Goal: Information Seeking & Learning: Learn about a topic

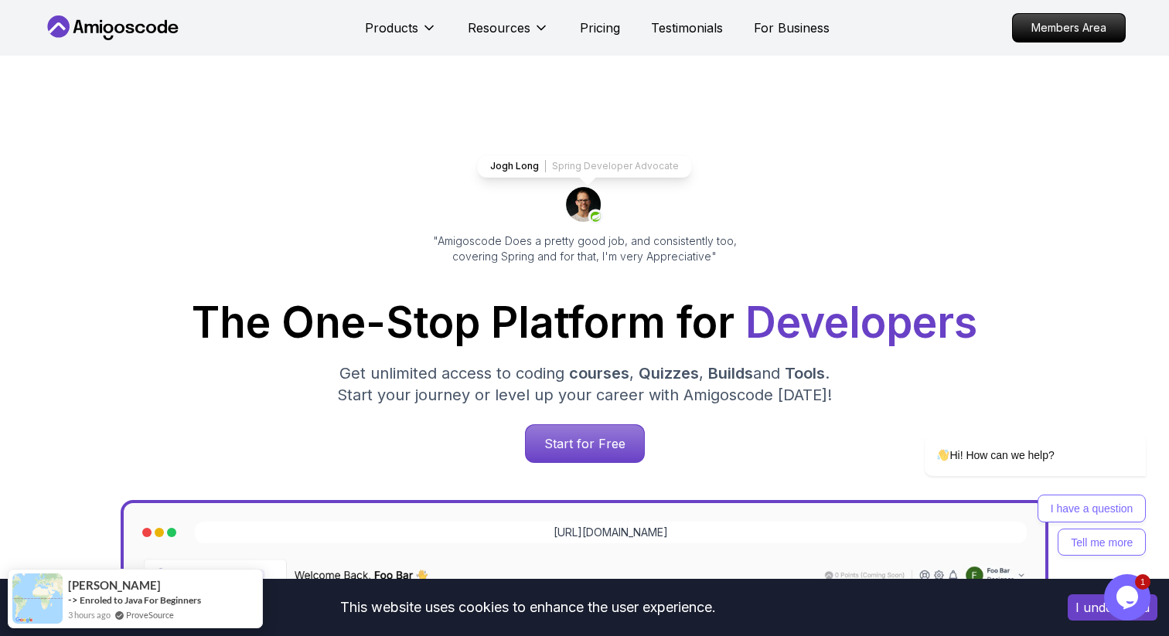
click at [573, 37] on div "Products Resources Pricing Testimonials For Business" at bounding box center [597, 27] width 465 height 31
click at [585, 32] on p "Pricing" at bounding box center [600, 28] width 40 height 19
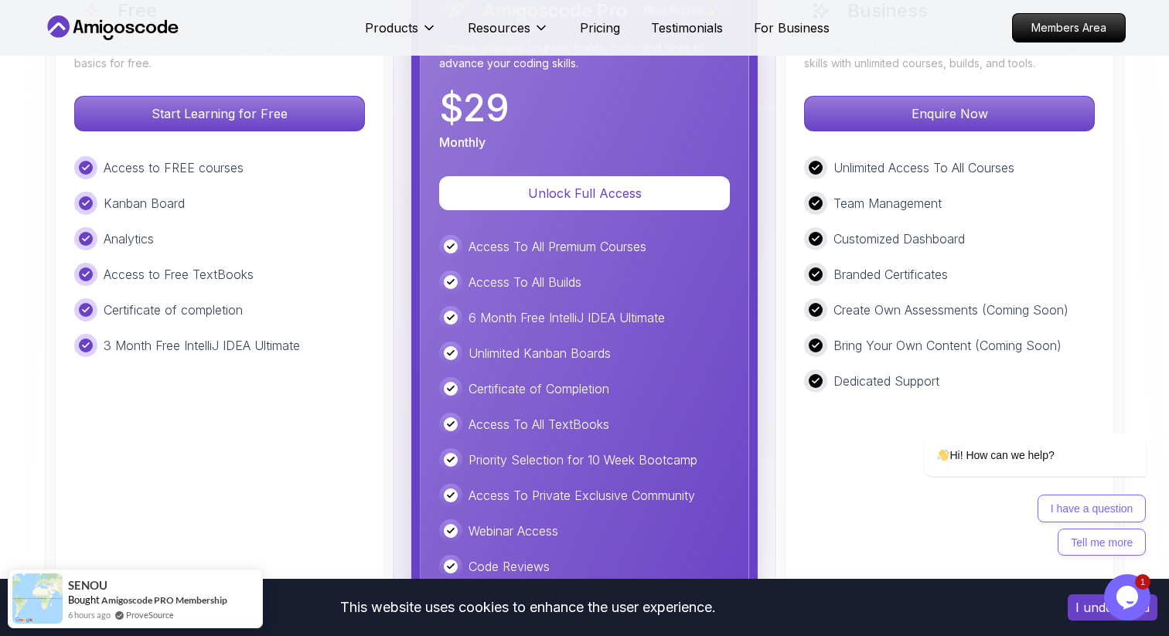
scroll to position [3601, 0]
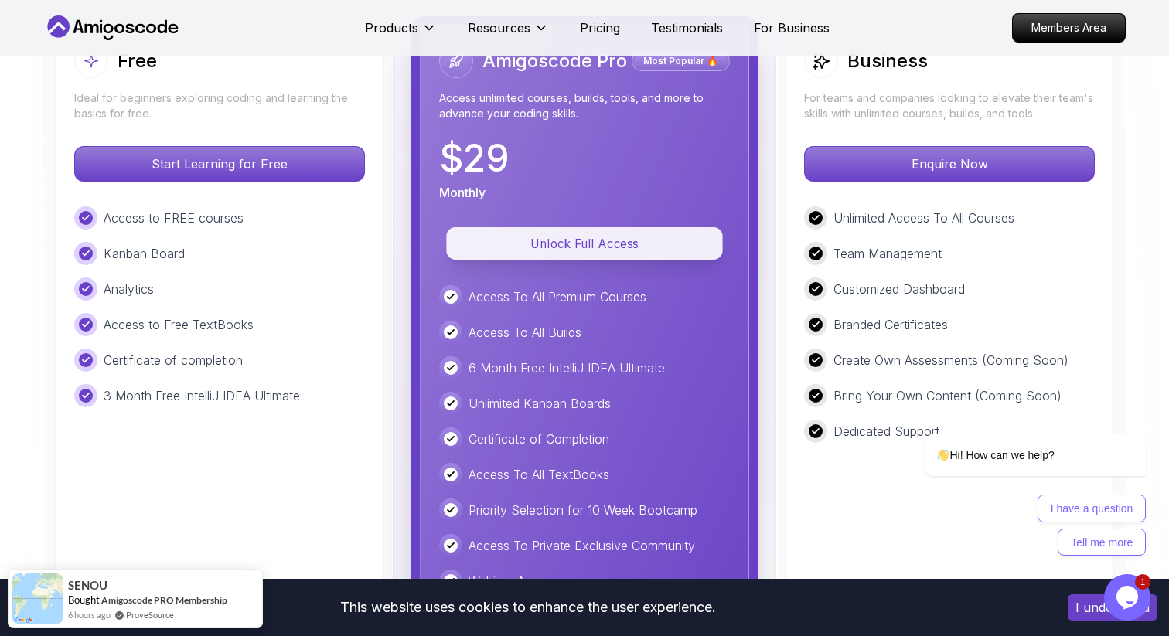
click at [634, 237] on p "Unlock Full Access" at bounding box center [584, 243] width 241 height 18
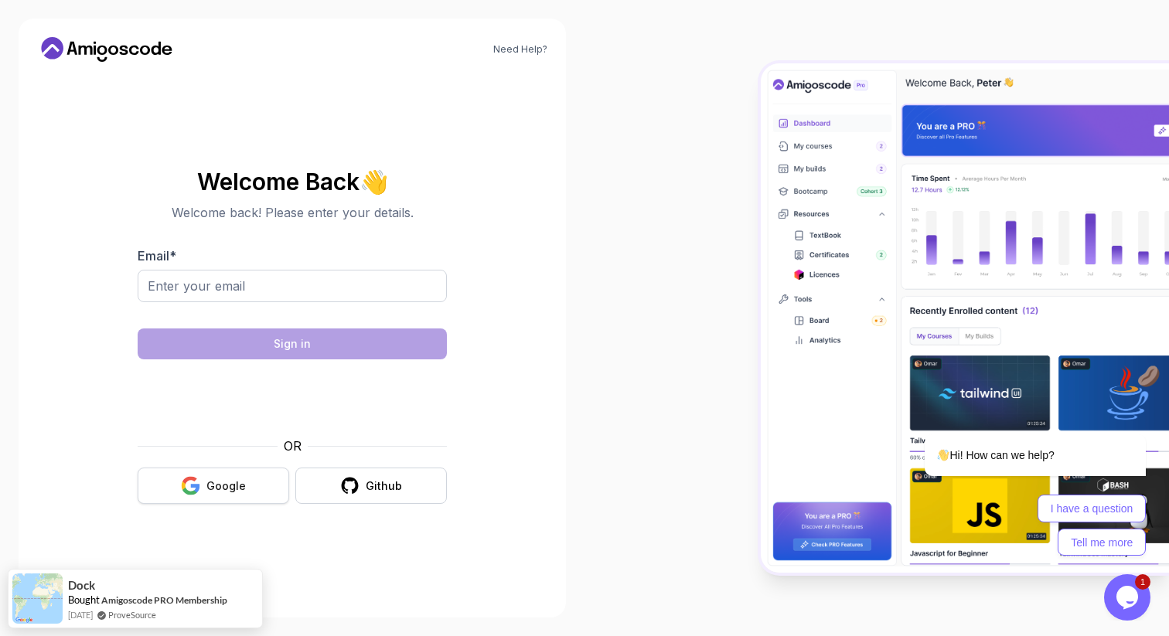
click at [235, 479] on div "Google" at bounding box center [225, 485] width 39 height 15
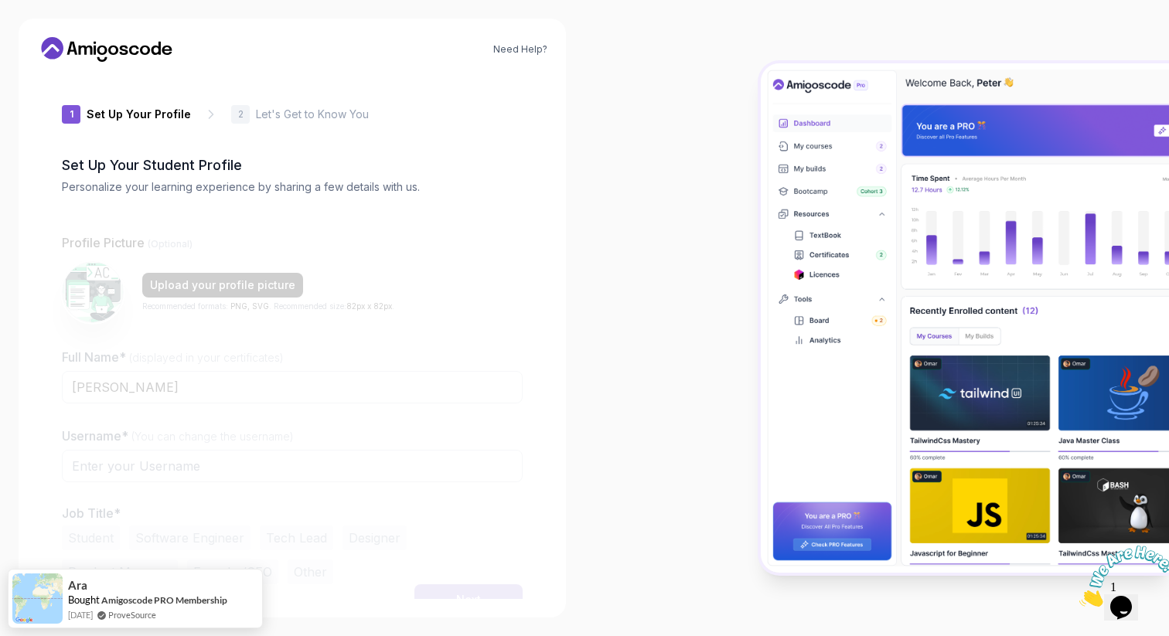
type input "clevermongoosef75bb"
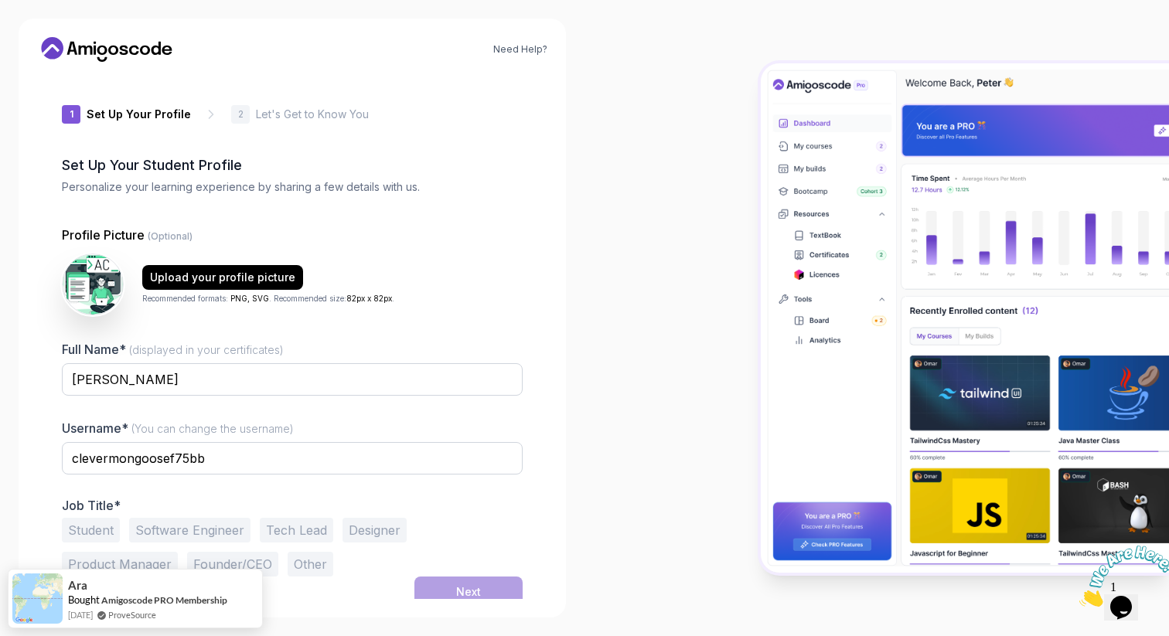
scroll to position [9, 0]
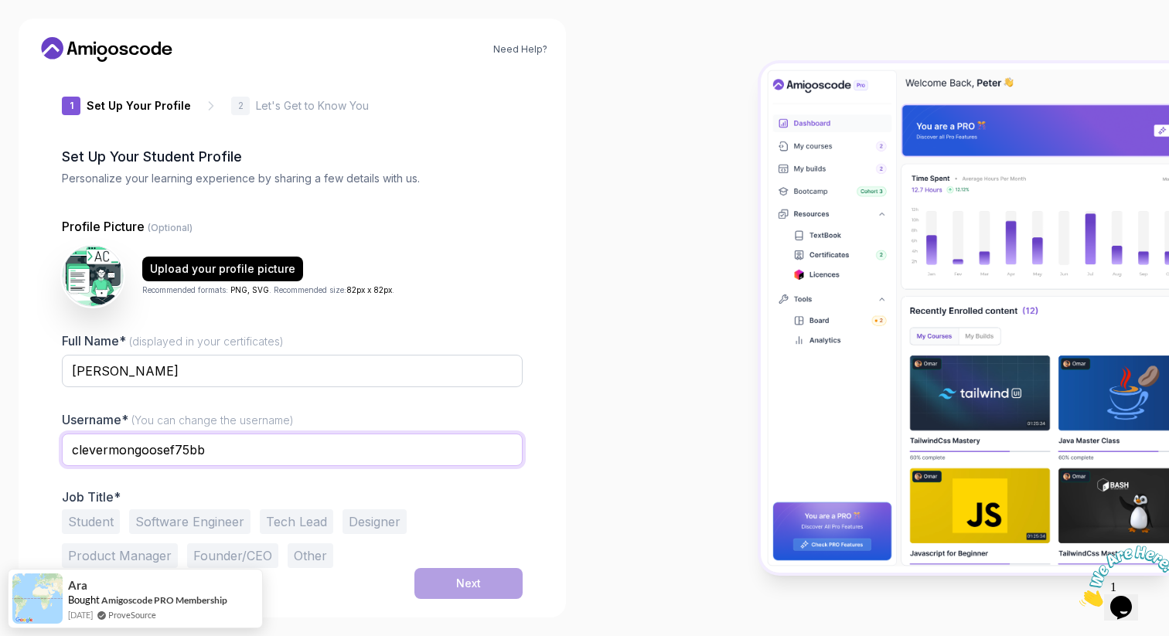
drag, startPoint x: 250, startPoint y: 446, endPoint x: 64, endPoint y: 441, distance: 186.4
click at [64, 441] on input "clevermongoosef75bb" at bounding box center [292, 450] width 461 height 32
type input "AbrahamCastelan"
click at [353, 369] on input "Abraham Castelan" at bounding box center [292, 371] width 461 height 32
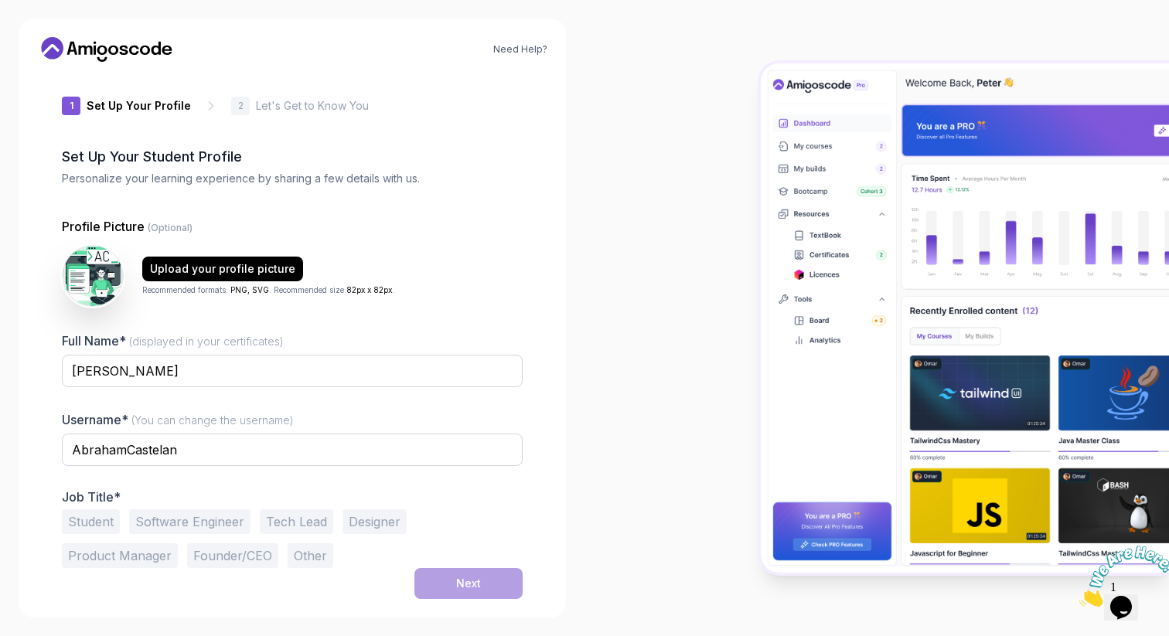
click at [531, 380] on div "1 Set Up Your Profile 1 Set Up Your Profile 2 Let's Get to Know You Set Up Your…" at bounding box center [292, 328] width 510 height 525
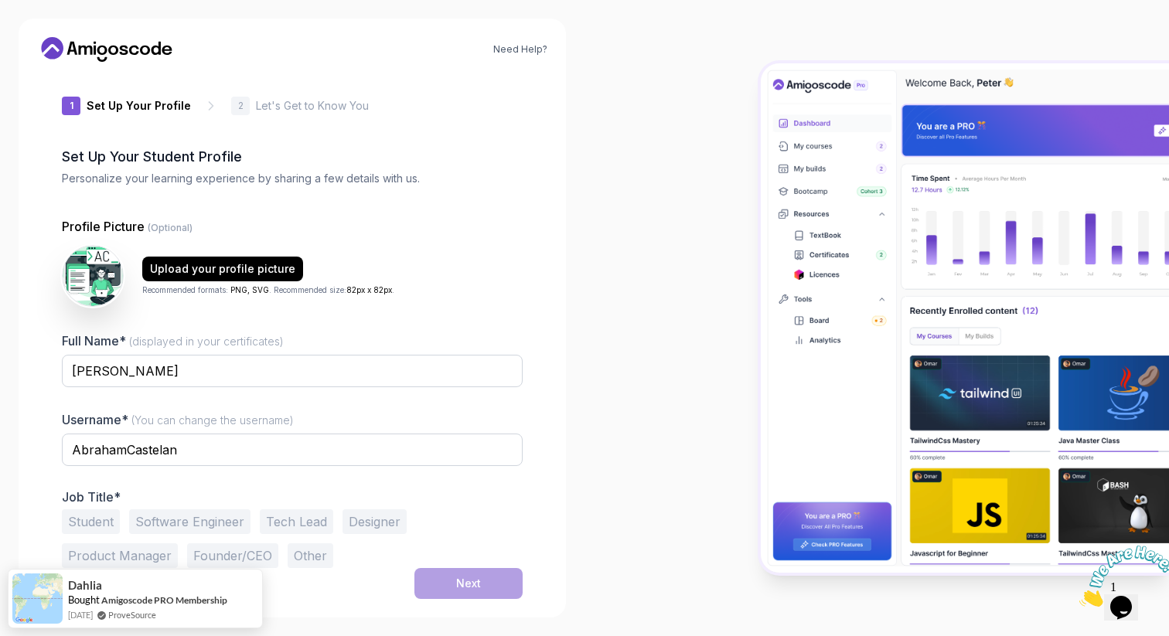
click at [217, 523] on button "Software Engineer" at bounding box center [189, 521] width 121 height 25
click at [470, 587] on div "Next" at bounding box center [468, 583] width 25 height 15
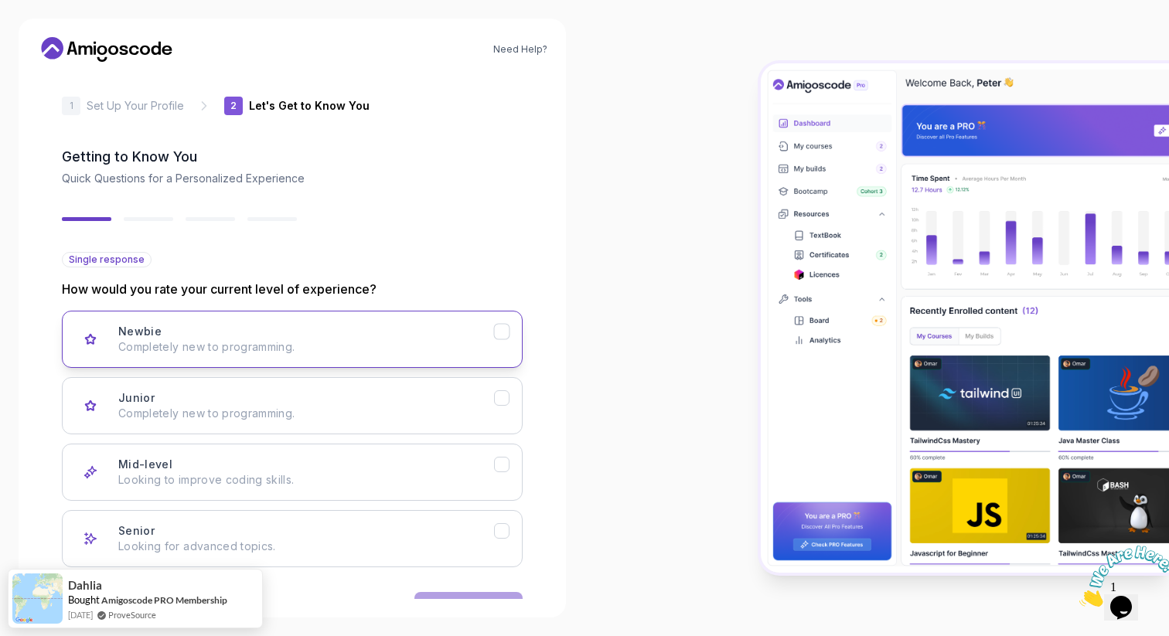
scroll to position [57, 0]
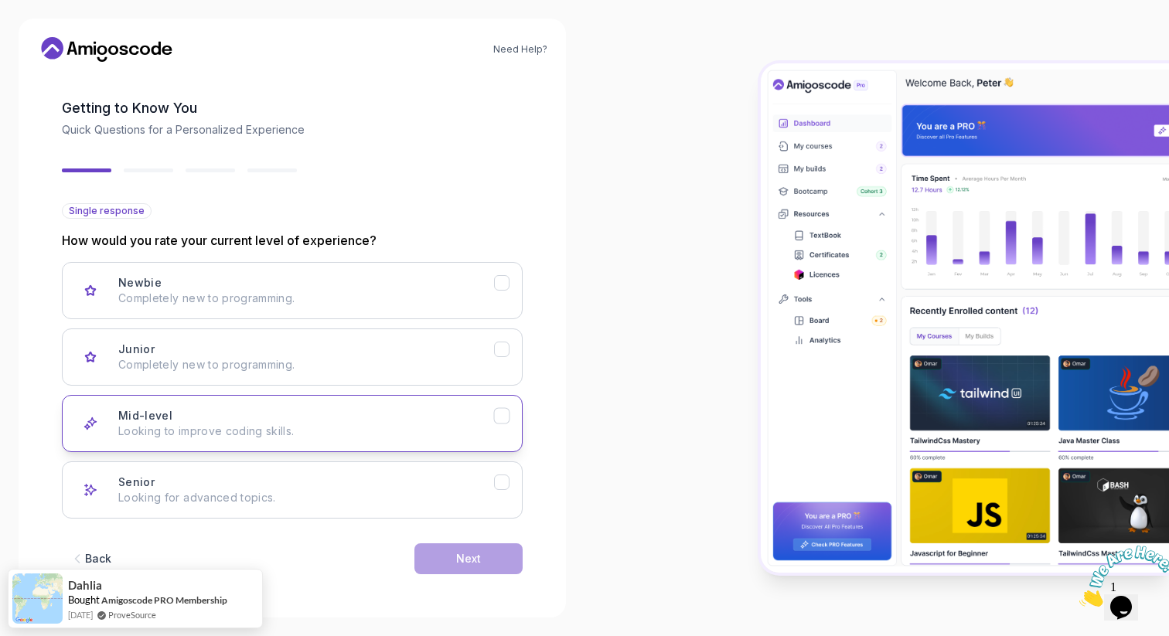
click at [306, 424] on p "Looking to improve coding skills." at bounding box center [306, 431] width 376 height 15
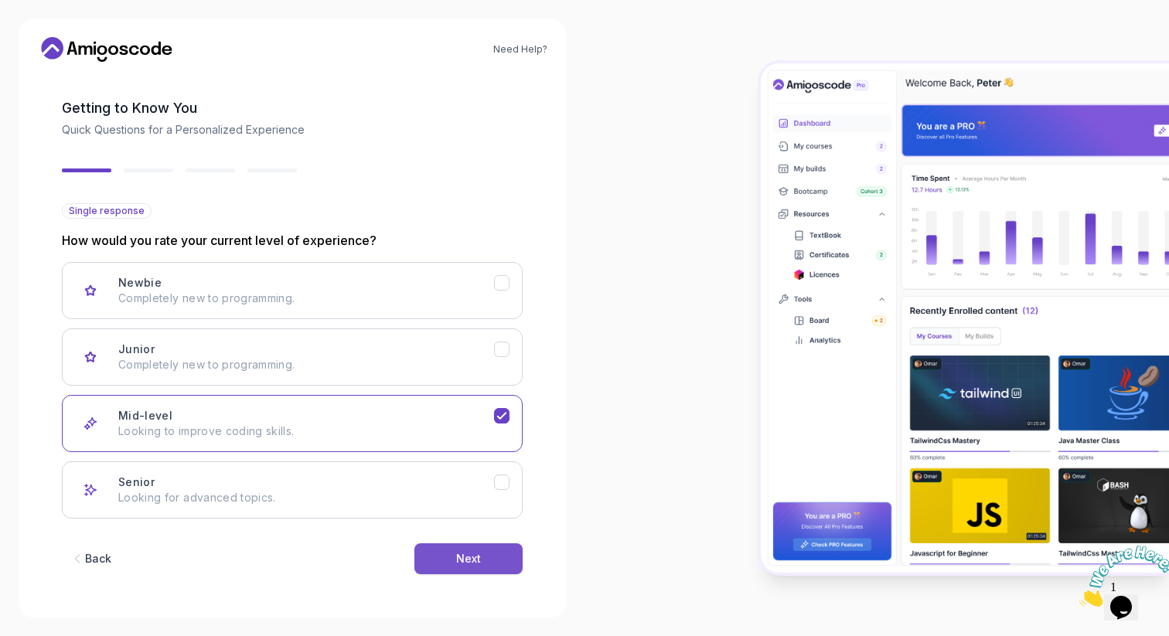
click at [465, 556] on div "Next" at bounding box center [468, 558] width 25 height 15
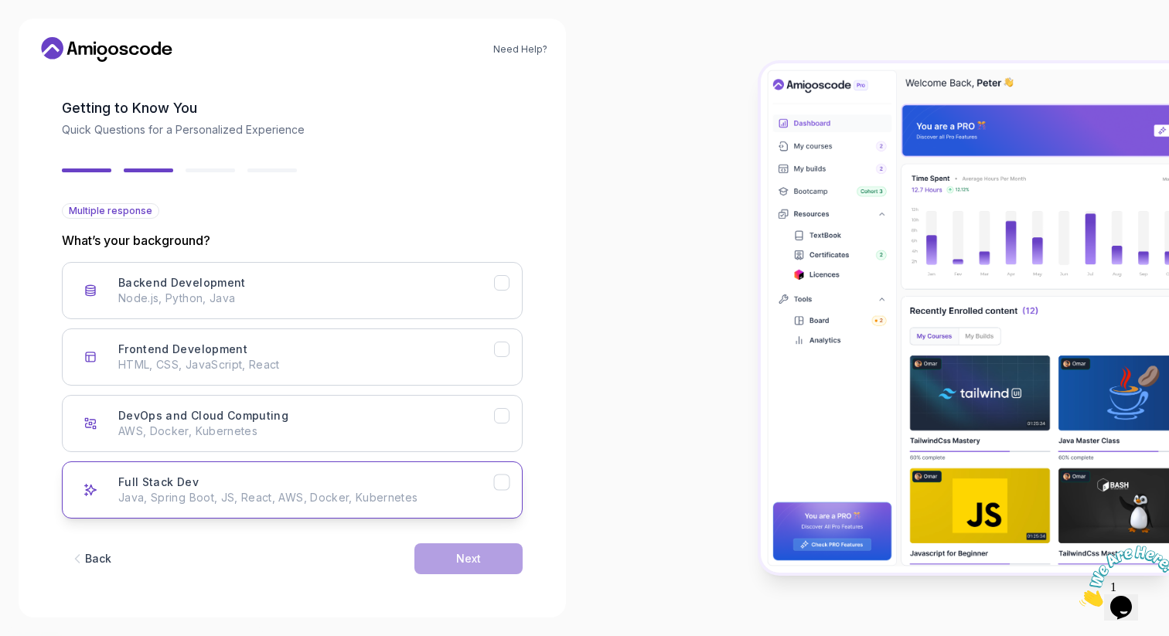
click at [284, 476] on div "Full Stack Dev Java, Spring Boot, JS, React, AWS, Docker, Kubernetes" at bounding box center [306, 490] width 376 height 31
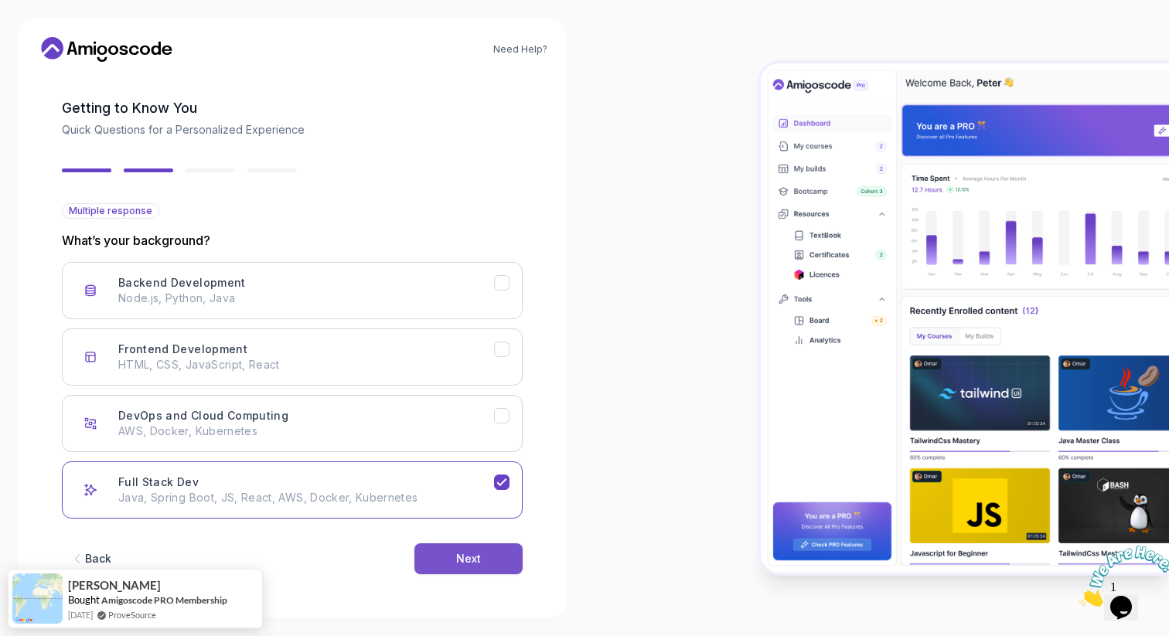
click at [482, 566] on button "Next" at bounding box center [468, 558] width 108 height 31
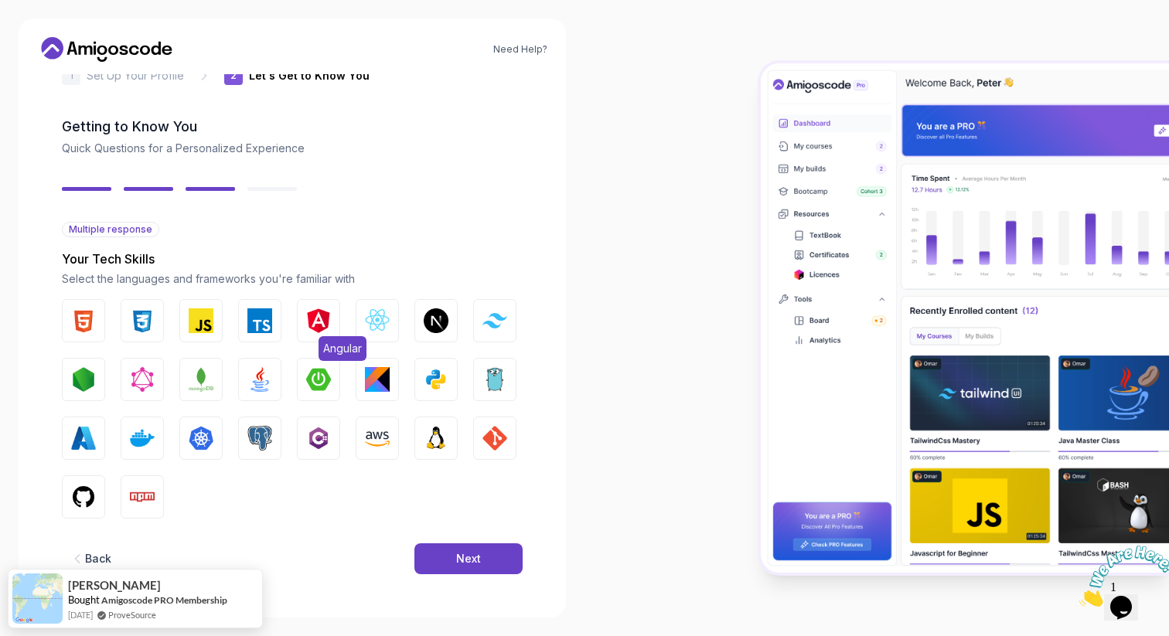
click at [311, 314] on img "button" at bounding box center [318, 320] width 25 height 25
click at [271, 373] on img "button" at bounding box center [259, 379] width 25 height 25
click at [94, 320] on img "button" at bounding box center [83, 320] width 25 height 25
click at [141, 320] on img "button" at bounding box center [142, 320] width 25 height 25
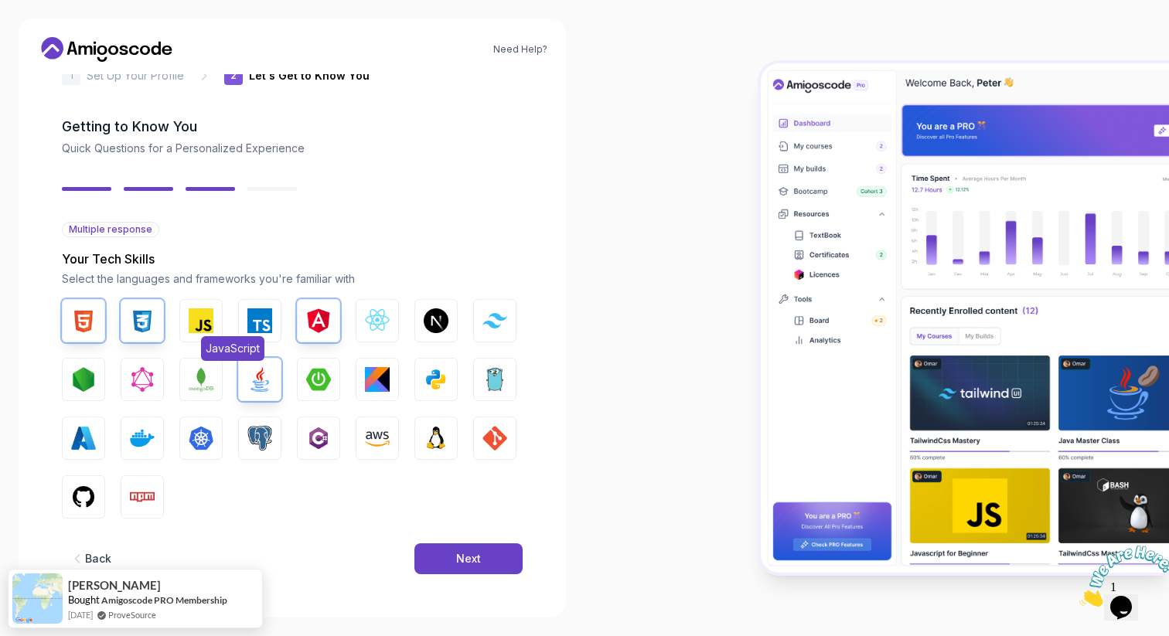
click at [201, 320] on img "button" at bounding box center [201, 320] width 25 height 25
click at [250, 319] on img "button" at bounding box center [259, 320] width 25 height 25
click at [79, 490] on img "button" at bounding box center [83, 497] width 25 height 25
click at [513, 435] on button "GIT" at bounding box center [494, 438] width 43 height 43
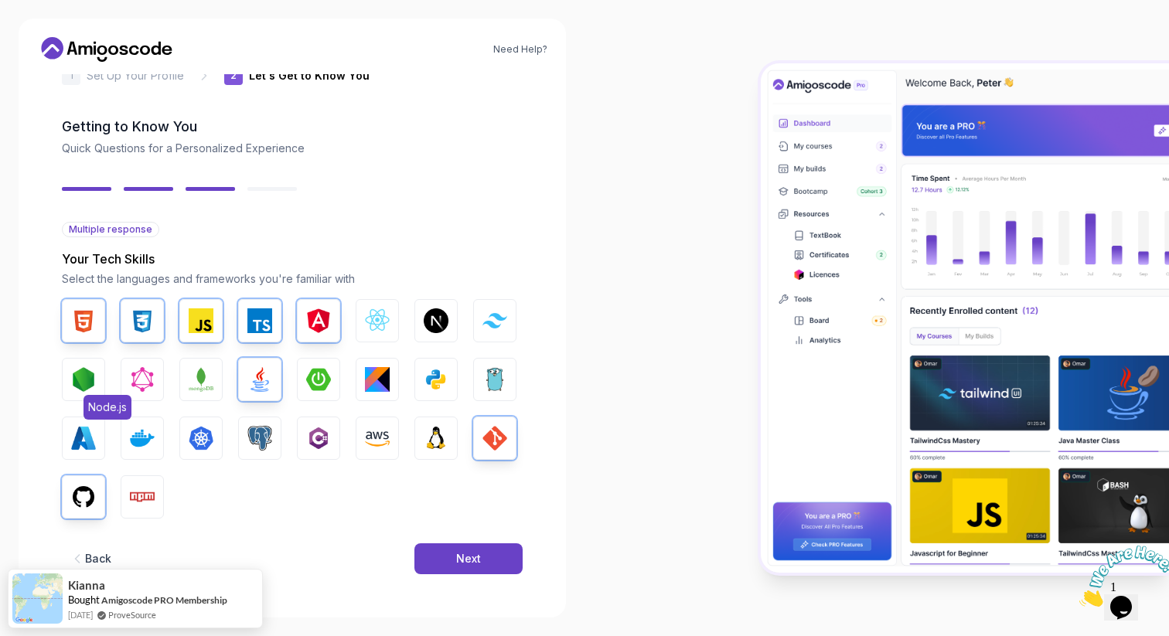
click at [75, 387] on img "button" at bounding box center [83, 379] width 25 height 25
click at [190, 385] on img "button" at bounding box center [201, 379] width 25 height 25
click at [458, 556] on div "Next" at bounding box center [468, 558] width 25 height 15
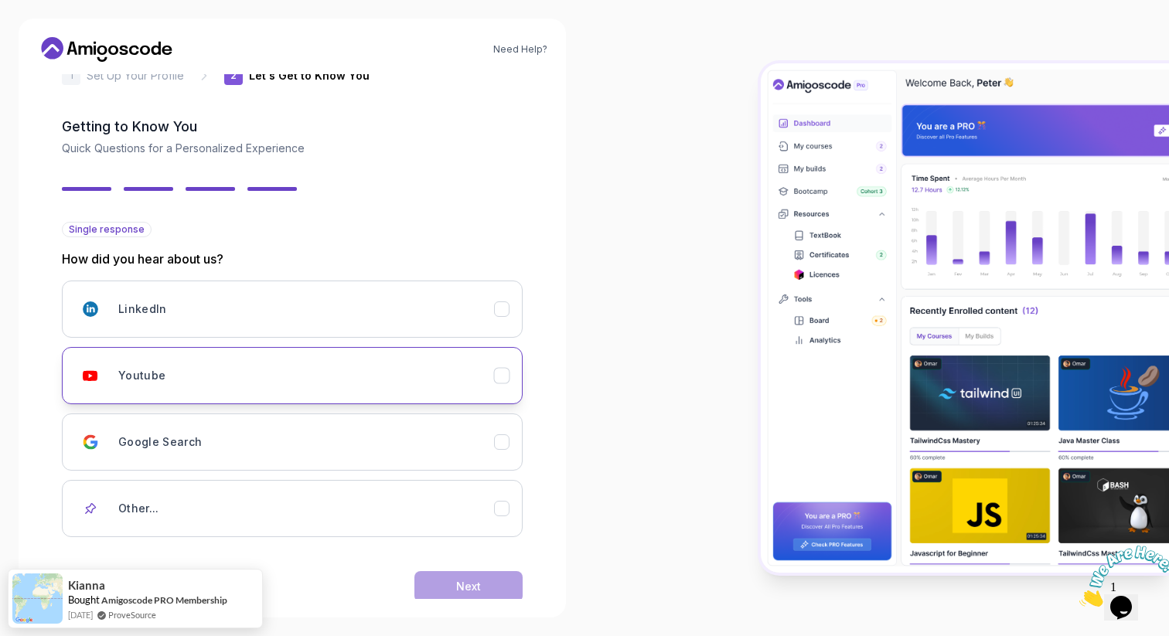
scroll to position [66, 0]
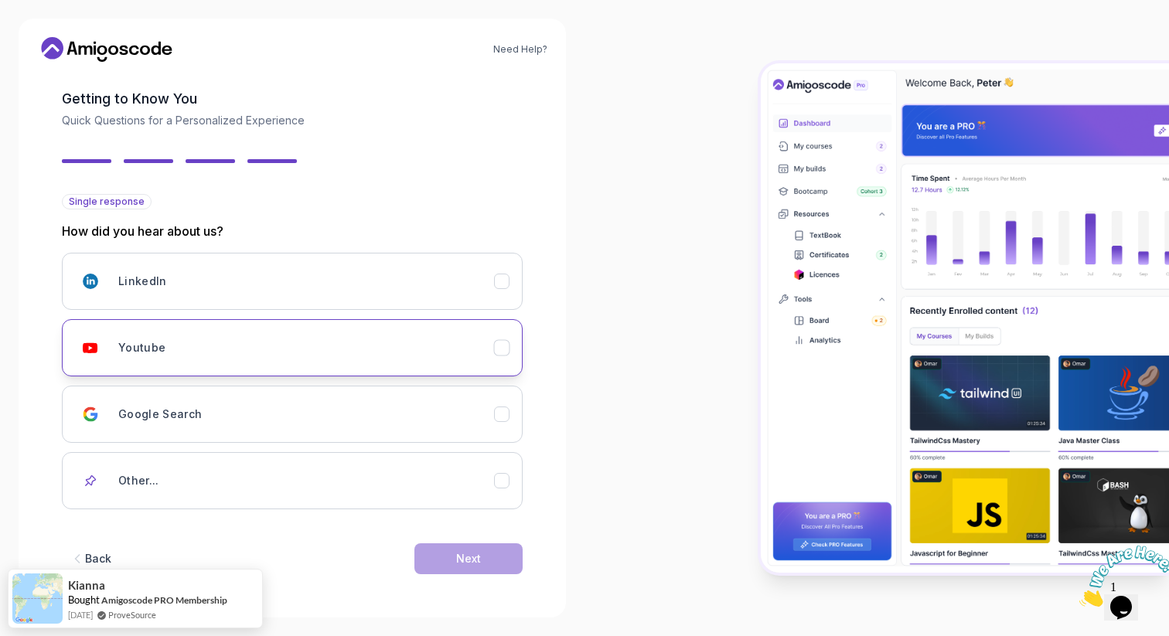
click at [376, 342] on div "Youtube" at bounding box center [306, 347] width 376 height 31
click at [460, 553] on div "Next" at bounding box center [468, 558] width 25 height 15
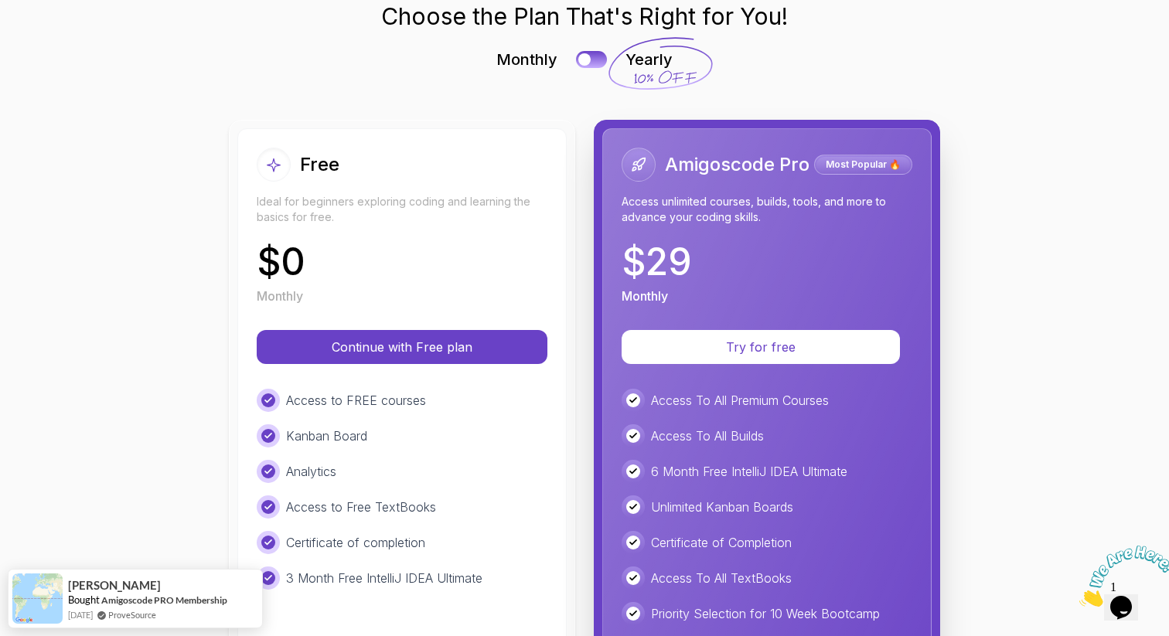
scroll to position [60, 0]
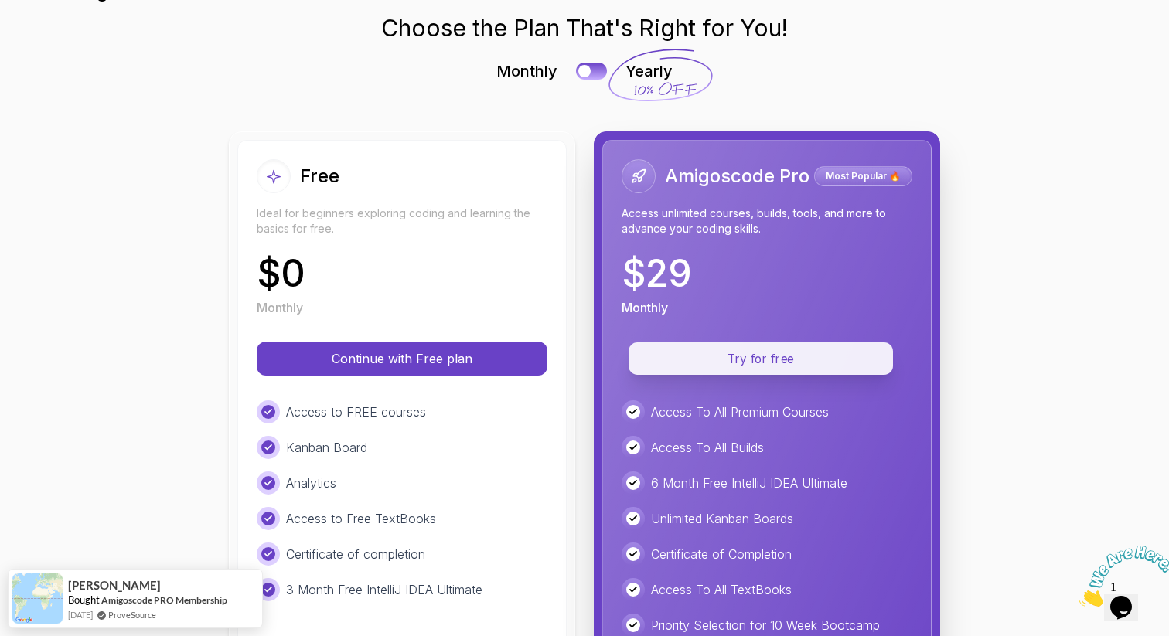
click at [710, 357] on p "Try for free" at bounding box center [760, 359] width 229 height 18
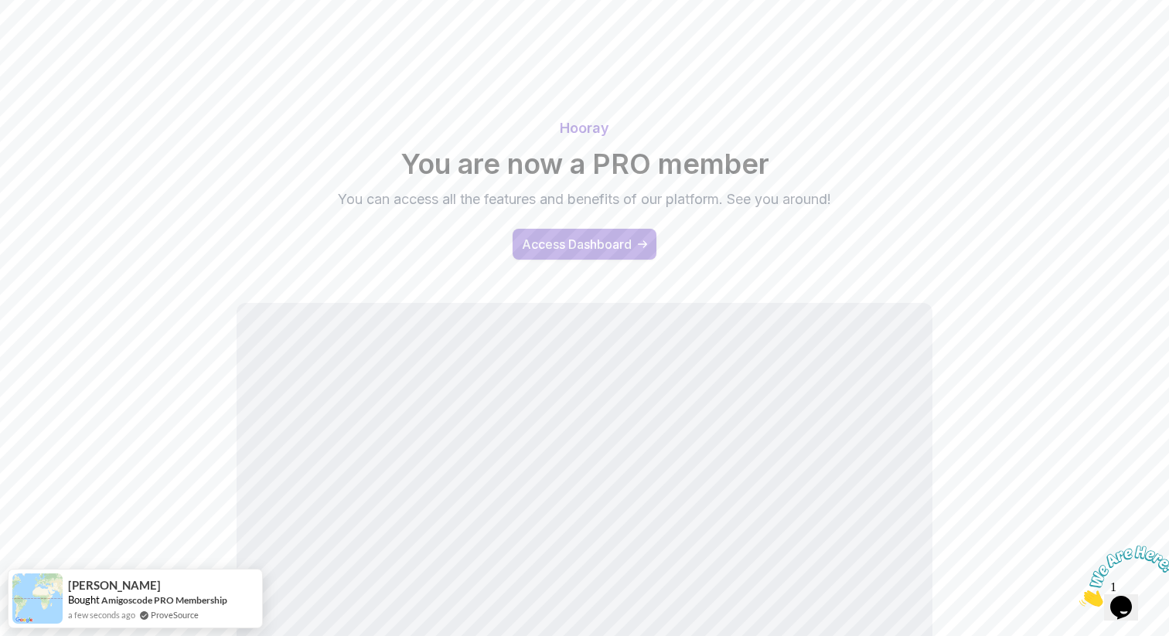
click at [552, 251] on div "Access Dashboard" at bounding box center [577, 244] width 110 height 19
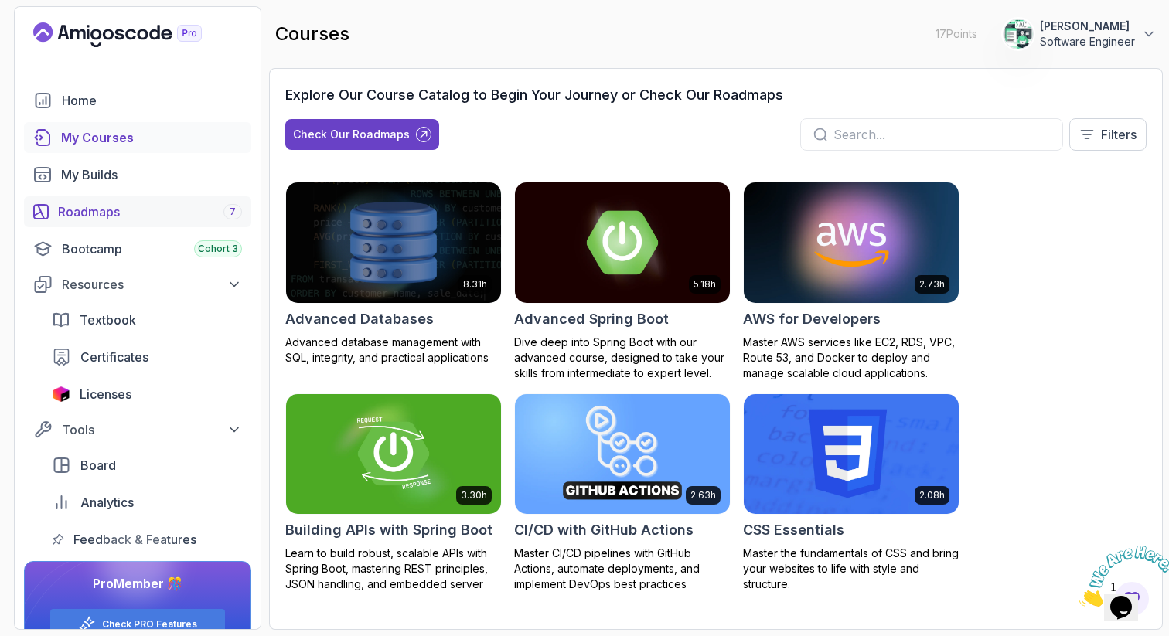
click at [130, 215] on div "Roadmaps 7" at bounding box center [150, 212] width 184 height 19
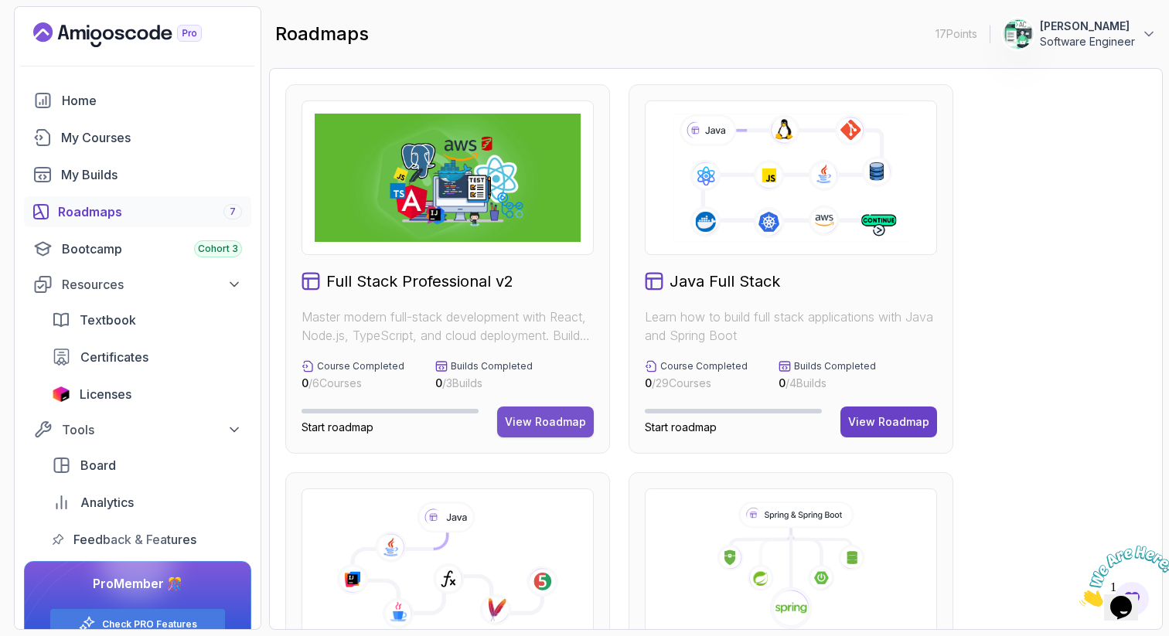
click at [547, 429] on div "View Roadmap" at bounding box center [545, 421] width 81 height 15
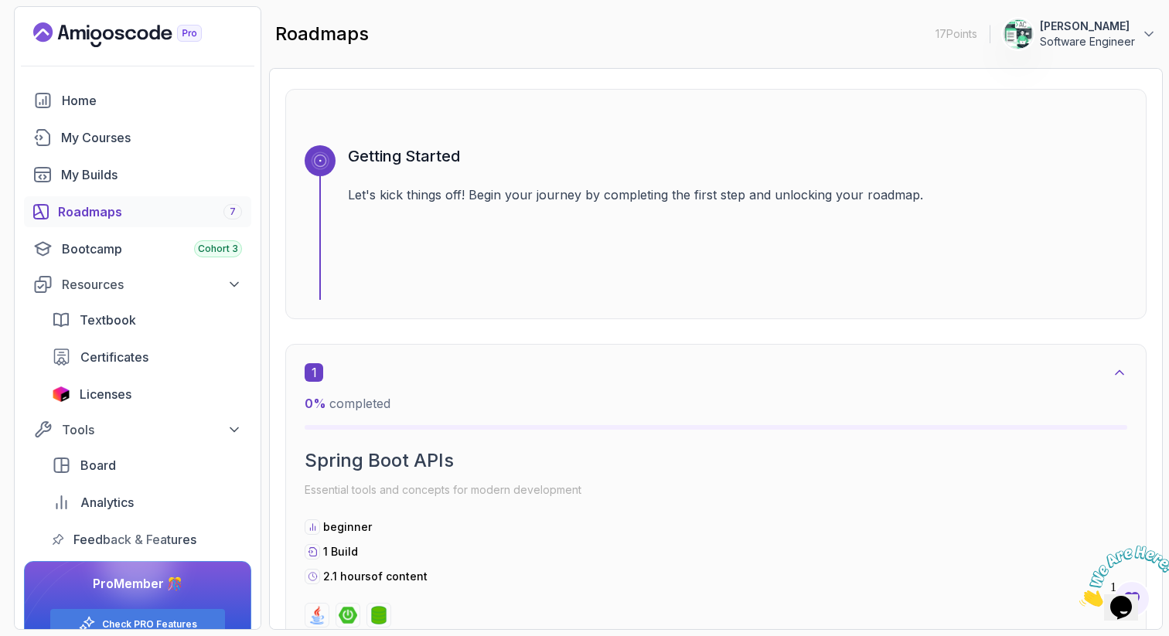
scroll to position [597, 0]
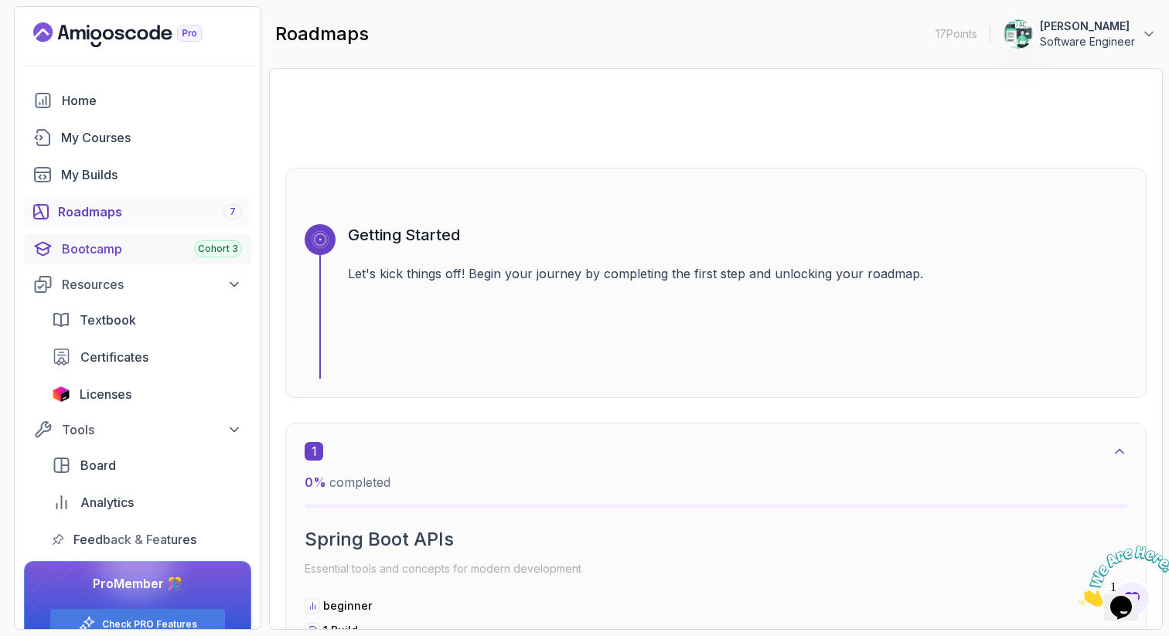
click at [87, 249] on div "Bootcamp Cohort 3" at bounding box center [152, 249] width 180 height 19
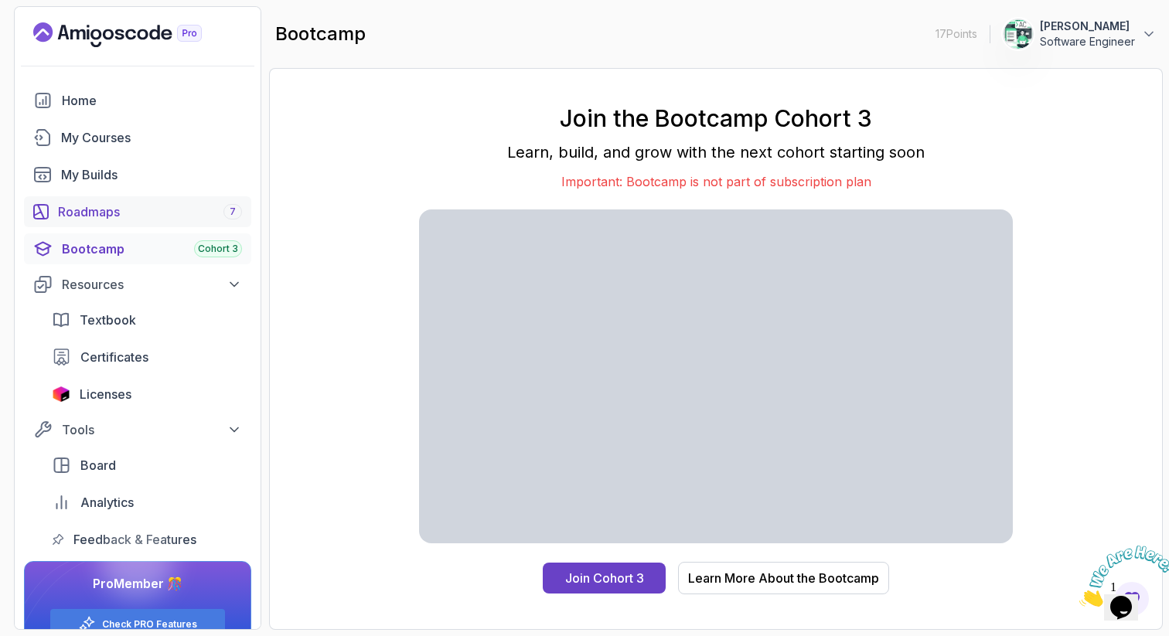
click at [85, 212] on div "Roadmaps 7" at bounding box center [150, 212] width 184 height 19
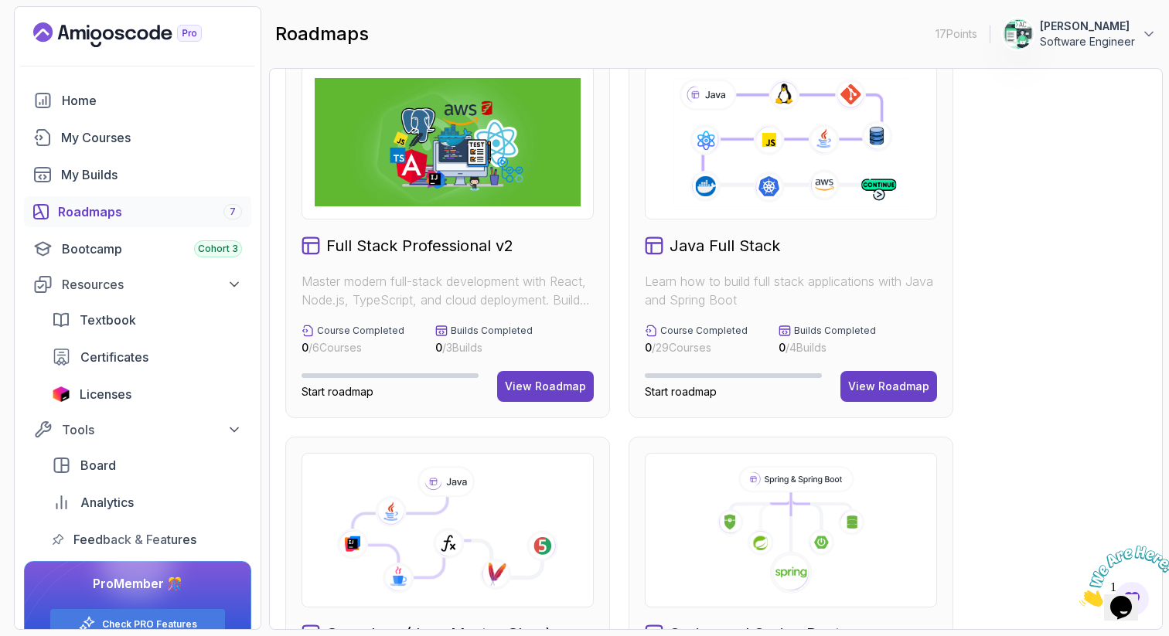
scroll to position [33, 0]
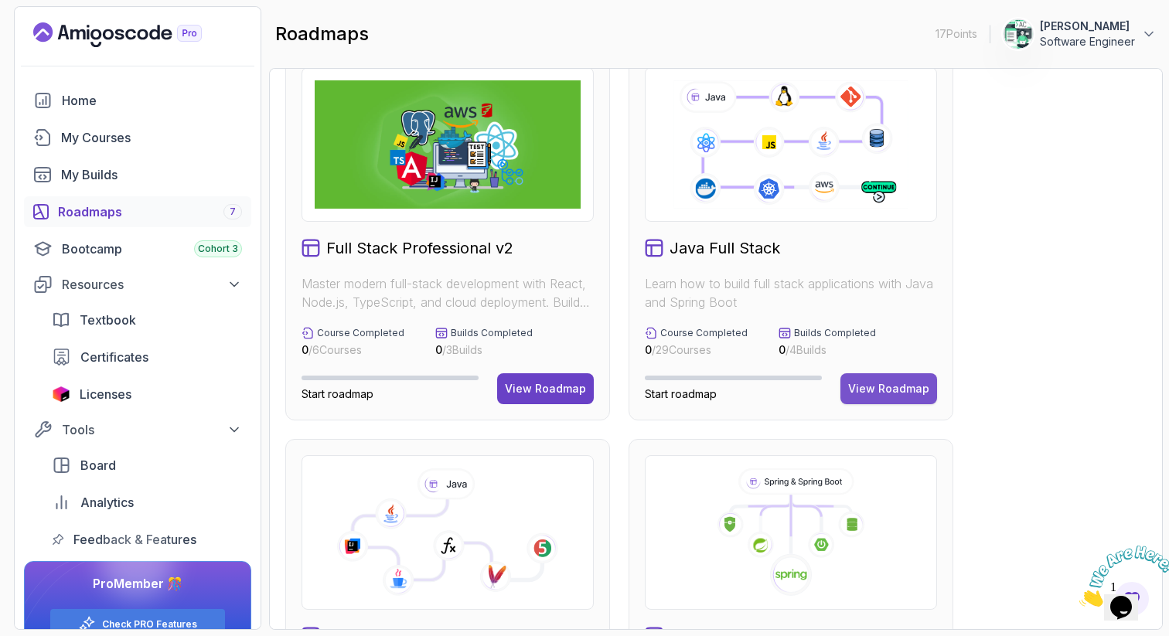
click at [900, 398] on button "View Roadmap" at bounding box center [888, 388] width 97 height 31
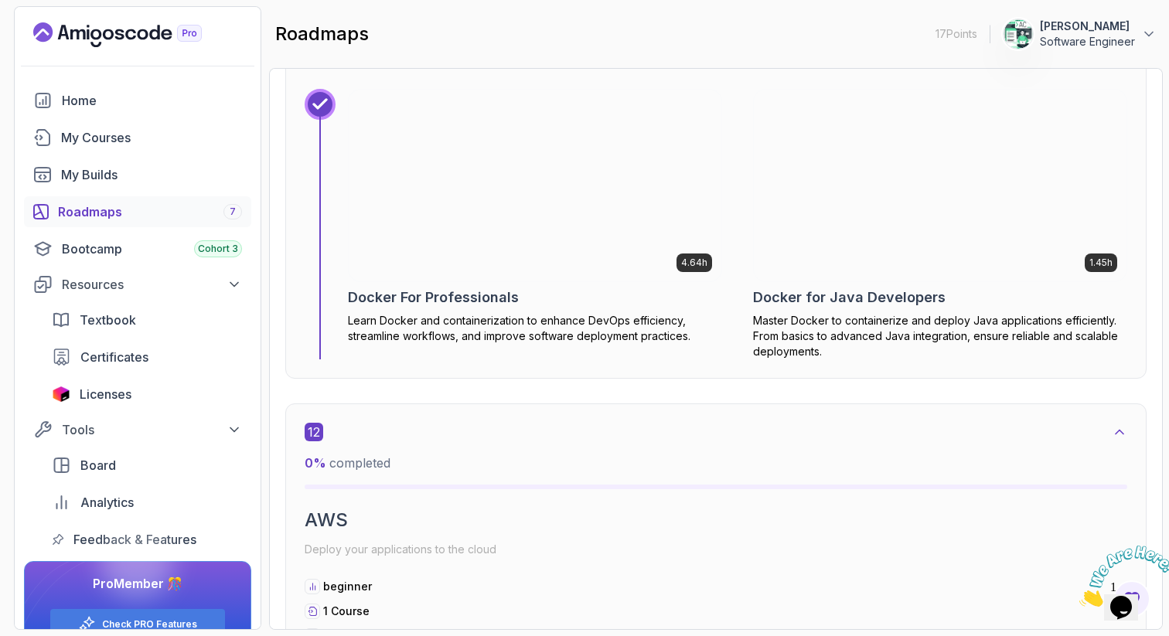
scroll to position [8065, 0]
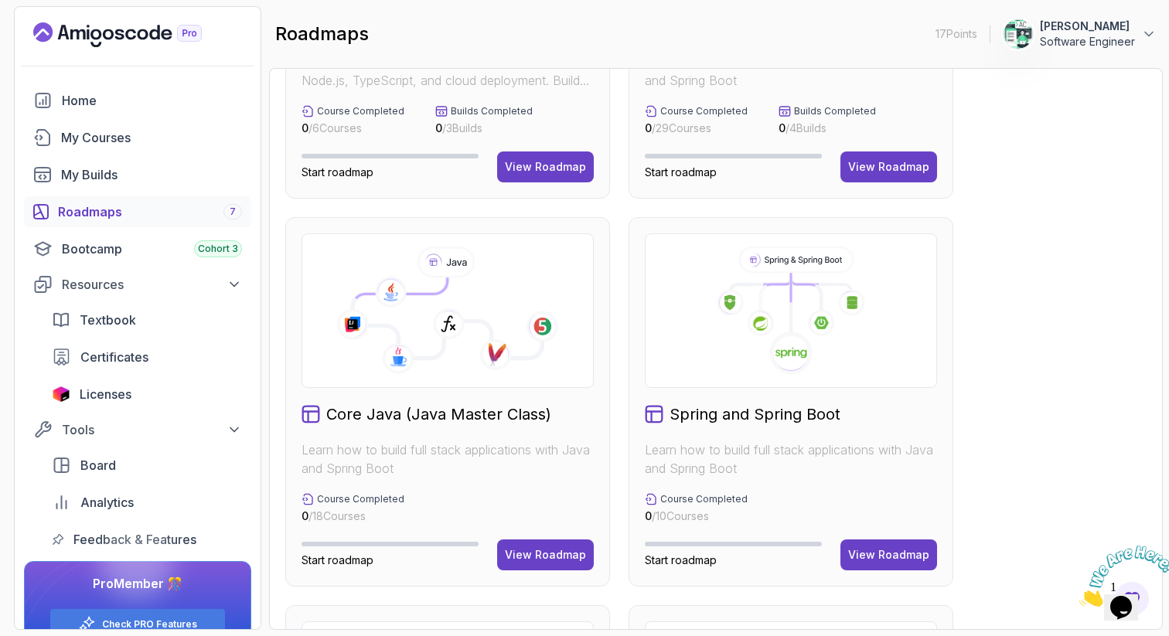
scroll to position [259, 0]
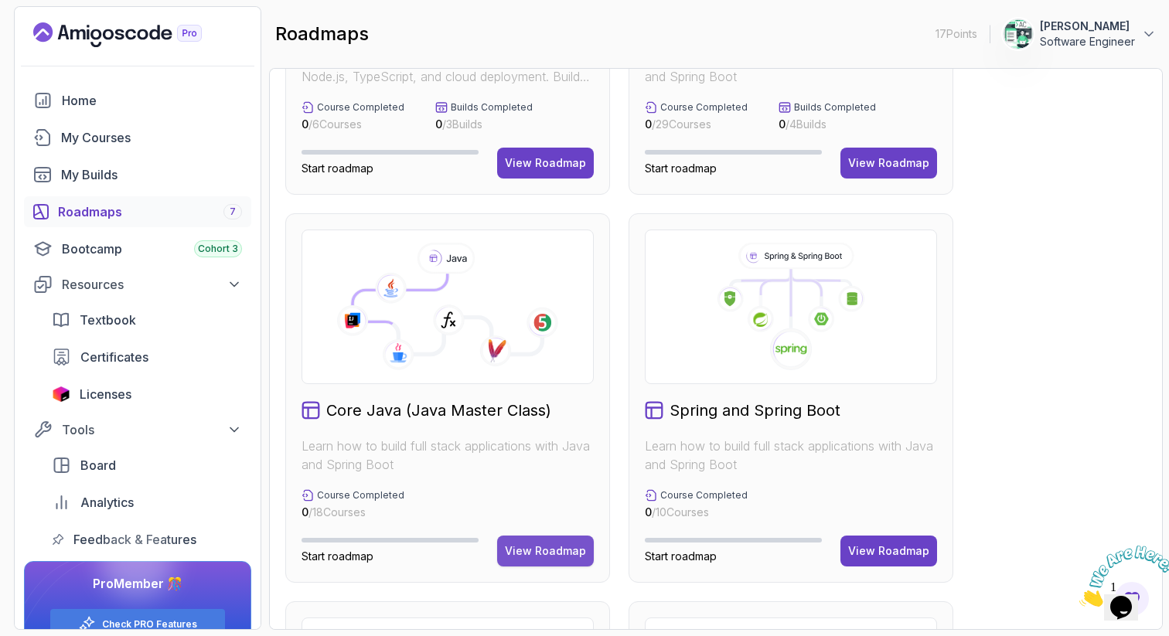
click at [552, 543] on button "View Roadmap" at bounding box center [545, 551] width 97 height 31
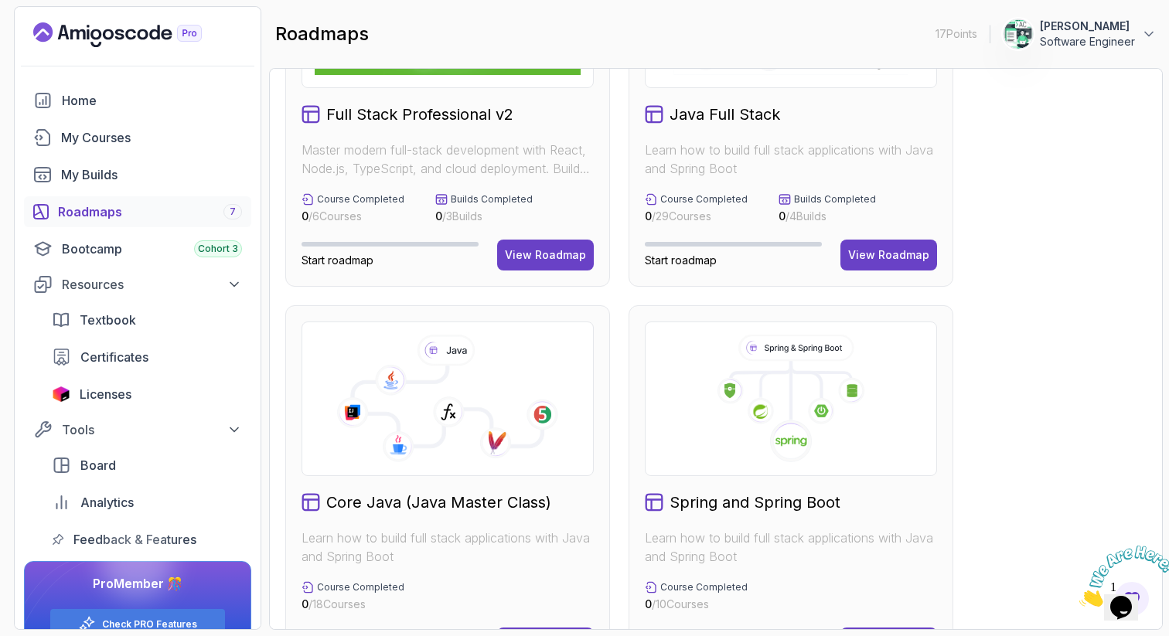
scroll to position [176, 0]
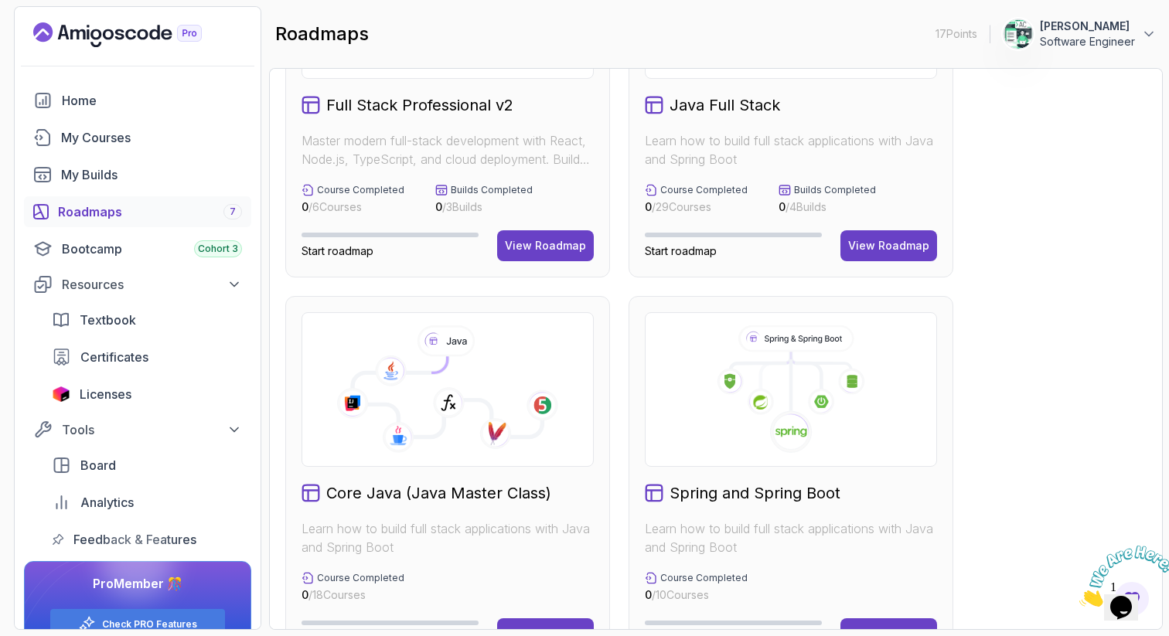
click at [496, 488] on h2 "Core Java (Java Master Class)" at bounding box center [438, 493] width 225 height 22
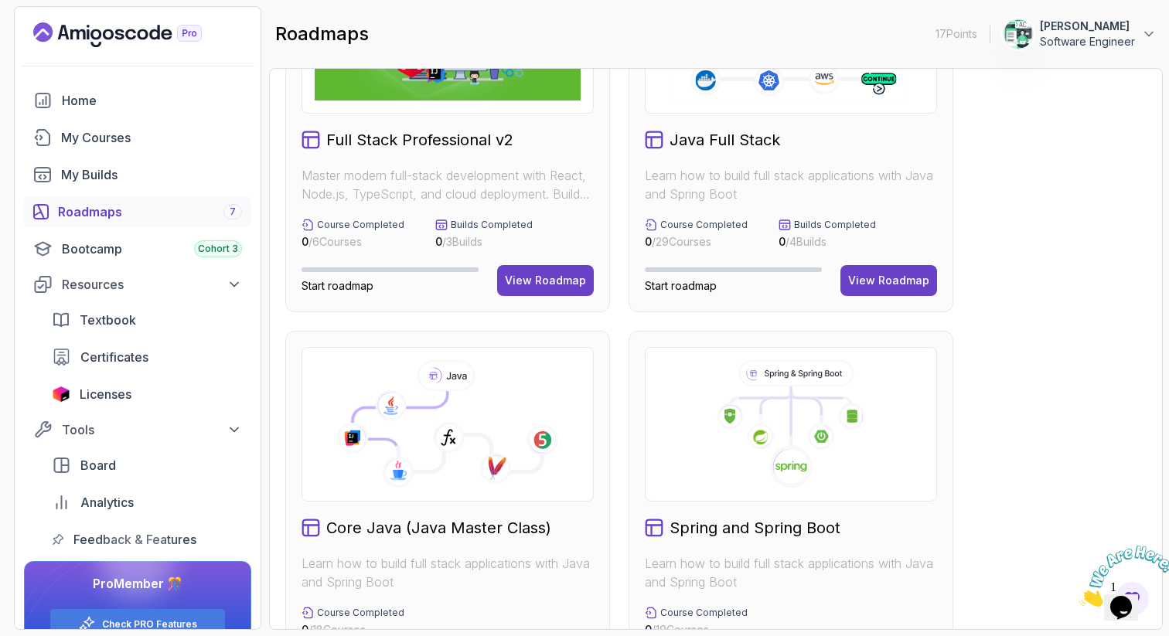
scroll to position [114, 0]
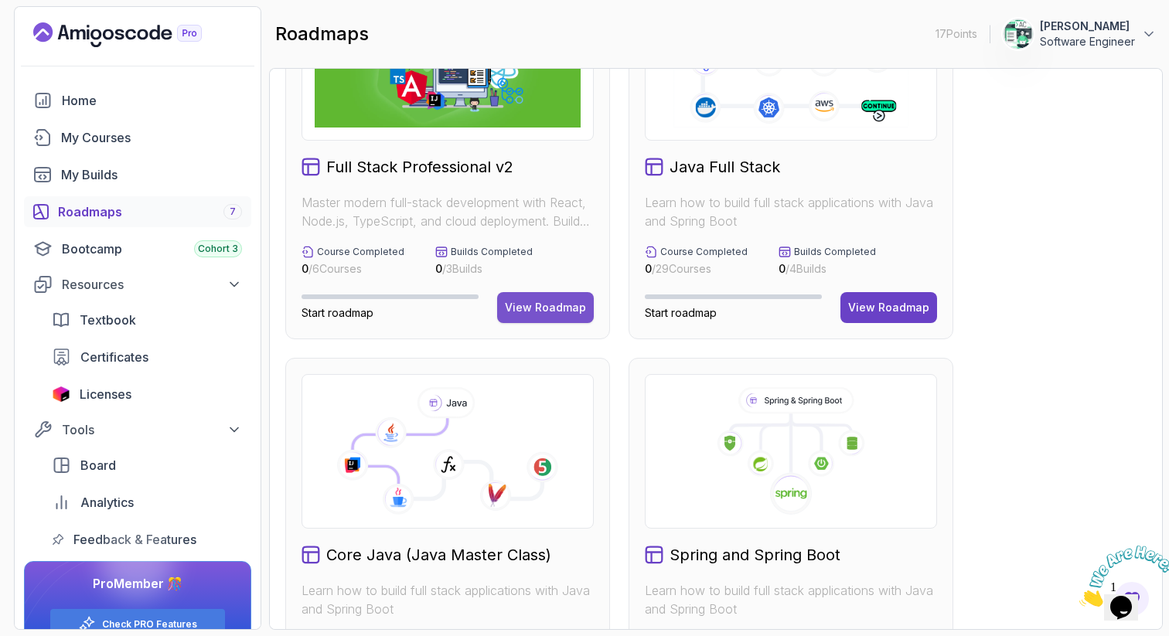
click at [541, 303] on div "View Roadmap" at bounding box center [545, 307] width 81 height 15
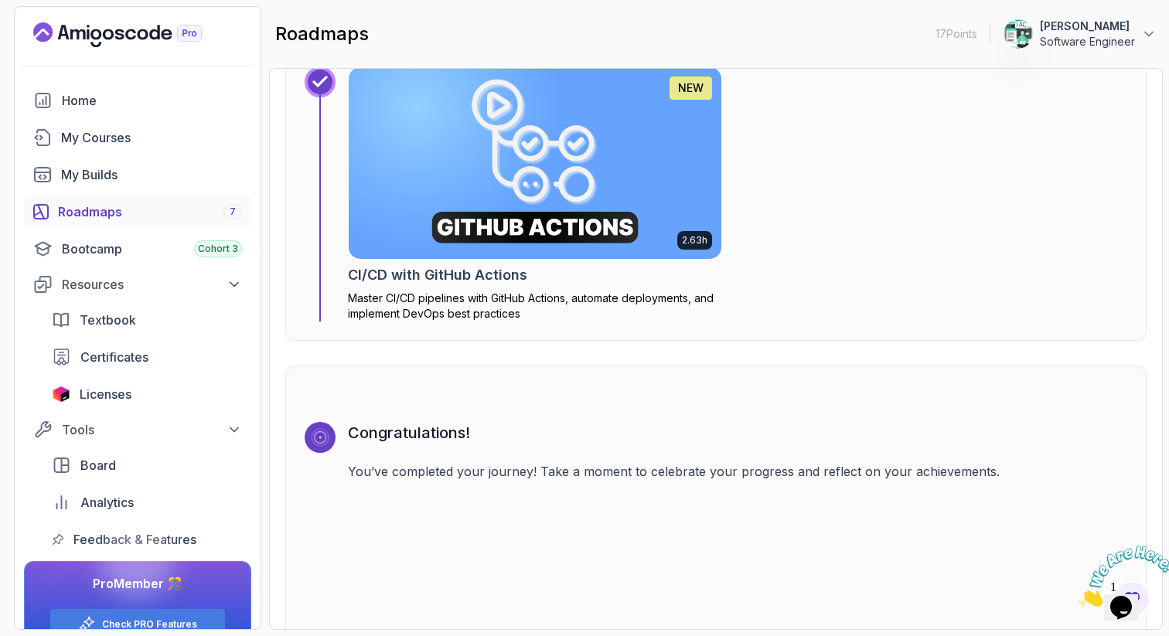
scroll to position [4789, 0]
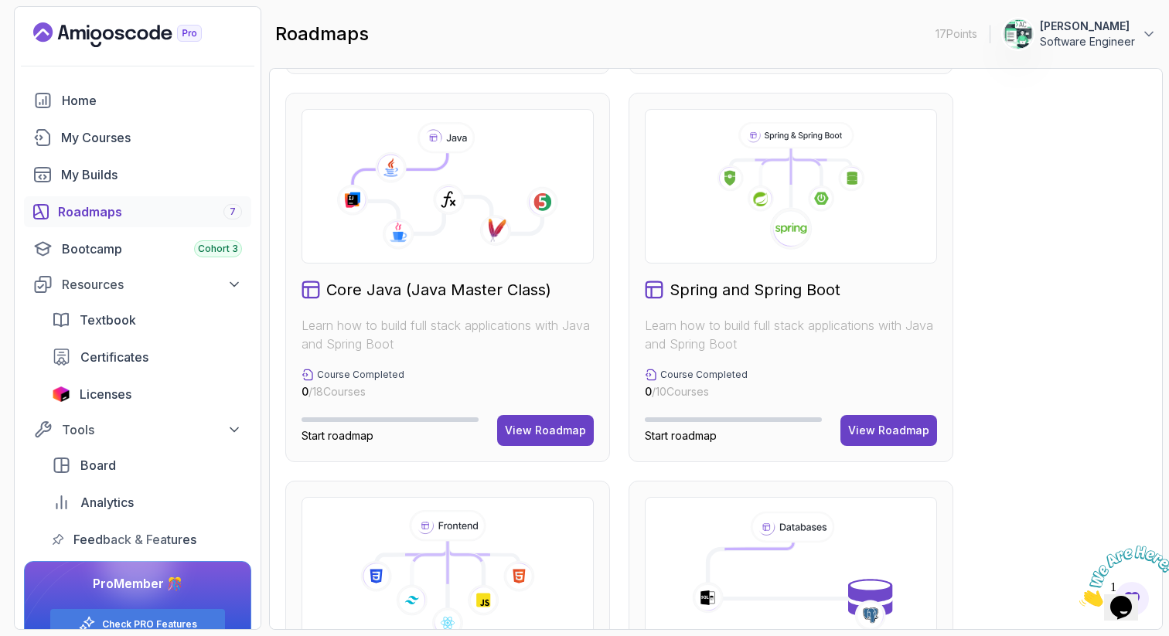
scroll to position [372, 0]
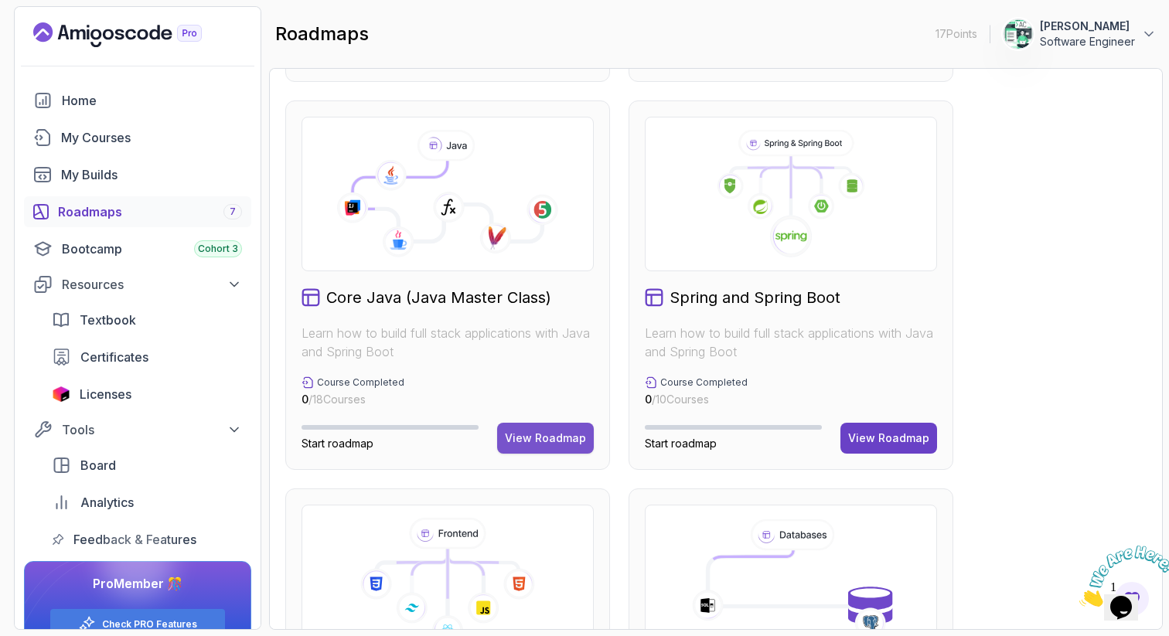
click at [544, 443] on div "View Roadmap" at bounding box center [545, 438] width 81 height 15
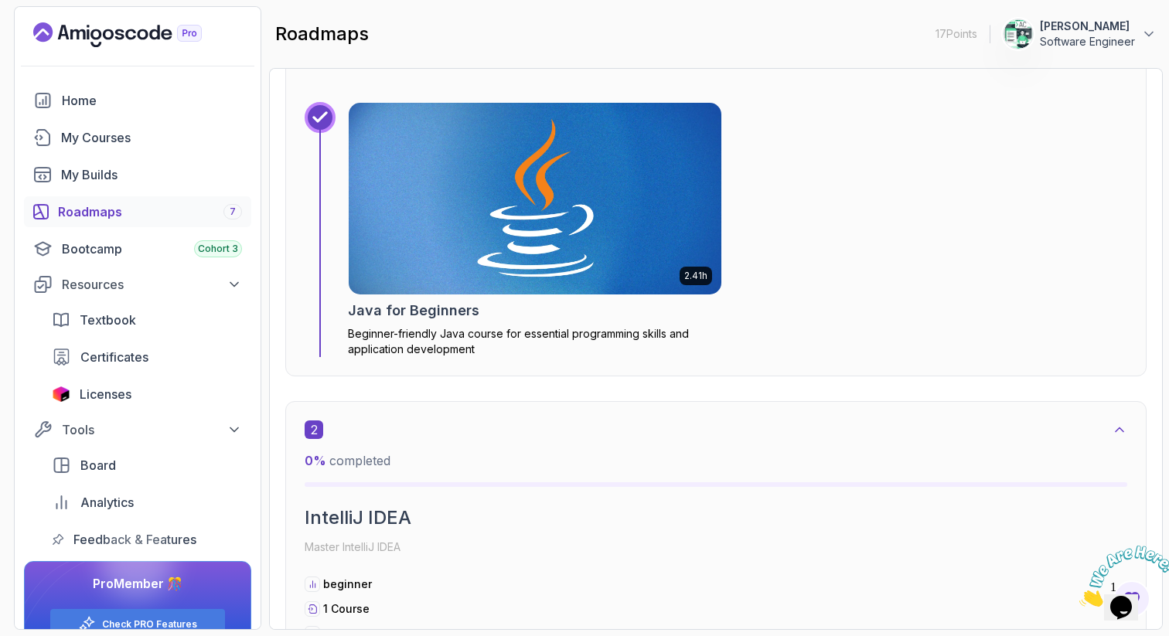
scroll to position [738, 0]
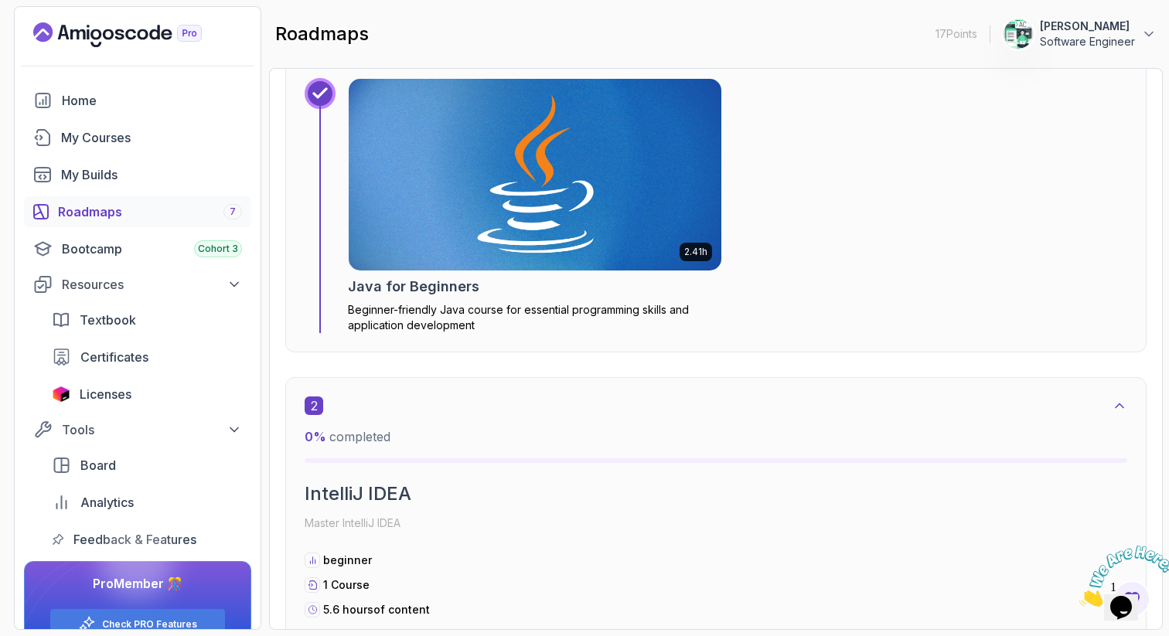
click at [450, 180] on img at bounding box center [534, 174] width 391 height 201
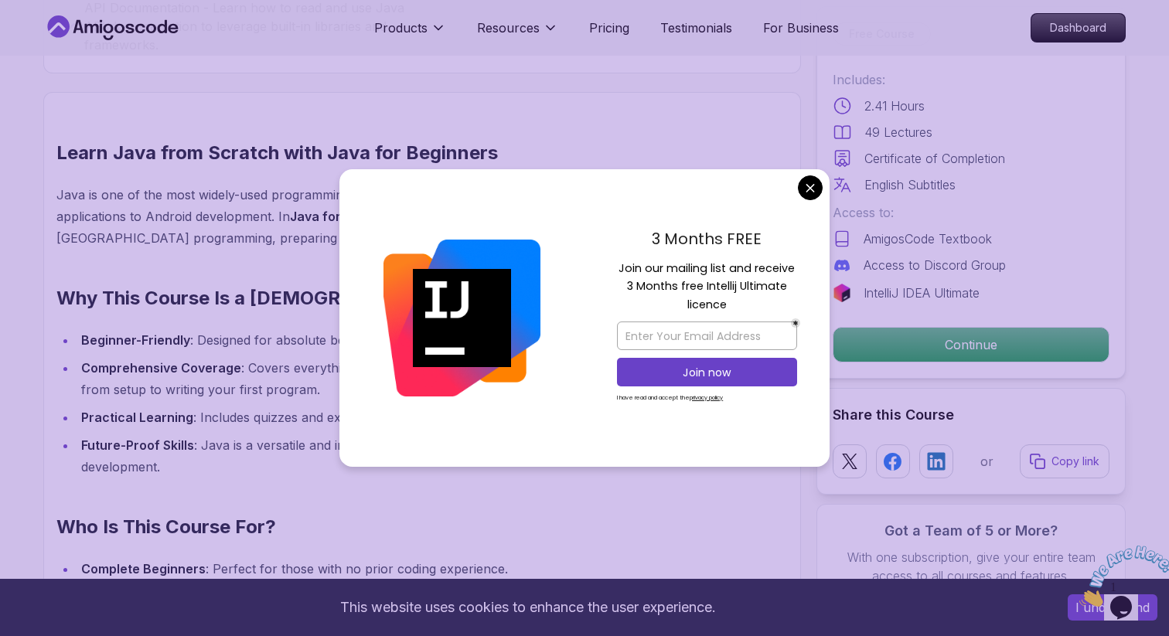
scroll to position [1168, 0]
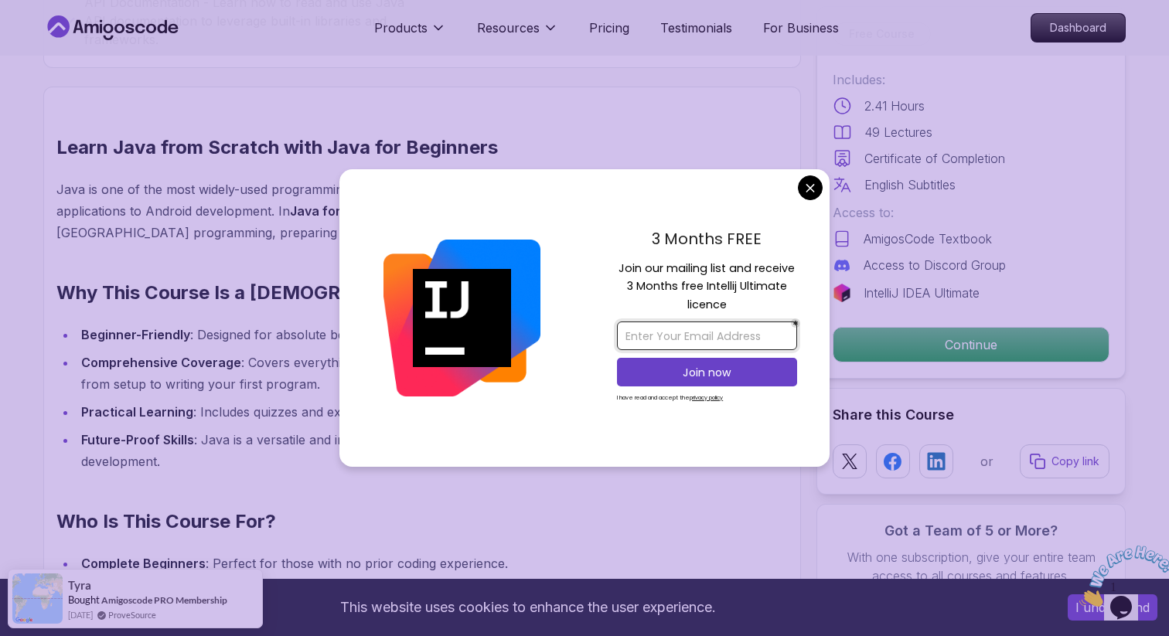
click at [696, 338] on input "email" at bounding box center [707, 336] width 180 height 29
type input "cmonkeyyt@gmail.com"
click at [730, 375] on p "Join now" at bounding box center [707, 372] width 146 height 15
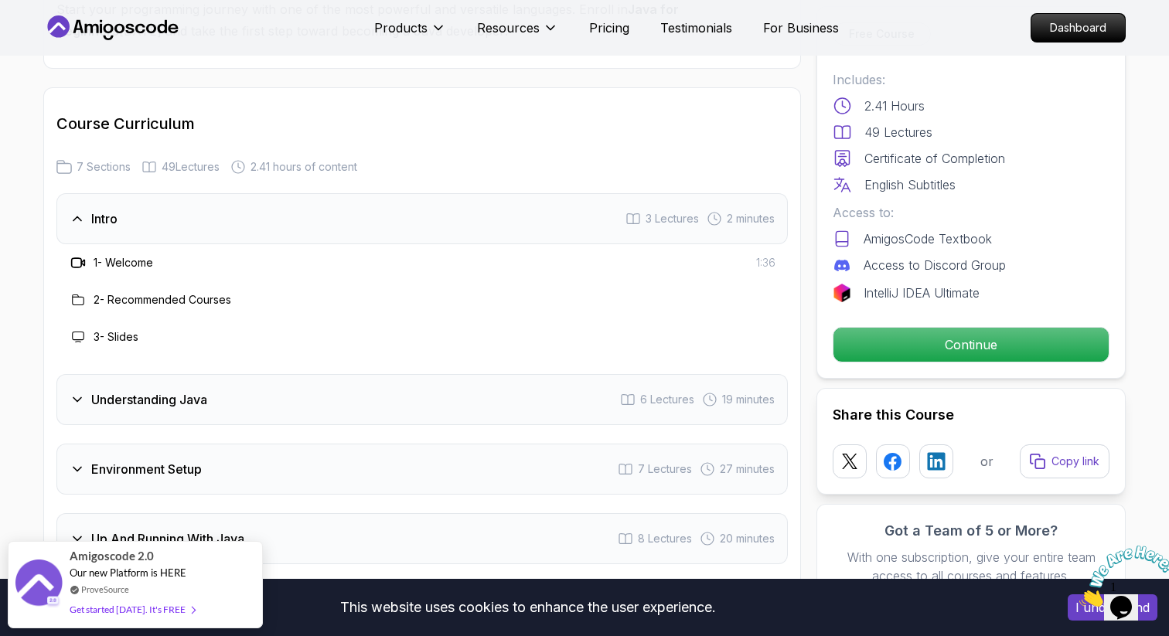
scroll to position [2117, 0]
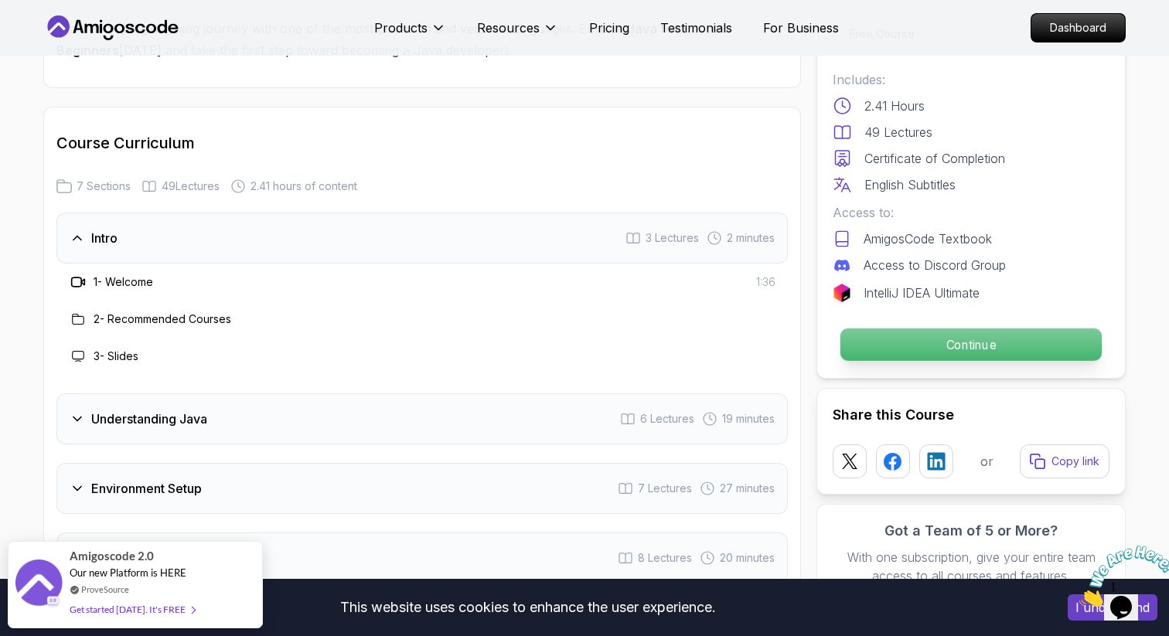
click at [877, 338] on p "Continue" at bounding box center [970, 345] width 261 height 32
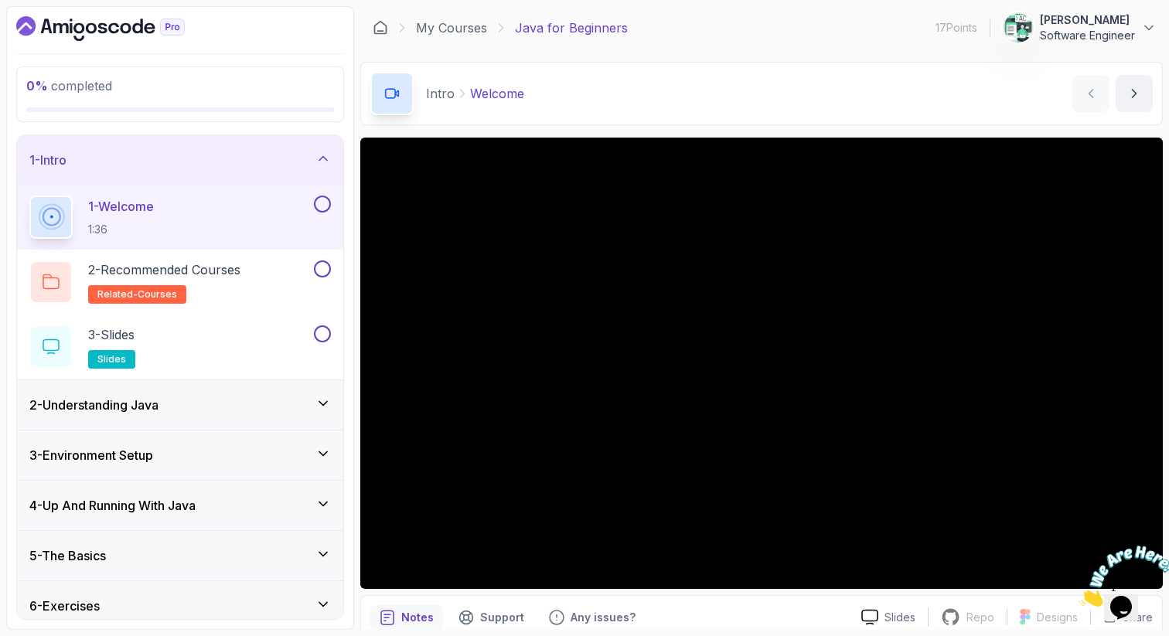
scroll to position [57, 0]
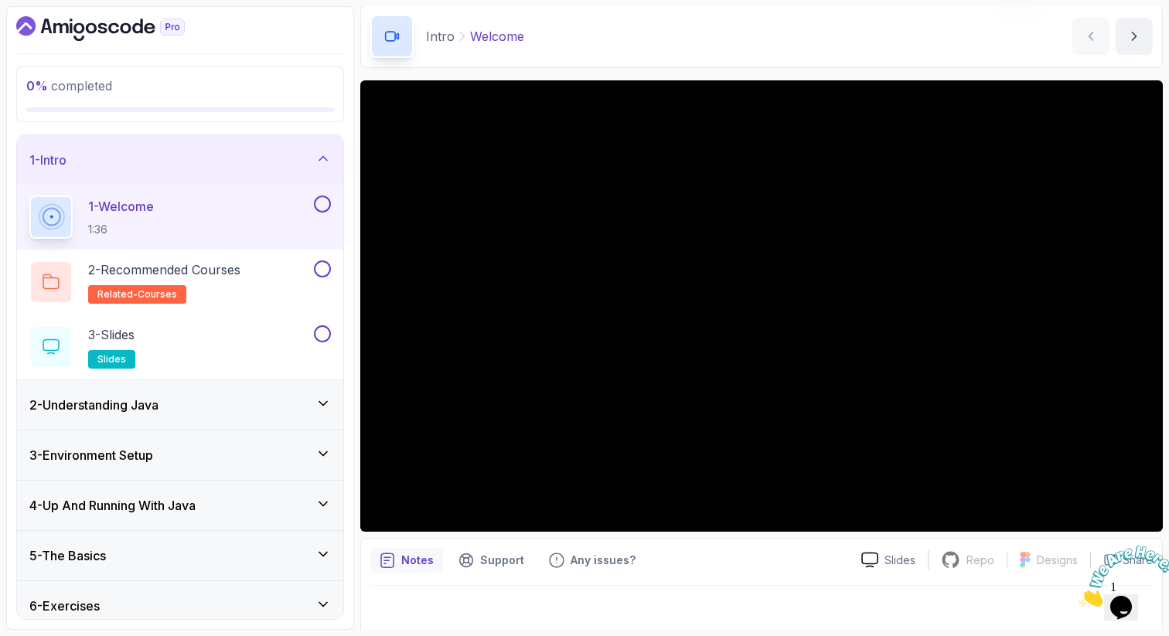
click at [1131, 591] on img at bounding box center [1127, 576] width 96 height 61
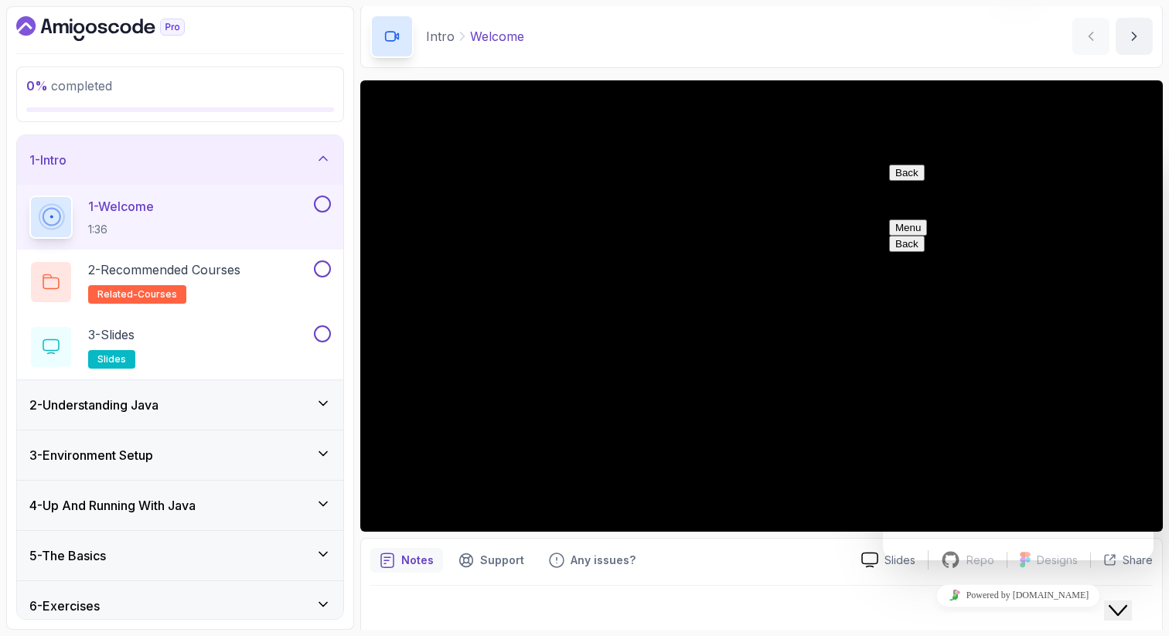
click at [911, 181] on button "Back" at bounding box center [907, 173] width 36 height 16
click at [1132, 611] on button "Close Chat This icon closes the chat window." at bounding box center [1118, 611] width 28 height 20
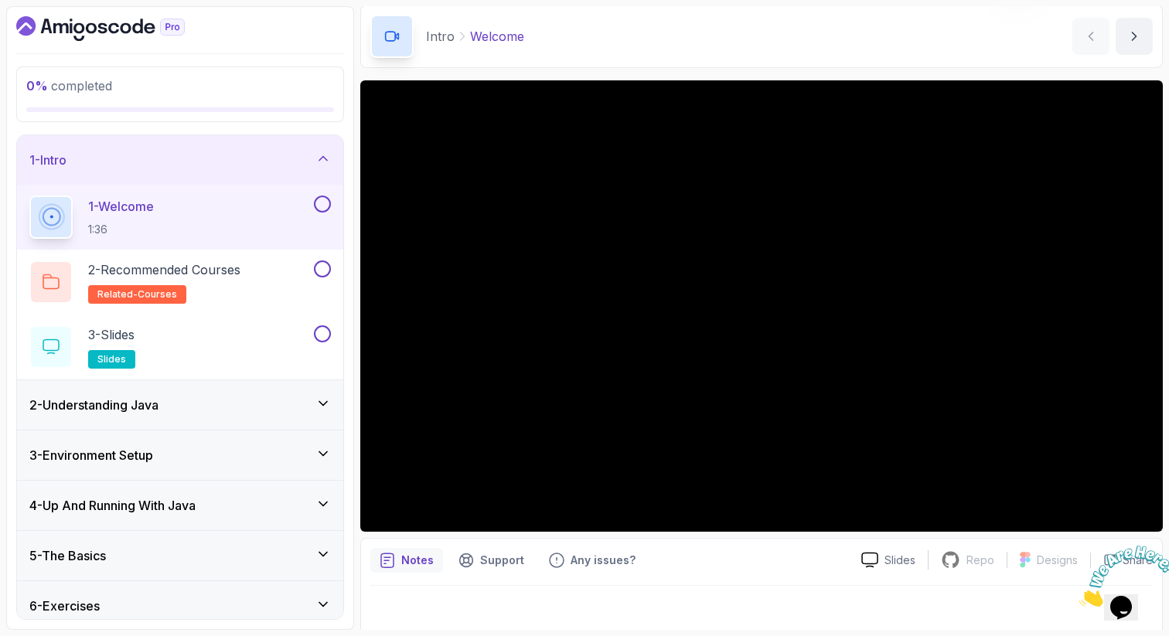
click at [1079, 596] on icon "Close" at bounding box center [1079, 602] width 0 height 13
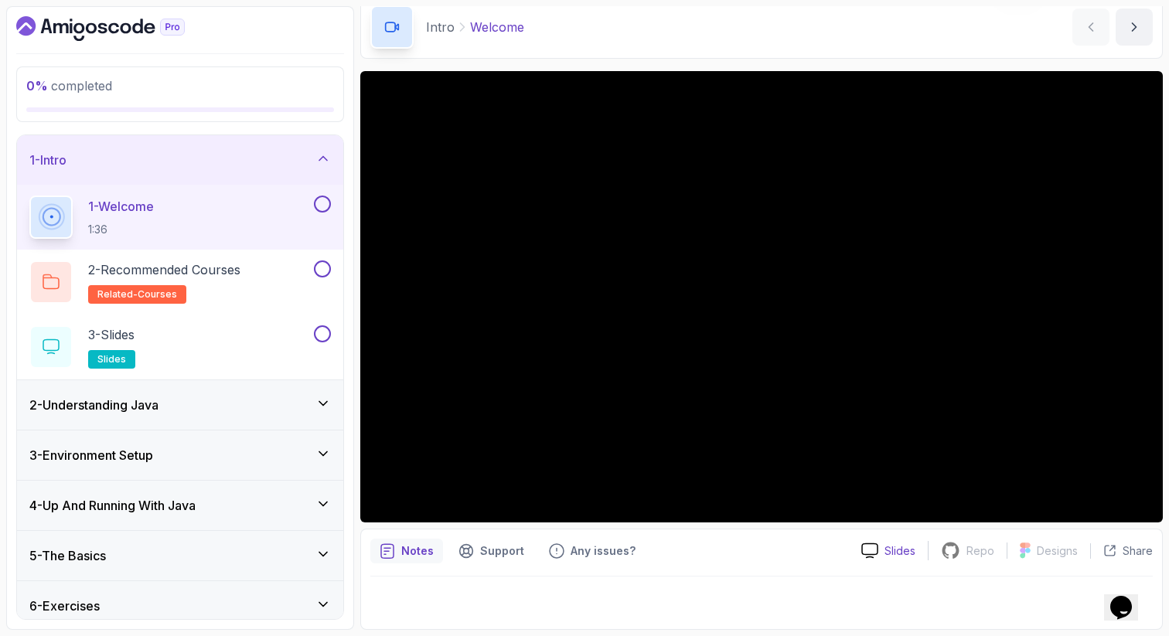
click at [882, 549] on div "Slides" at bounding box center [888, 551] width 79 height 16
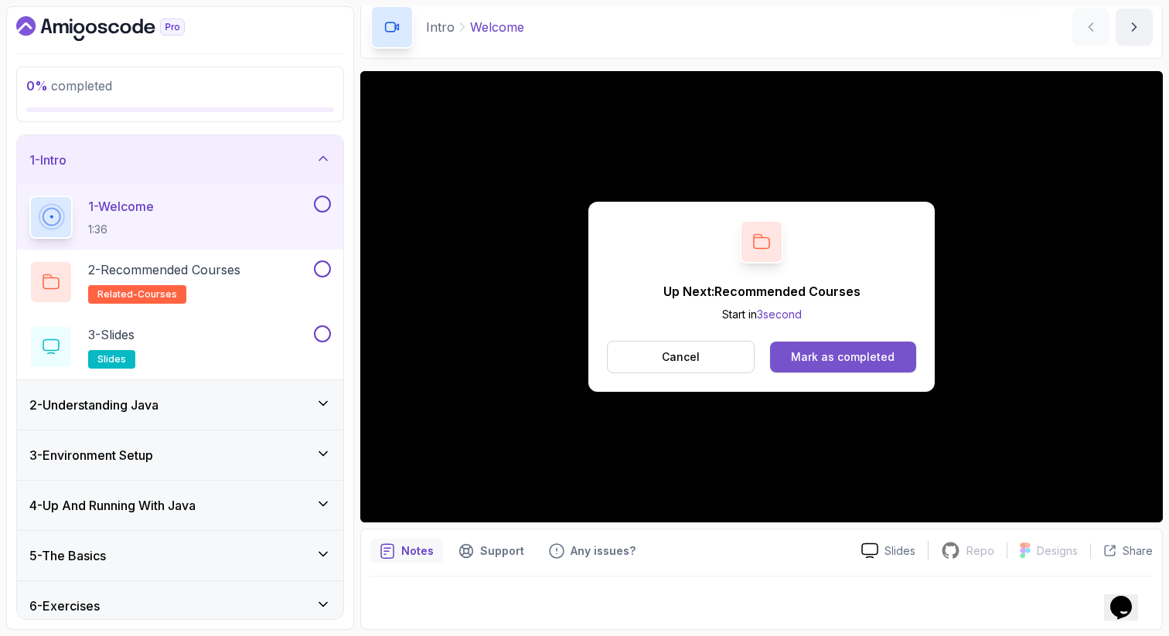
click at [802, 361] on div "Mark as completed" at bounding box center [843, 356] width 104 height 15
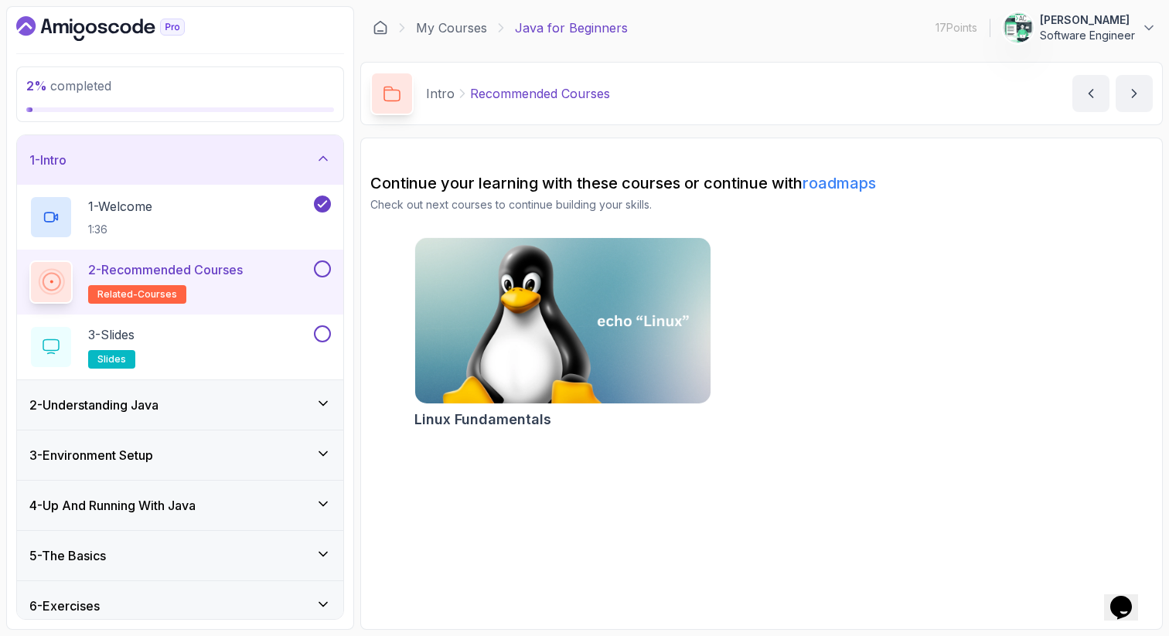
click at [324, 268] on button at bounding box center [322, 269] width 17 height 17
click at [246, 340] on div "3 - Slides slides" at bounding box center [169, 346] width 281 height 43
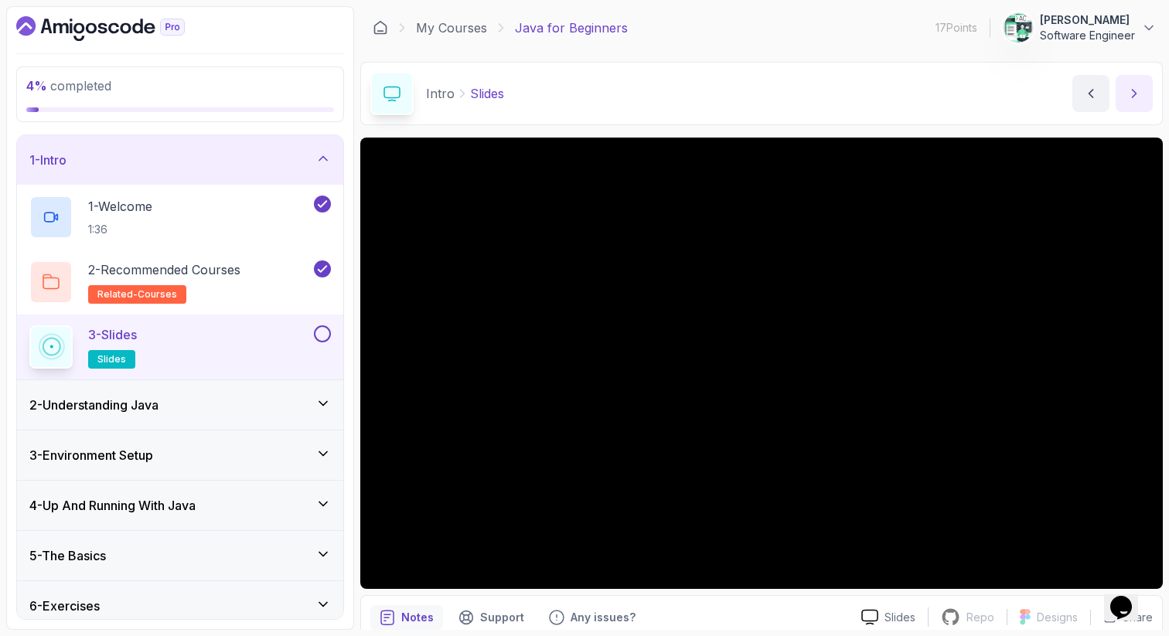
click at [1136, 93] on icon "next content" at bounding box center [1133, 93] width 15 height 15
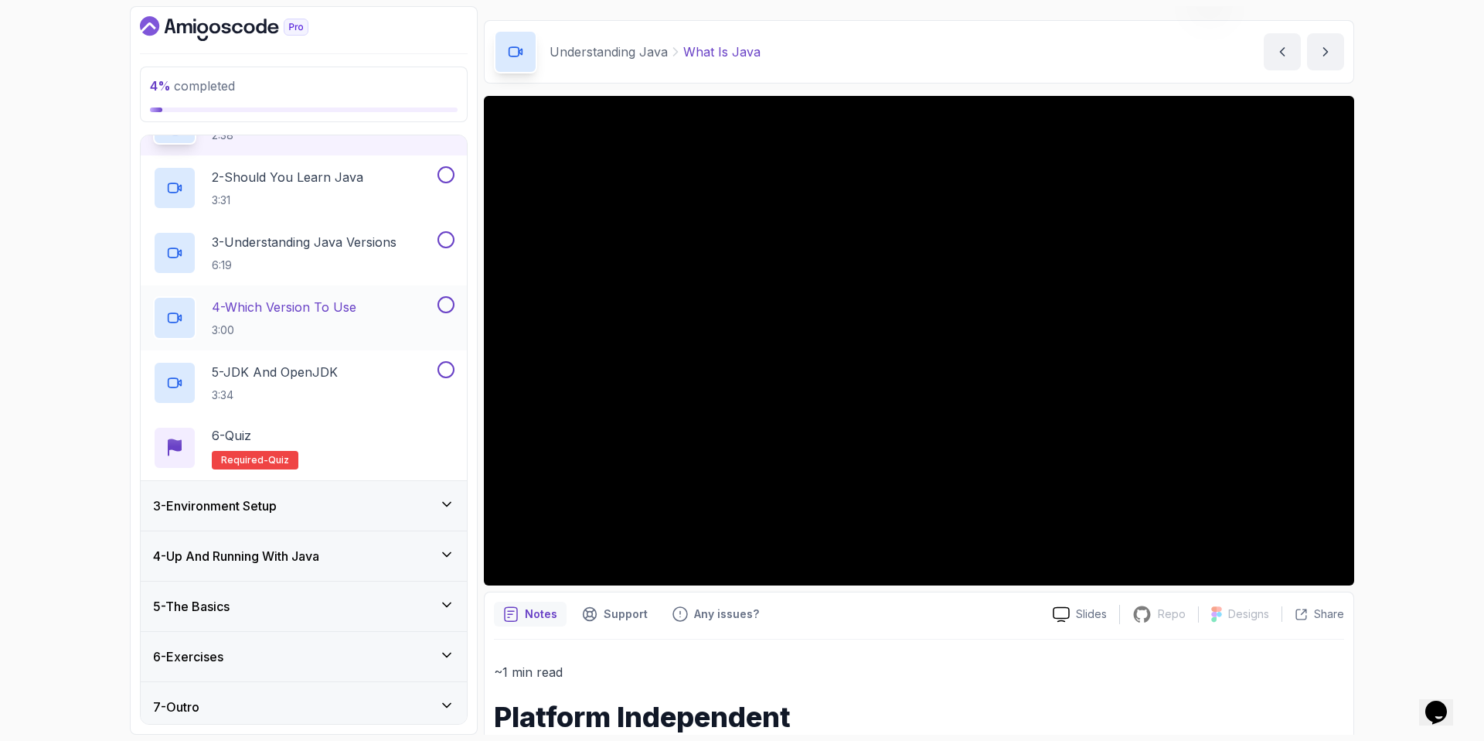
scroll to position [152, 0]
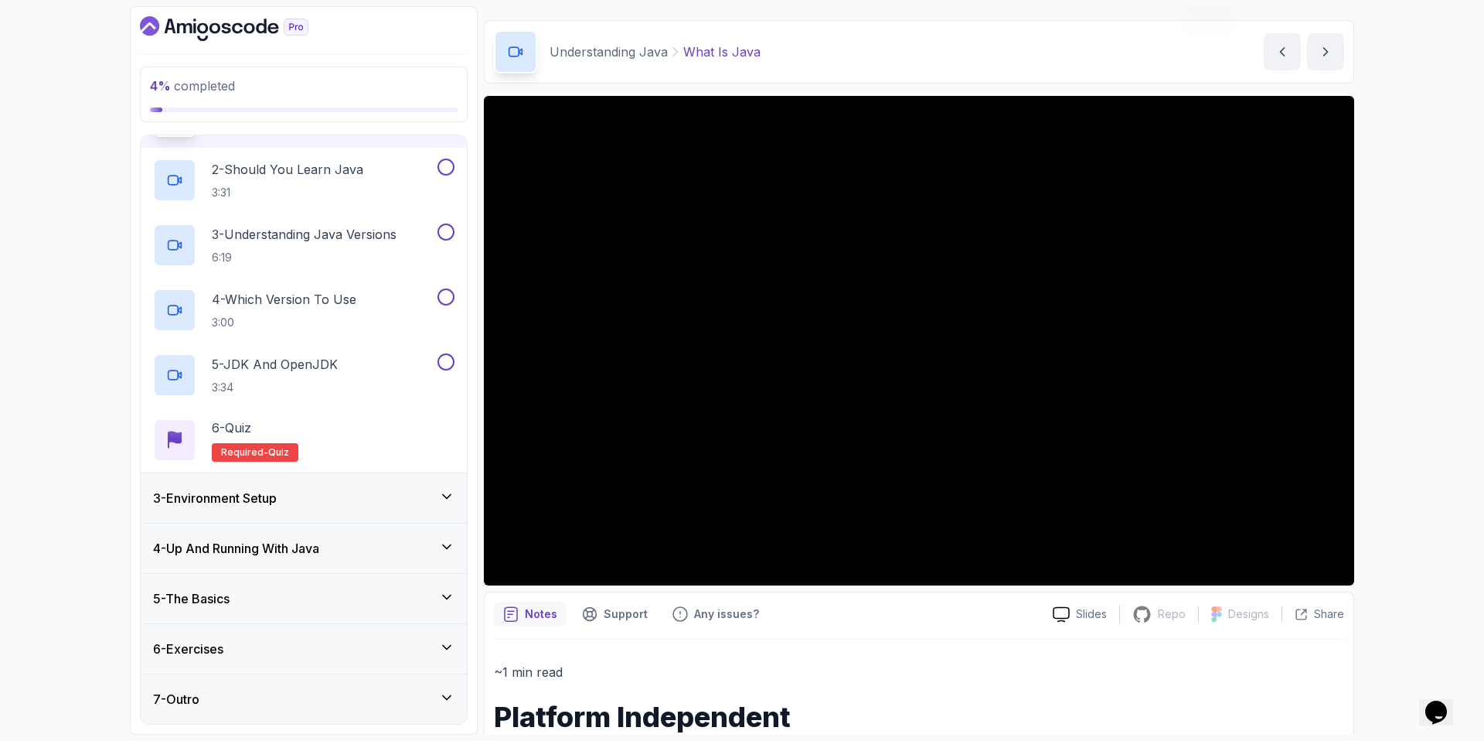
click at [373, 508] on div "3 - Environment Setup" at bounding box center [304, 497] width 326 height 49
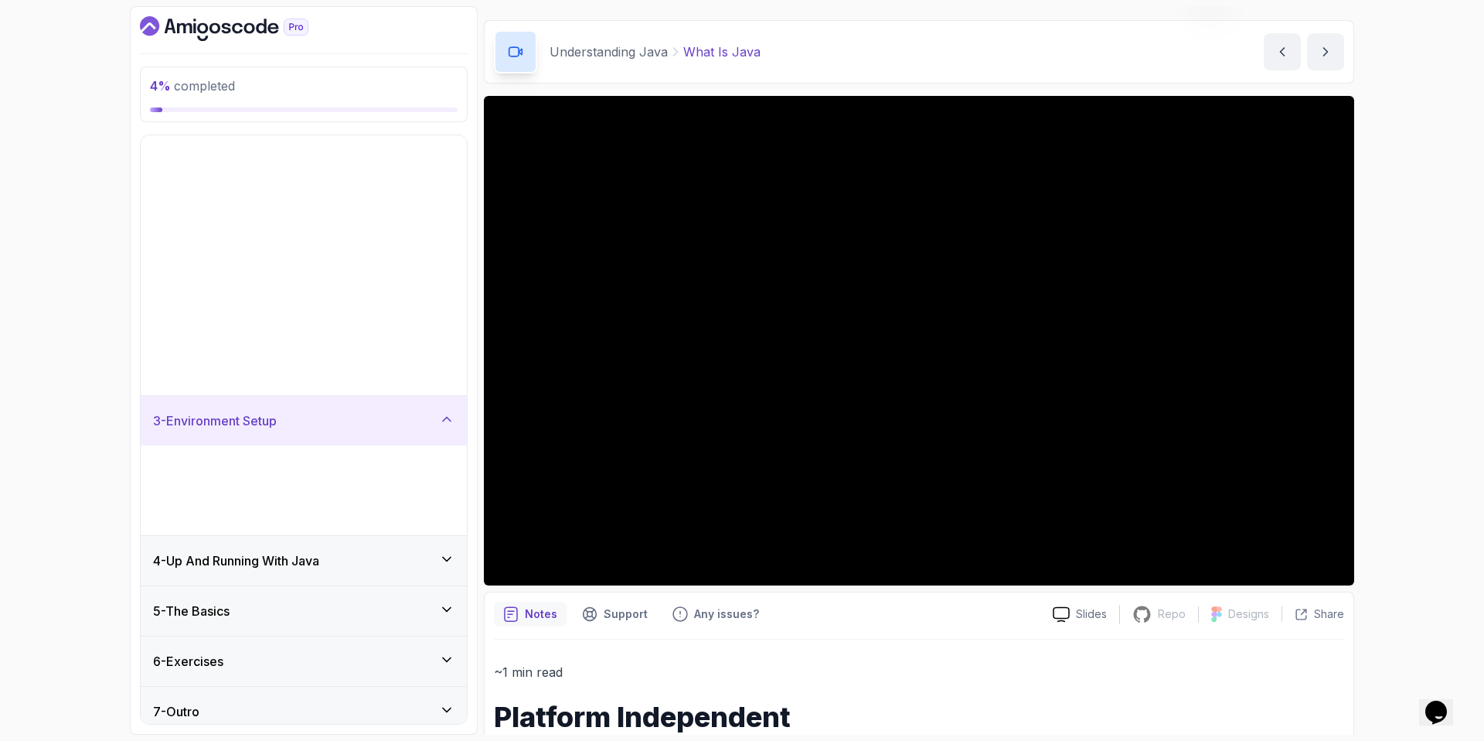
scroll to position [0, 0]
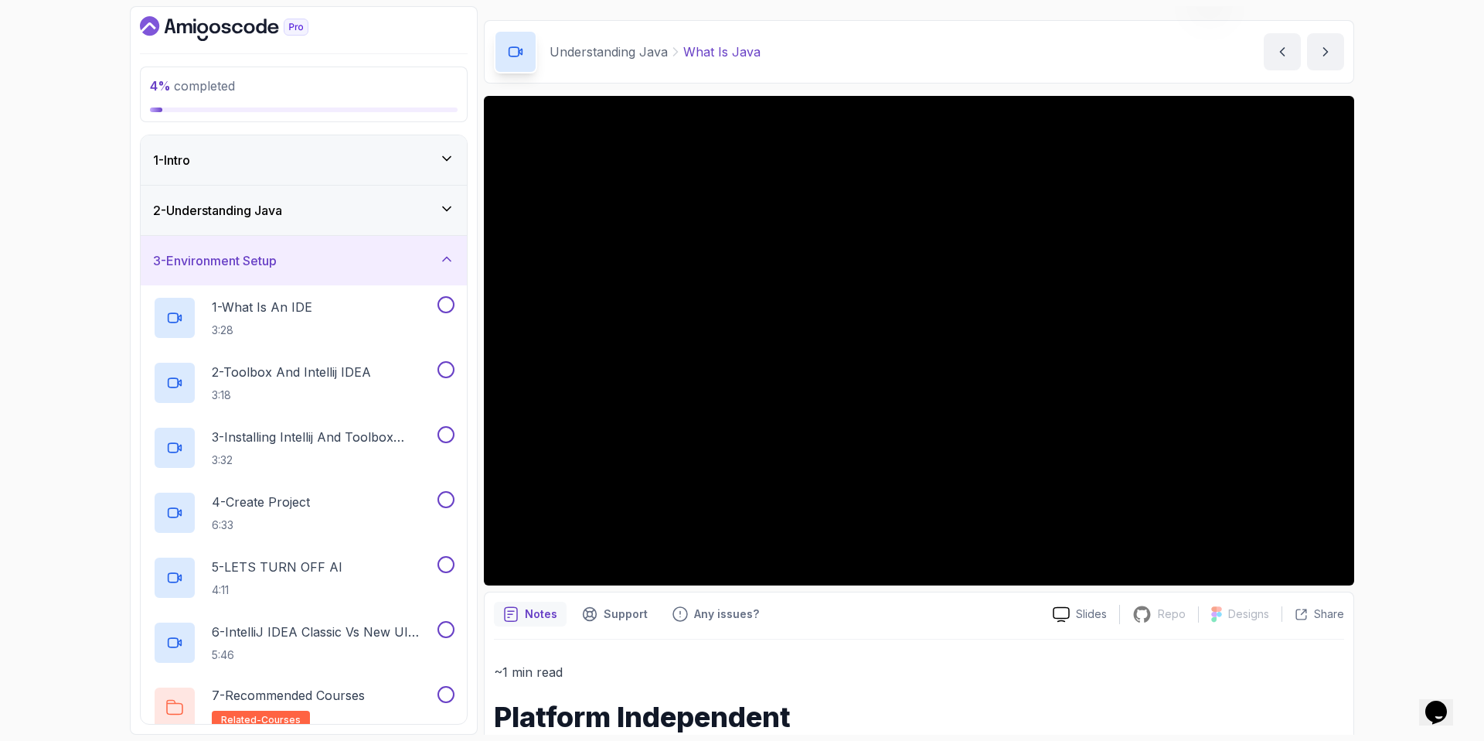
click at [397, 265] on div "3 - Environment Setup" at bounding box center [303, 260] width 301 height 19
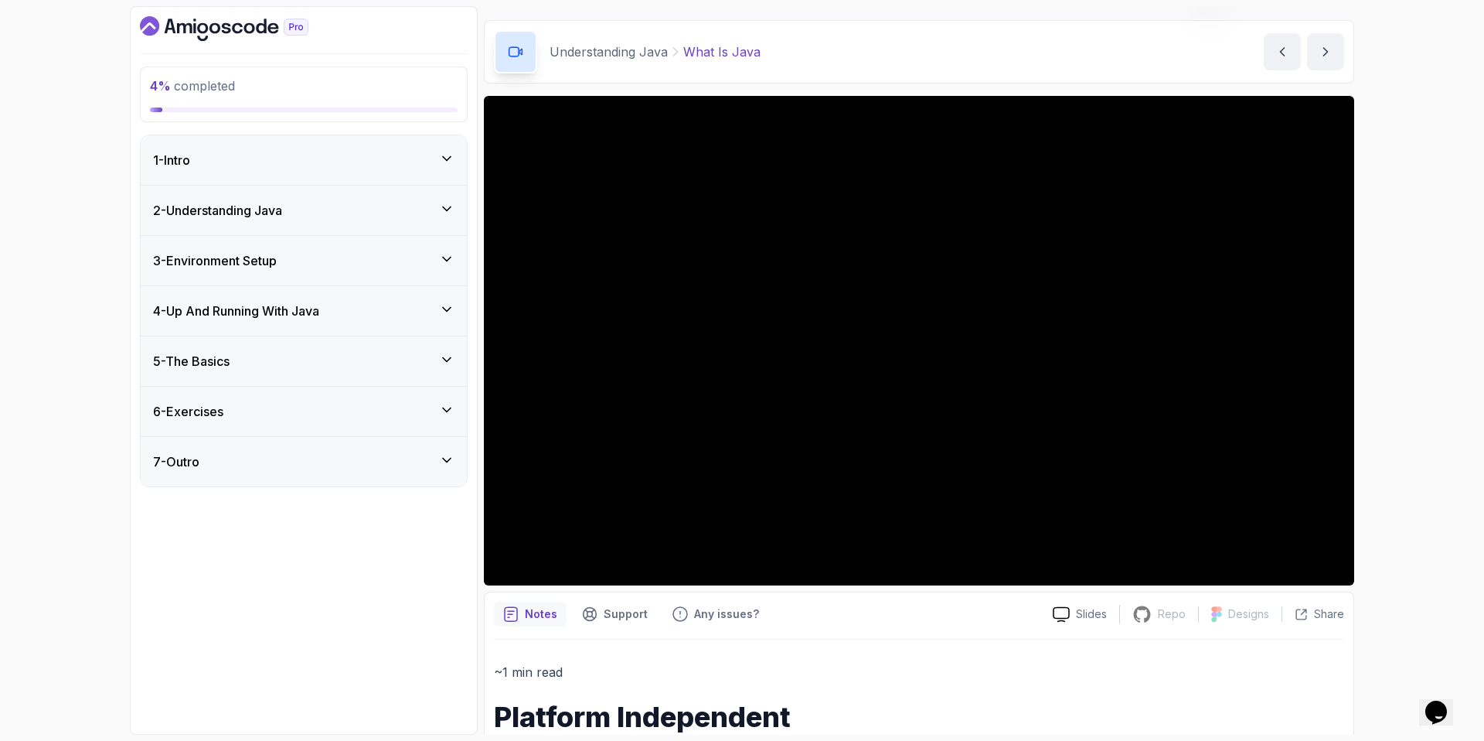
click at [348, 322] on div "4 - Up And Running With Java" at bounding box center [304, 310] width 326 height 49
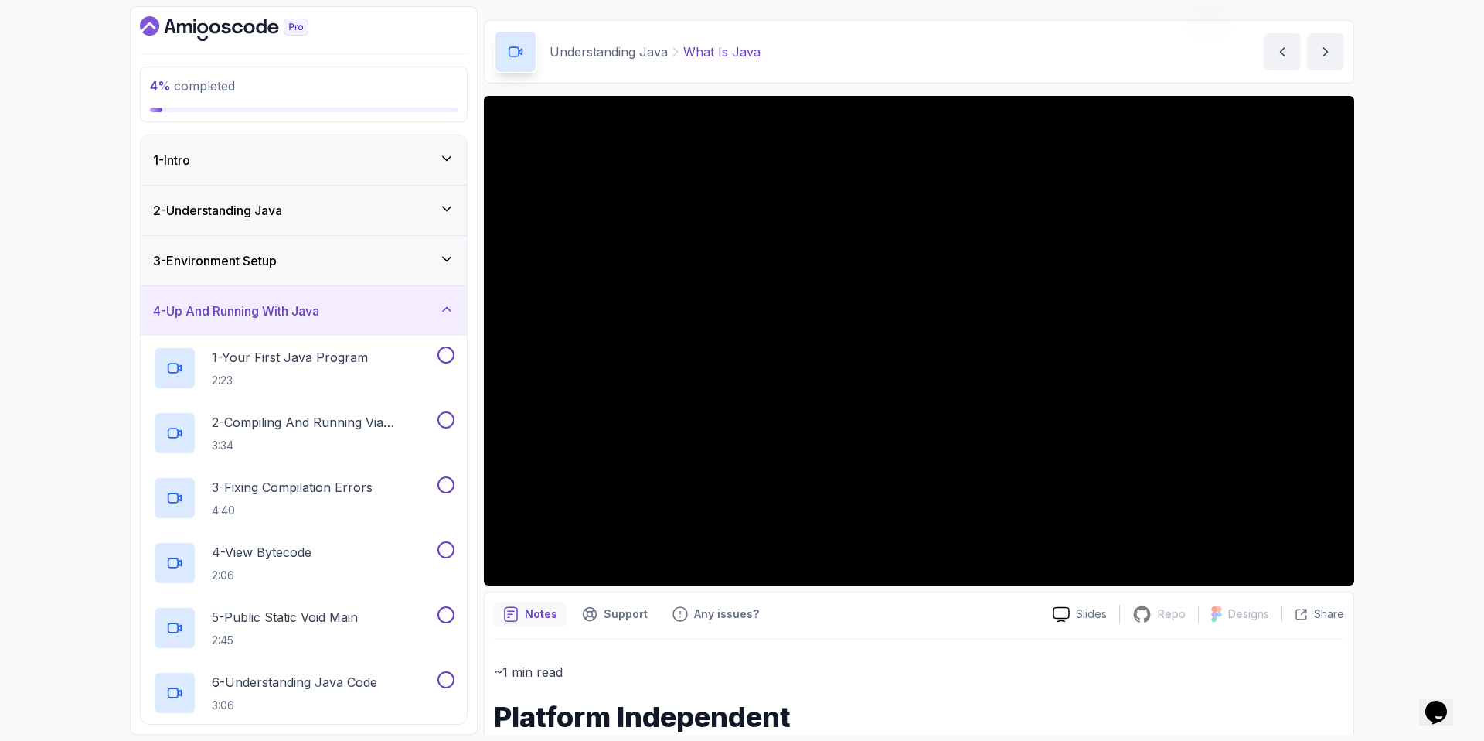
click at [349, 312] on div "4 - Up And Running With Java" at bounding box center [303, 310] width 301 height 19
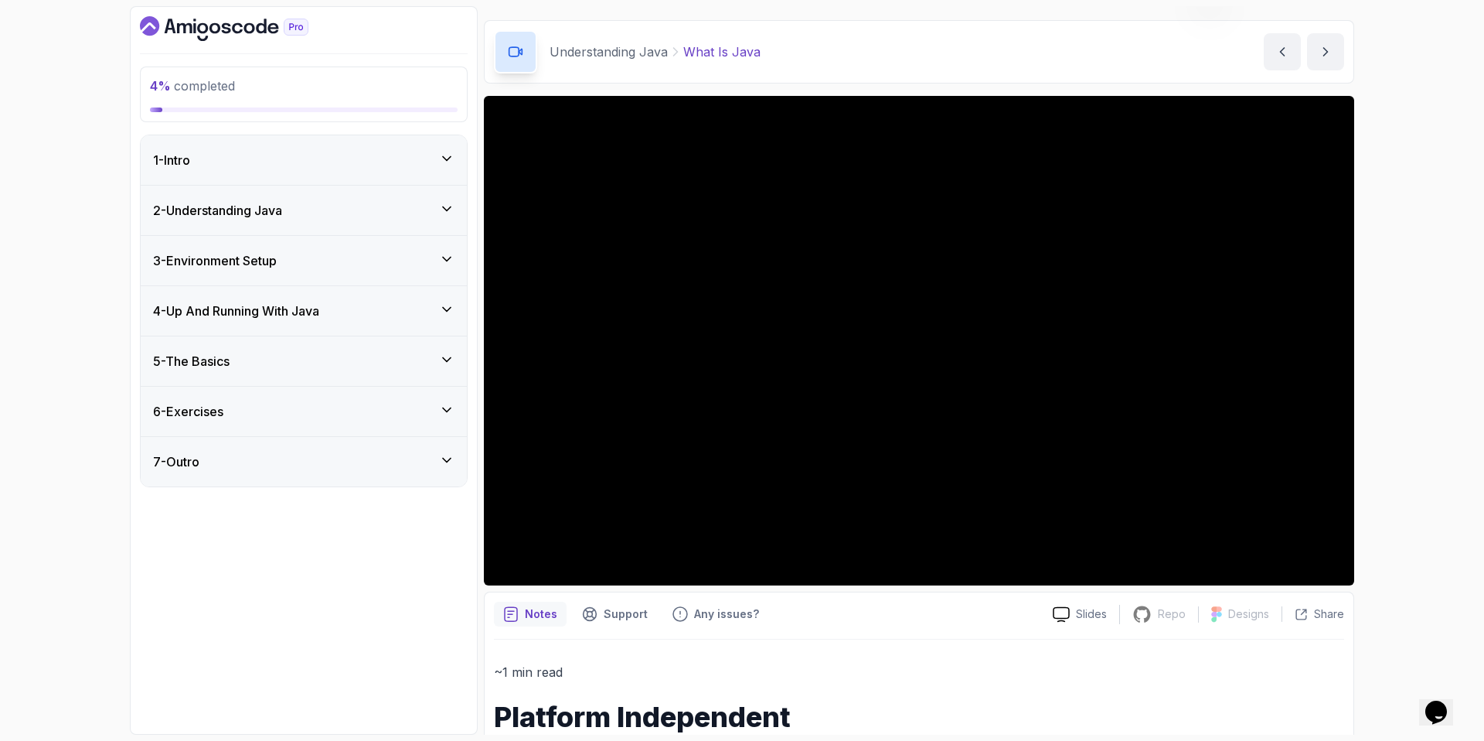
click at [322, 362] on div "5 - The Basics" at bounding box center [303, 361] width 301 height 19
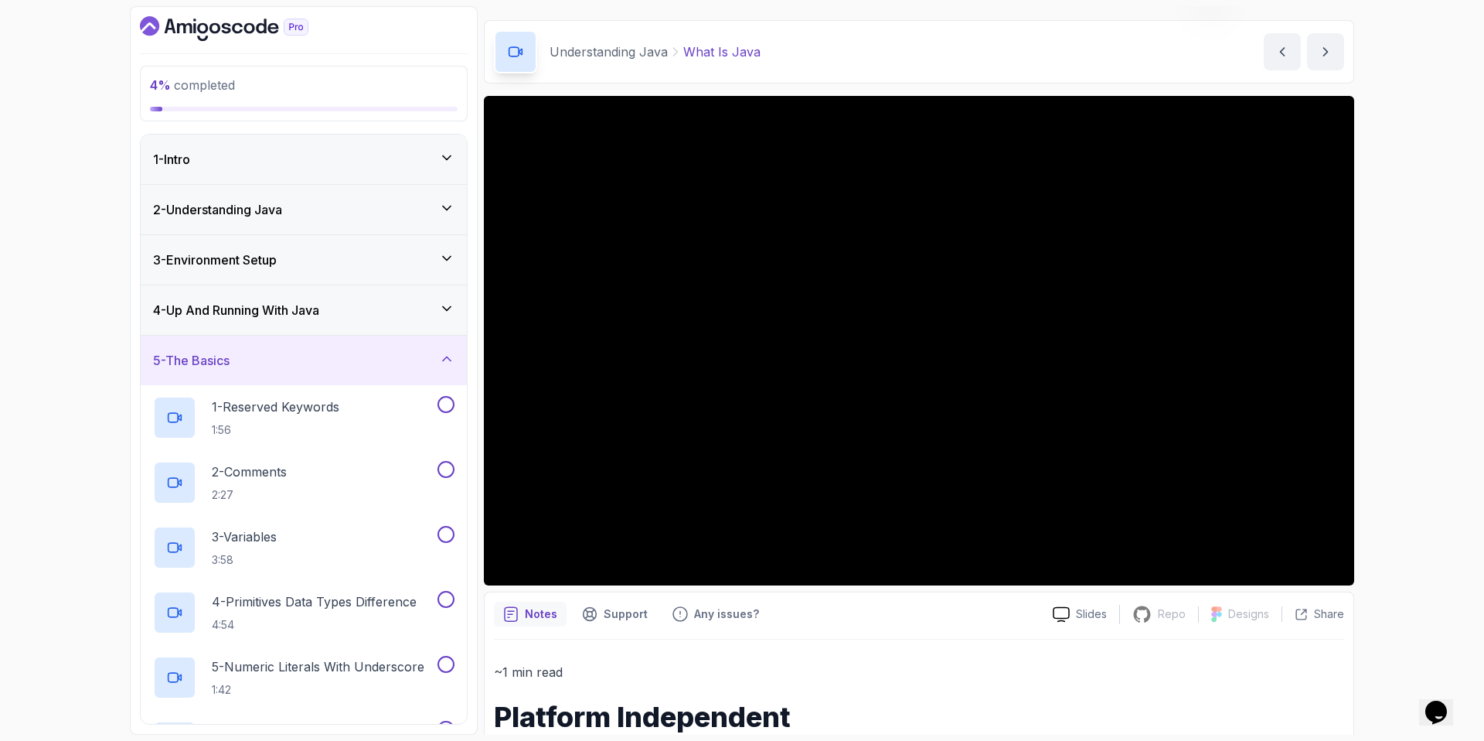
click at [312, 358] on div "5 - The Basics" at bounding box center [303, 360] width 301 height 19
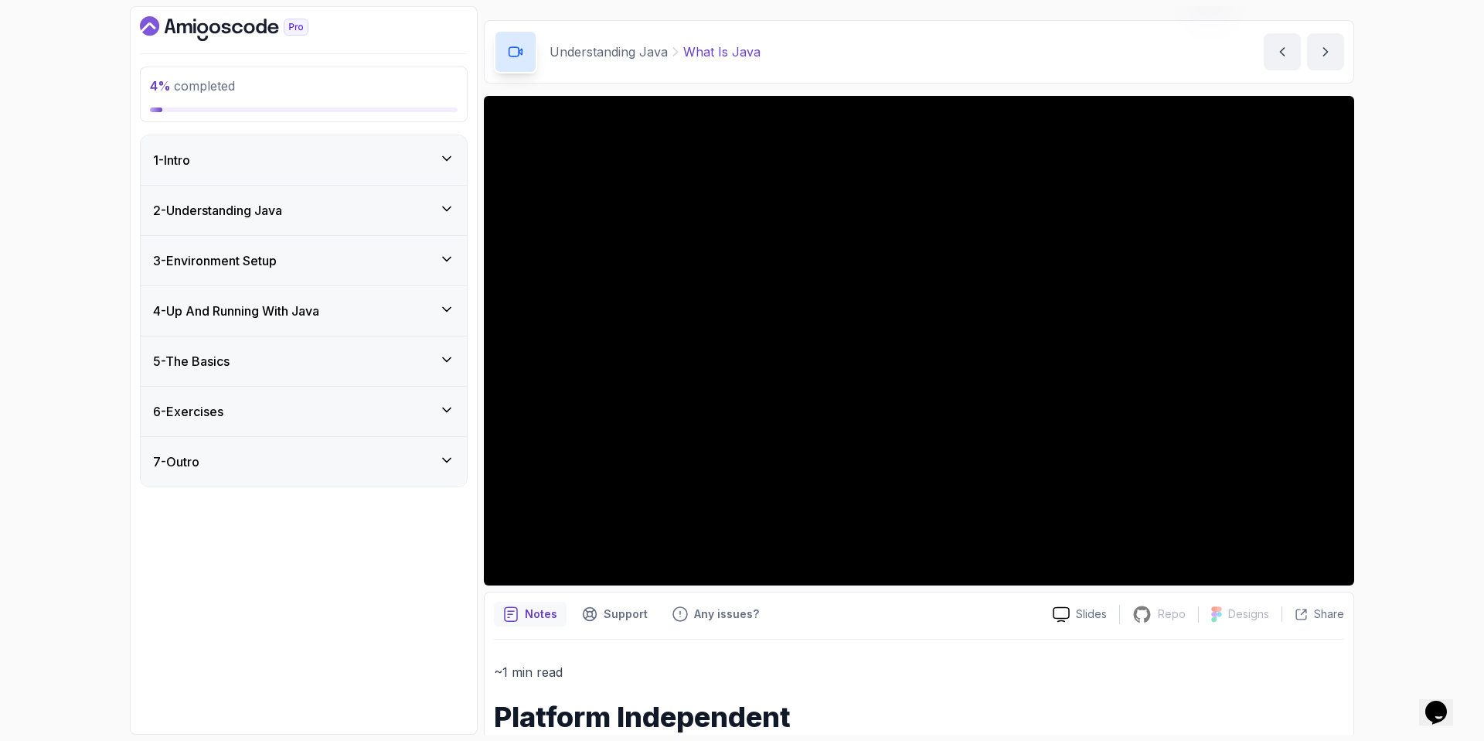
click at [301, 399] on div "6 - Exercises" at bounding box center [304, 410] width 326 height 49
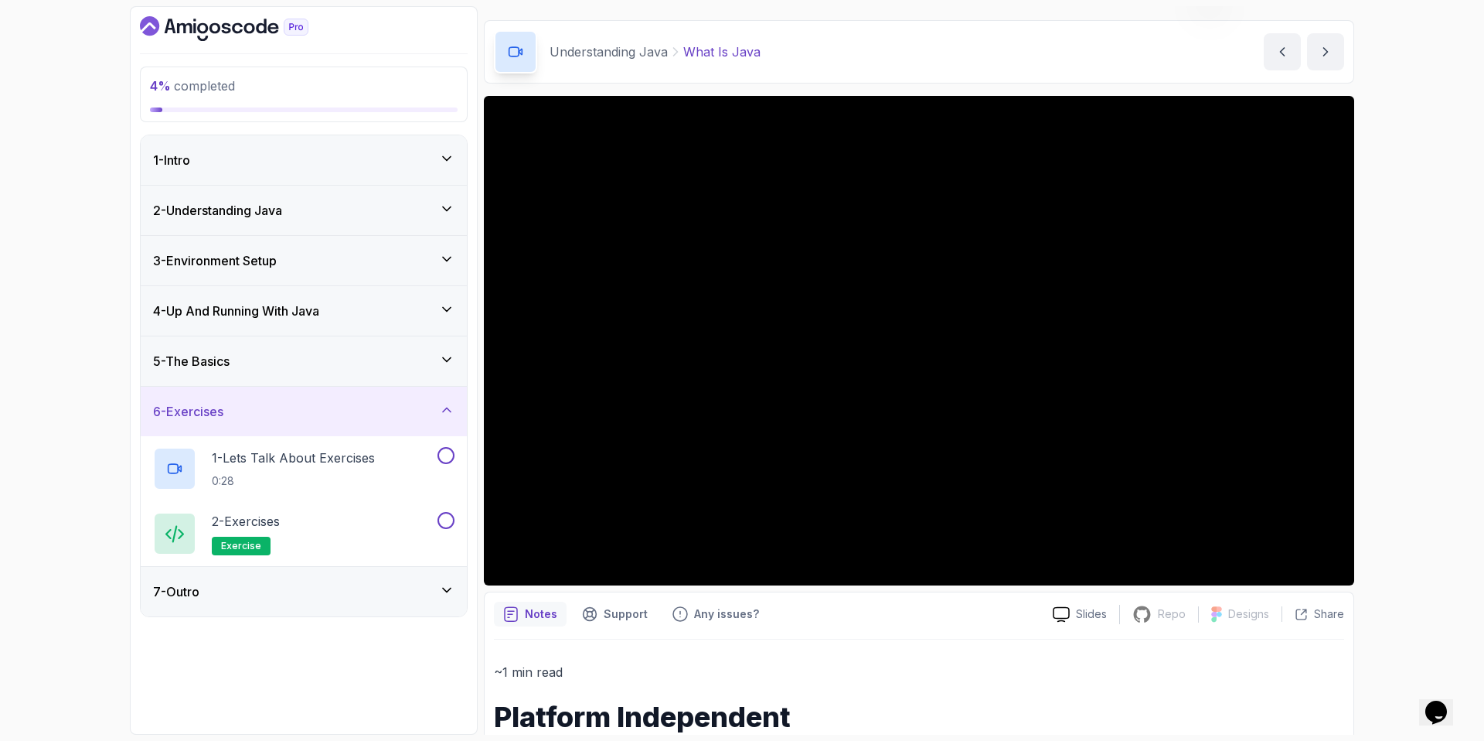
click at [300, 413] on div "6 - Exercises" at bounding box center [303, 411] width 301 height 19
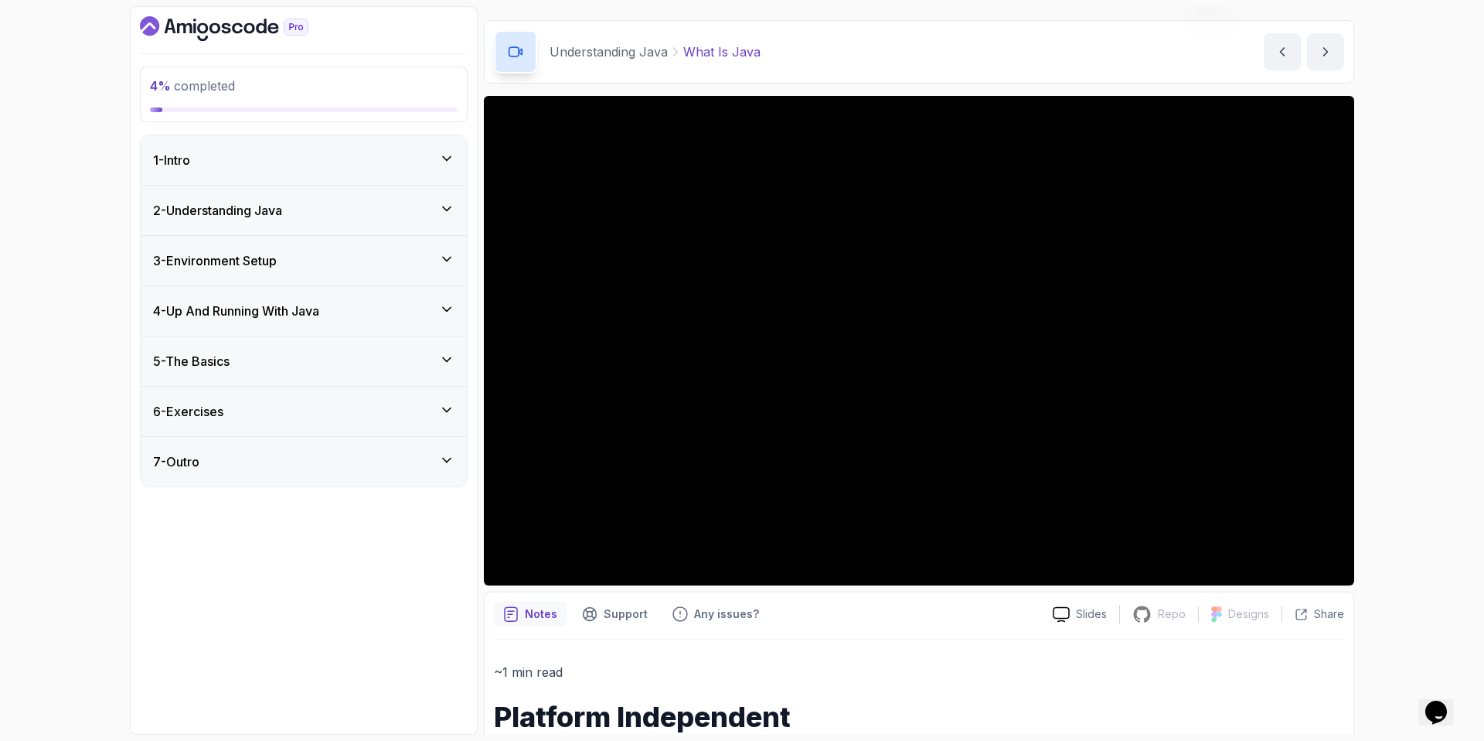
click at [278, 451] on div "7 - Outro" at bounding box center [304, 461] width 326 height 49
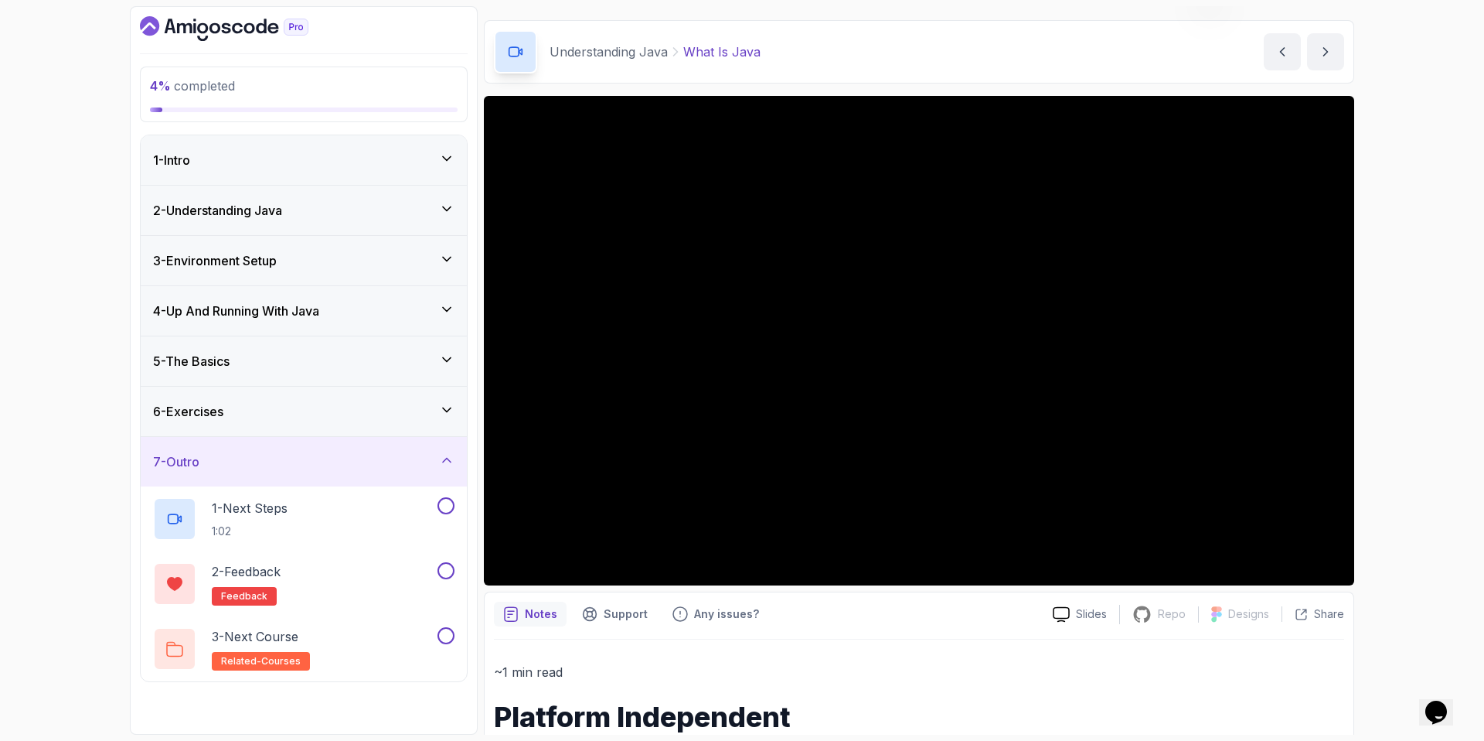
click at [278, 451] on div "7 - Outro" at bounding box center [304, 461] width 326 height 49
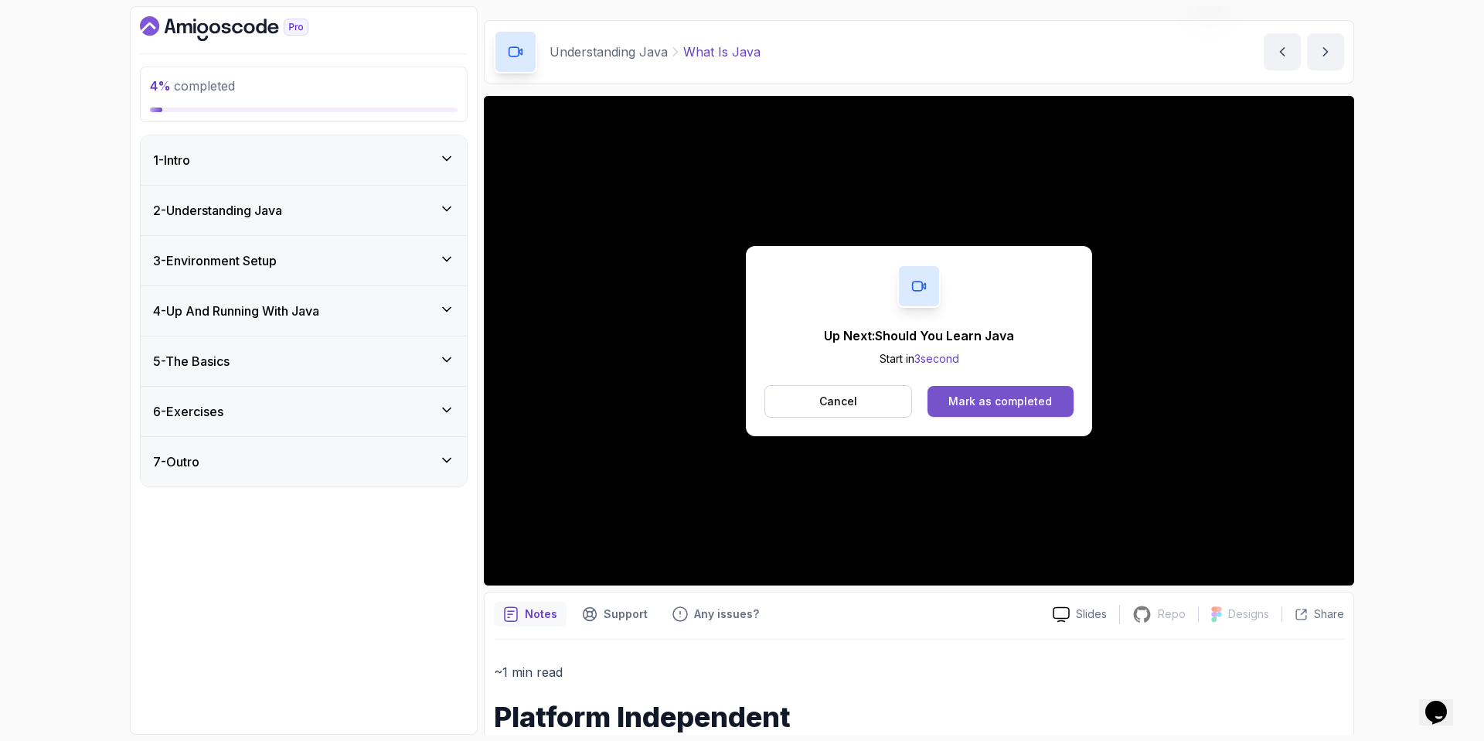
click at [992, 407] on div "Mark as completed" at bounding box center [1000, 400] width 104 height 15
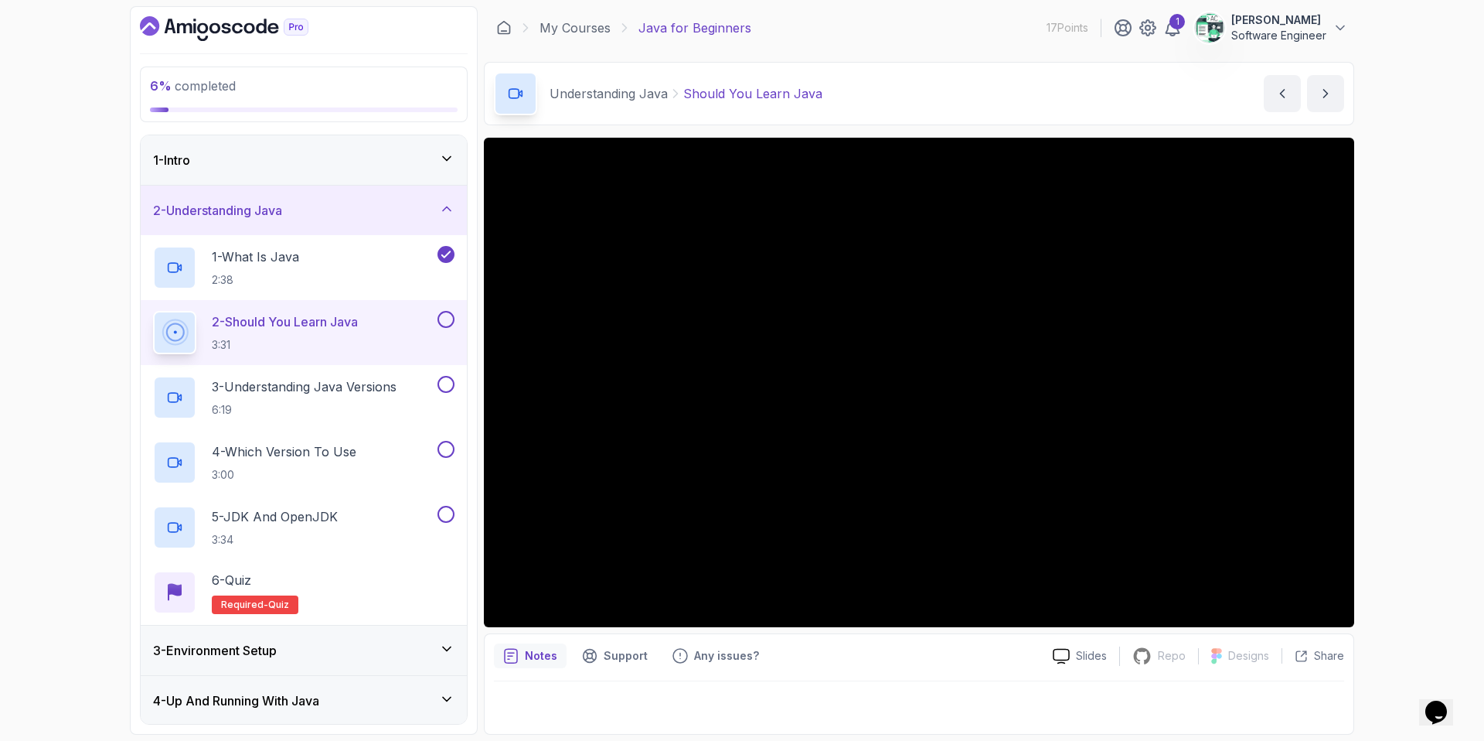
click at [442, 314] on button at bounding box center [446, 319] width 17 height 17
click at [440, 380] on button at bounding box center [446, 384] width 17 height 17
click at [441, 454] on button at bounding box center [446, 449] width 17 height 17
click at [425, 507] on div "5 - JDK And OpenJDK 3:34" at bounding box center [293, 527] width 281 height 43
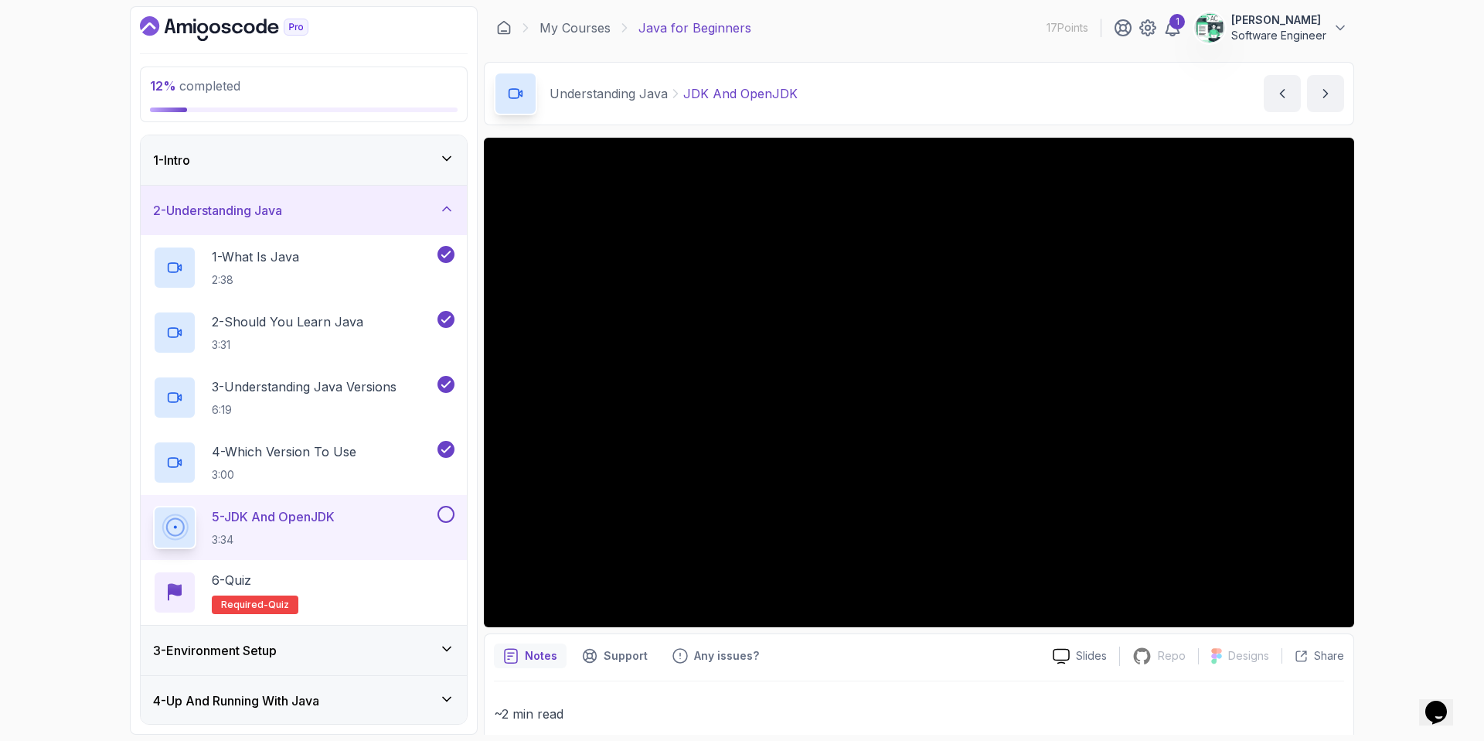
click at [153, 506] on button "5 - JDK And OpenJDK 3:34" at bounding box center [303, 527] width 301 height 43
click at [442, 515] on button at bounding box center [446, 514] width 17 height 17
click at [331, 570] on div "6 - Quiz Required- quiz" at bounding box center [303, 591] width 301 height 43
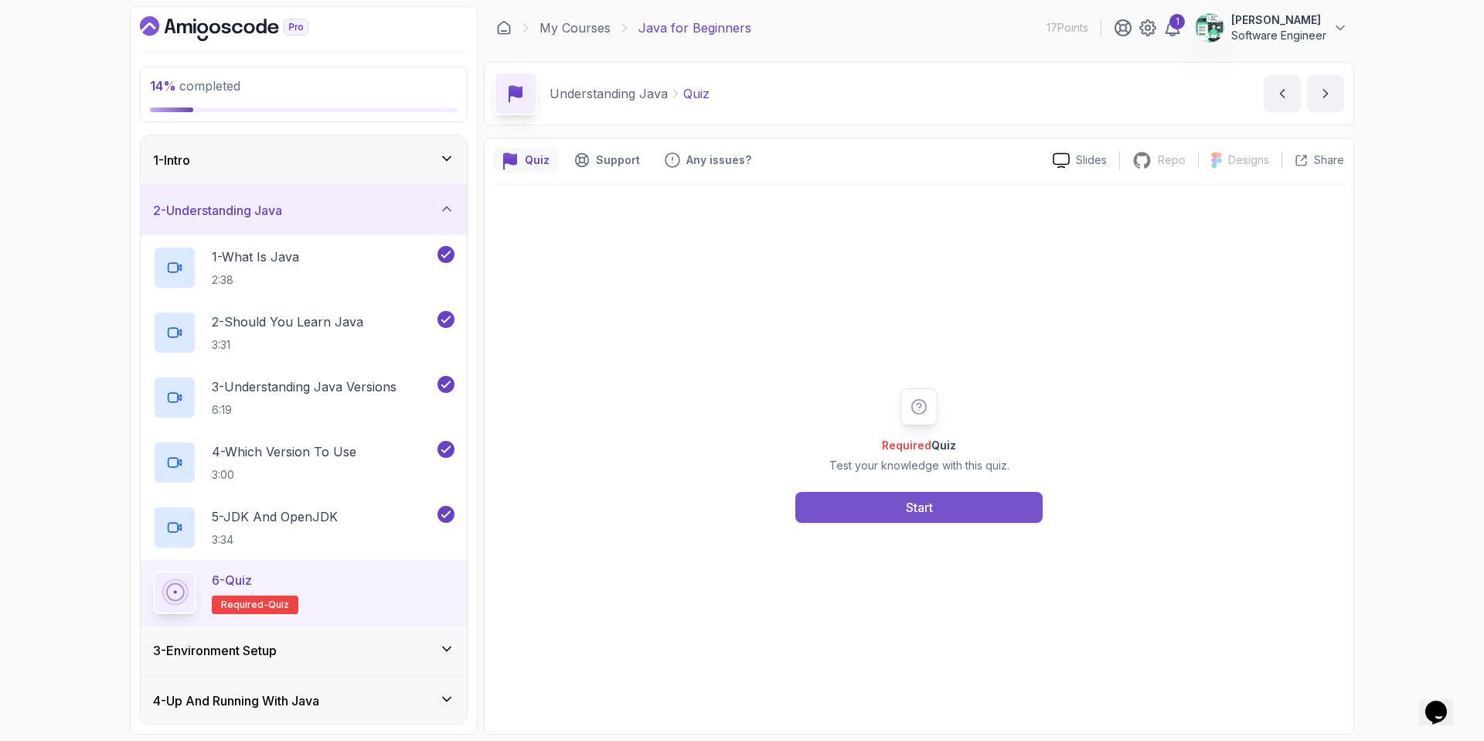
click at [906, 514] on div "Start" at bounding box center [919, 507] width 27 height 19
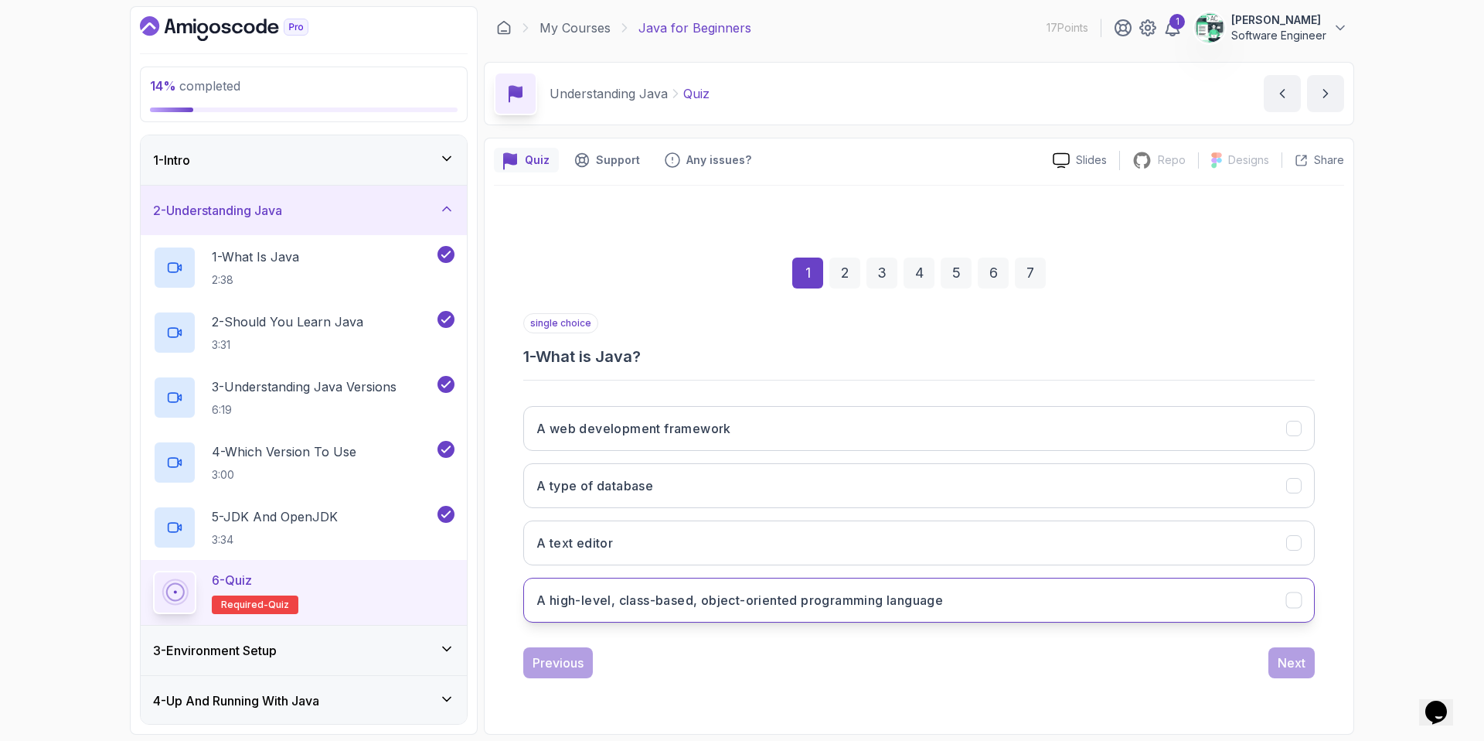
click at [720, 598] on h3 "A high-level, class-based, object-oriented programming language" at bounding box center [739, 600] width 407 height 19
click at [1168, 635] on button "Next" at bounding box center [1291, 662] width 46 height 31
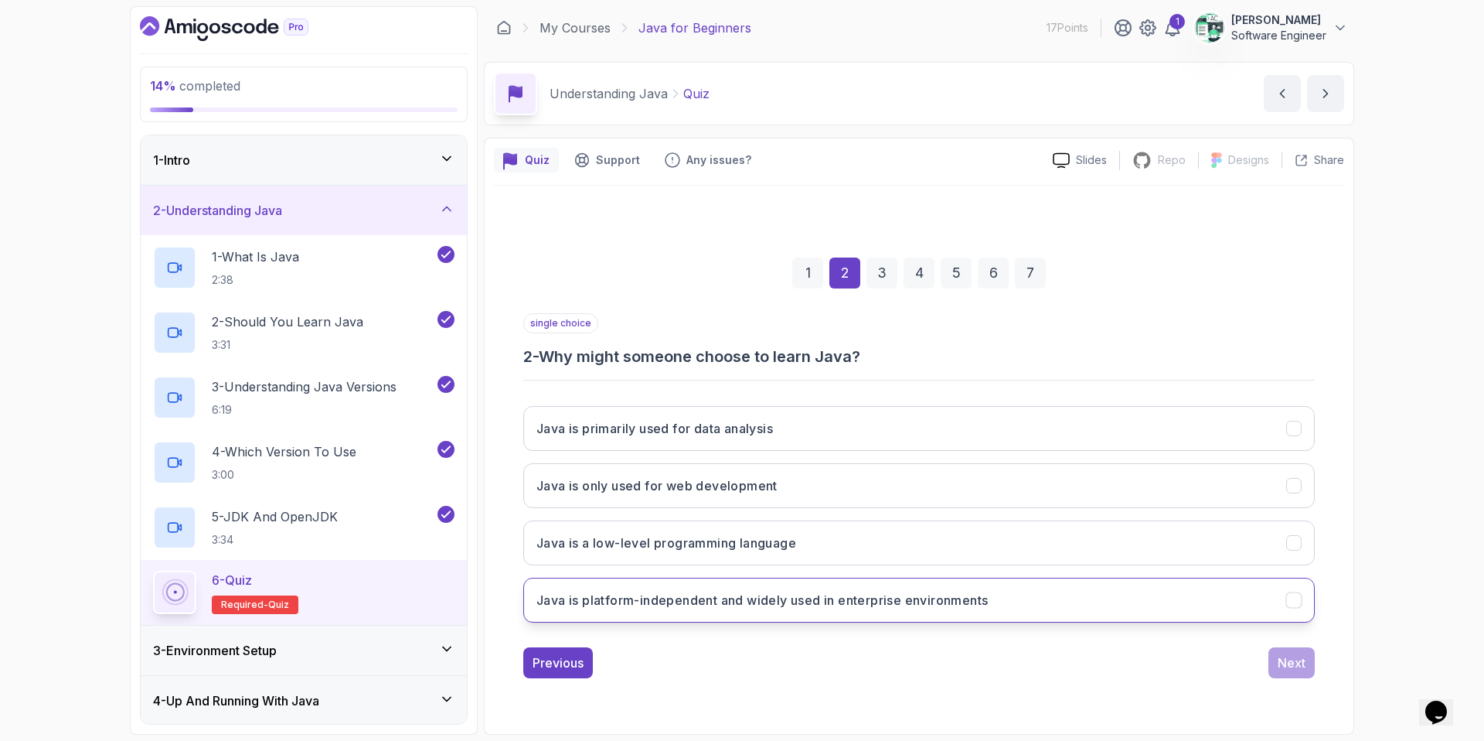
click at [559, 599] on h3 "Java is platform-independent and widely used in enterprise environments" at bounding box center [761, 600] width 451 height 19
click at [1168, 635] on button "Next" at bounding box center [1291, 662] width 46 height 31
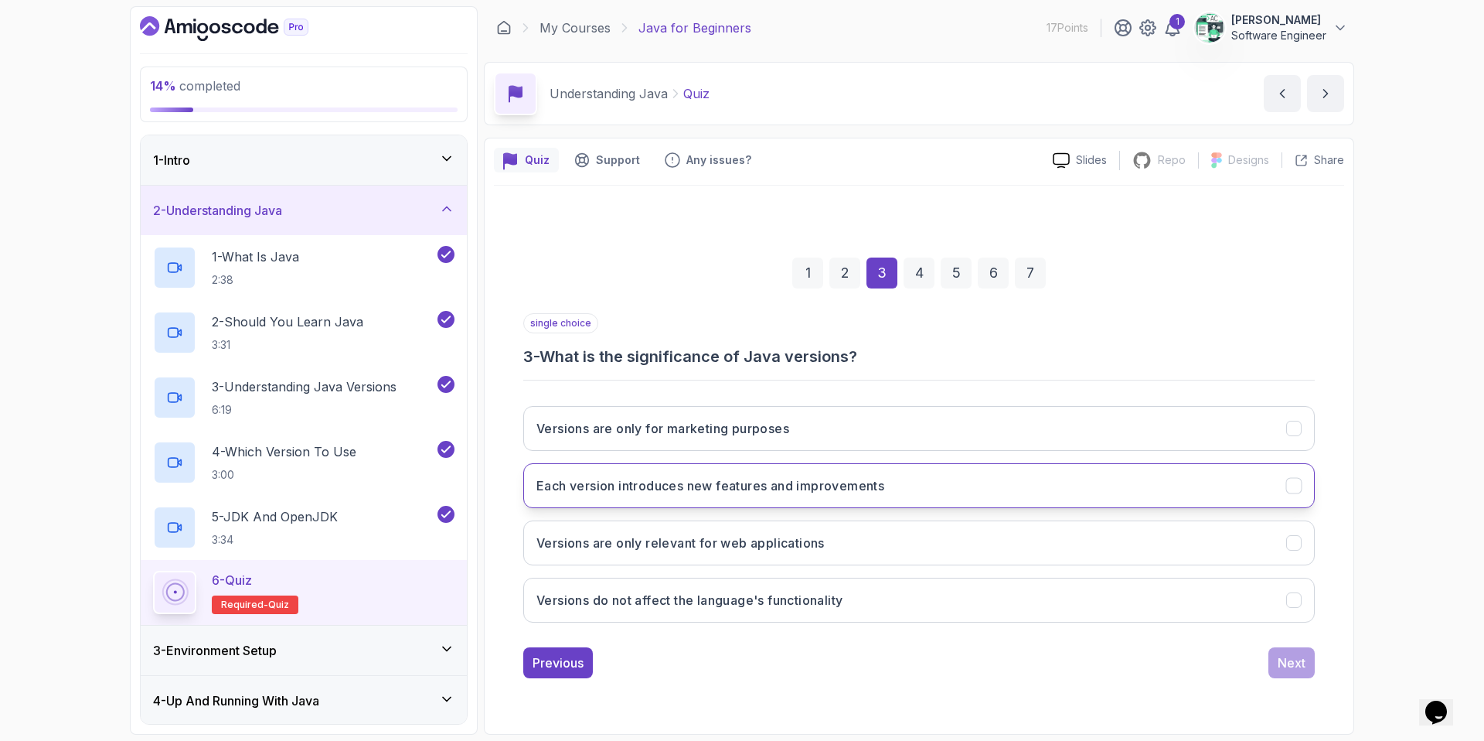
click at [655, 499] on button "Each version introduces new features and improvements" at bounding box center [919, 485] width 792 height 45
click at [1168, 635] on div "Next" at bounding box center [1292, 662] width 28 height 19
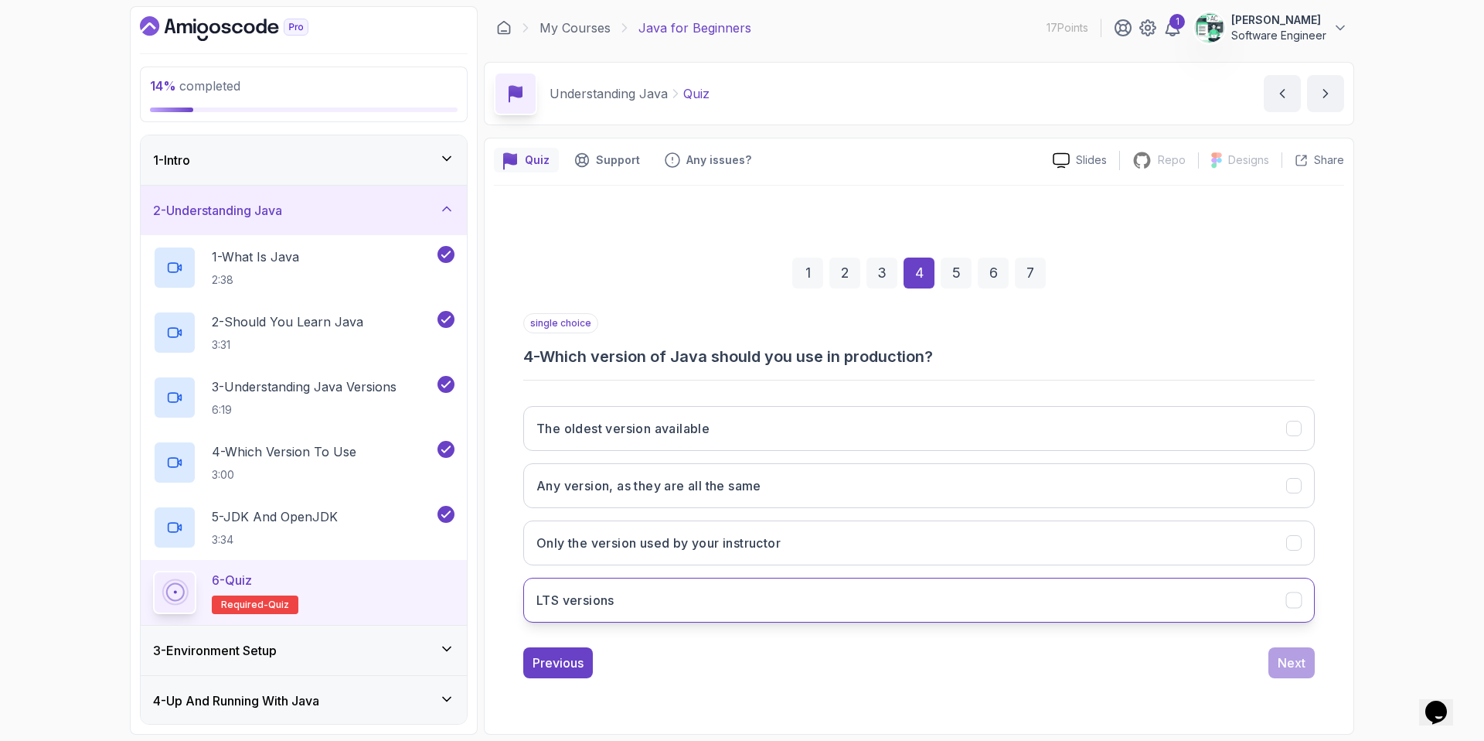
click at [567, 602] on h3 "LTS versions" at bounding box center [575, 600] width 78 height 19
click at [1168, 635] on div "Next" at bounding box center [1292, 662] width 28 height 19
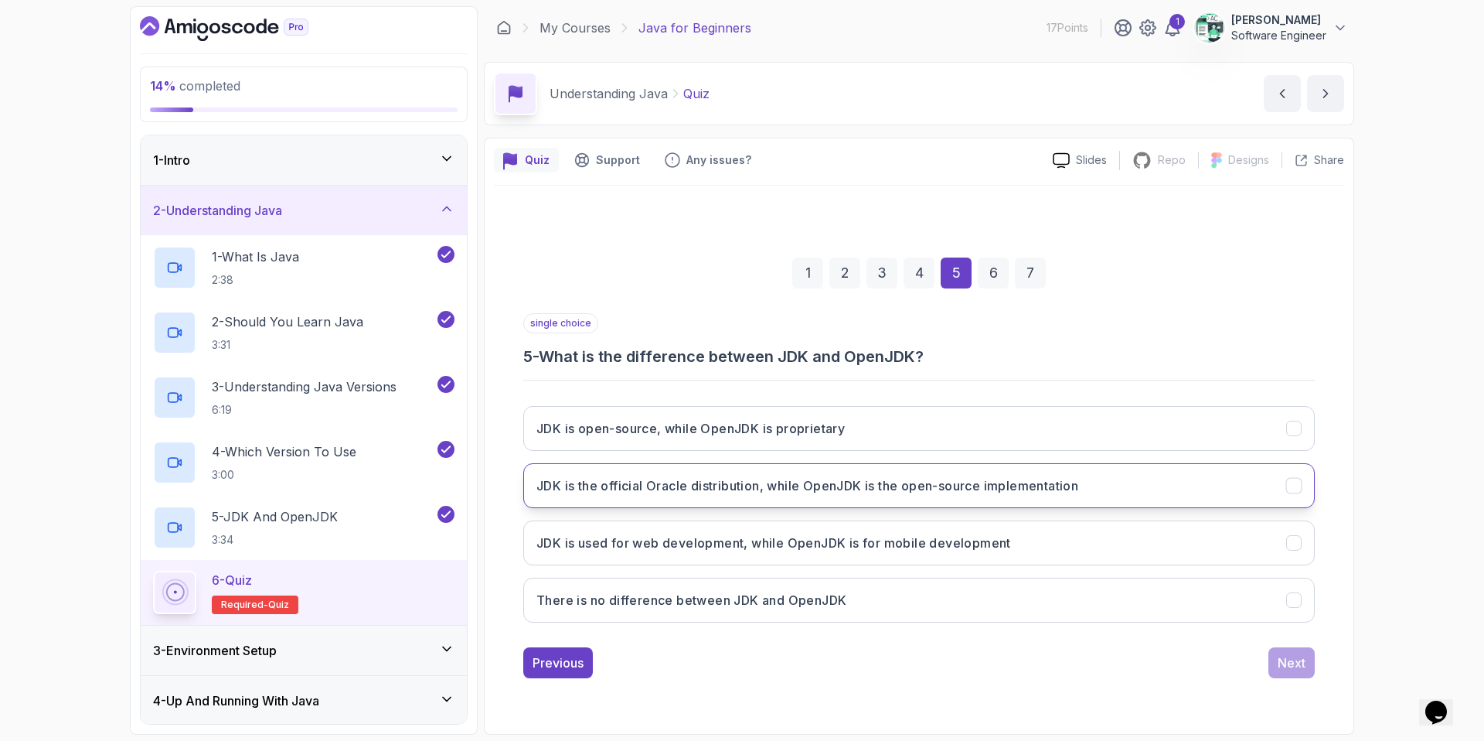
click at [633, 489] on h3 "JDK is the official Oracle distribution, while OpenJDK is the open-source imple…" at bounding box center [807, 485] width 542 height 19
click at [1168, 635] on button "Next" at bounding box center [1291, 662] width 46 height 31
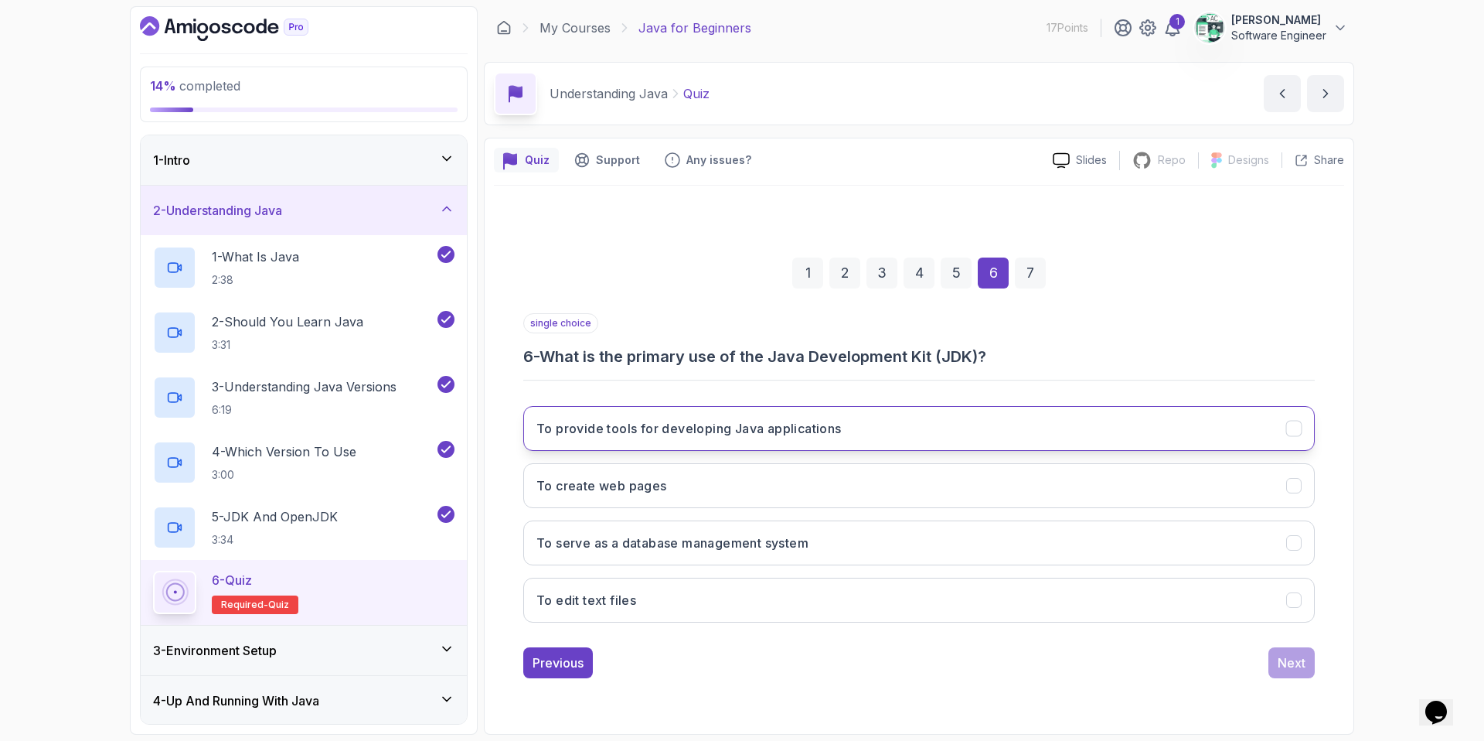
click at [657, 439] on button "To provide tools for developing Java applications" at bounding box center [919, 428] width 792 height 45
click at [1168, 635] on div "Next" at bounding box center [1292, 662] width 28 height 19
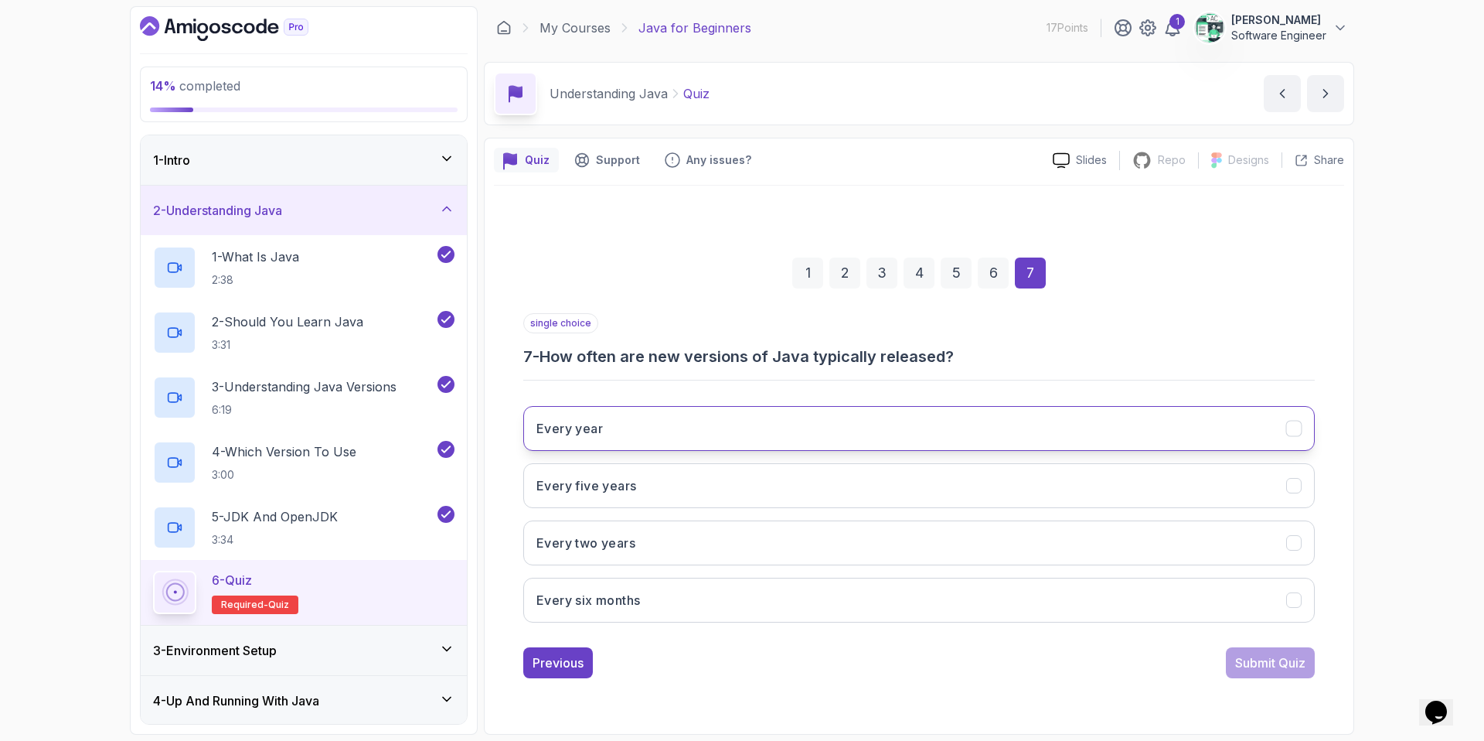
click at [608, 436] on button "Every year" at bounding box center [919, 428] width 792 height 45
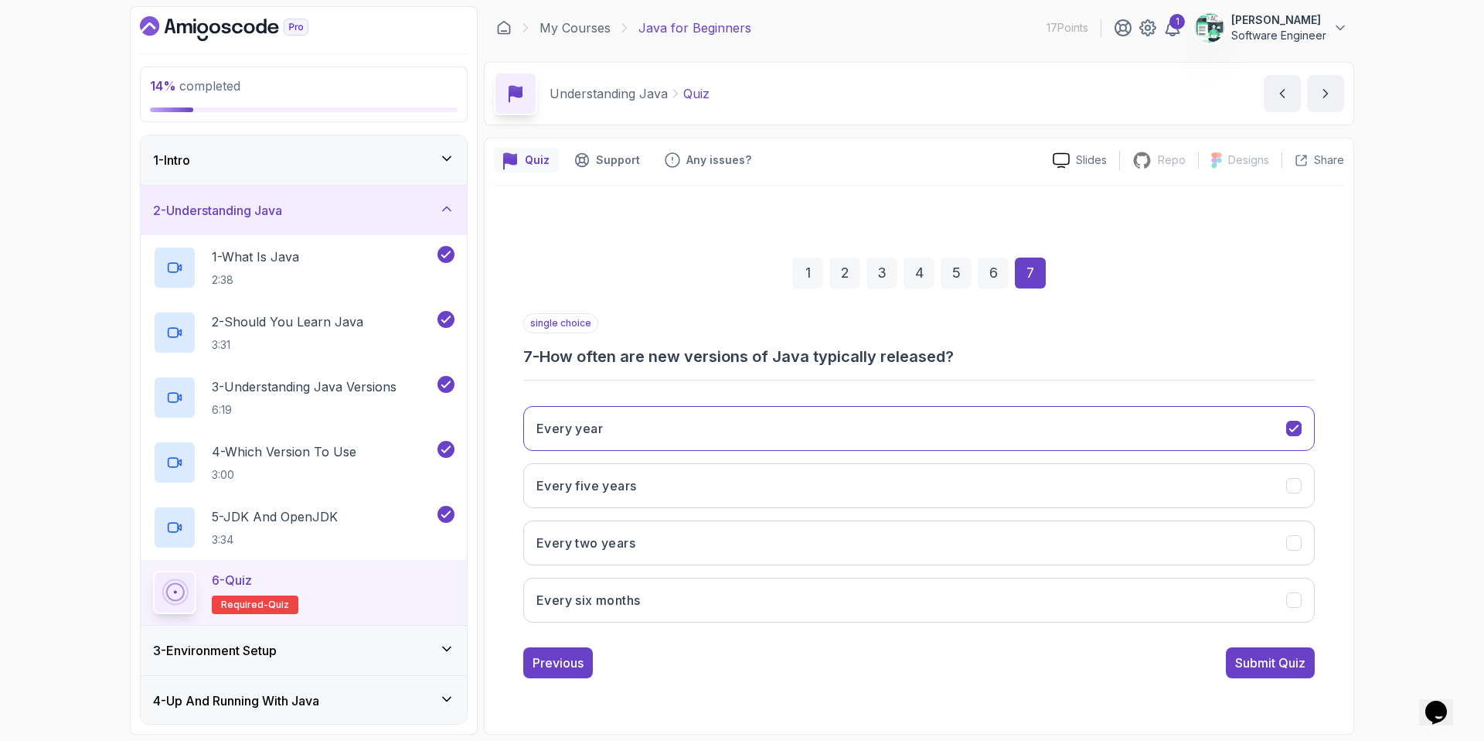
click at [1168, 635] on div "1 2 3 4 5 6 7 single choice 7 - How often are new versions of Java typically re…" at bounding box center [919, 455] width 850 height 470
click at [1168, 635] on div "Submit Quiz" at bounding box center [1270, 662] width 70 height 19
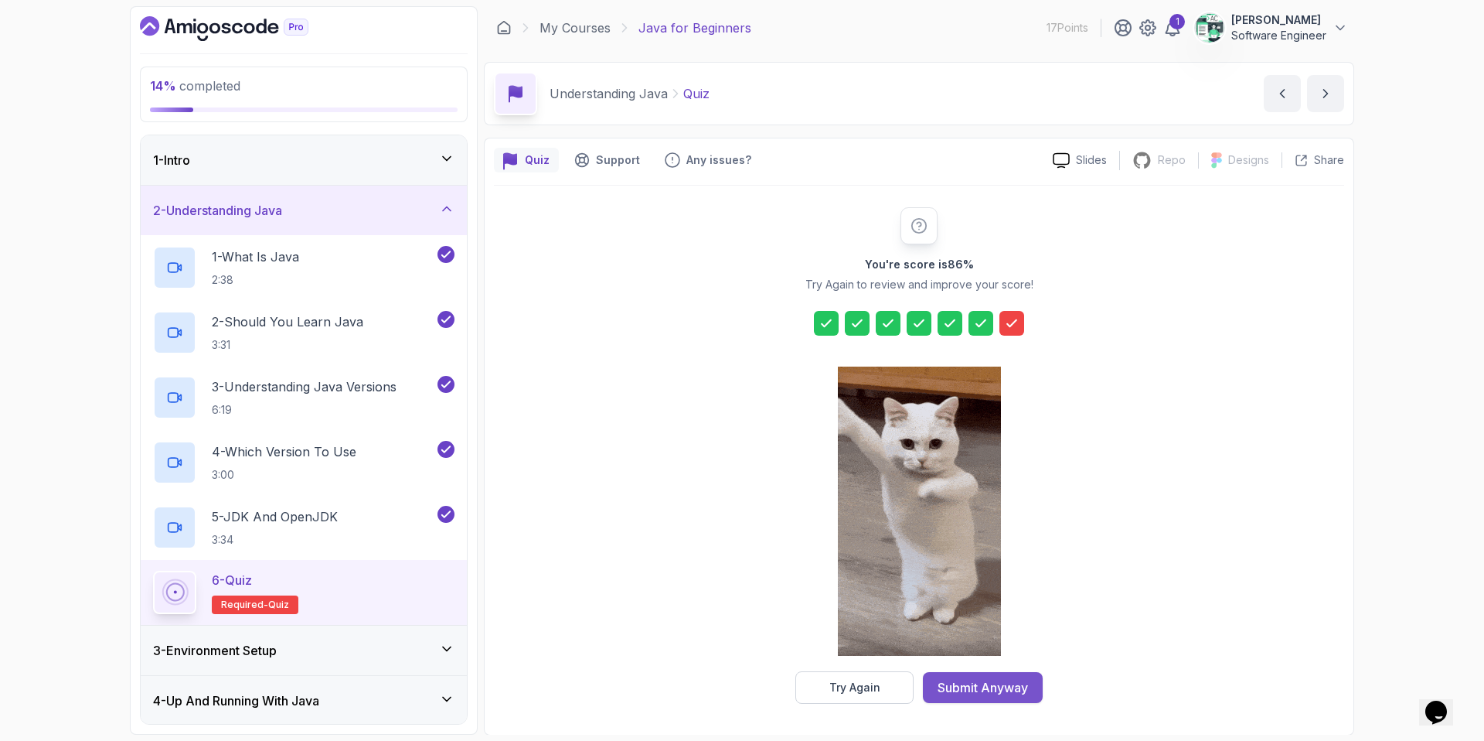
click at [979, 635] on div "Submit Anyway" at bounding box center [983, 687] width 90 height 19
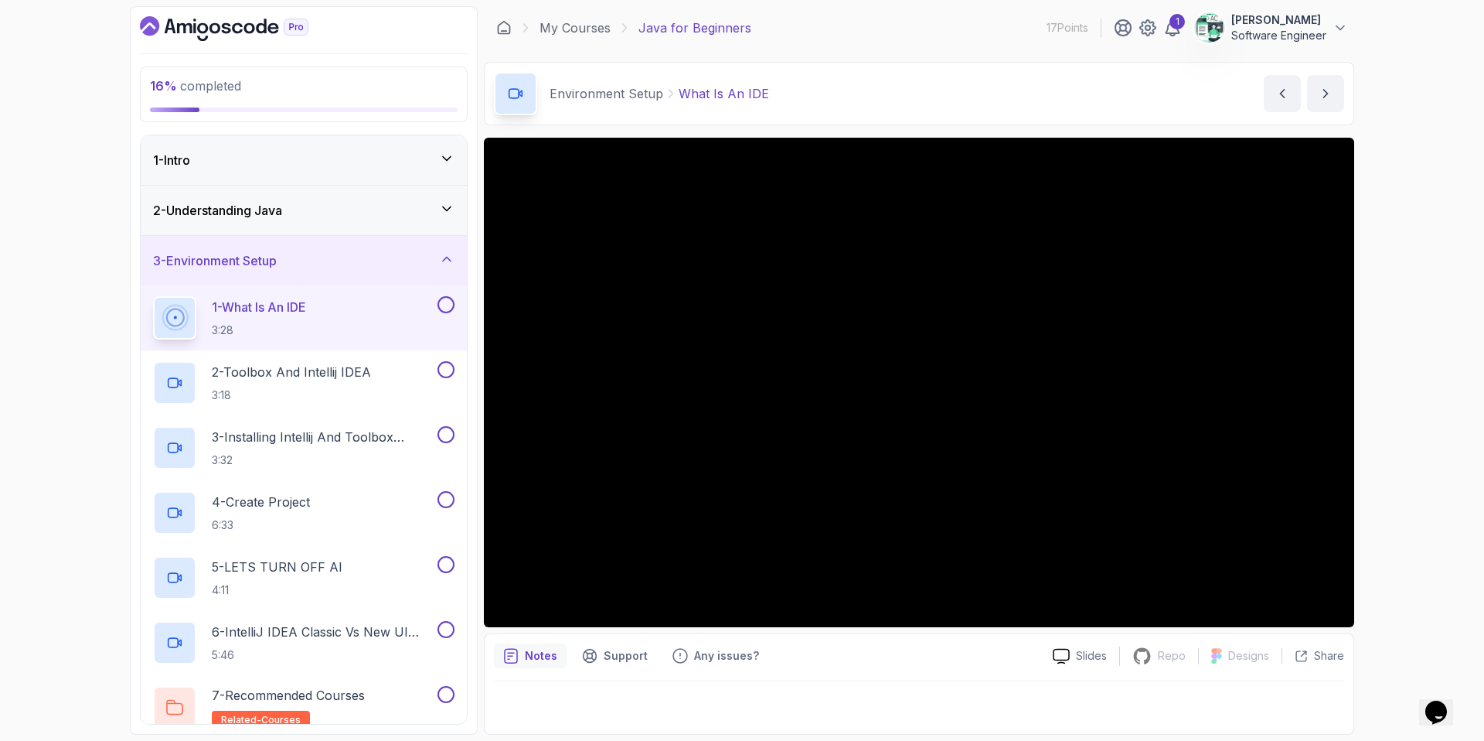
click at [451, 307] on button at bounding box center [446, 304] width 17 height 17
click at [342, 368] on p "2 - Toolbox And Intellij IDEA" at bounding box center [291, 372] width 159 height 19
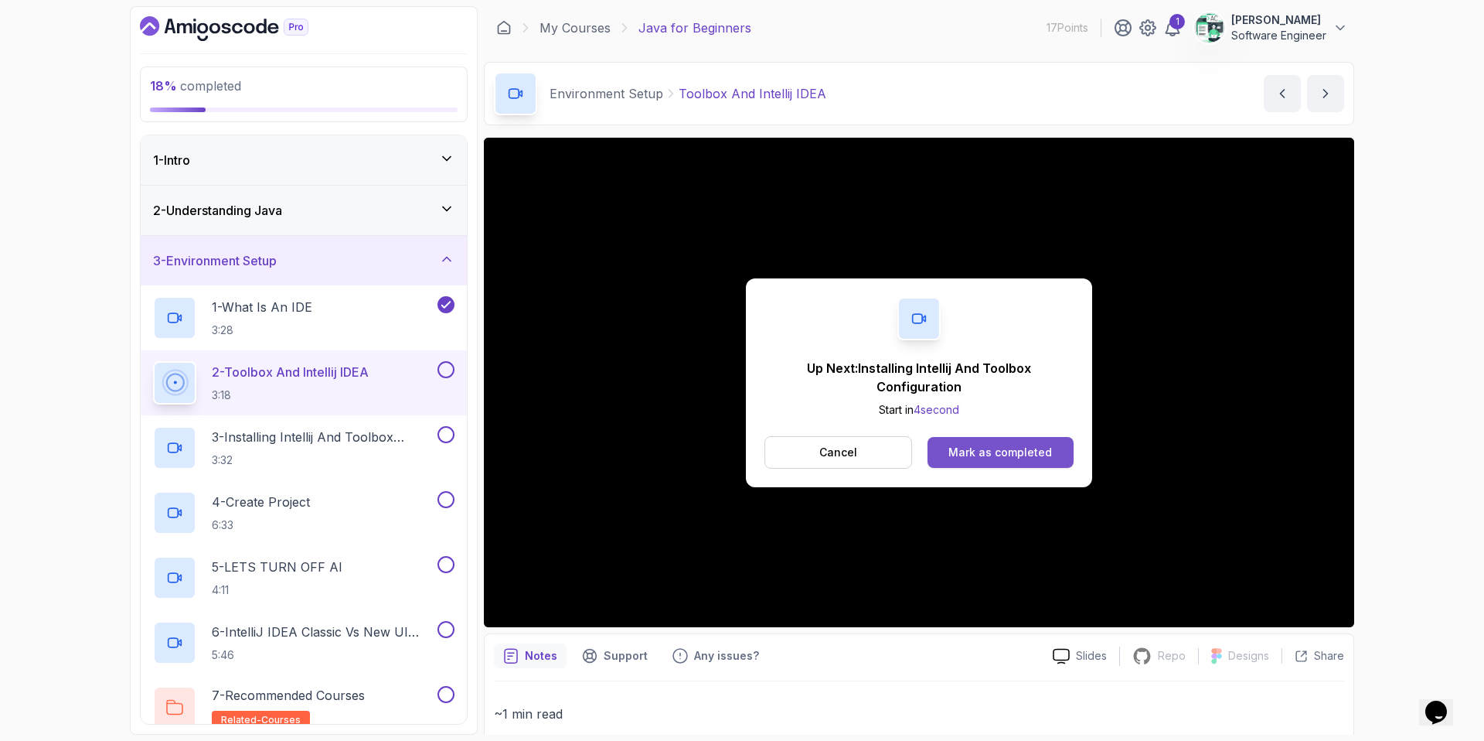
click at [974, 462] on button "Mark as completed" at bounding box center [1001, 452] width 146 height 31
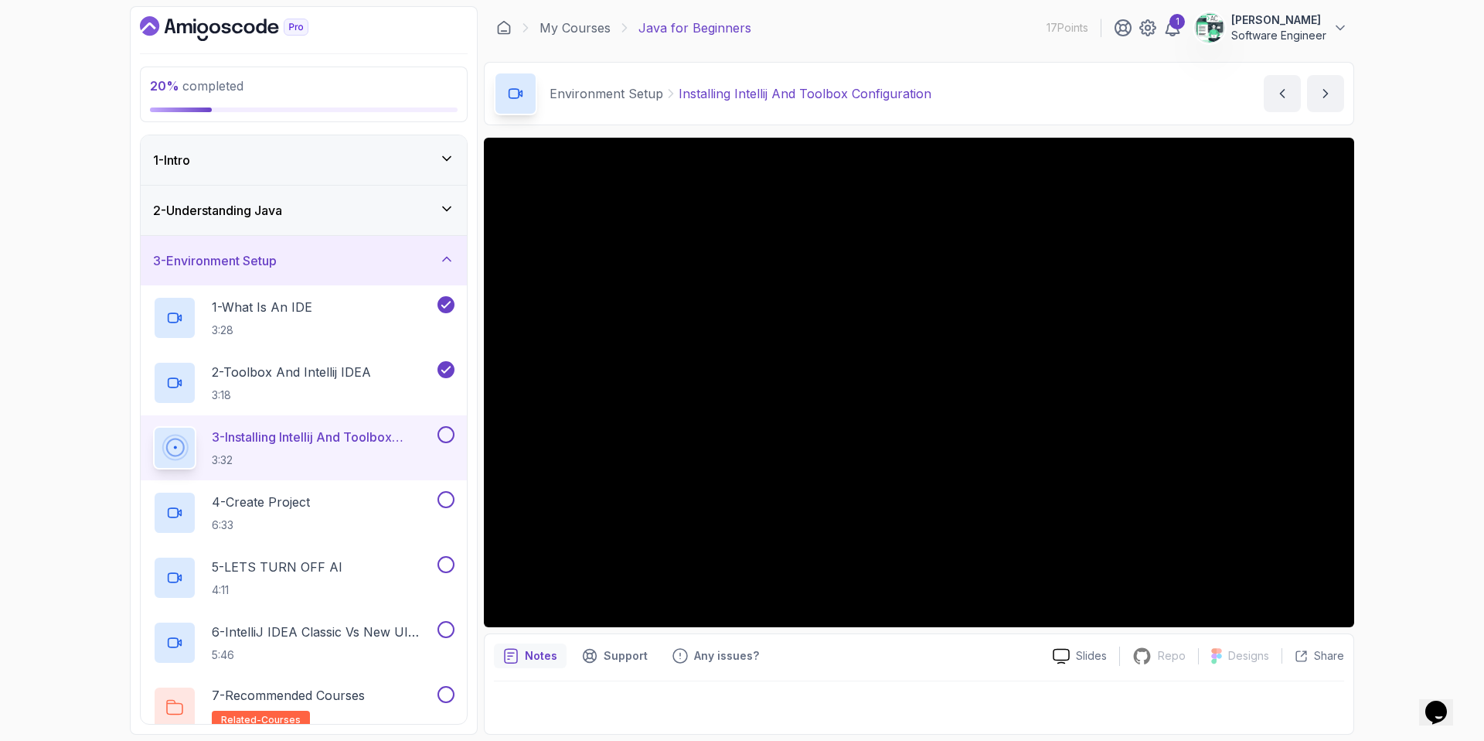
click at [1168, 38] on div "1 Abraham Castelan Software Engineer" at bounding box center [1231, 27] width 234 height 31
click at [1168, 29] on icon at bounding box center [1172, 28] width 19 height 19
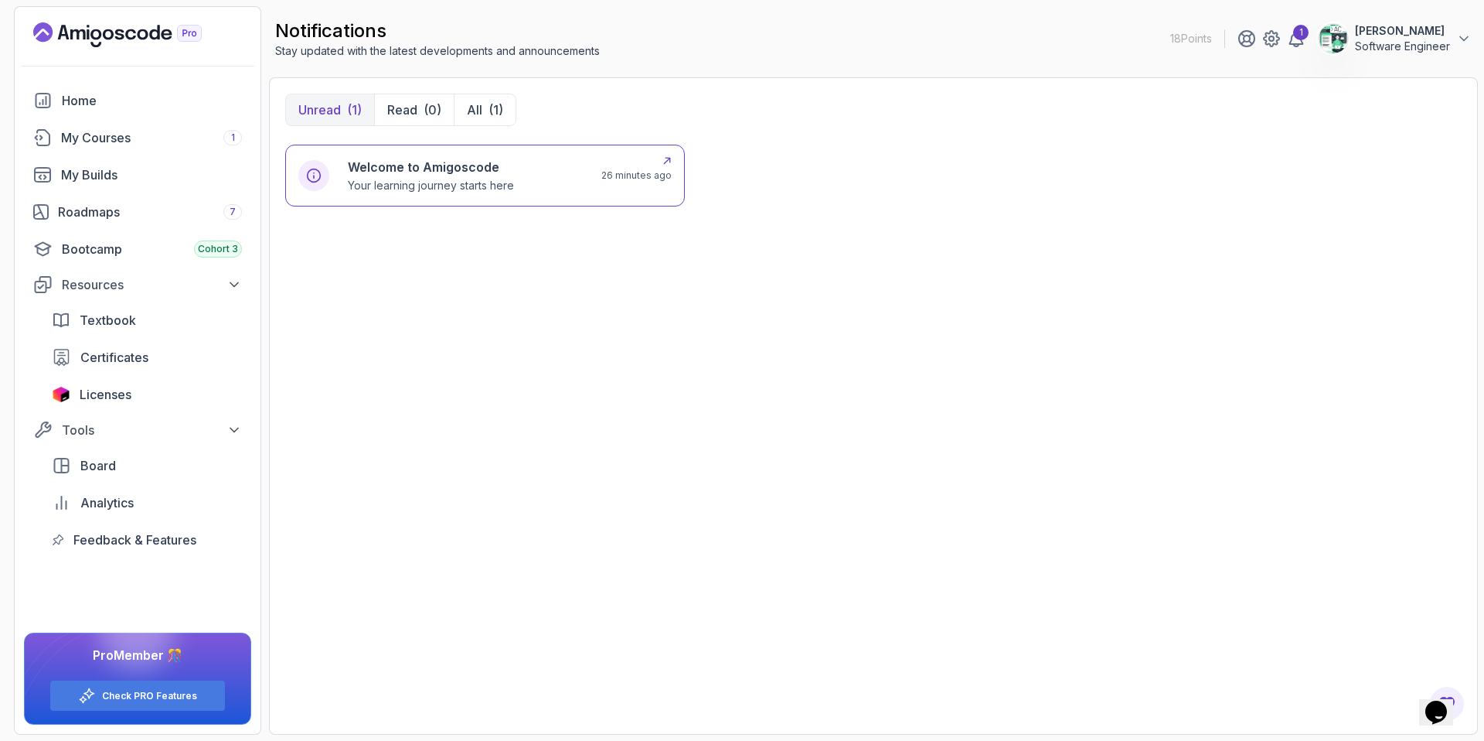
click at [436, 193] on div "Welcome to Amigoscode Your learning journey starts here 26 minutes ago" at bounding box center [485, 176] width 400 height 62
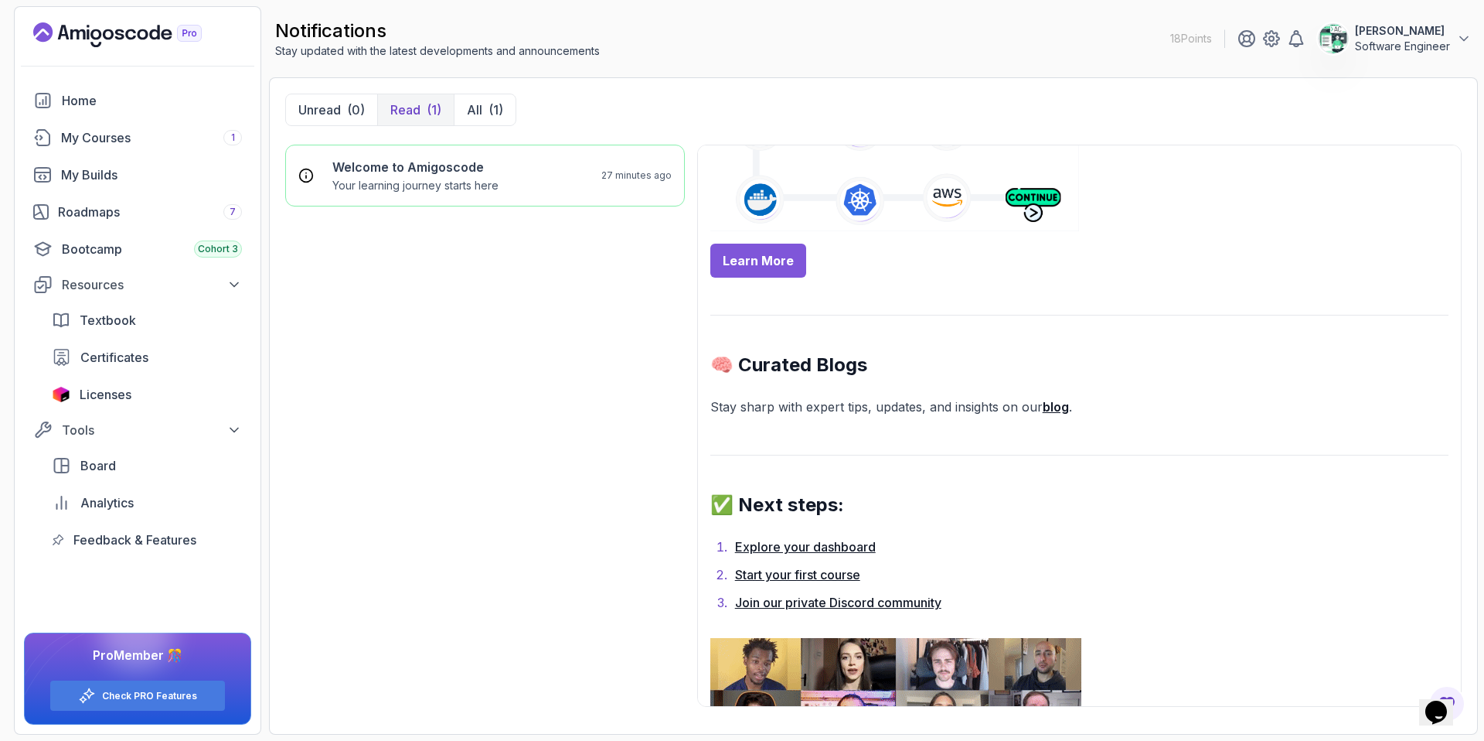
scroll to position [1163, 0]
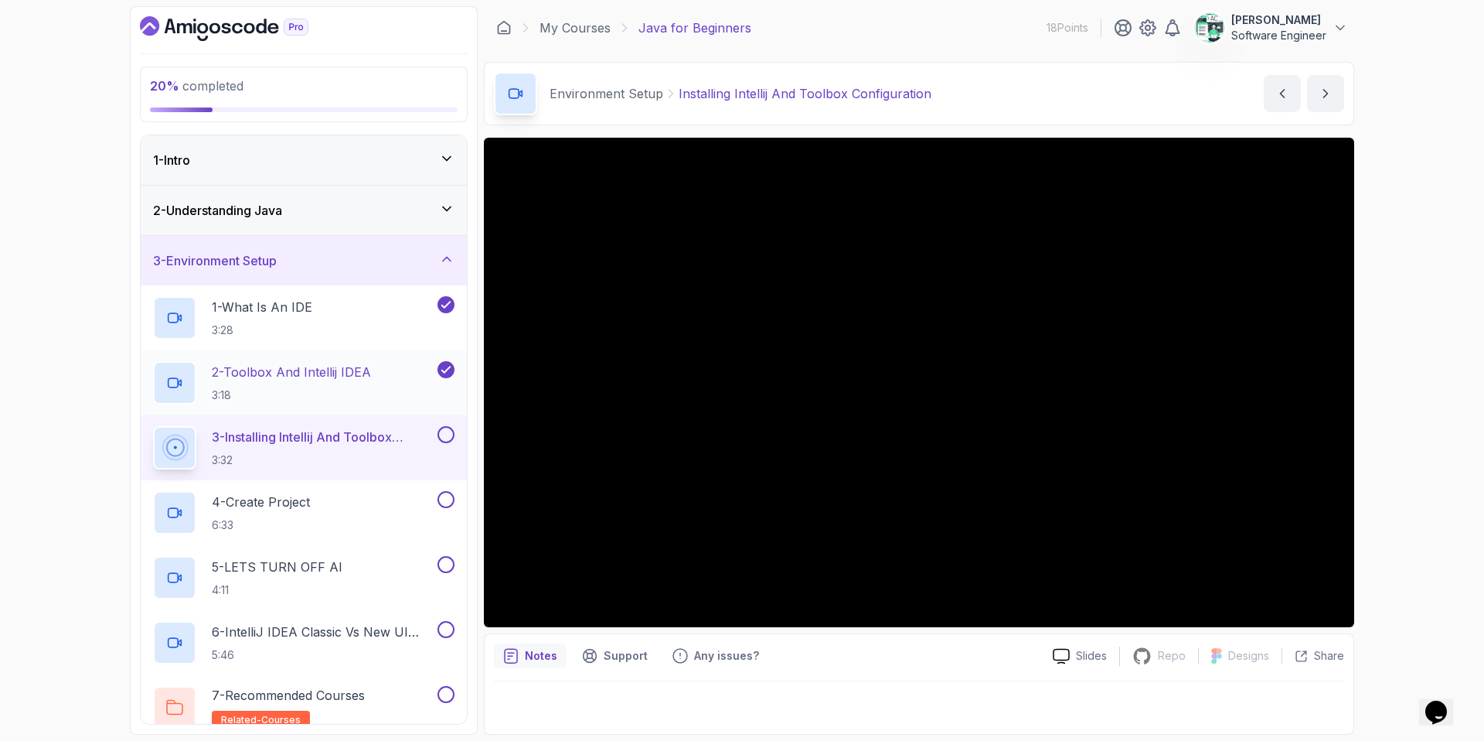
click at [348, 366] on p "2 - Toolbox And Intellij IDEA" at bounding box center [291, 372] width 159 height 19
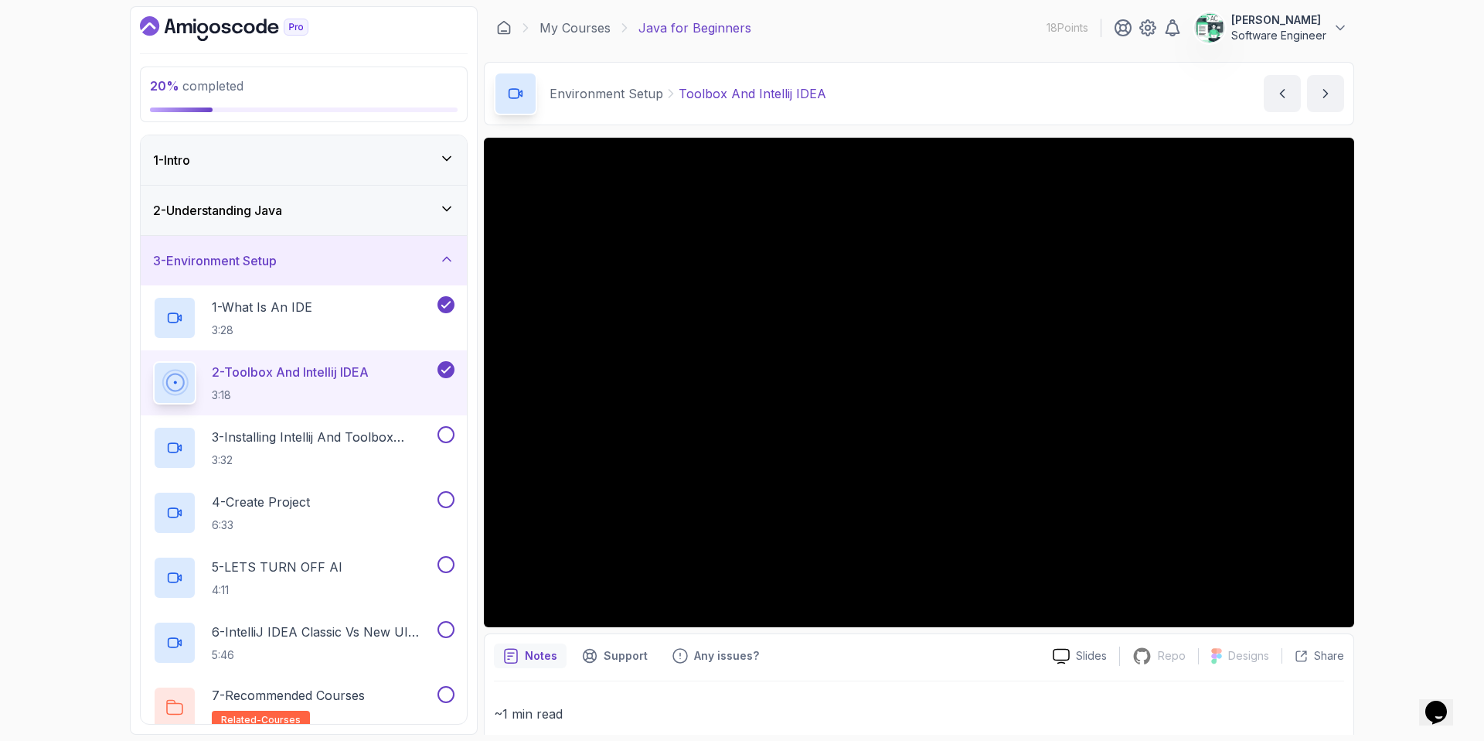
click at [1006, 635] on div "Notes Support Any issues?" at bounding box center [767, 655] width 547 height 25
click at [280, 415] on div "3 - Installing Intellij And Toolbox Configuration 3:32" at bounding box center [304, 447] width 326 height 65
click at [282, 455] on p "3:32" at bounding box center [323, 459] width 223 height 15
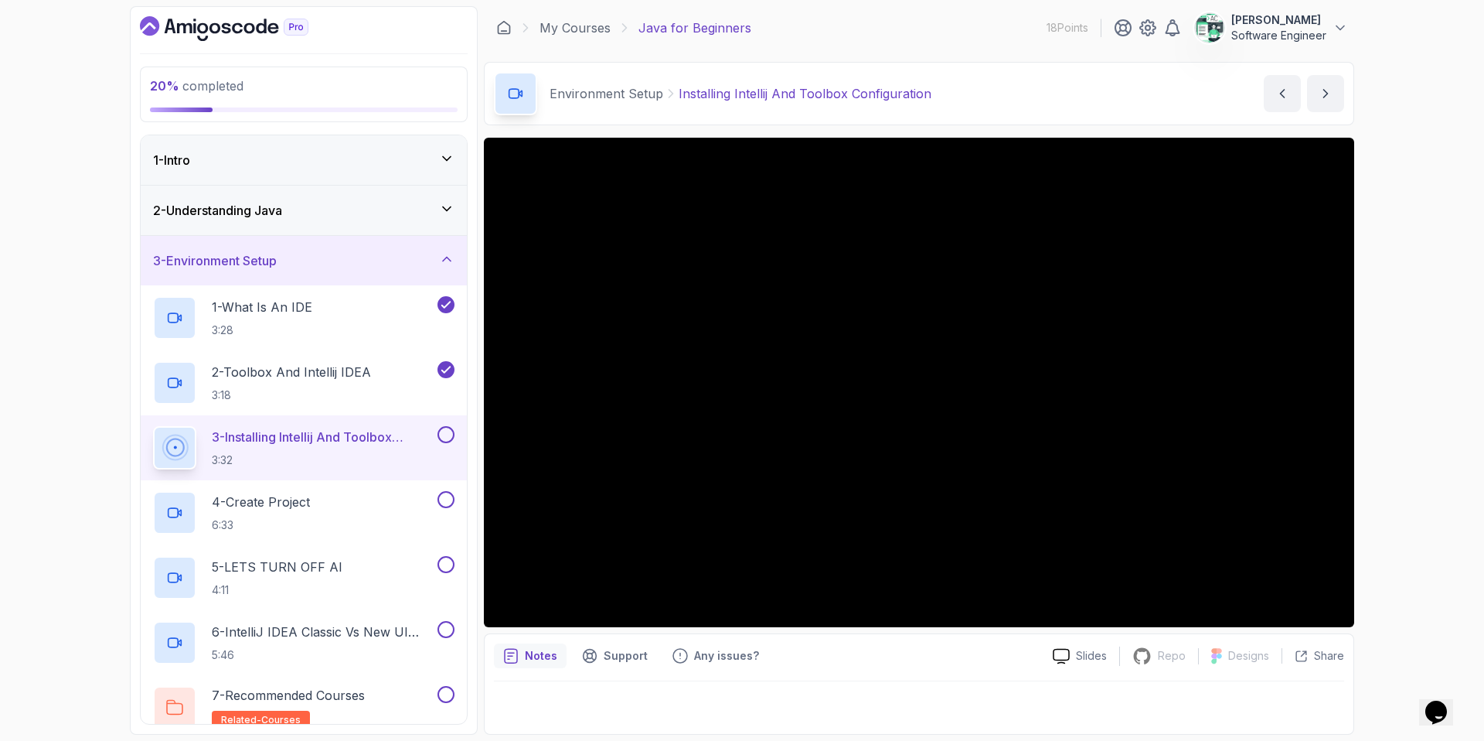
click at [881, 635] on div "Notes Support Any issues?" at bounding box center [767, 655] width 547 height 25
click at [272, 506] on p "4 - Create Project" at bounding box center [261, 501] width 98 height 19
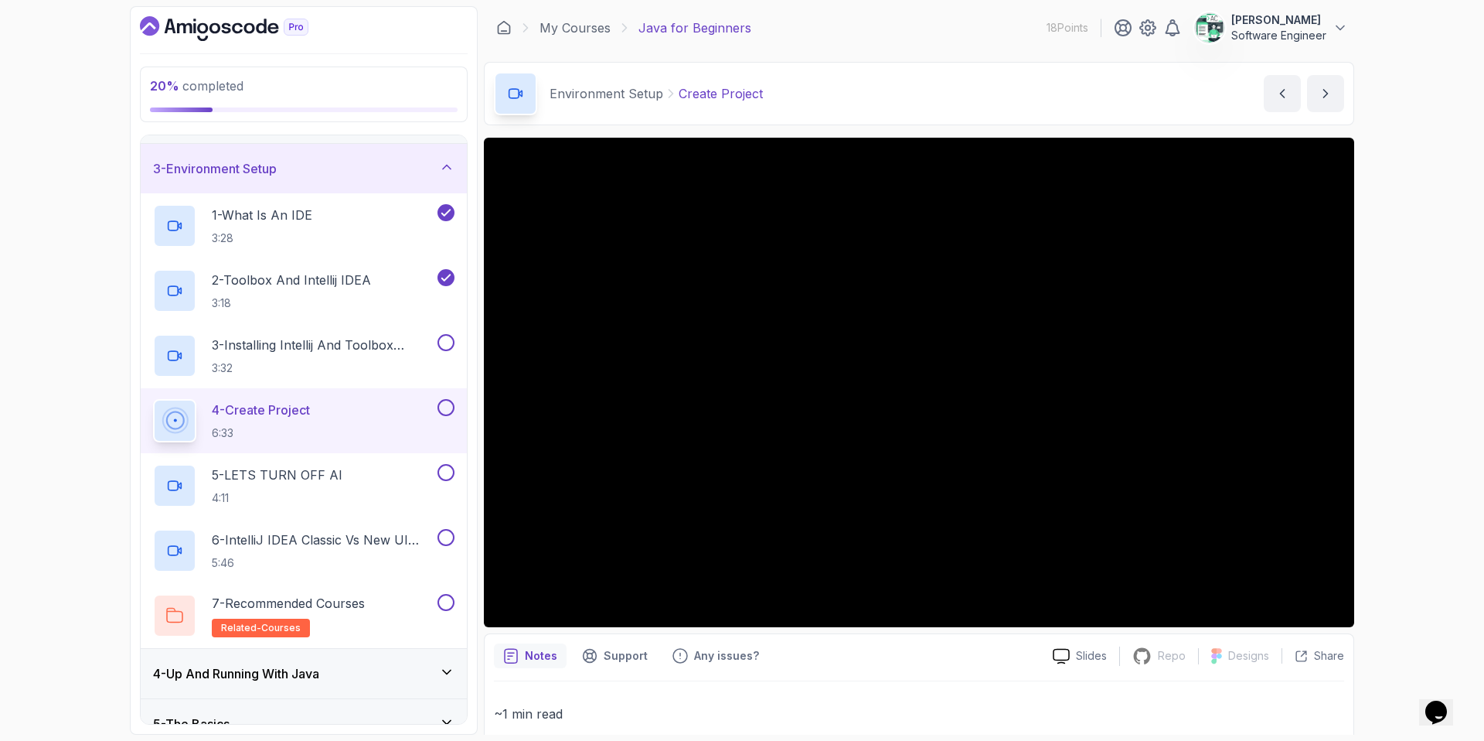
scroll to position [146, 0]
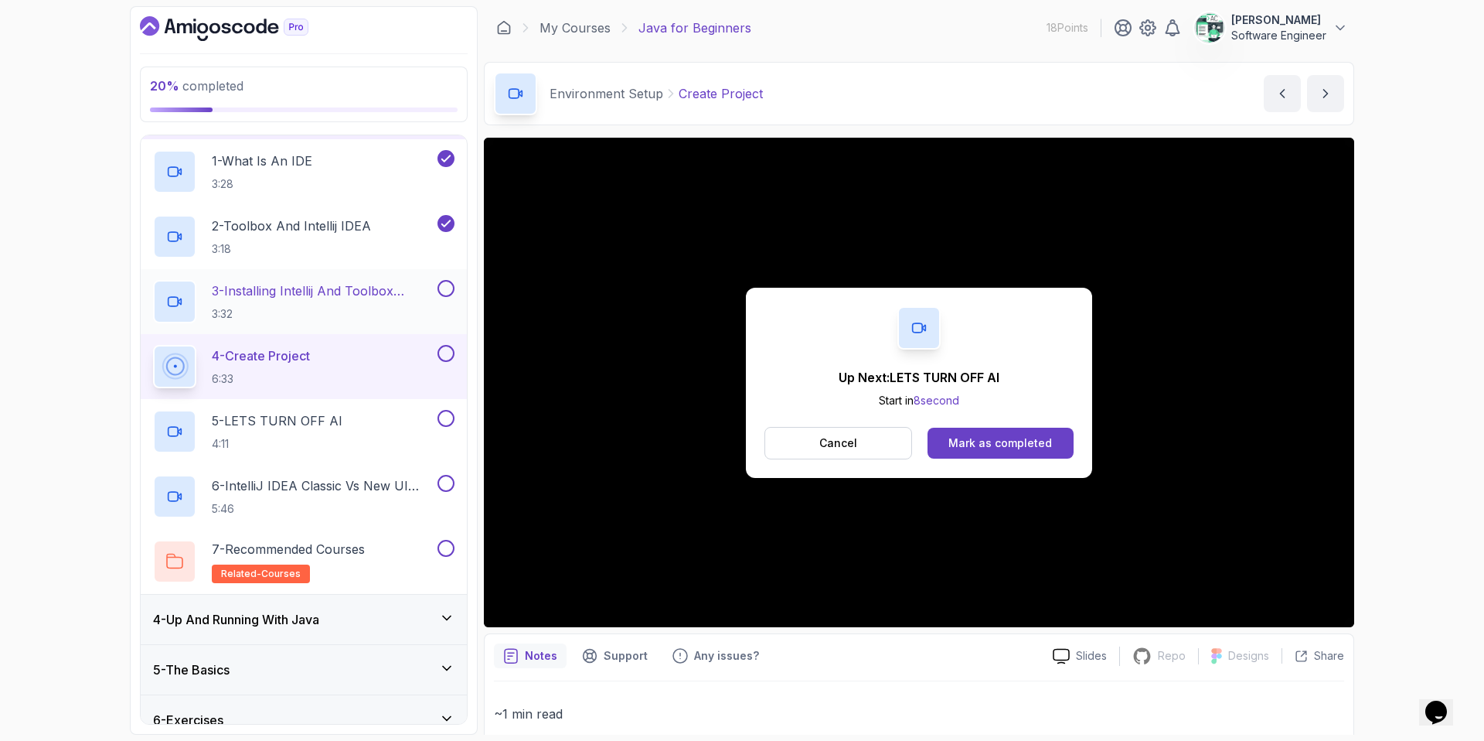
click at [446, 288] on button at bounding box center [446, 288] width 17 height 17
click at [969, 456] on button "Mark as completed" at bounding box center [1001, 442] width 146 height 31
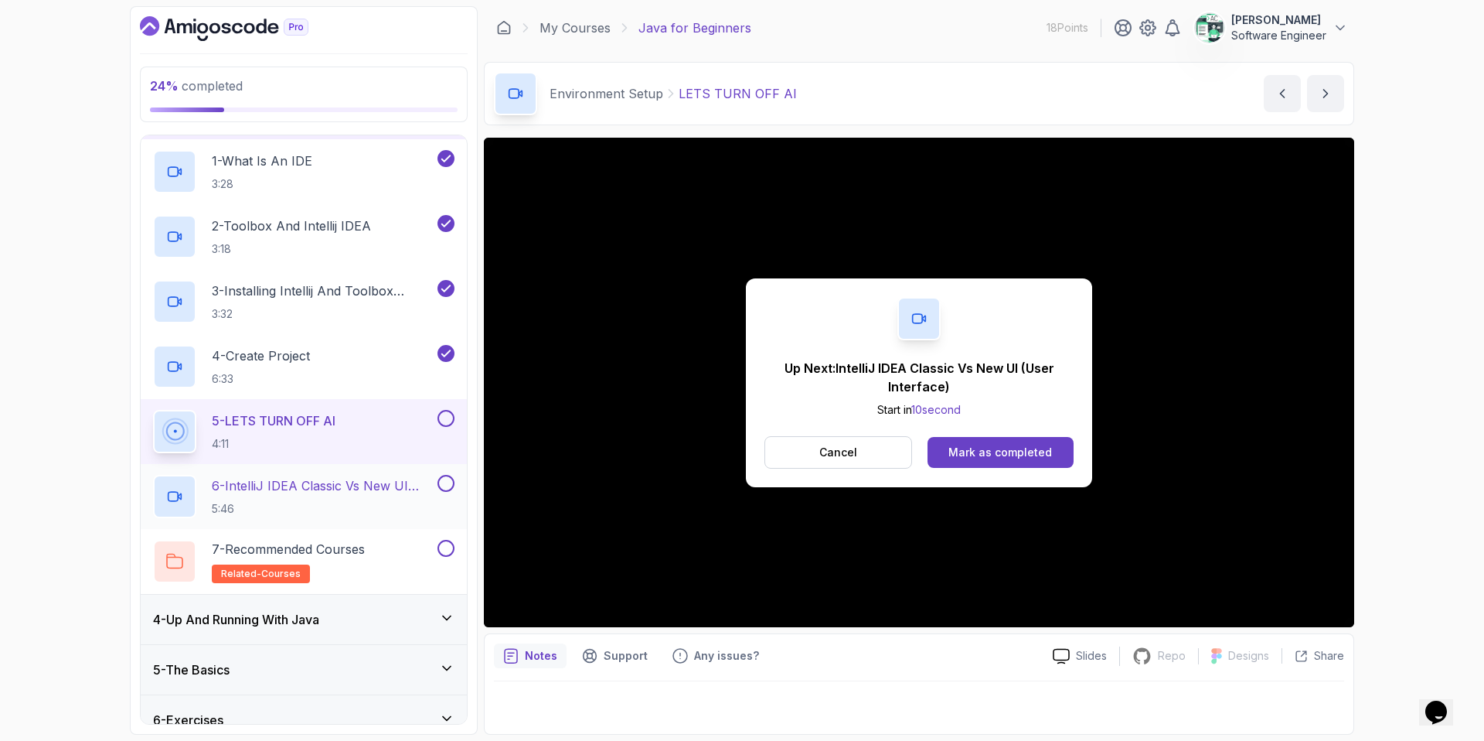
click at [358, 482] on p "6 - IntelliJ IDEA Classic Vs New UI (User Interface)" at bounding box center [323, 485] width 223 height 19
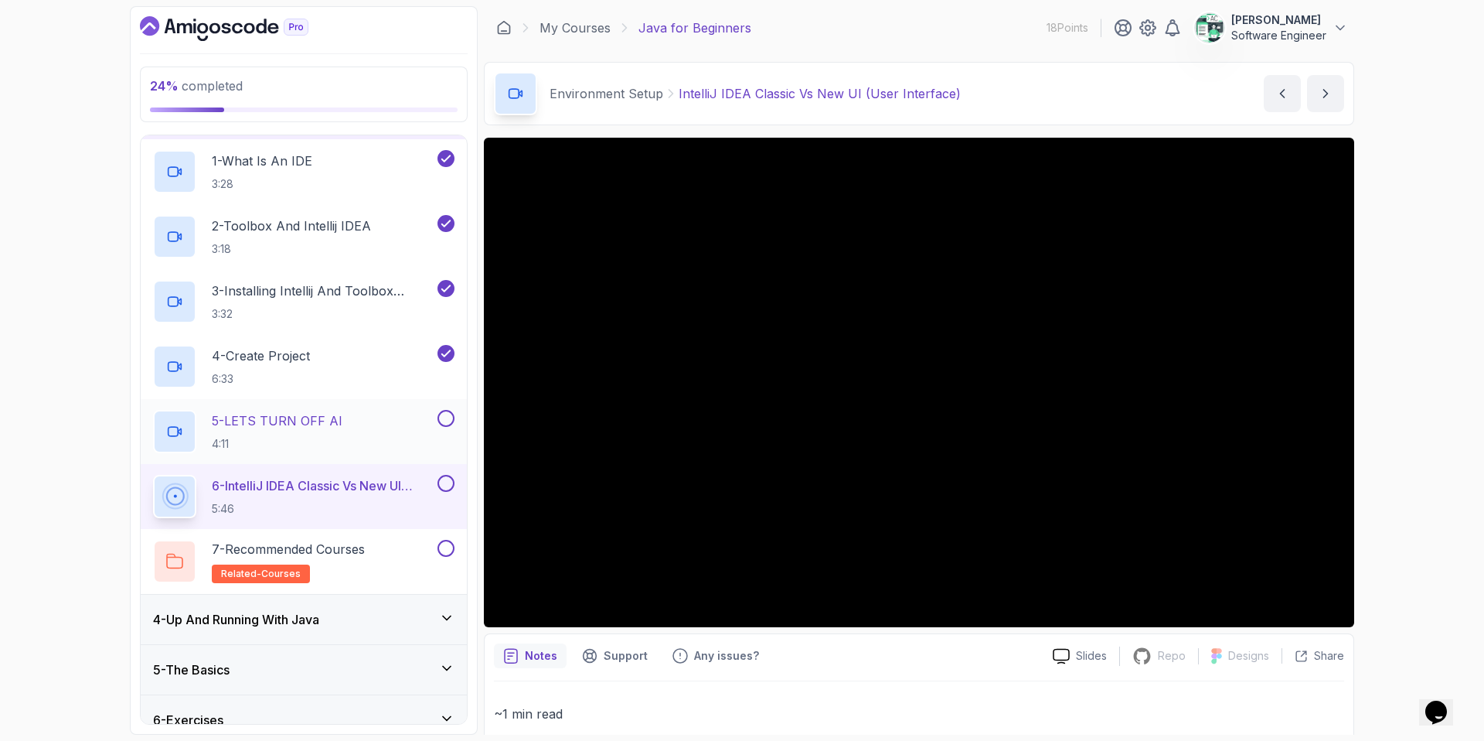
click at [450, 421] on button at bounding box center [446, 418] width 17 height 17
click at [379, 553] on div "7 - Recommended Courses related-courses" at bounding box center [293, 561] width 281 height 43
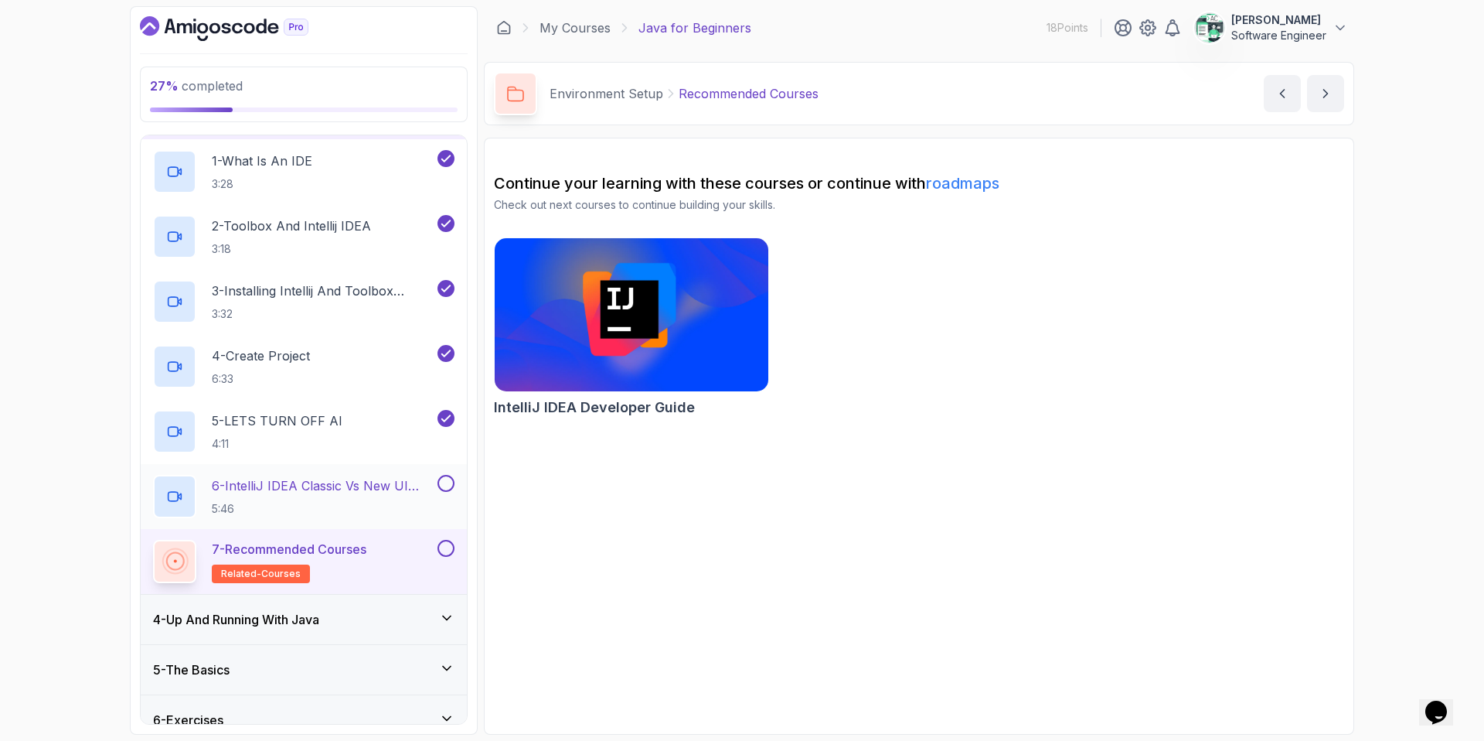
click at [447, 482] on button at bounding box center [446, 483] width 17 height 17
click at [445, 542] on button at bounding box center [446, 548] width 17 height 17
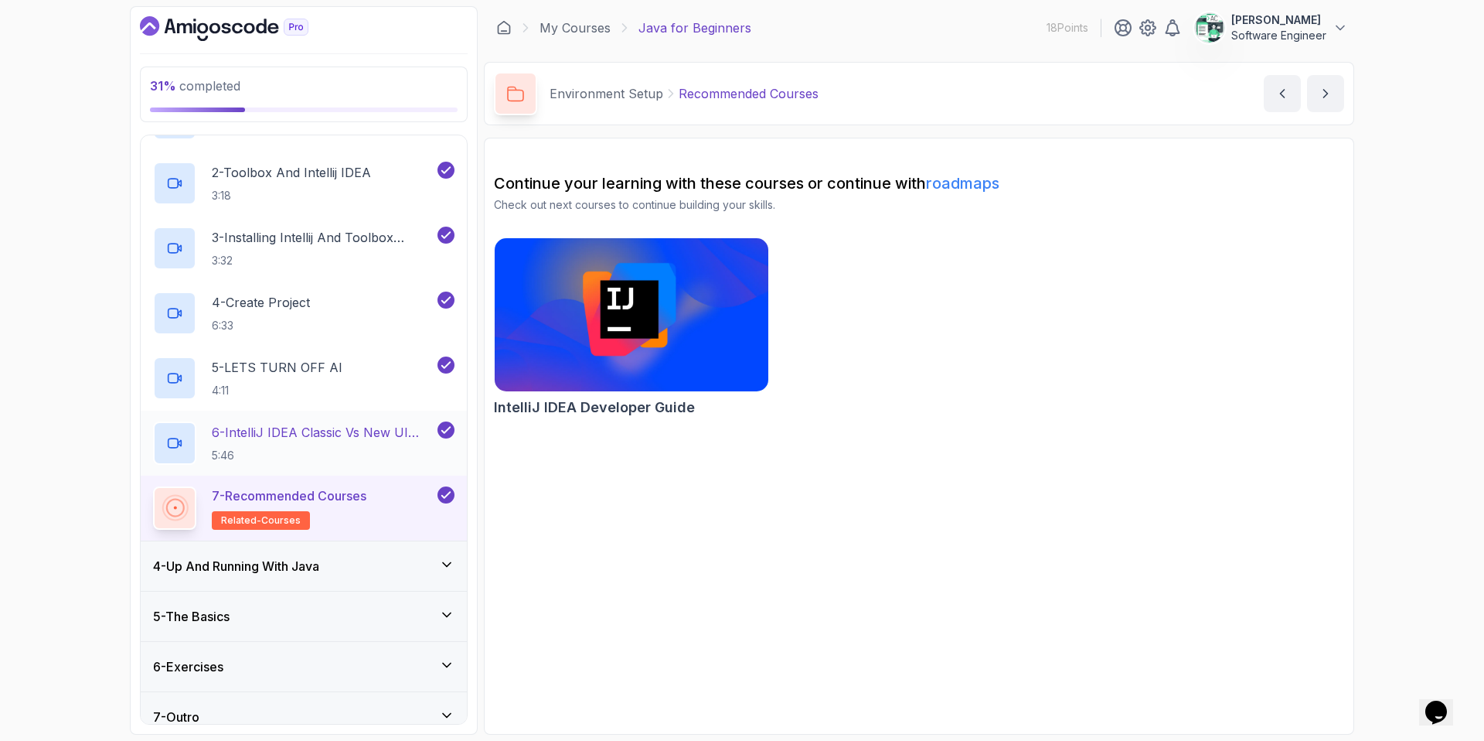
scroll to position [217, 0]
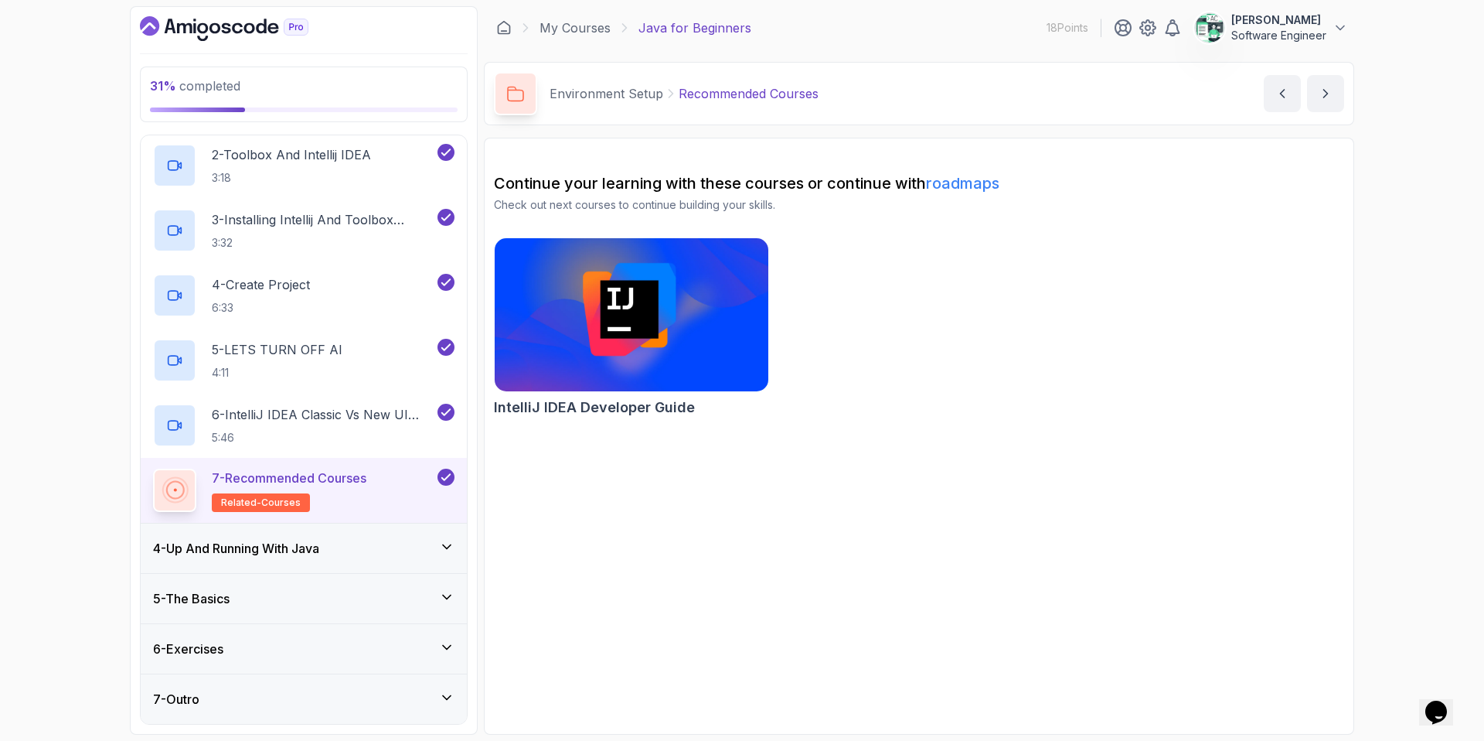
click at [364, 543] on div "4 - Up And Running With Java" at bounding box center [303, 548] width 301 height 19
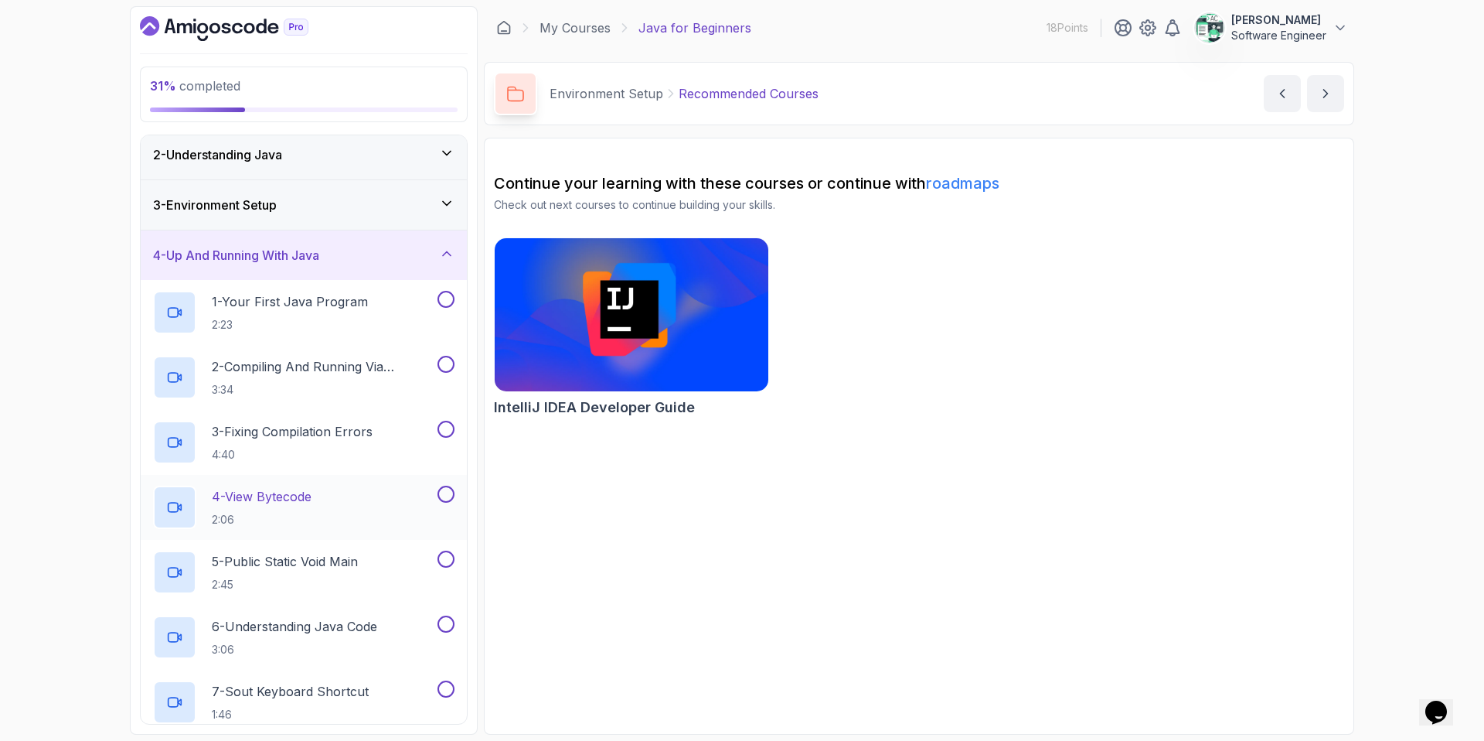
scroll to position [83, 0]
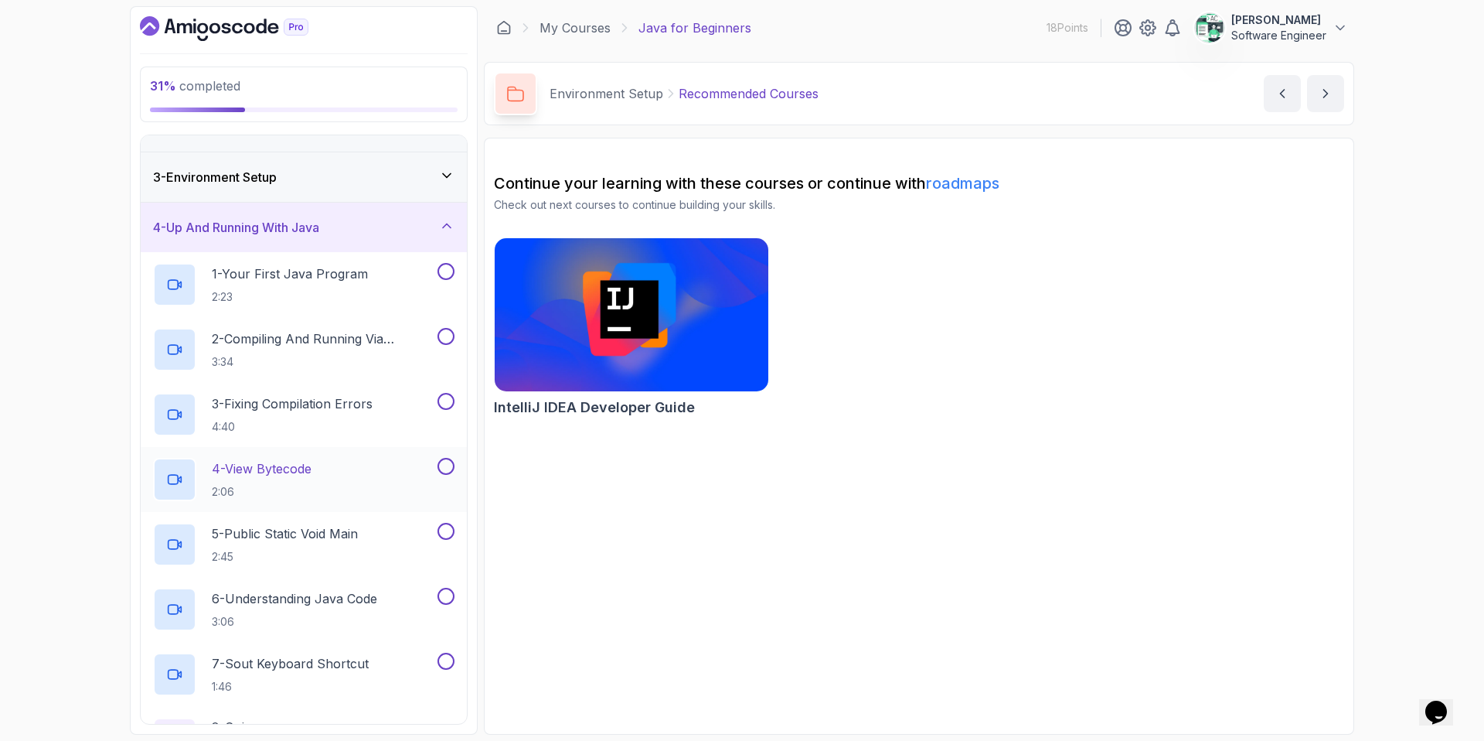
click at [314, 292] on p "2:23" at bounding box center [290, 296] width 156 height 15
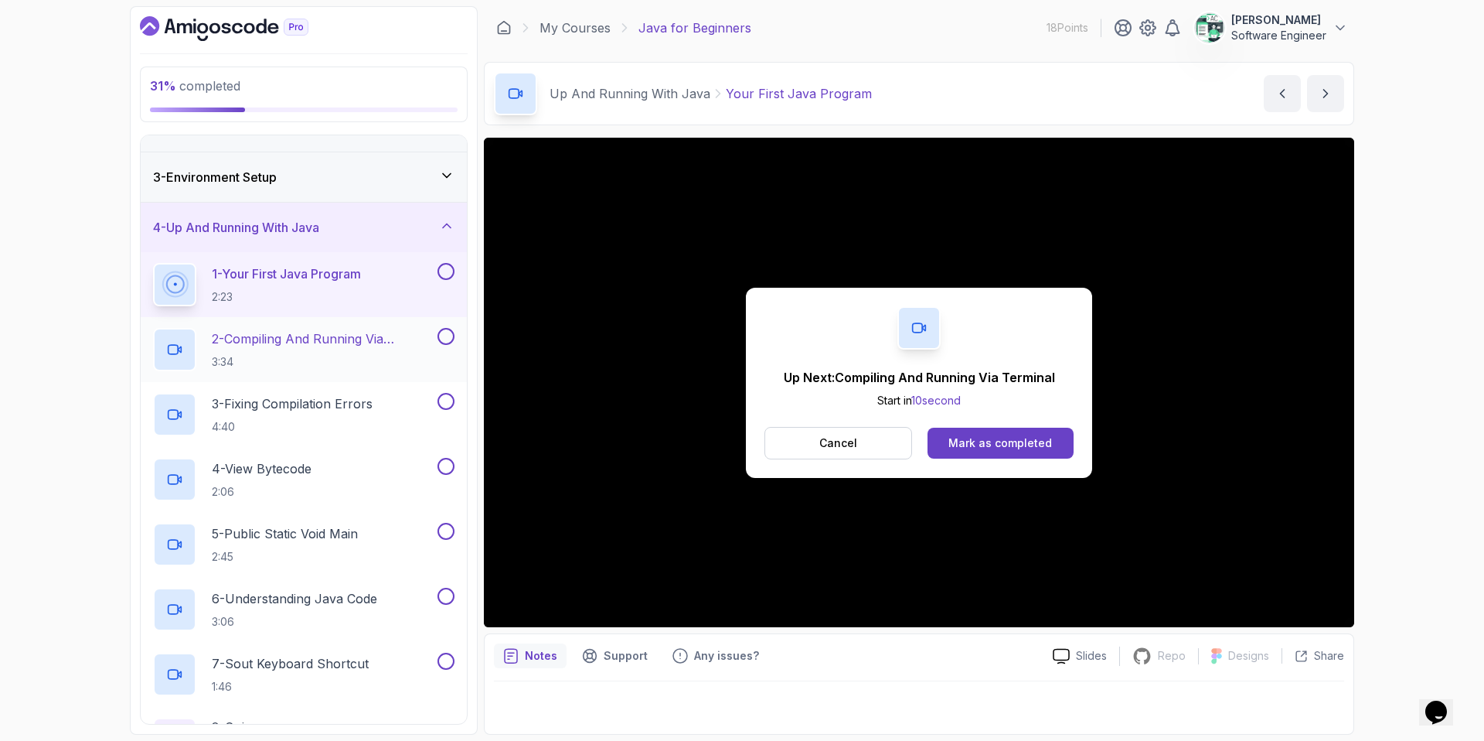
click at [400, 354] on p "3:34" at bounding box center [323, 361] width 223 height 15
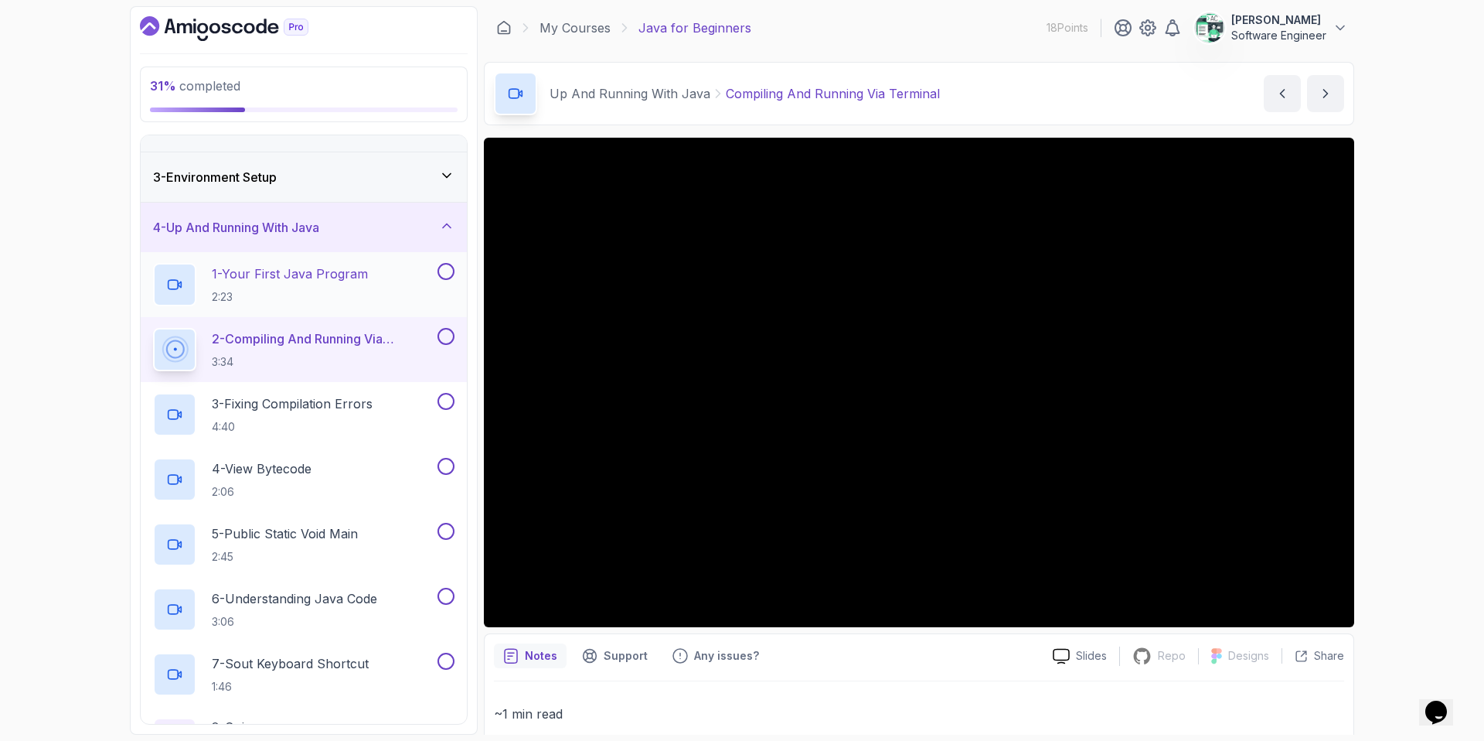
click at [441, 272] on button at bounding box center [446, 271] width 17 height 17
click at [447, 339] on button at bounding box center [446, 336] width 17 height 17
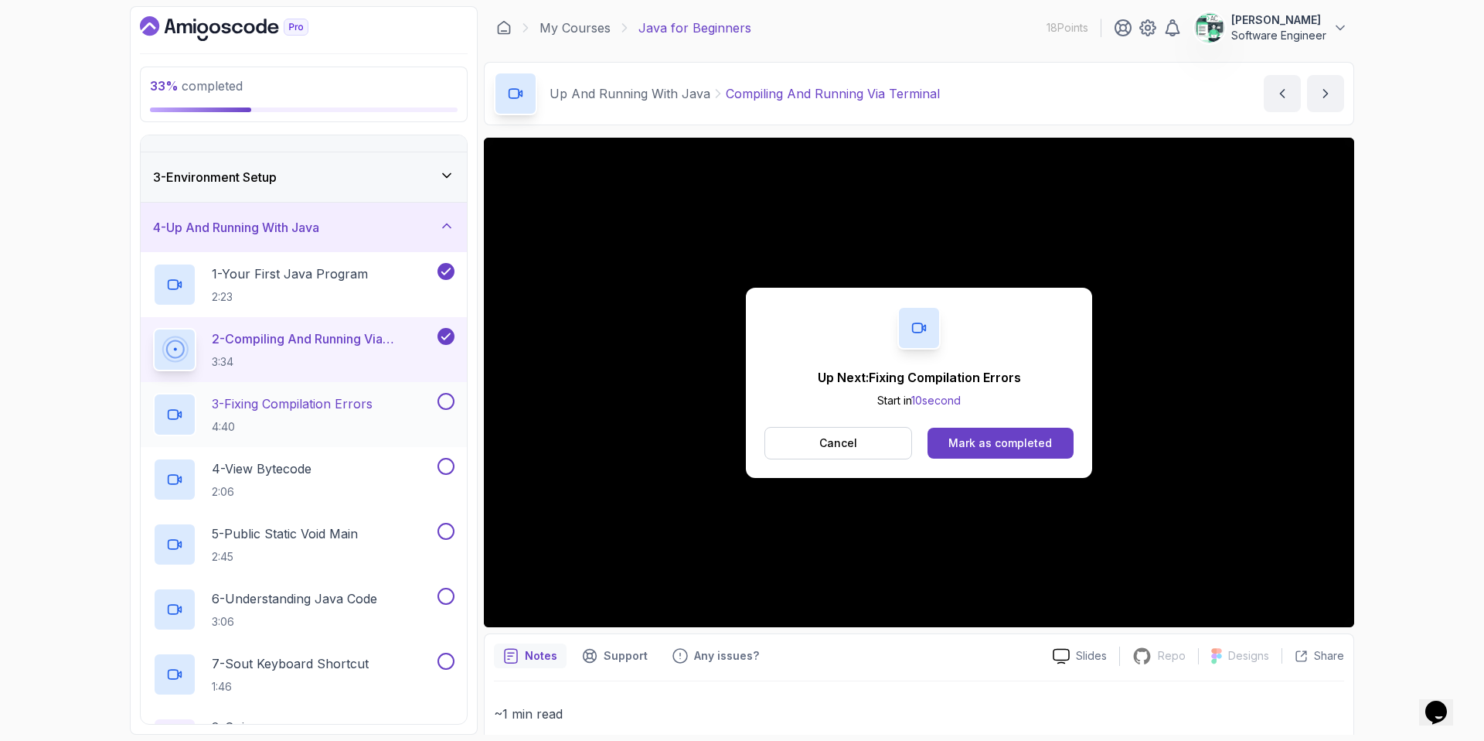
click at [450, 402] on button at bounding box center [446, 401] width 17 height 17
click at [390, 414] on div "3 - Fixing Compilation Errors 4:40" at bounding box center [293, 414] width 281 height 43
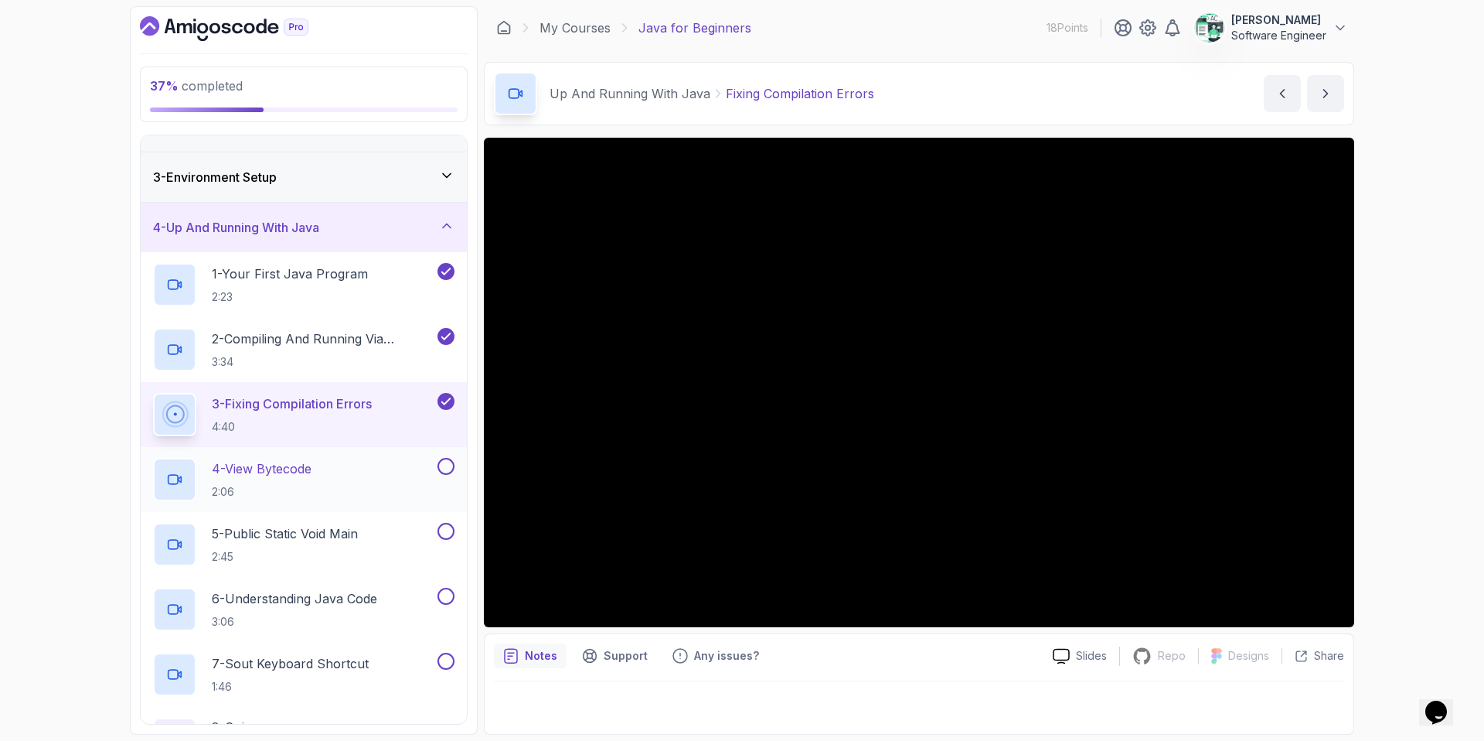
click at [386, 489] on div "4 - View Bytecode 2:06" at bounding box center [293, 479] width 281 height 43
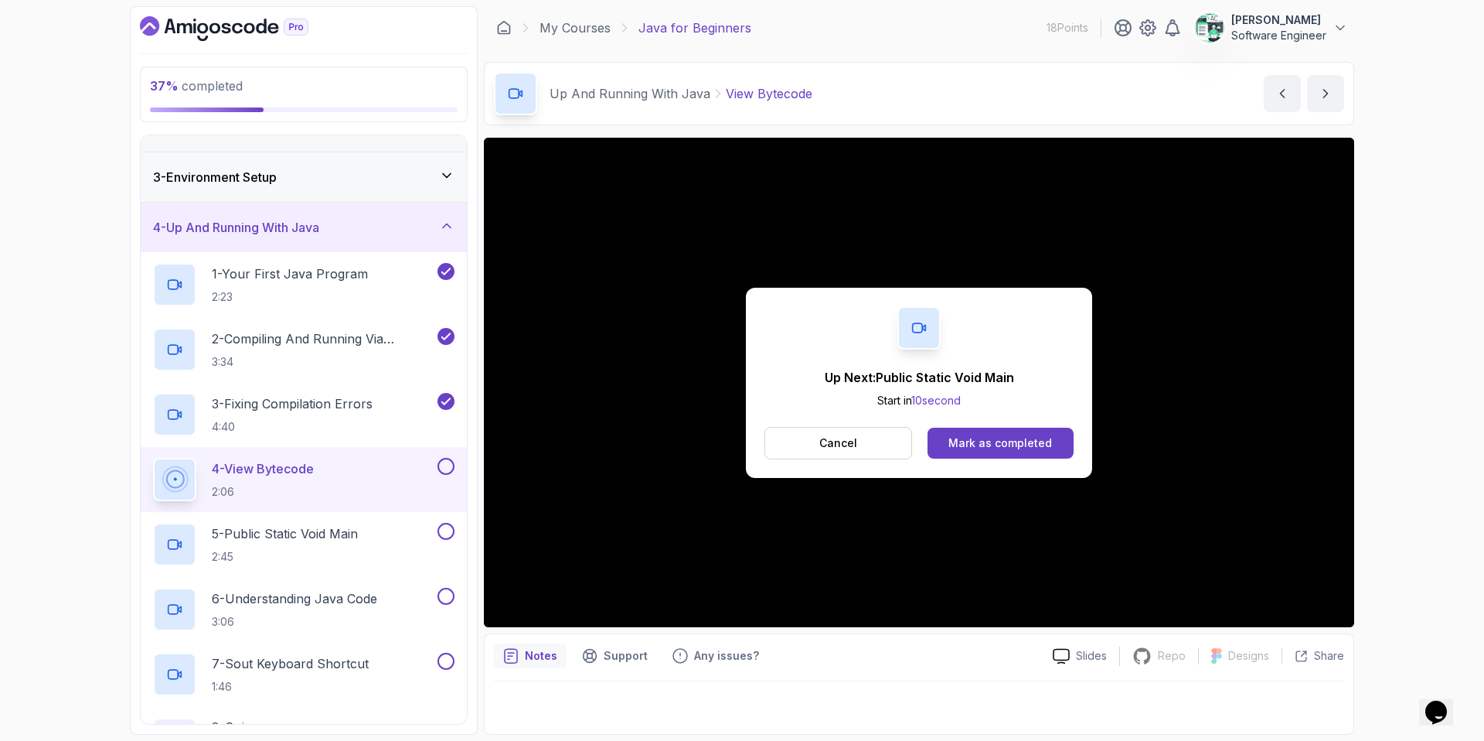
click at [443, 468] on button at bounding box center [446, 466] width 17 height 17
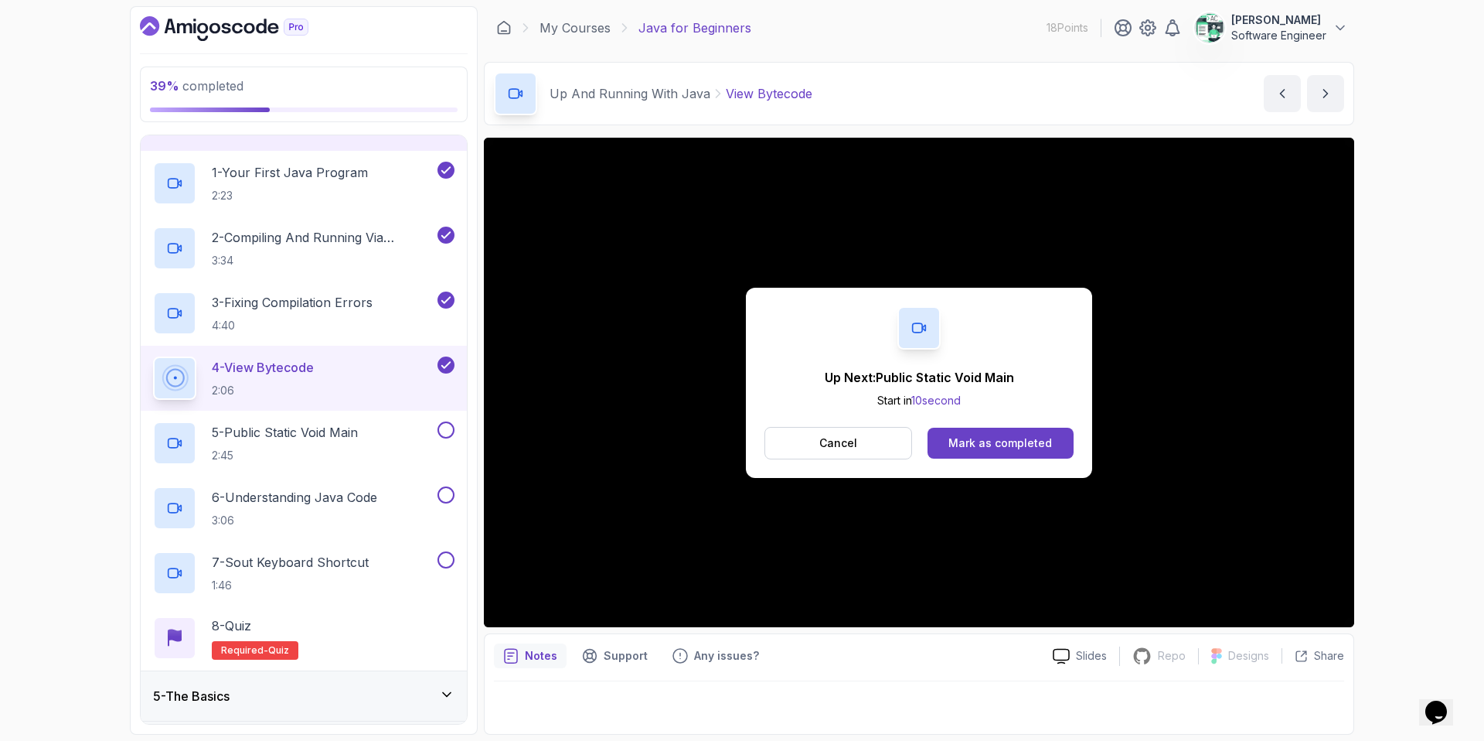
scroll to position [187, 0]
click at [369, 441] on div "5 - Public Static Void Main 2:45" at bounding box center [293, 440] width 281 height 43
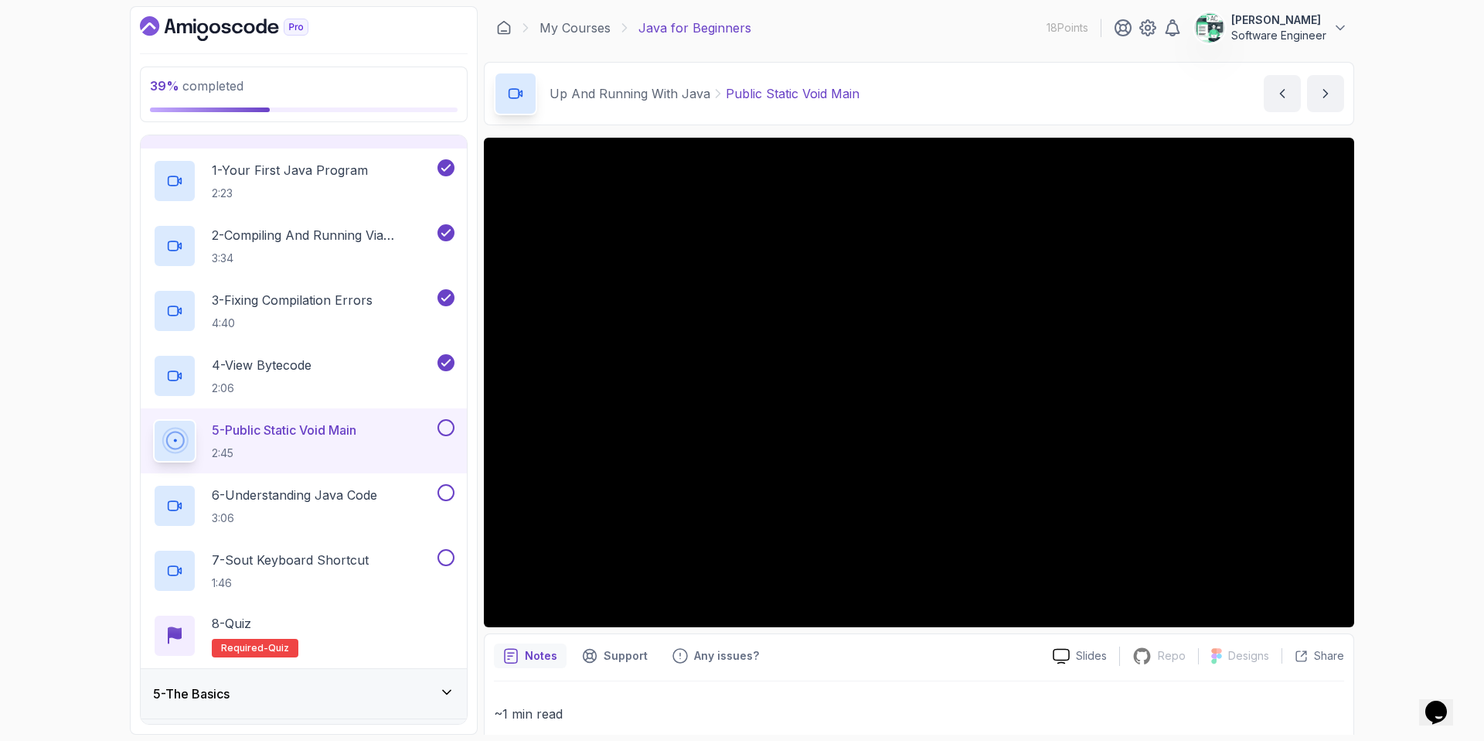
click at [438, 424] on button at bounding box center [446, 427] width 17 height 17
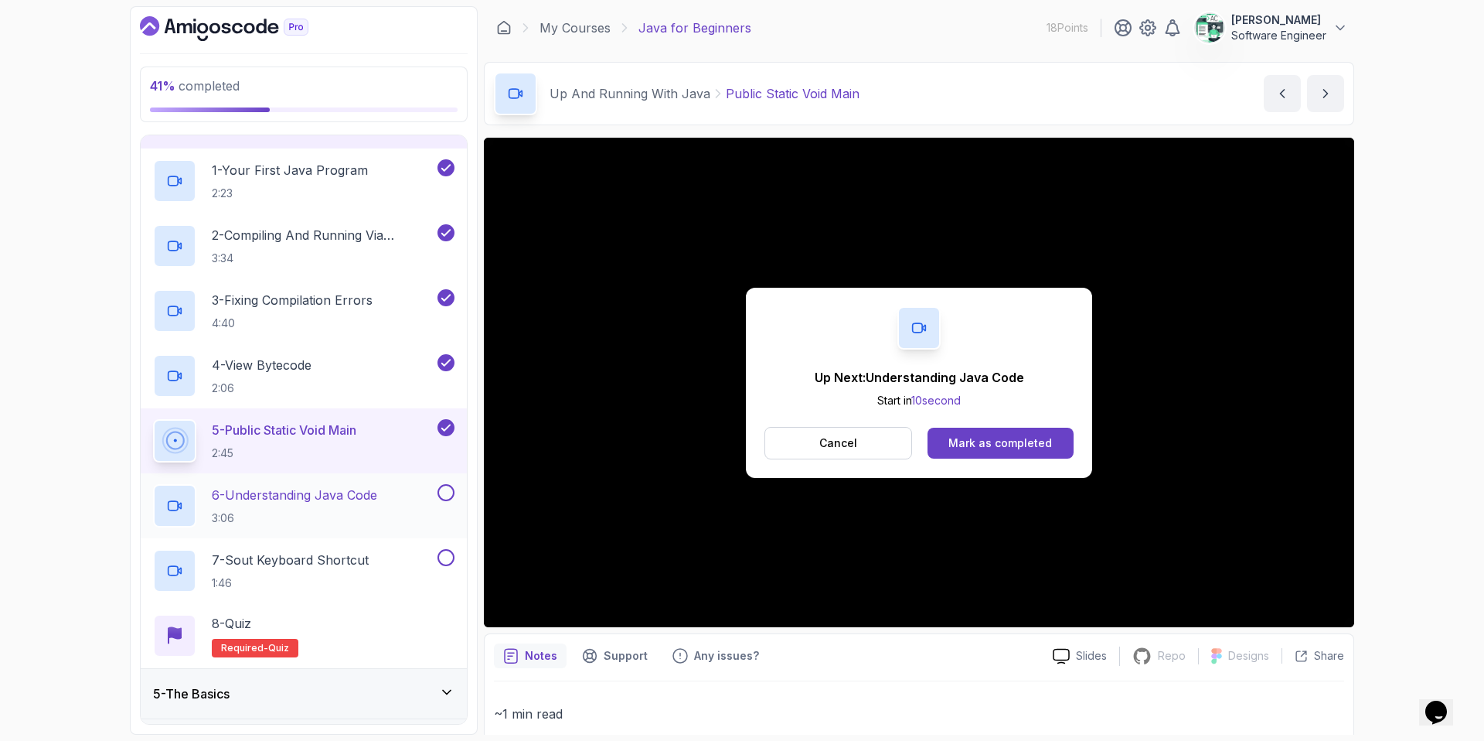
click at [396, 497] on div "6 - Understanding Java Code 3:06" at bounding box center [293, 505] width 281 height 43
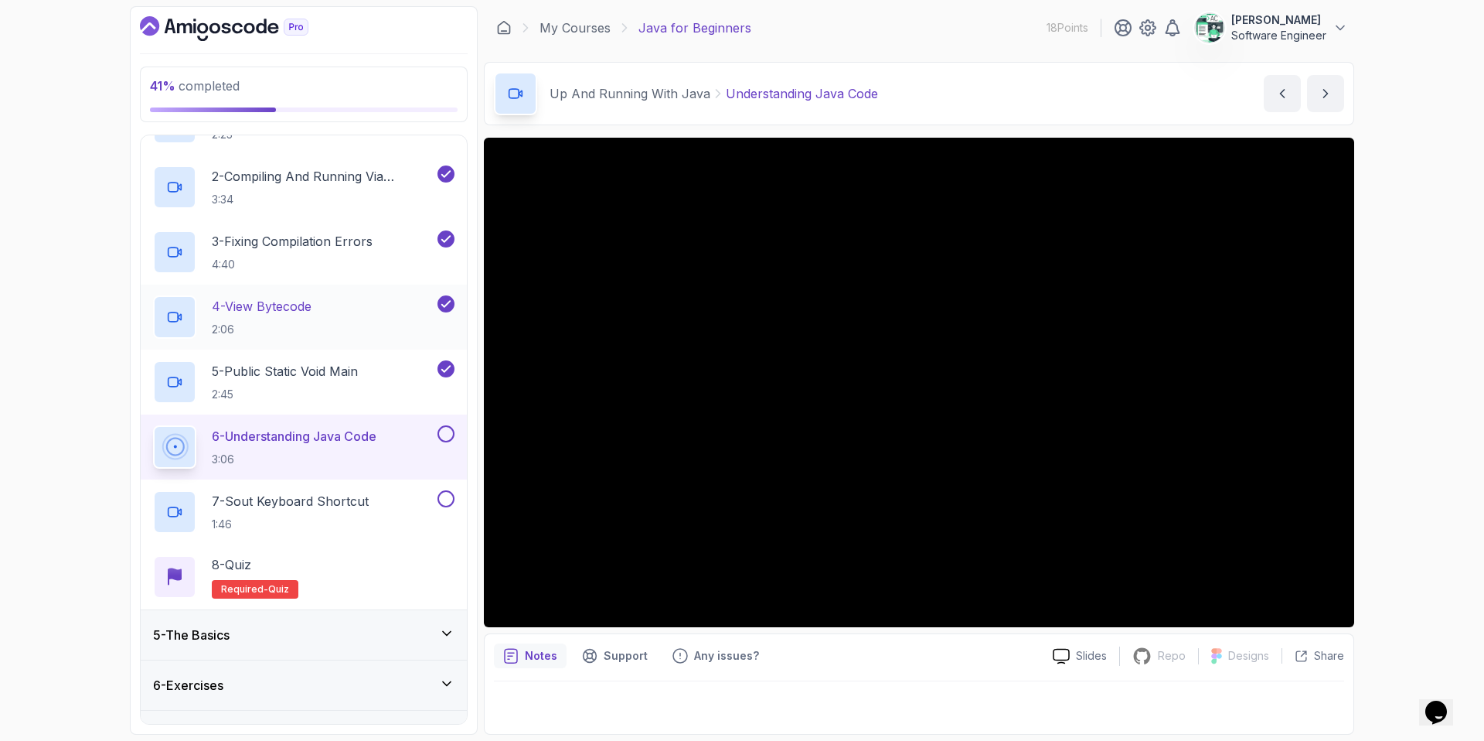
scroll to position [282, 0]
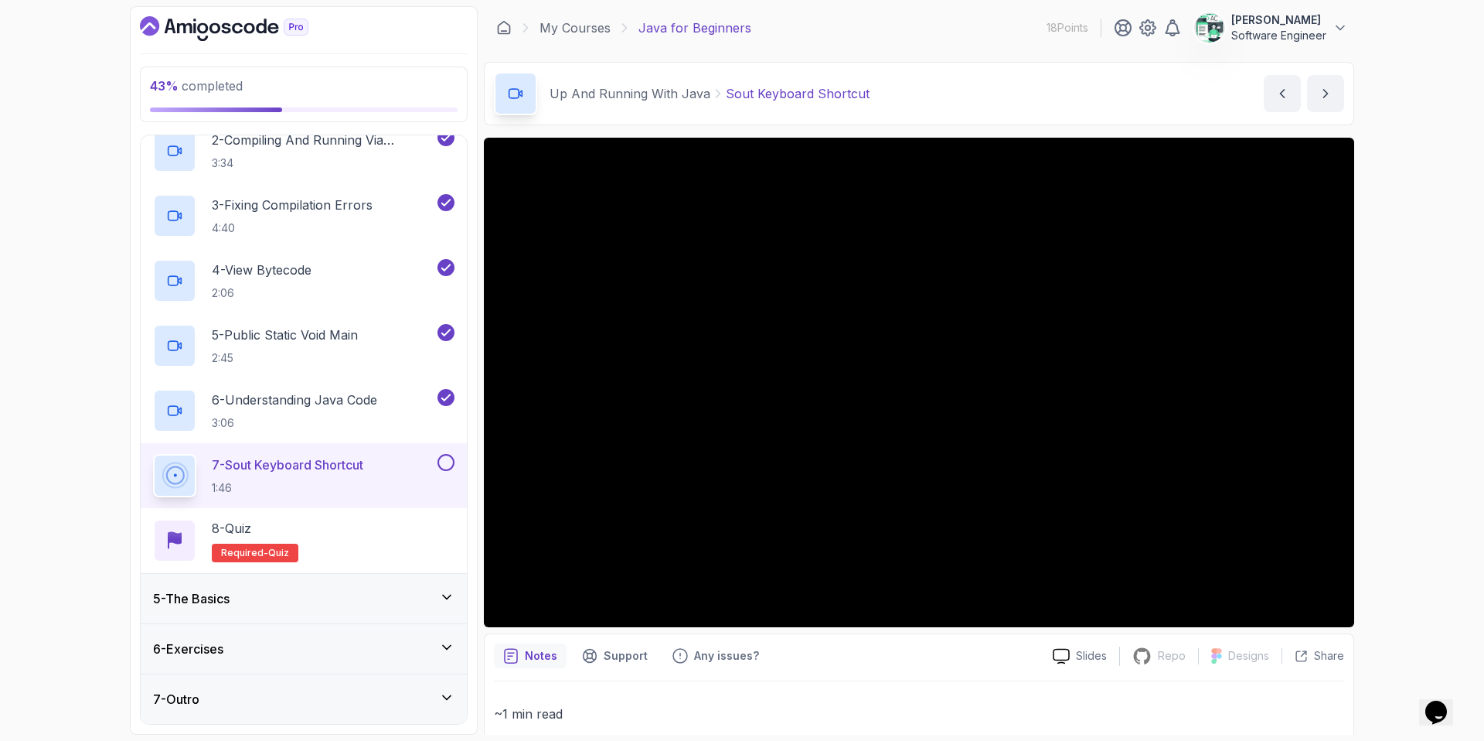
click at [447, 464] on button at bounding box center [446, 462] width 17 height 17
click at [393, 540] on div "8 - Quiz Required- quiz" at bounding box center [303, 540] width 301 height 43
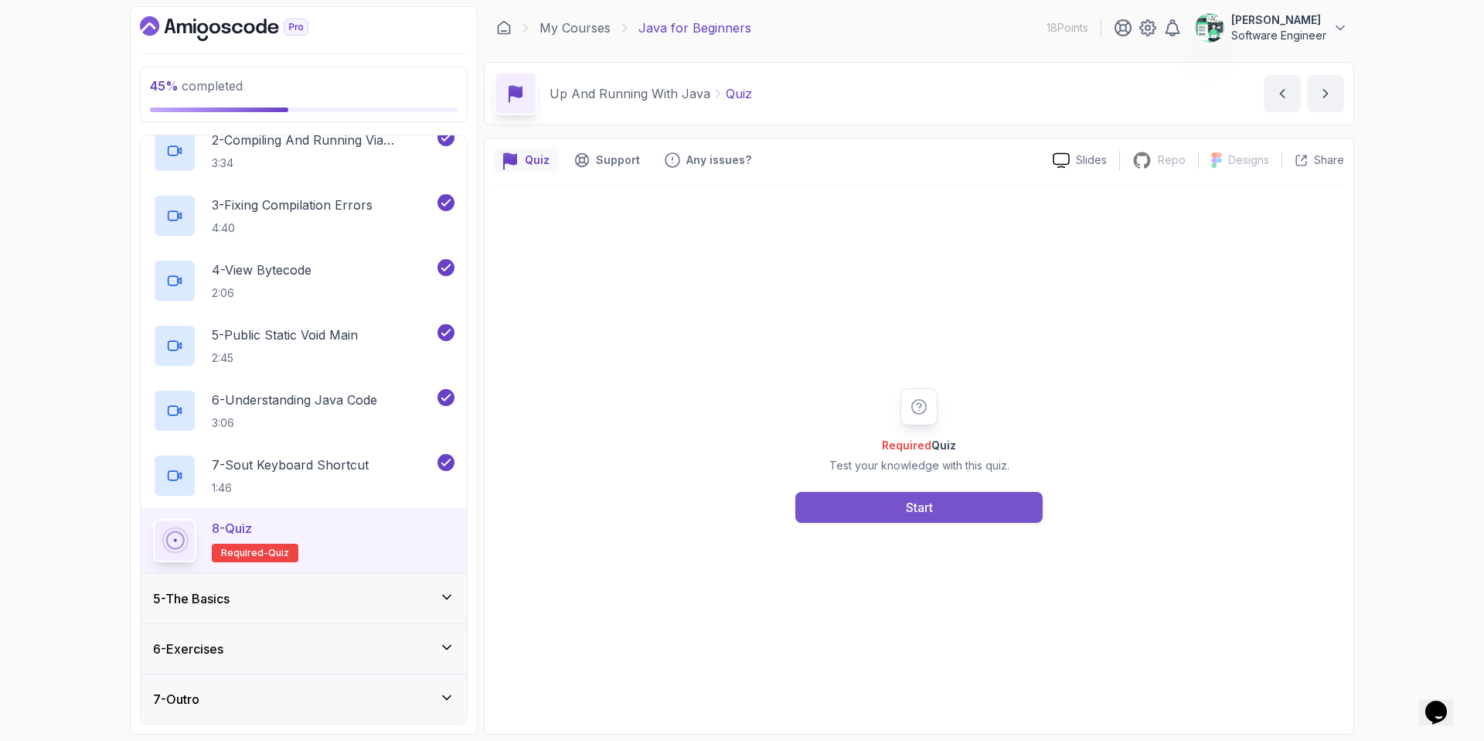
click at [917, 506] on div "Start" at bounding box center [919, 507] width 27 height 19
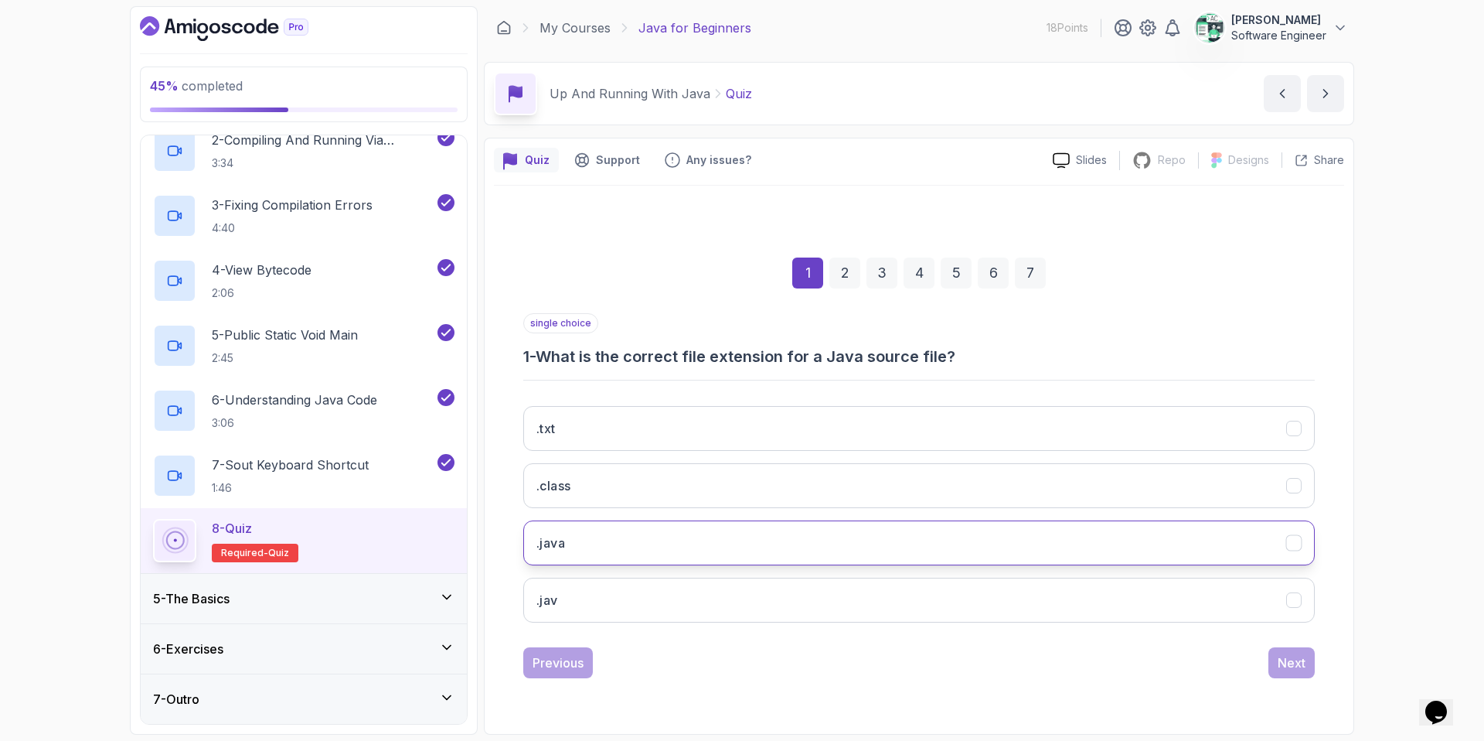
click at [653, 540] on button ".java" at bounding box center [919, 542] width 792 height 45
click at [1168, 635] on div "Next" at bounding box center [1292, 662] width 28 height 19
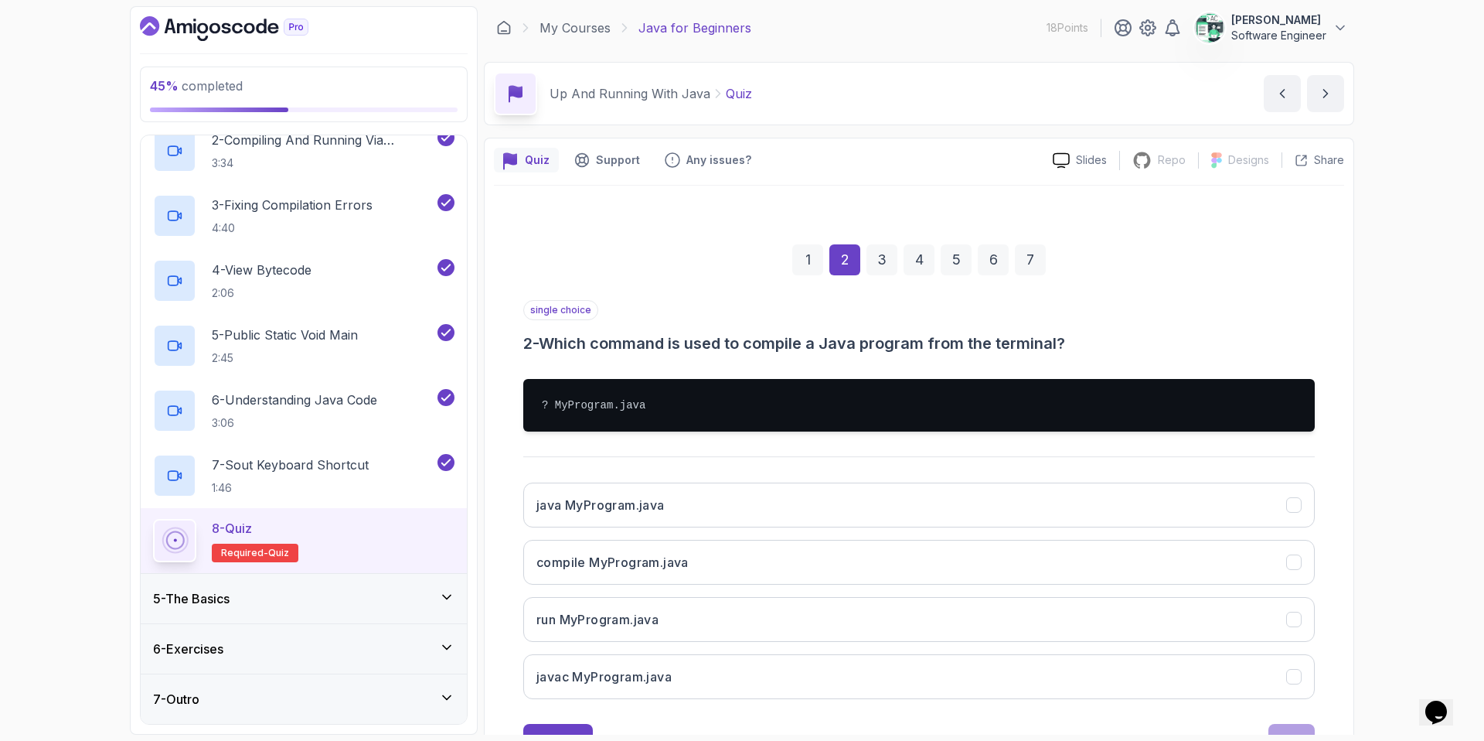
scroll to position [64, 0]
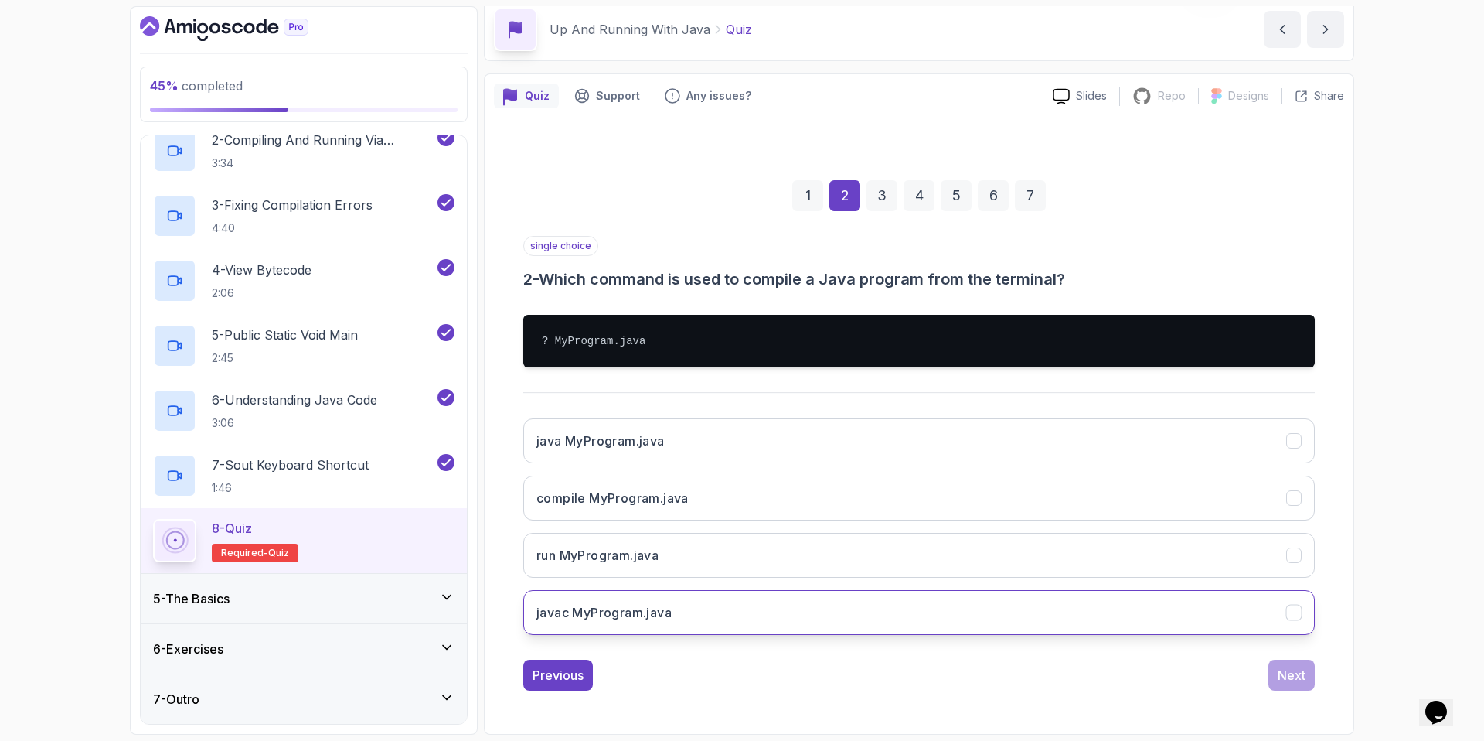
click at [648, 621] on h3 "javac MyProgram.java" at bounding box center [603, 612] width 135 height 19
click at [1168, 635] on div "Next" at bounding box center [1292, 675] width 28 height 19
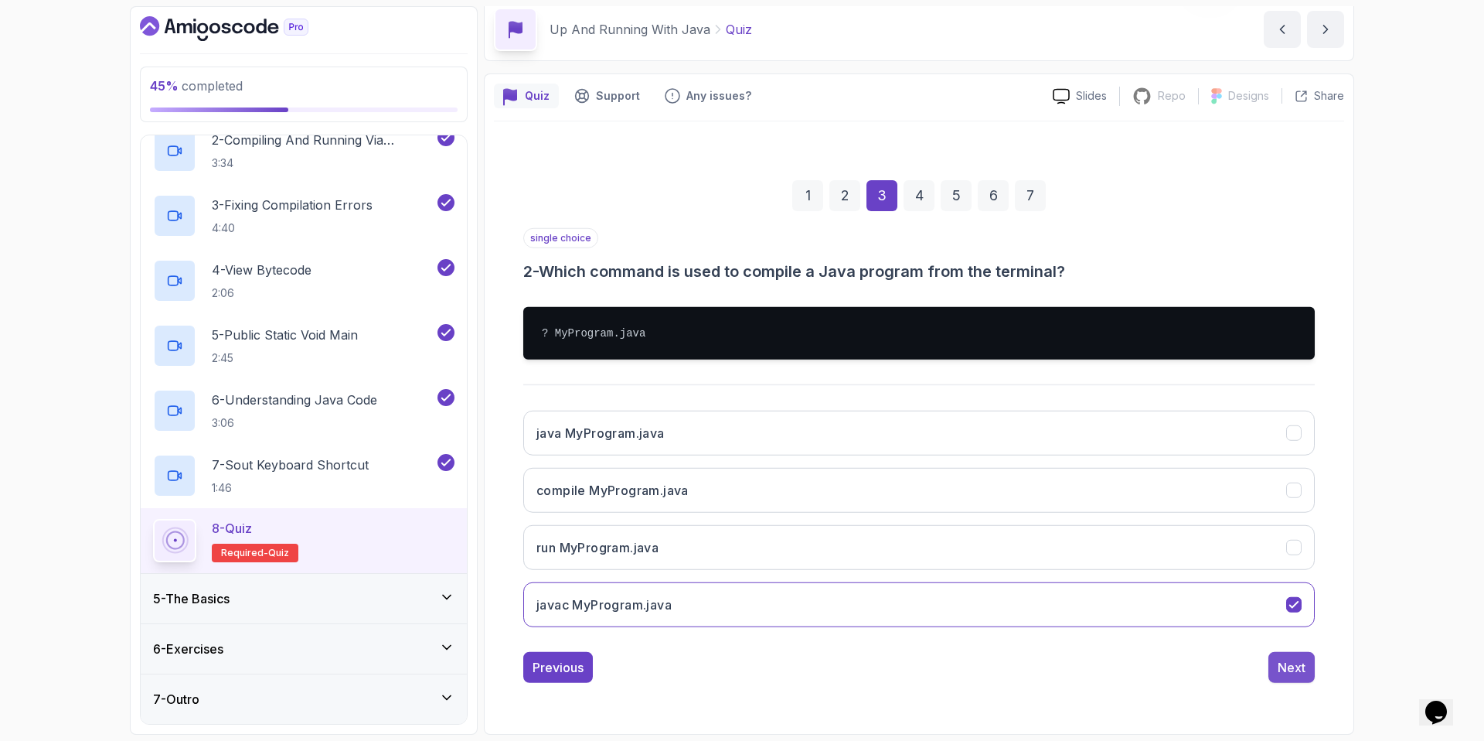
scroll to position [0, 0]
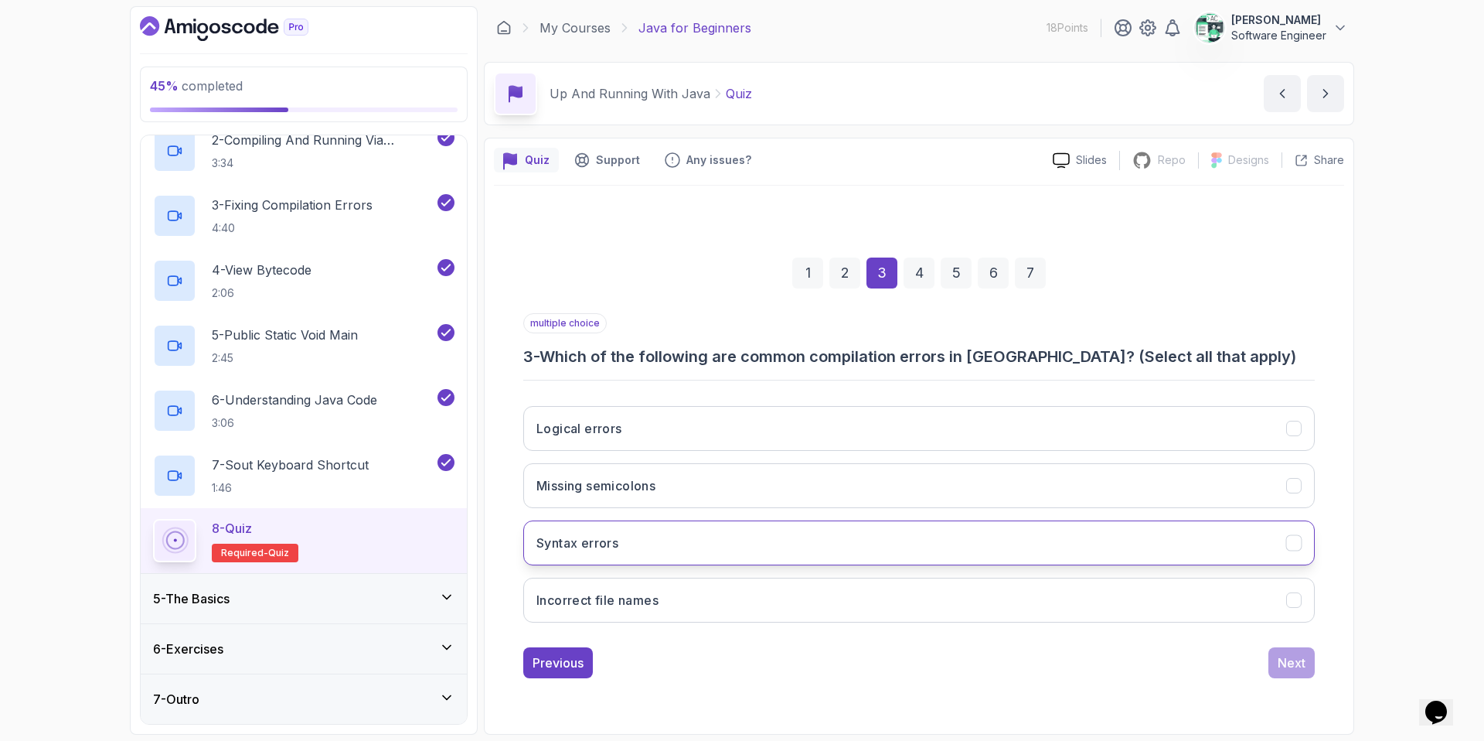
click at [666, 540] on button "Syntax errors" at bounding box center [919, 542] width 792 height 45
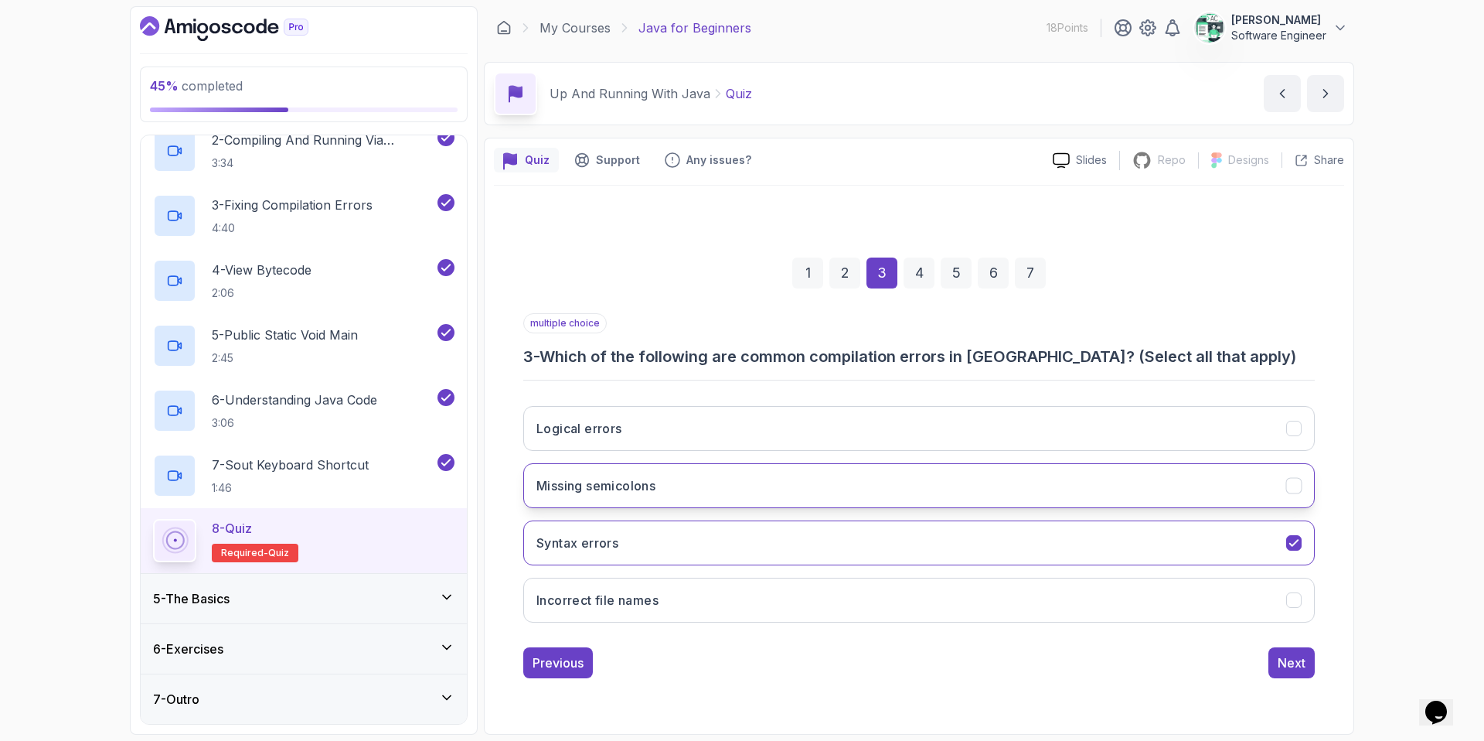
click at [819, 484] on button "Missing semicolons" at bounding box center [919, 485] width 792 height 45
click at [1168, 635] on div "Next" at bounding box center [1292, 662] width 28 height 19
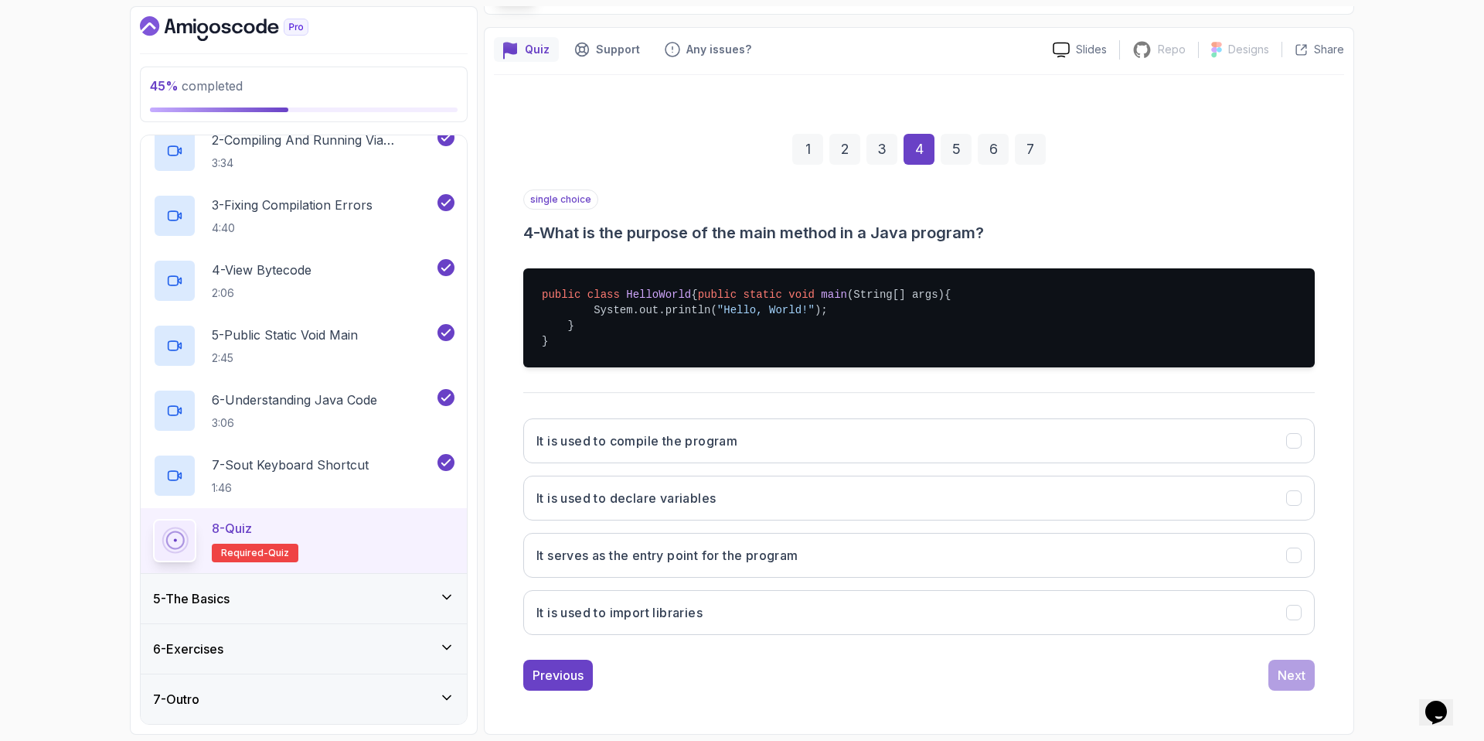
scroll to position [126, 0]
click at [683, 560] on h3 "It serves as the entry point for the program" at bounding box center [667, 555] width 262 height 19
click at [1168, 635] on div "Next" at bounding box center [1292, 675] width 28 height 19
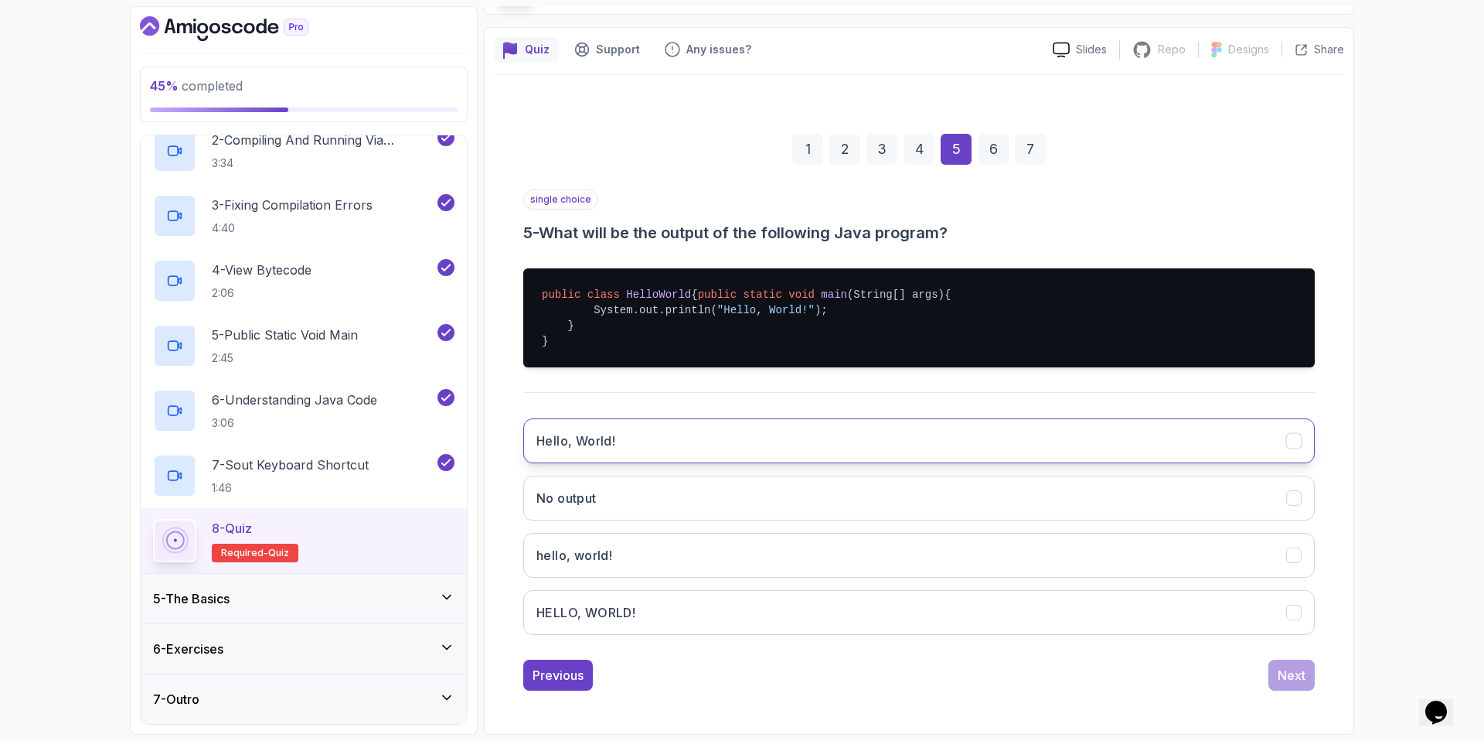
click at [638, 445] on button "Hello, World!" at bounding box center [919, 440] width 792 height 45
click at [1168, 635] on button "Next" at bounding box center [1291, 674] width 46 height 31
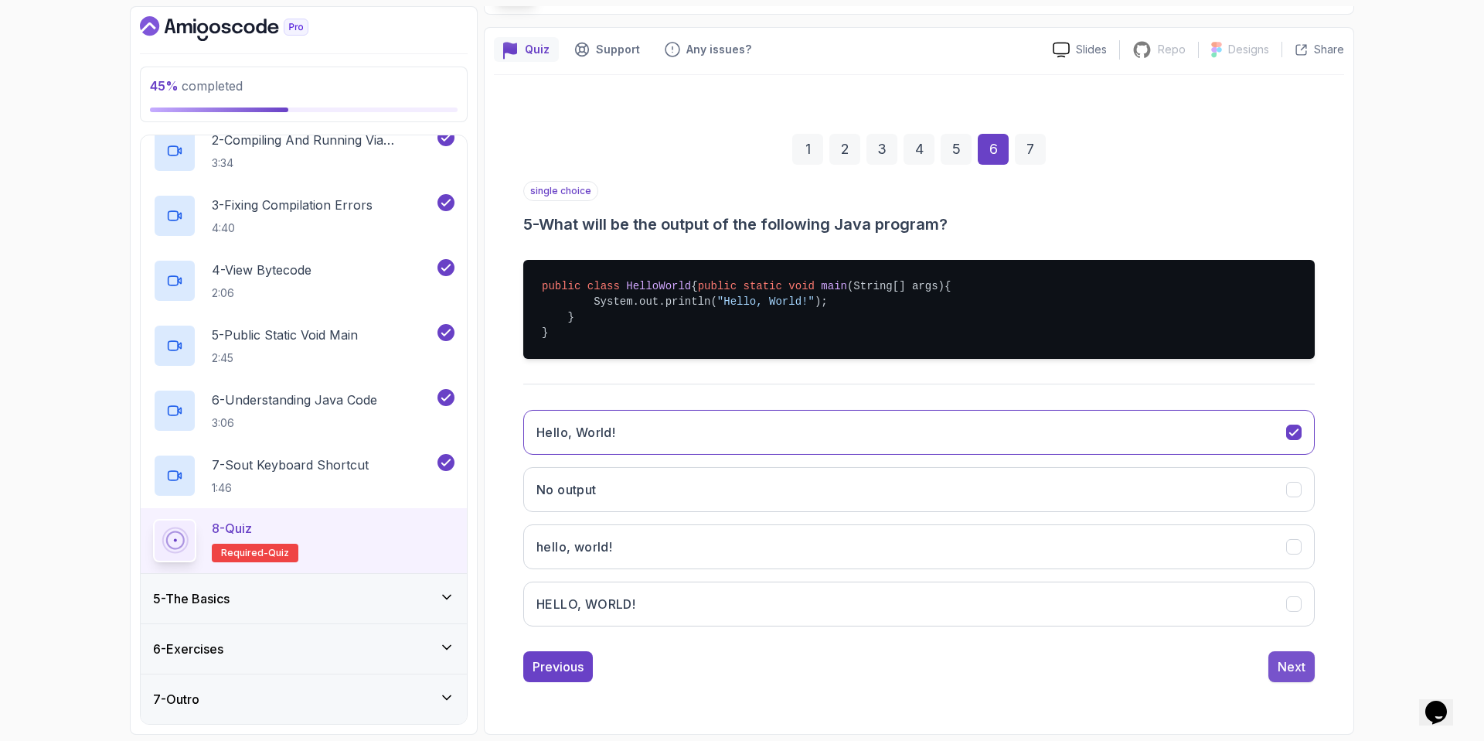
scroll to position [0, 0]
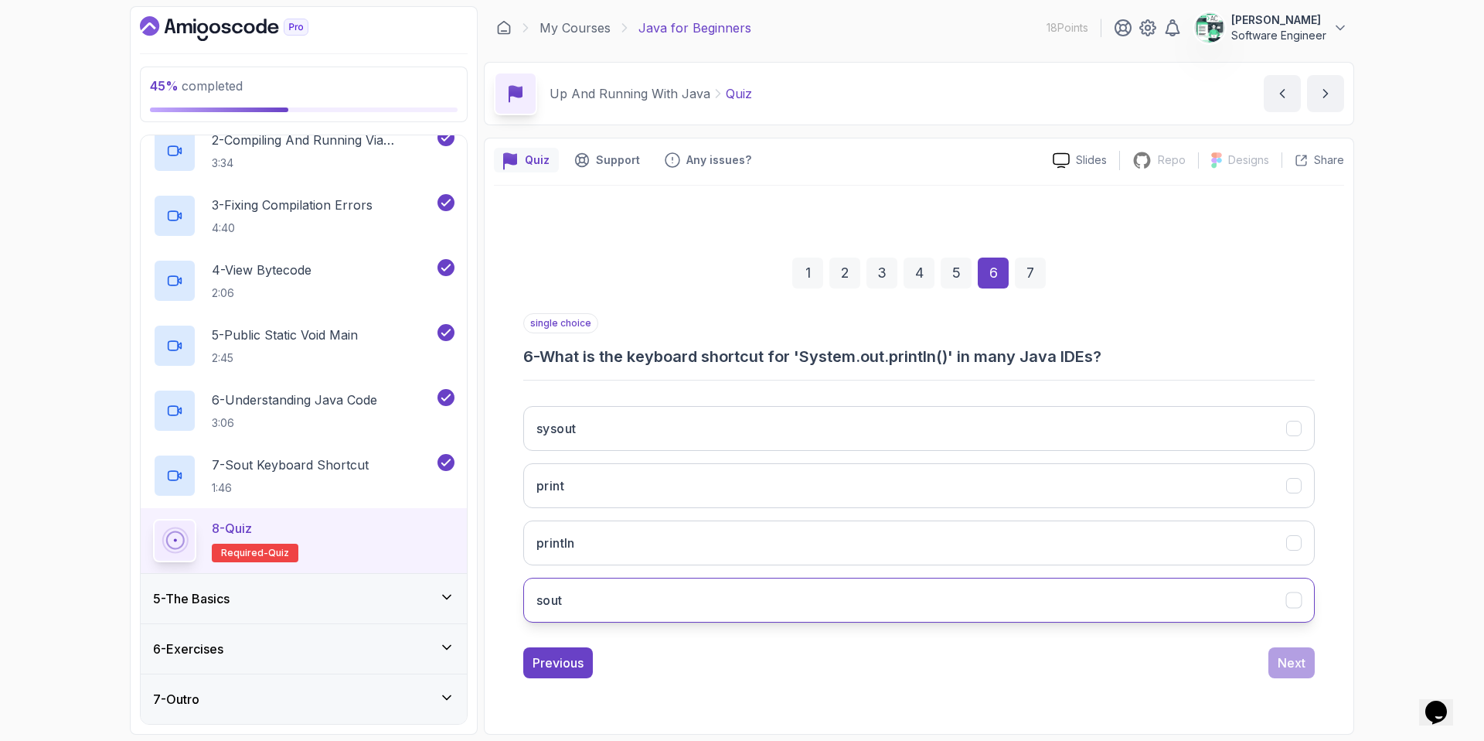
click at [654, 596] on button "sout" at bounding box center [919, 599] width 792 height 45
click at [1168, 635] on div "Next" at bounding box center [1292, 662] width 28 height 19
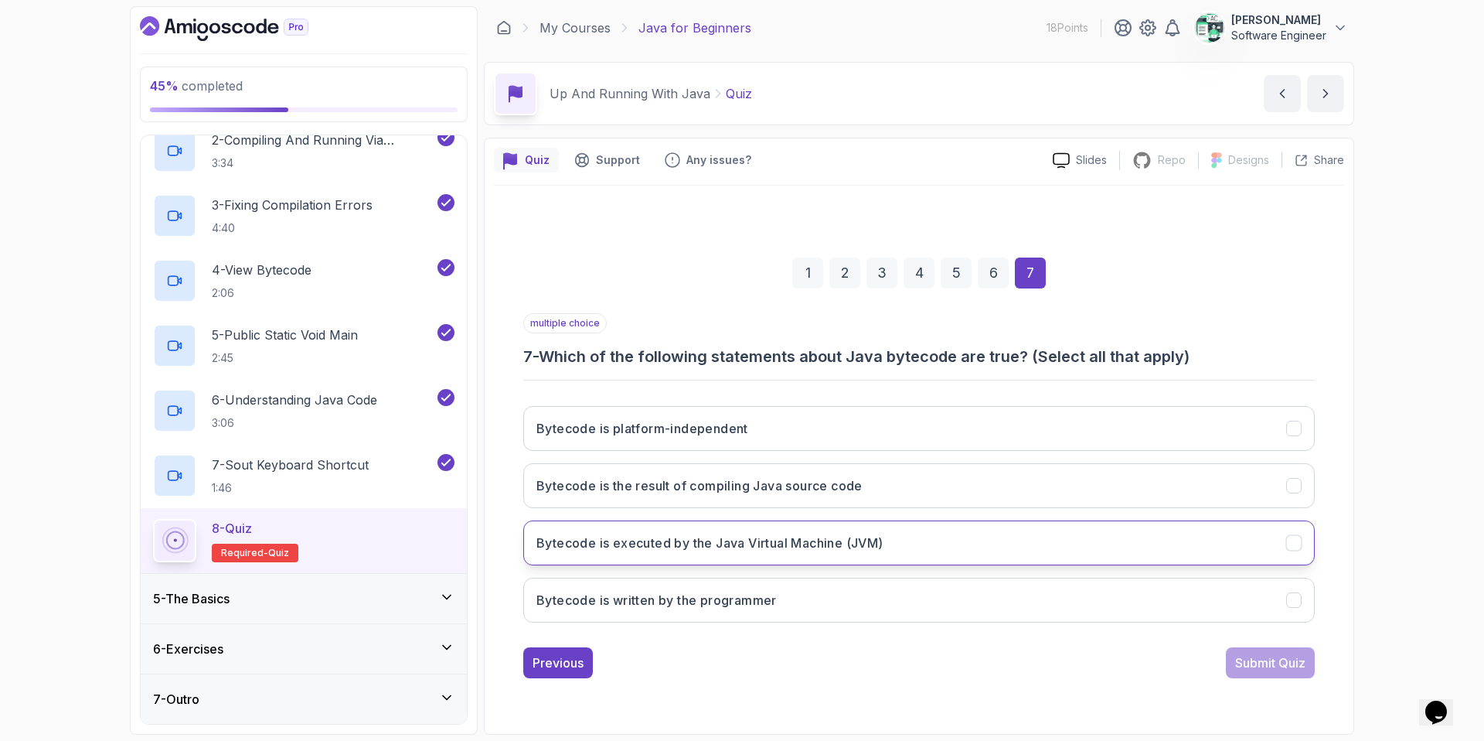
click at [702, 555] on button "Bytecode is executed by the Java Virtual Machine (JVM)" at bounding box center [919, 542] width 792 height 45
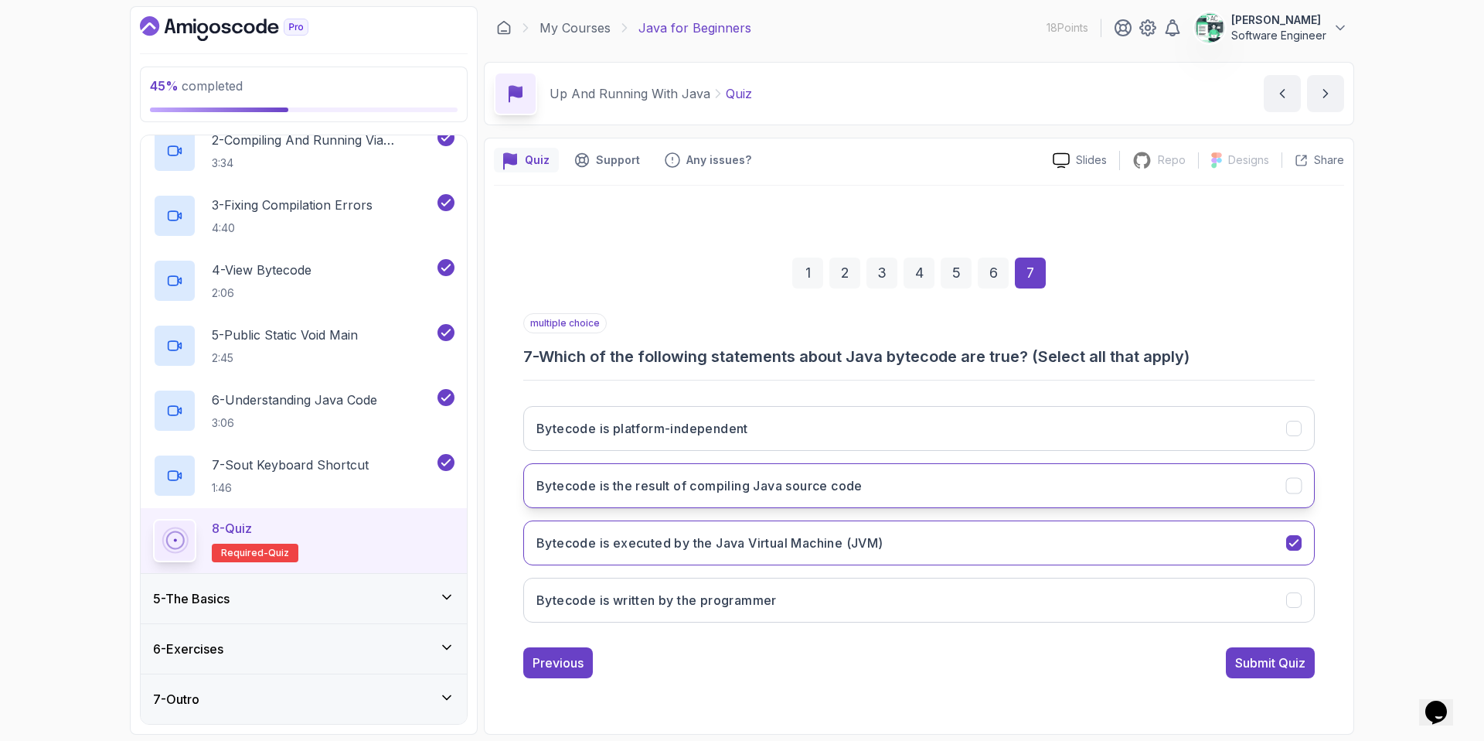
click at [738, 498] on button "Bytecode is the result of compiling Java source code" at bounding box center [919, 485] width 792 height 45
click at [1168, 635] on div "Submit Quiz" at bounding box center [1270, 662] width 70 height 19
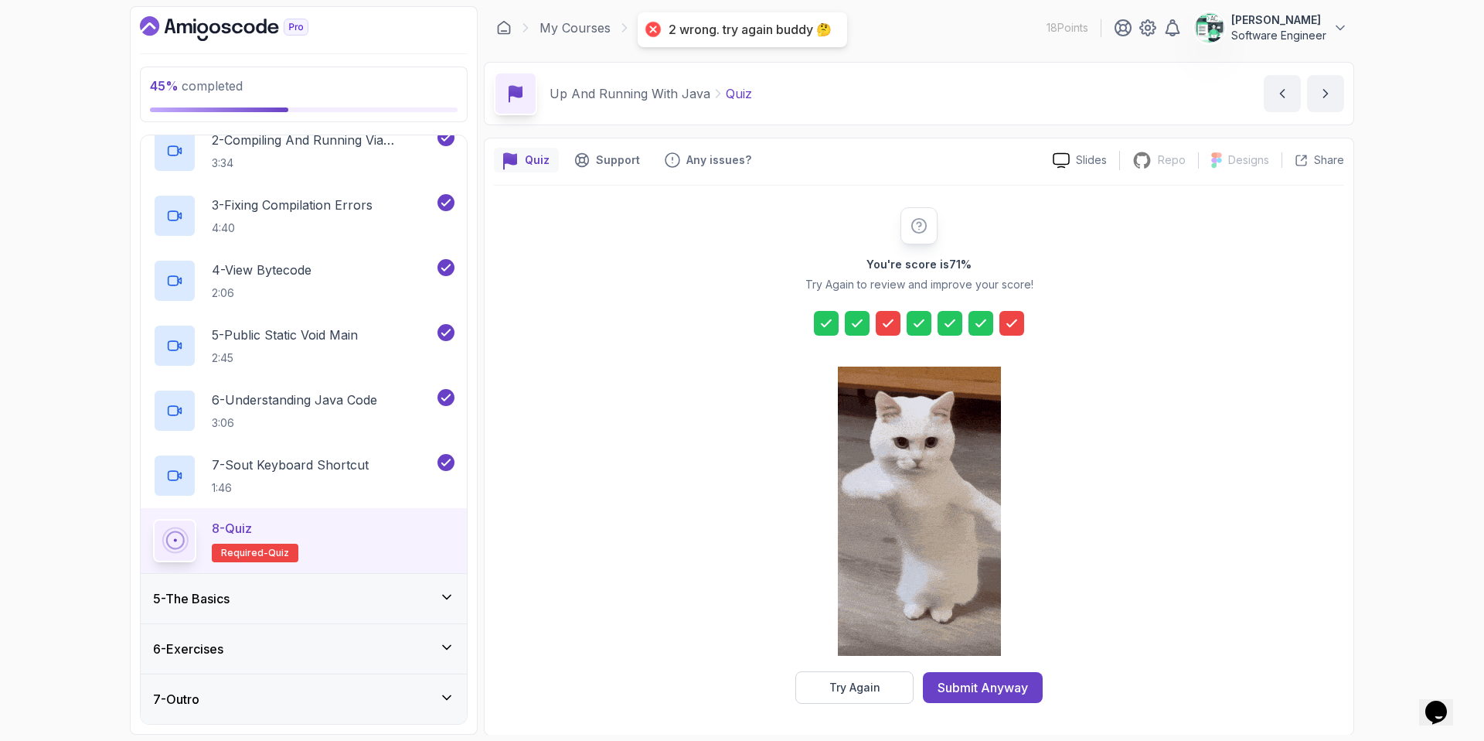
scroll to position [1, 0]
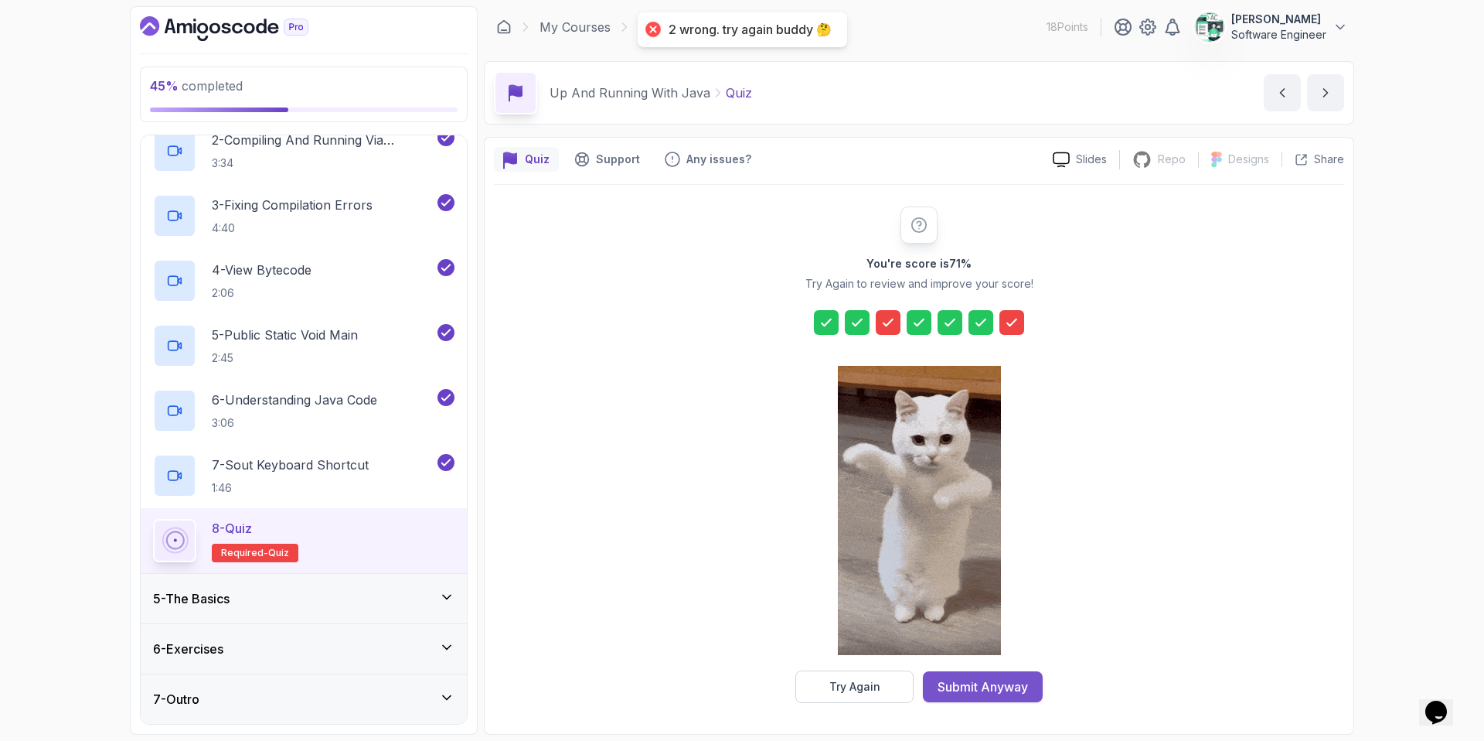
click at [991, 635] on div "Submit Anyway" at bounding box center [983, 686] width 90 height 19
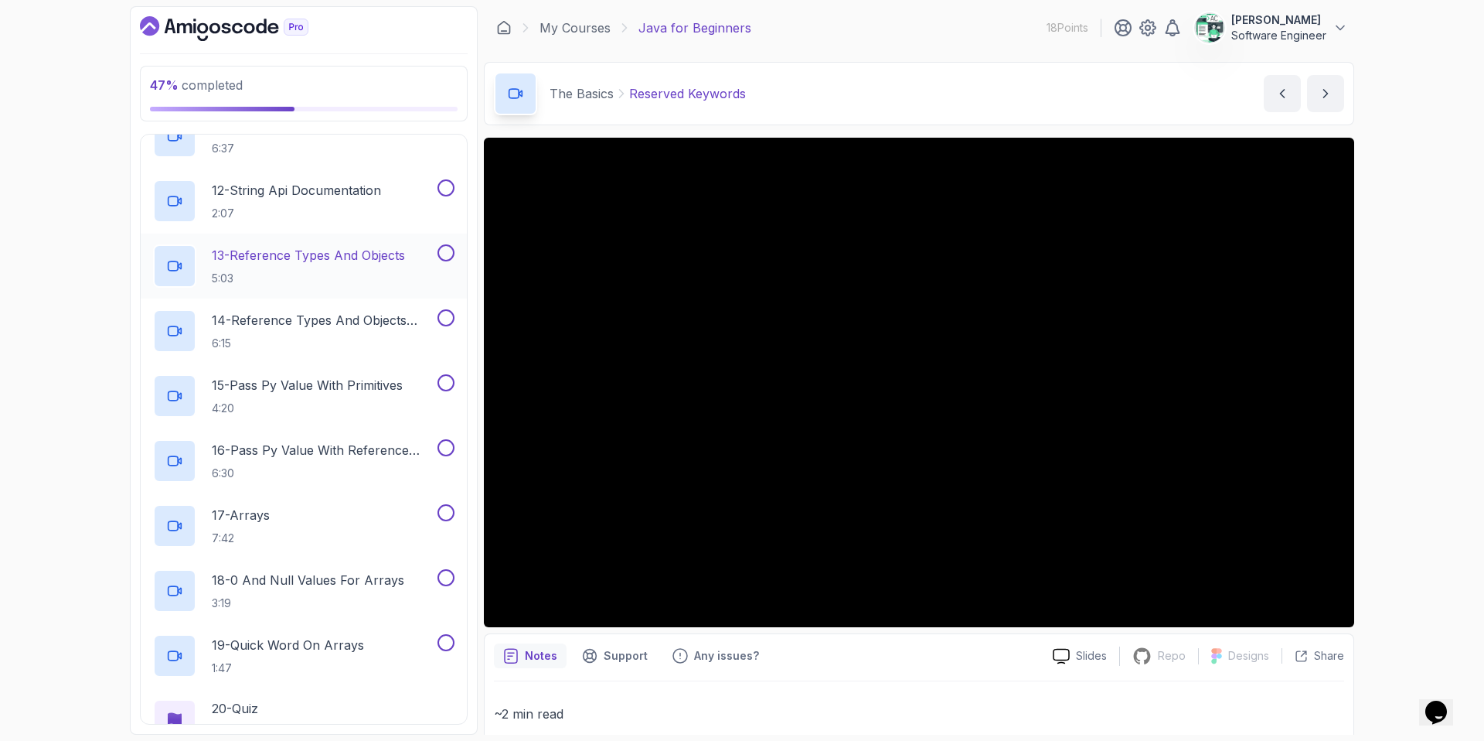
scroll to position [934, 0]
click at [1103, 635] on p "Slides" at bounding box center [1091, 655] width 31 height 15
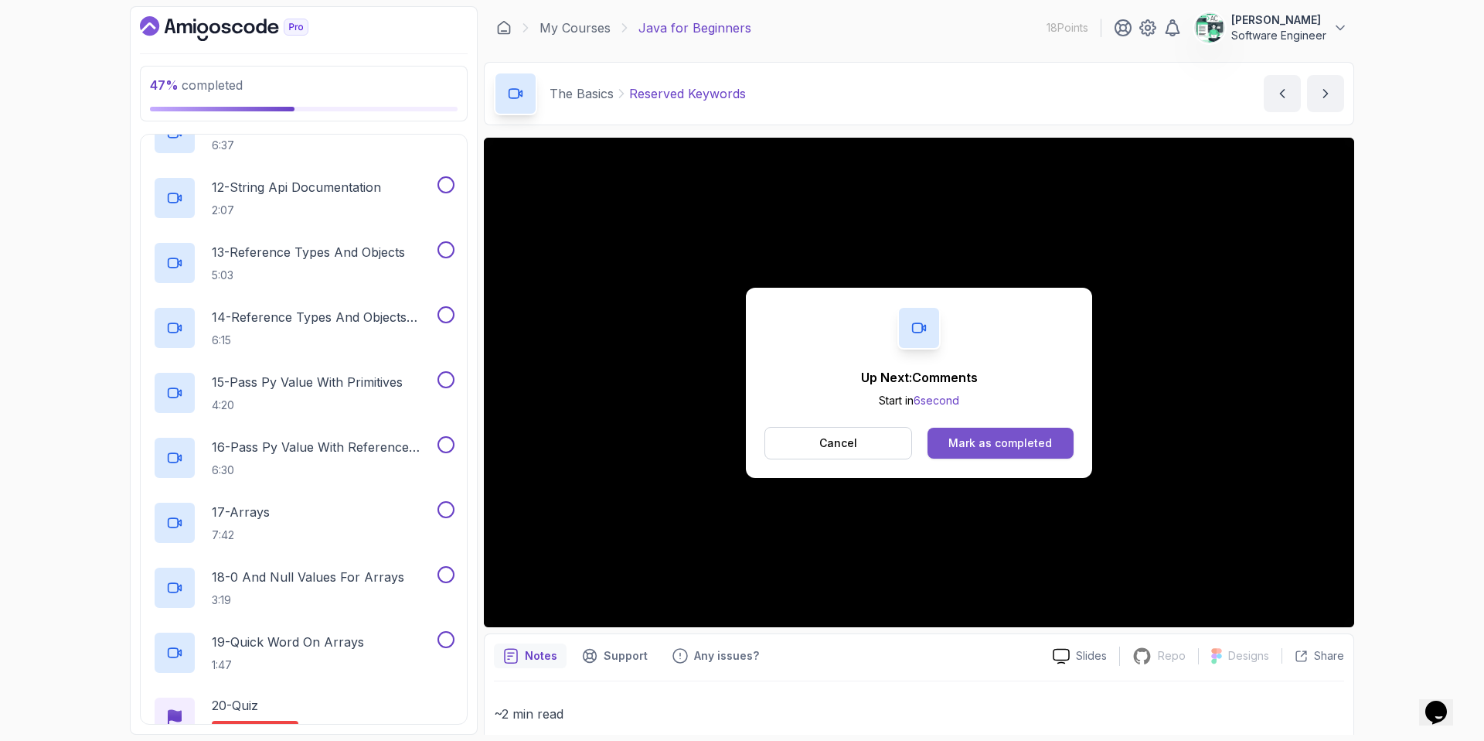
click at [996, 434] on button "Mark as completed" at bounding box center [1001, 442] width 146 height 31
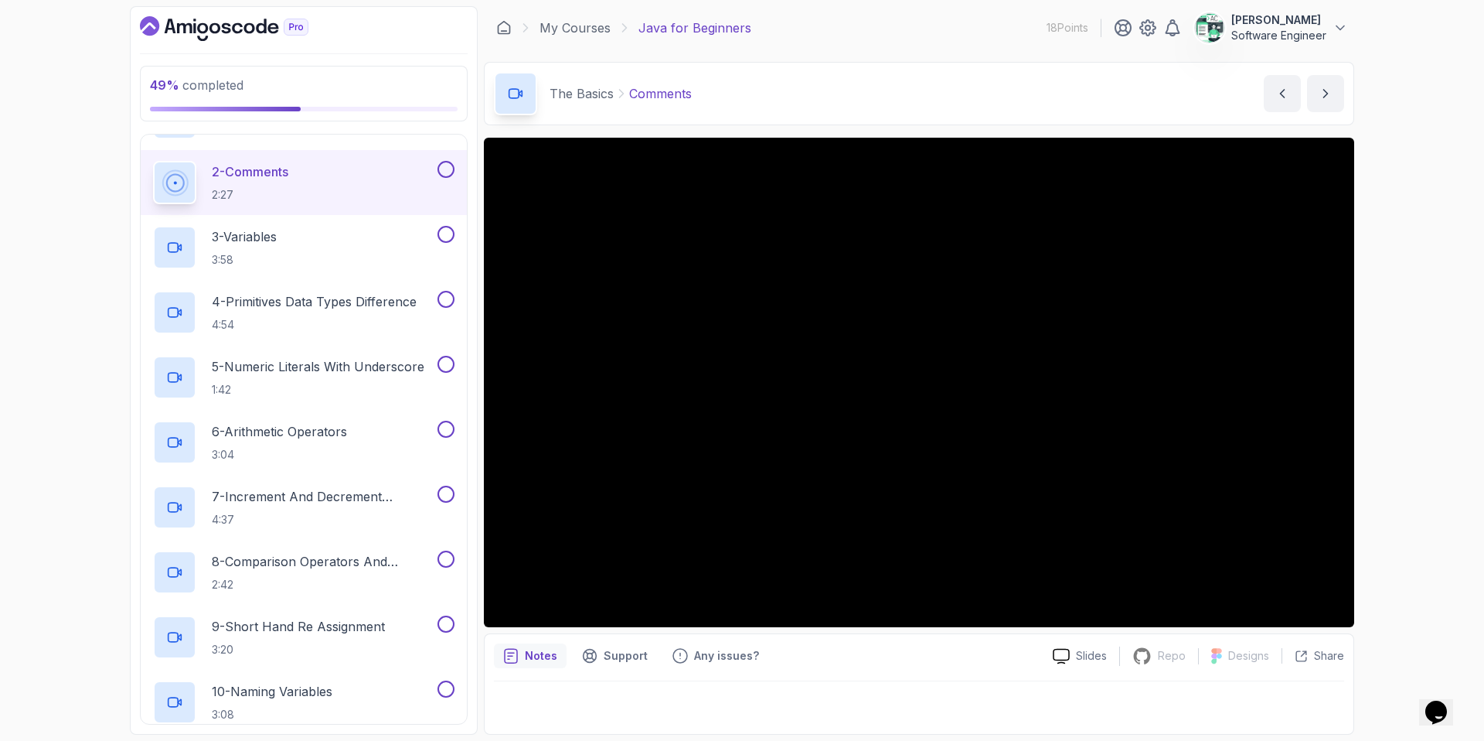
scroll to position [304, 0]
click at [440, 175] on button "2 - Comments 2:27" at bounding box center [303, 178] width 301 height 43
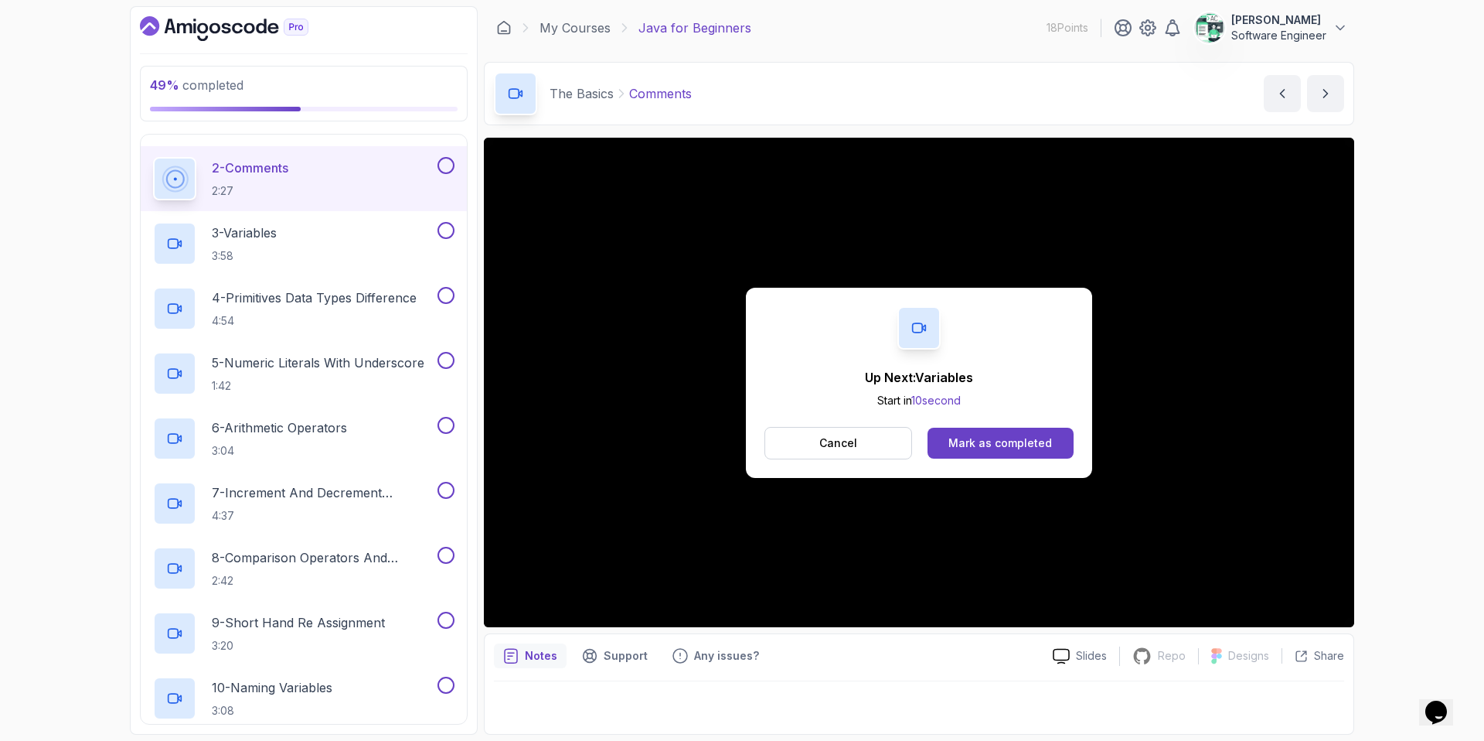
click at [444, 169] on button at bounding box center [446, 165] width 17 height 17
click at [993, 444] on div "Mark as completed" at bounding box center [1000, 442] width 104 height 15
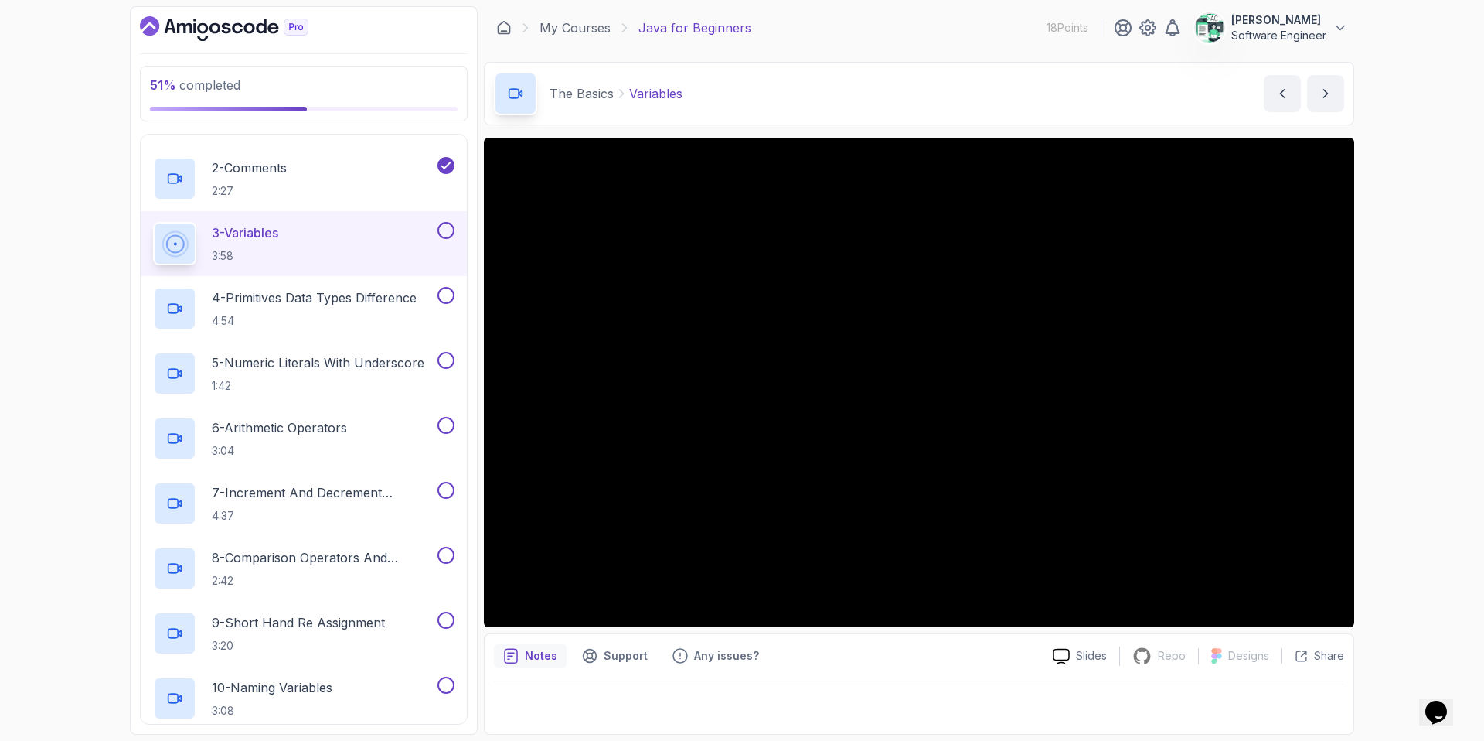
click at [446, 226] on button at bounding box center [446, 230] width 17 height 17
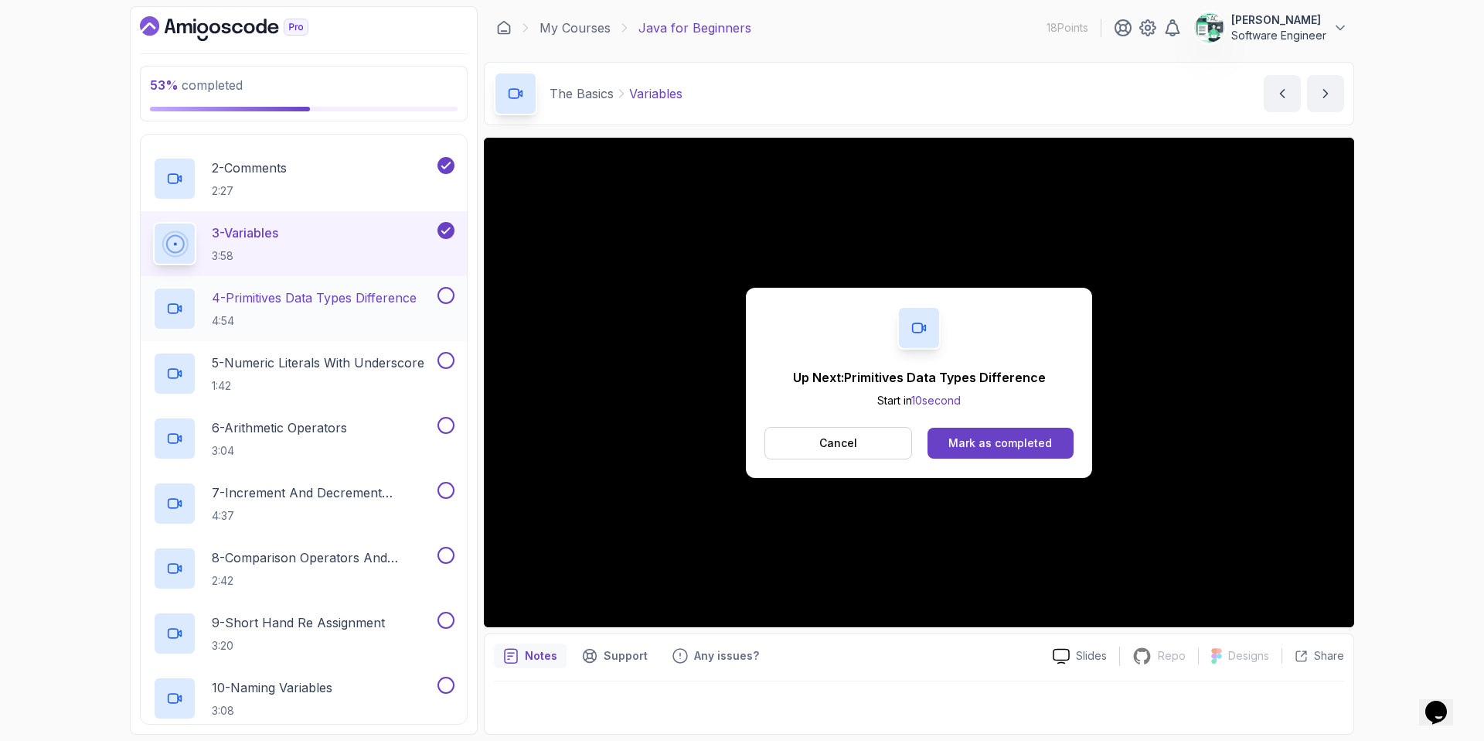
click at [381, 300] on p "4 - Primitives Data Types Difference" at bounding box center [314, 297] width 205 height 19
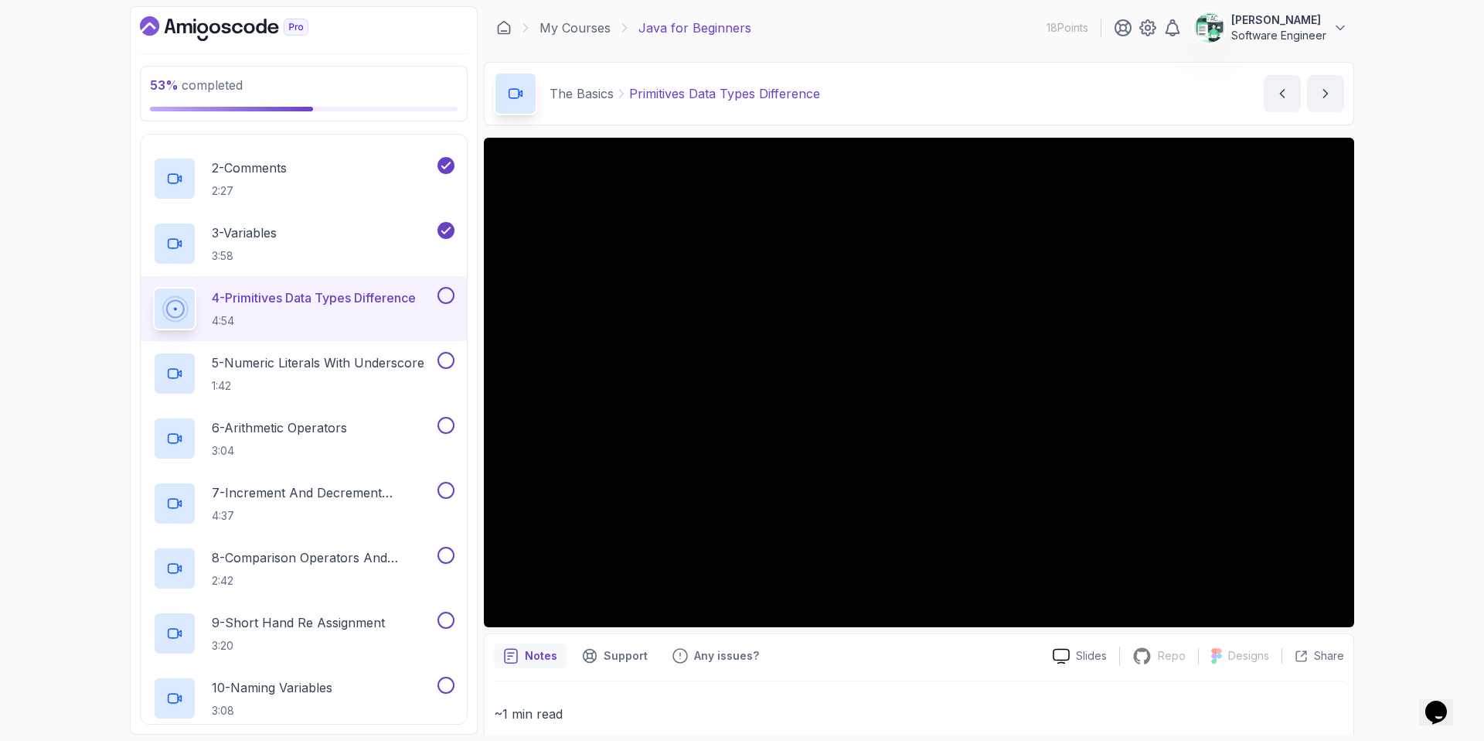
click at [438, 296] on button at bounding box center [446, 295] width 17 height 17
click at [376, 372] on h2 "5 - Numeric Literals With Underscore 1:42" at bounding box center [318, 373] width 213 height 40
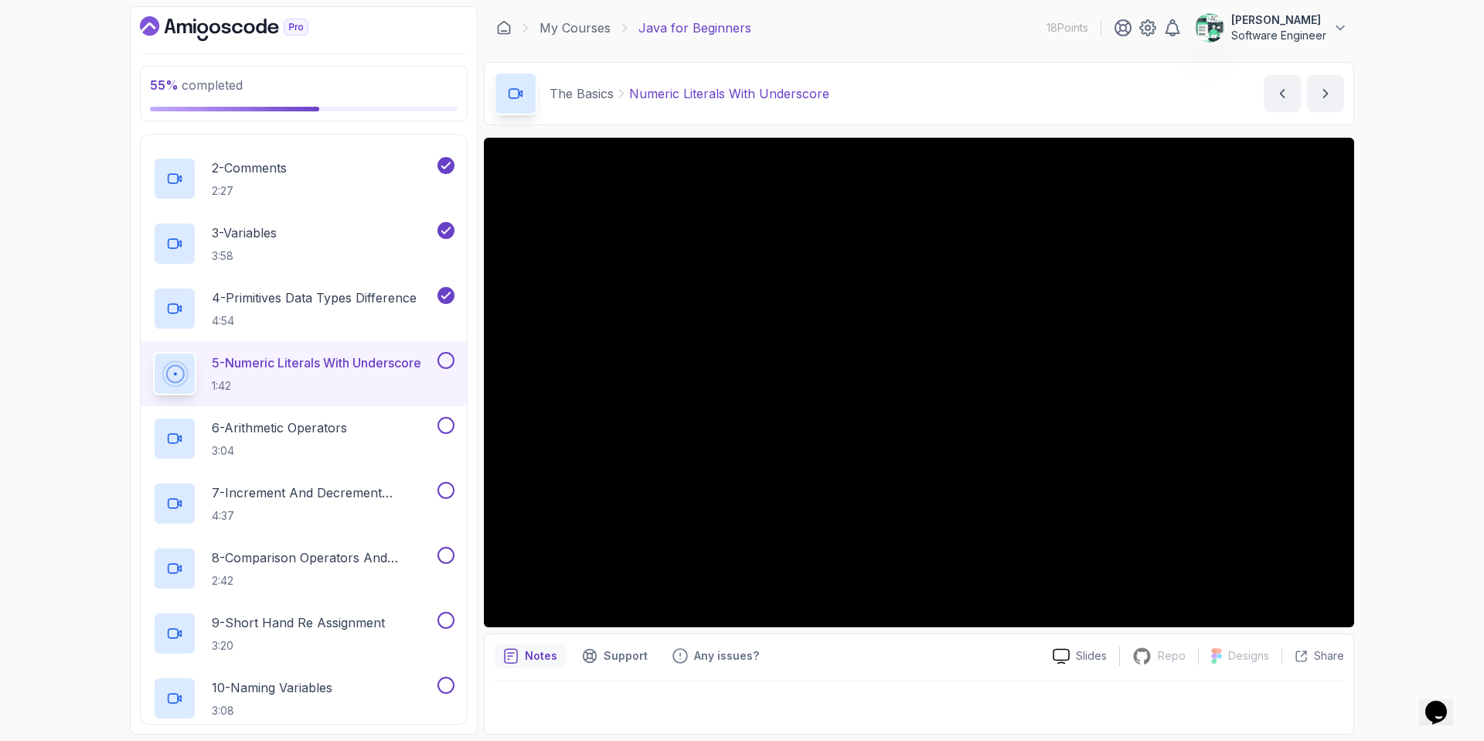
click at [444, 359] on button at bounding box center [446, 360] width 17 height 17
click at [444, 362] on icon at bounding box center [446, 359] width 14 height 15
click at [444, 362] on button at bounding box center [446, 360] width 17 height 17
click at [377, 449] on div "6 - Arithmetic Operators 3:04" at bounding box center [293, 438] width 281 height 43
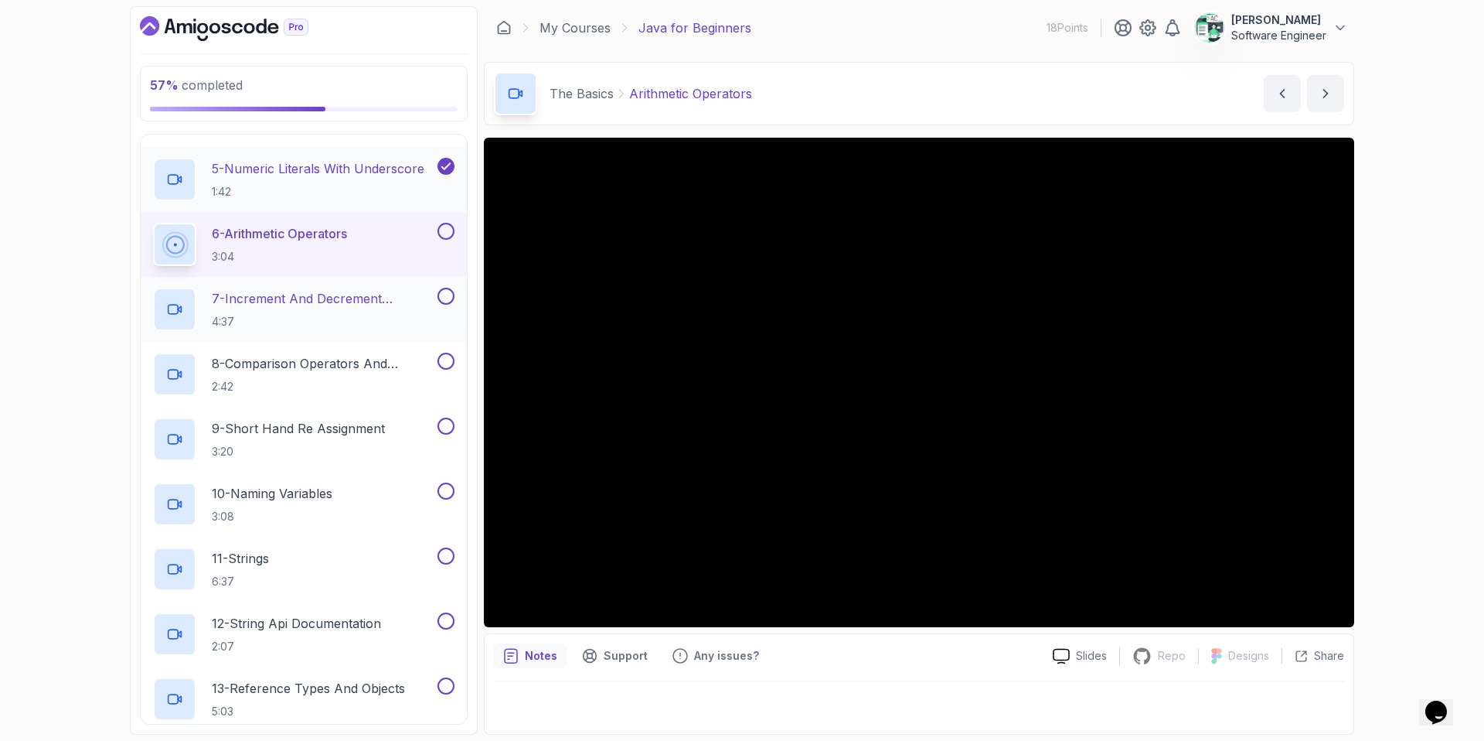
scroll to position [497, 0]
click at [448, 233] on button at bounding box center [446, 231] width 17 height 17
click at [373, 301] on p "7 - Increment And Decrement Operators" at bounding box center [323, 299] width 223 height 19
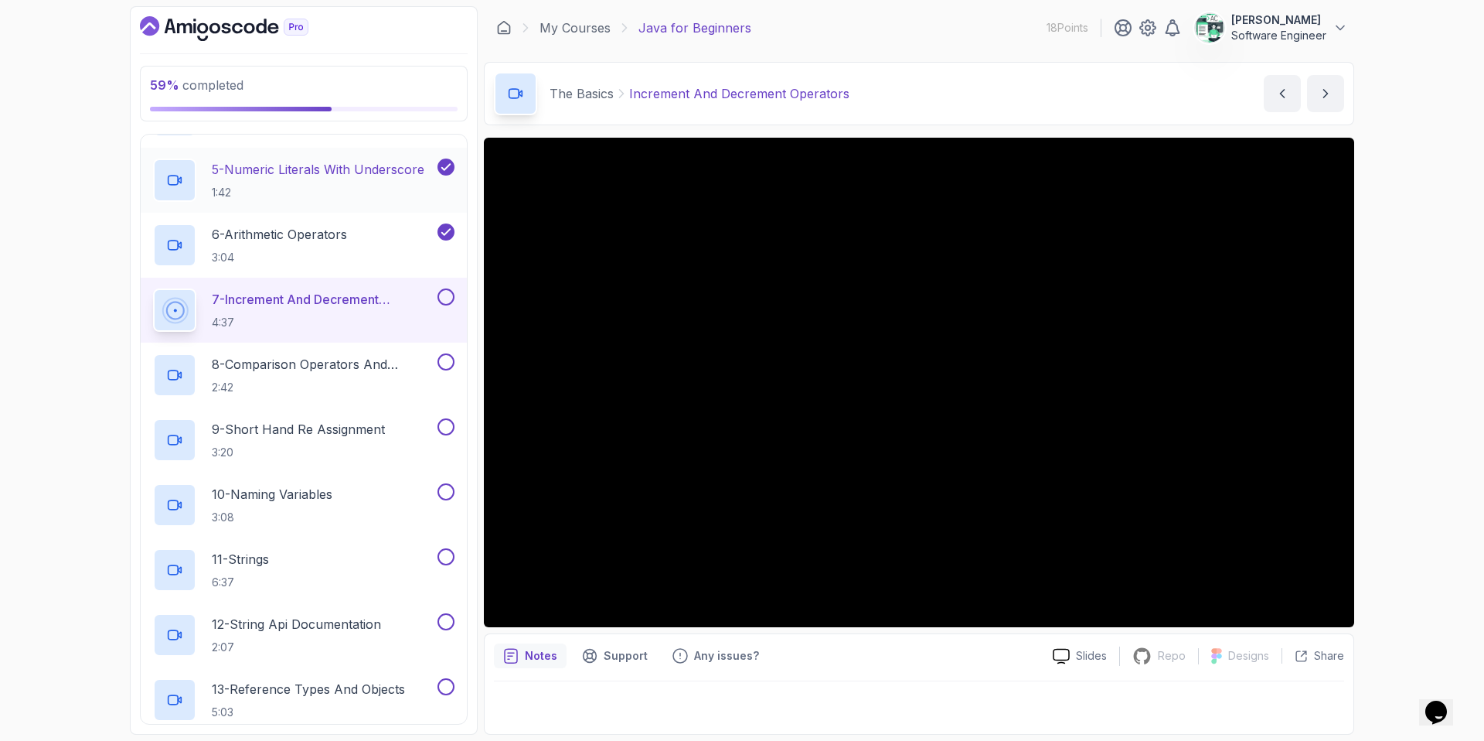
click at [444, 296] on button at bounding box center [446, 296] width 17 height 17
click at [398, 363] on p "8 - Comparison Operators and Booleans" at bounding box center [323, 364] width 223 height 19
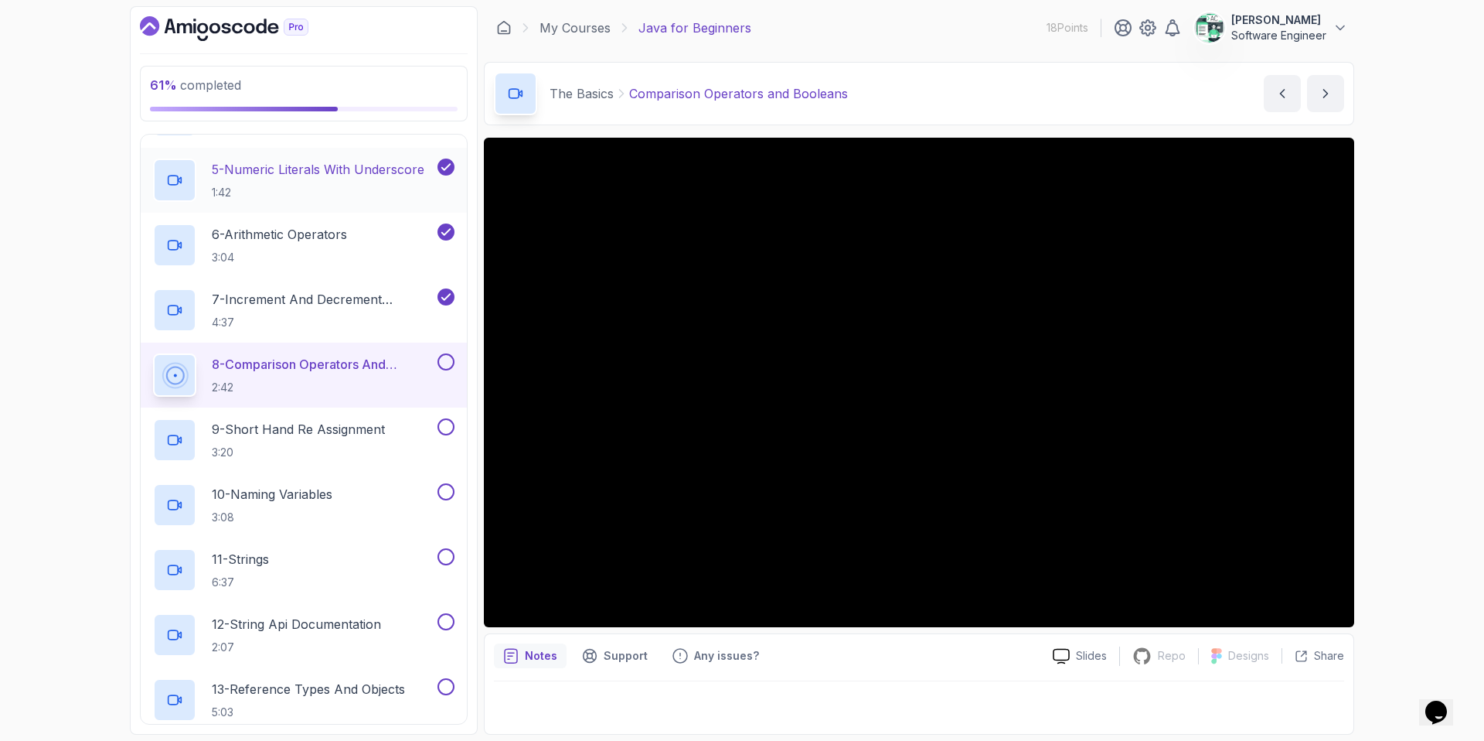
click at [445, 362] on button at bounding box center [446, 361] width 17 height 17
click at [410, 430] on div "9 - Short Hand Re Assignment 3:20" at bounding box center [293, 439] width 281 height 43
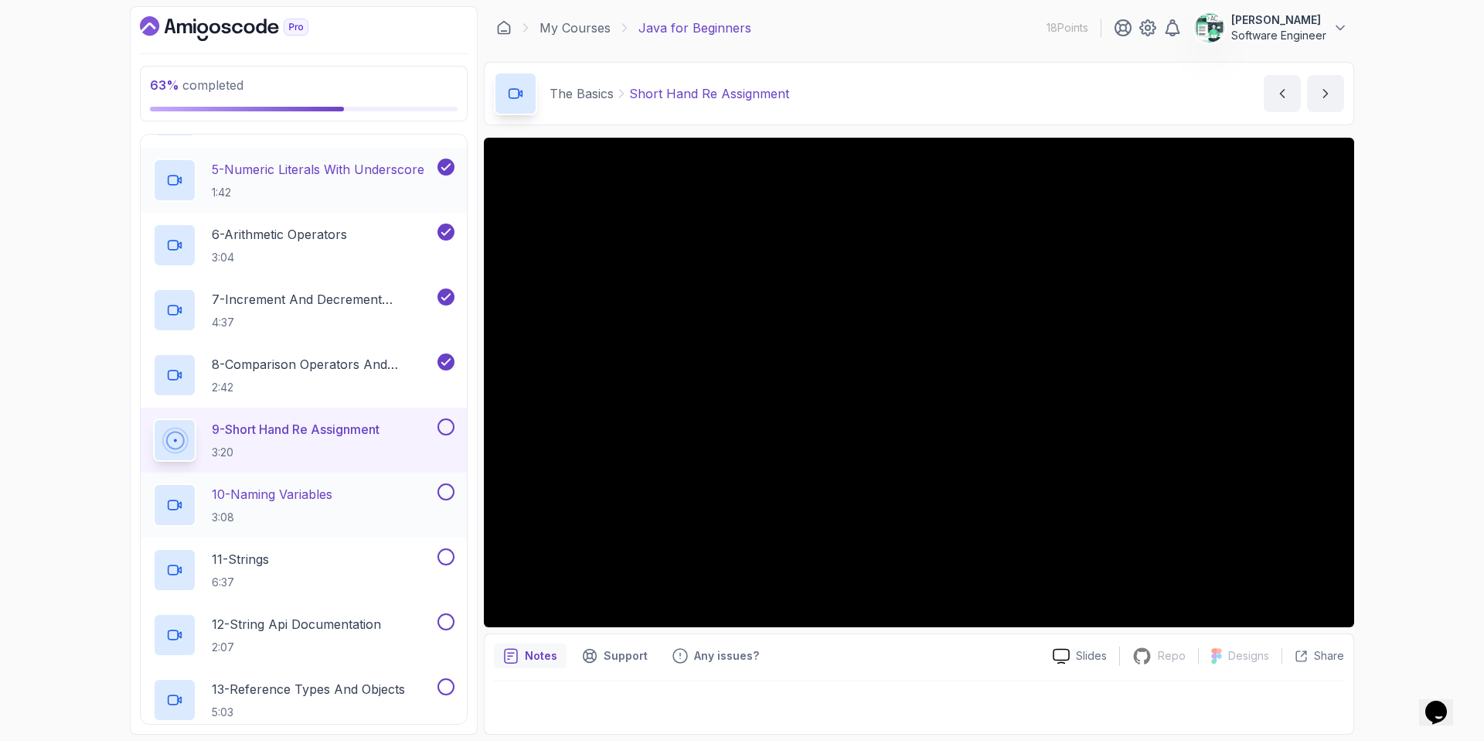
click at [361, 496] on div "10 - Naming Variables 3:08" at bounding box center [293, 504] width 281 height 43
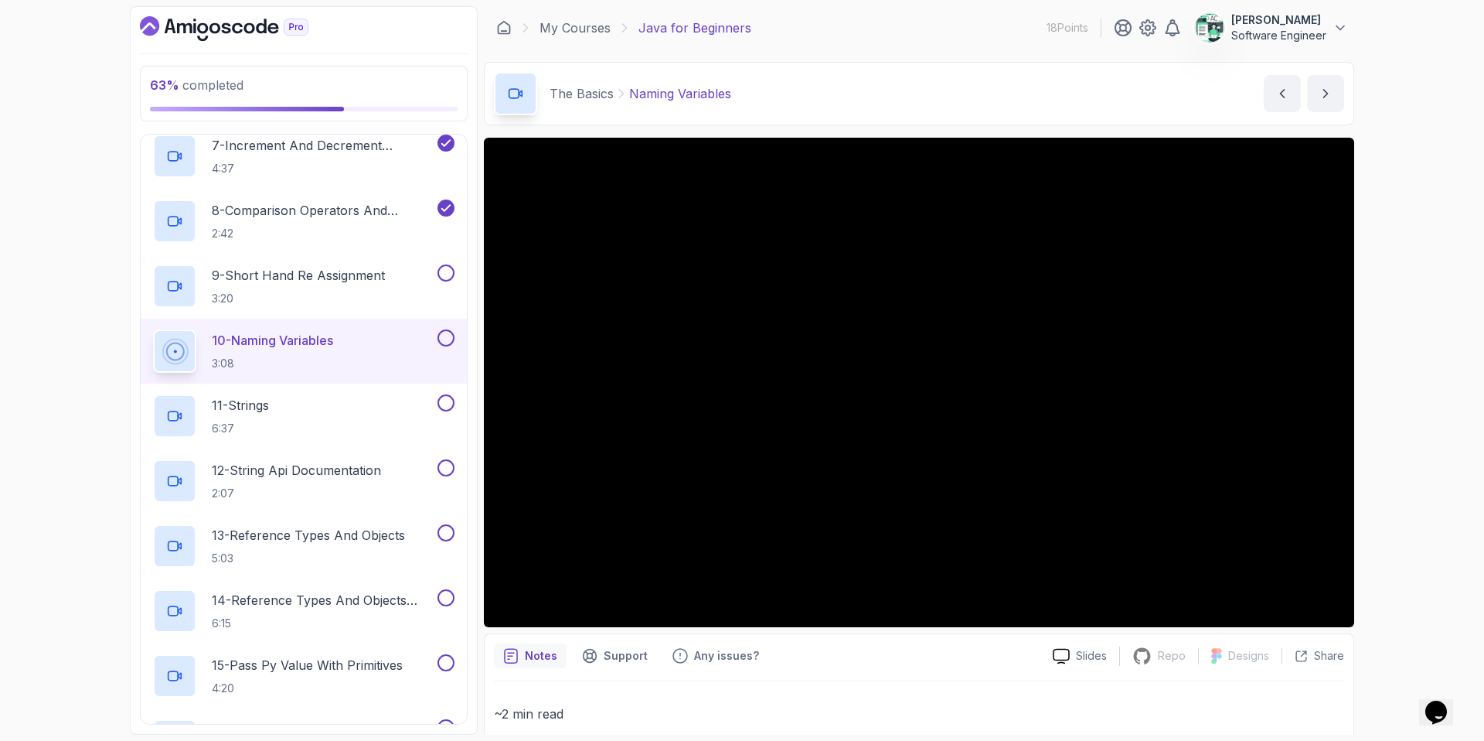
scroll to position [652, 0]
click at [439, 282] on button "9 - Short Hand Re Assignment 3:20" at bounding box center [303, 285] width 301 height 43
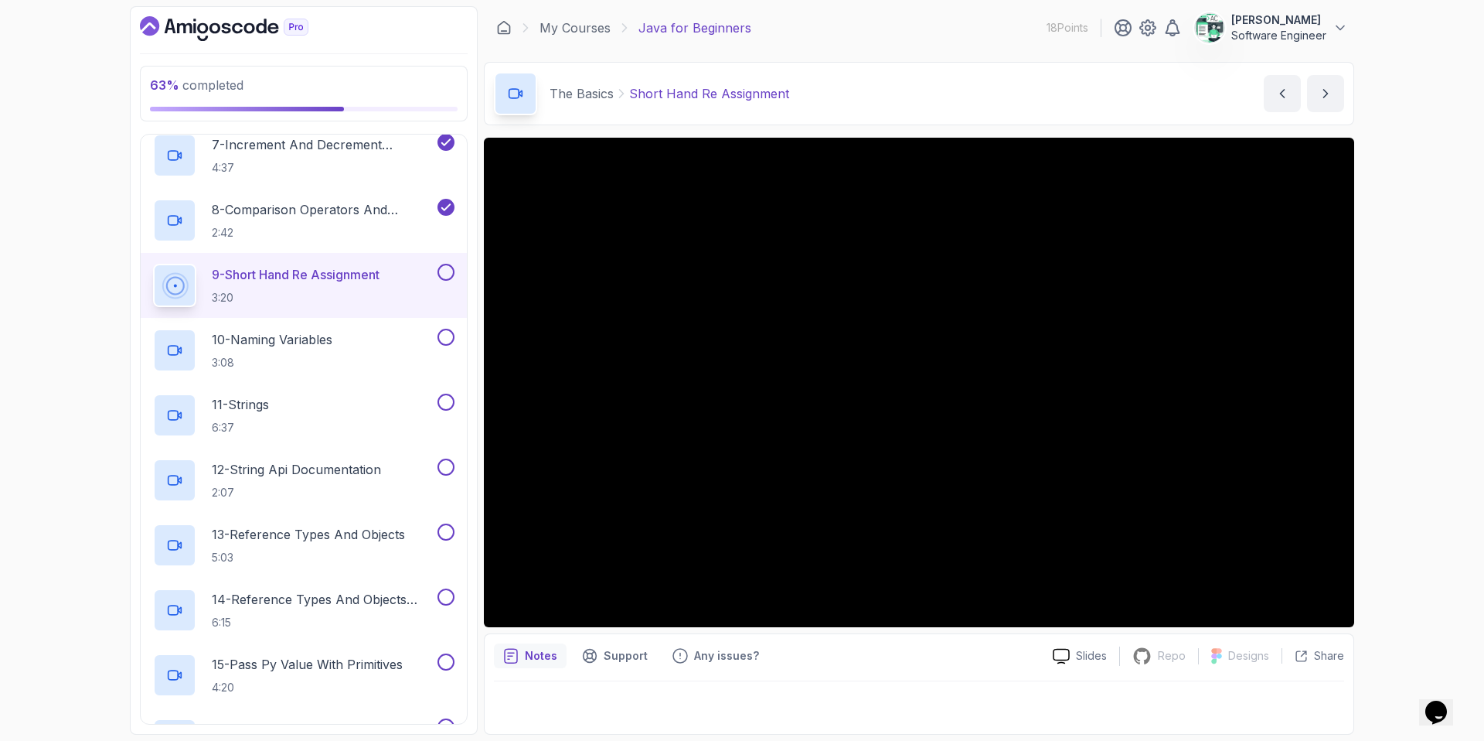
click at [444, 270] on button at bounding box center [446, 272] width 17 height 17
click at [363, 354] on div "10 - Naming Variables 3:08" at bounding box center [293, 350] width 281 height 43
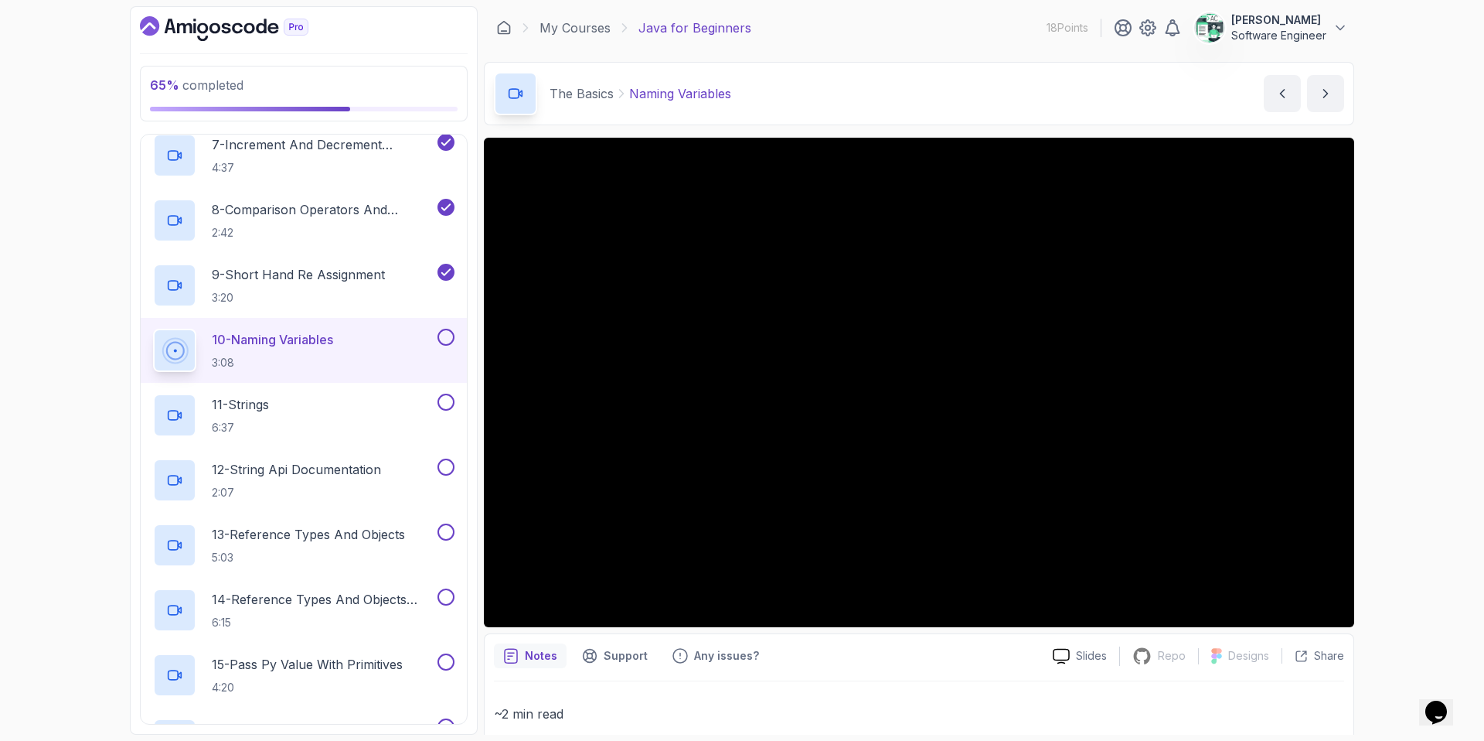
click at [445, 338] on button at bounding box center [446, 337] width 17 height 17
click at [376, 427] on div "11 - Strings 6:37" at bounding box center [293, 414] width 281 height 43
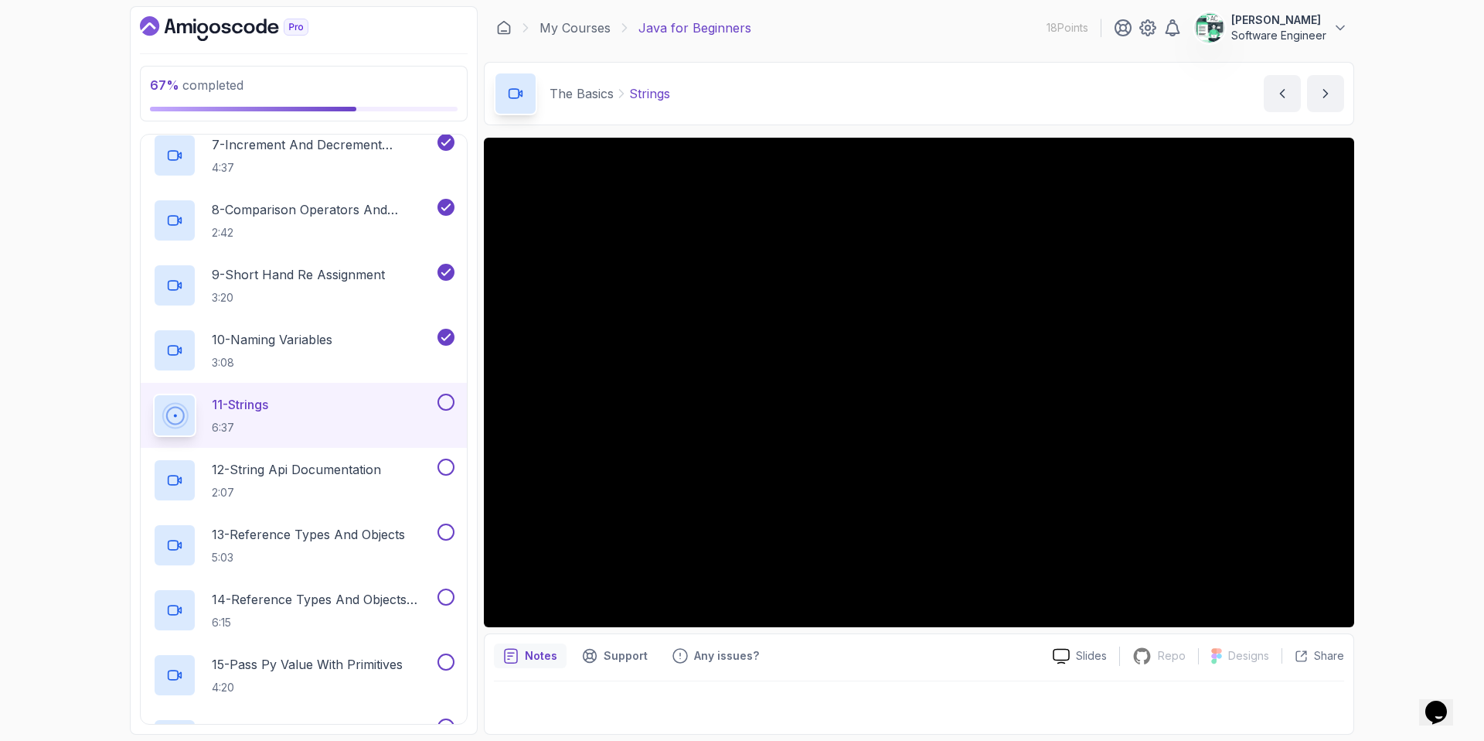
click at [451, 404] on button at bounding box center [446, 401] width 17 height 17
click at [396, 472] on div "12 - String Api Documentation 2:07" at bounding box center [293, 479] width 281 height 43
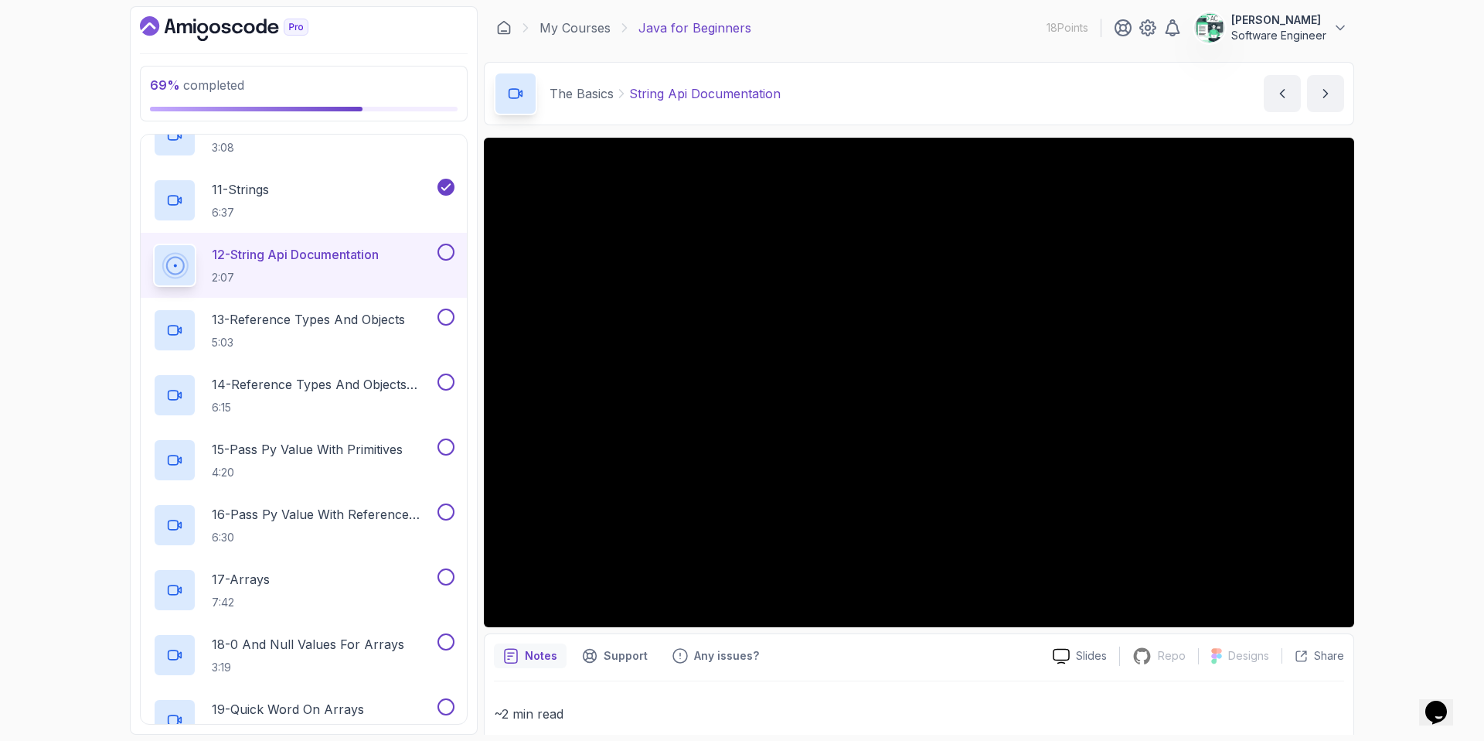
scroll to position [867, 0]
click at [434, 254] on div at bounding box center [444, 251] width 20 height 17
click at [446, 250] on button at bounding box center [446, 251] width 17 height 17
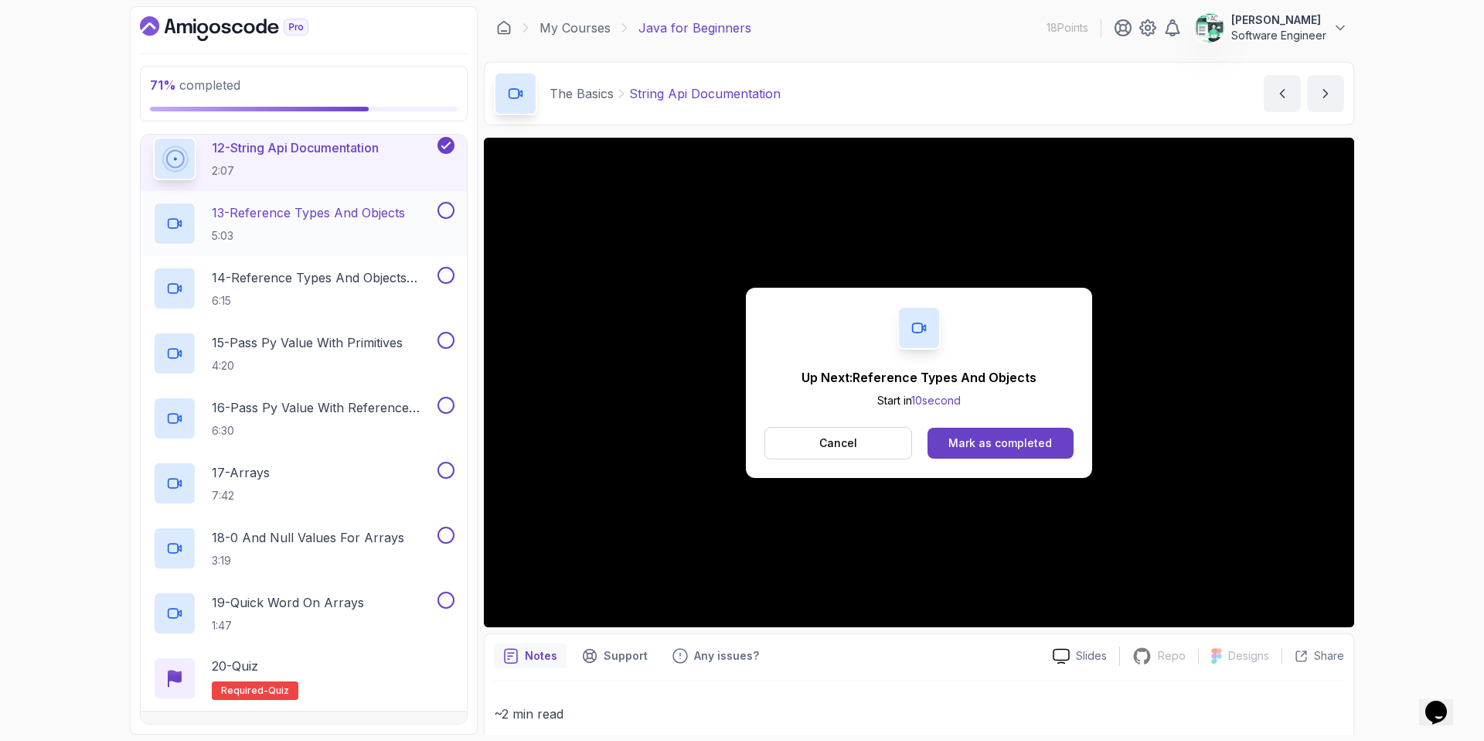
scroll to position [991, 0]
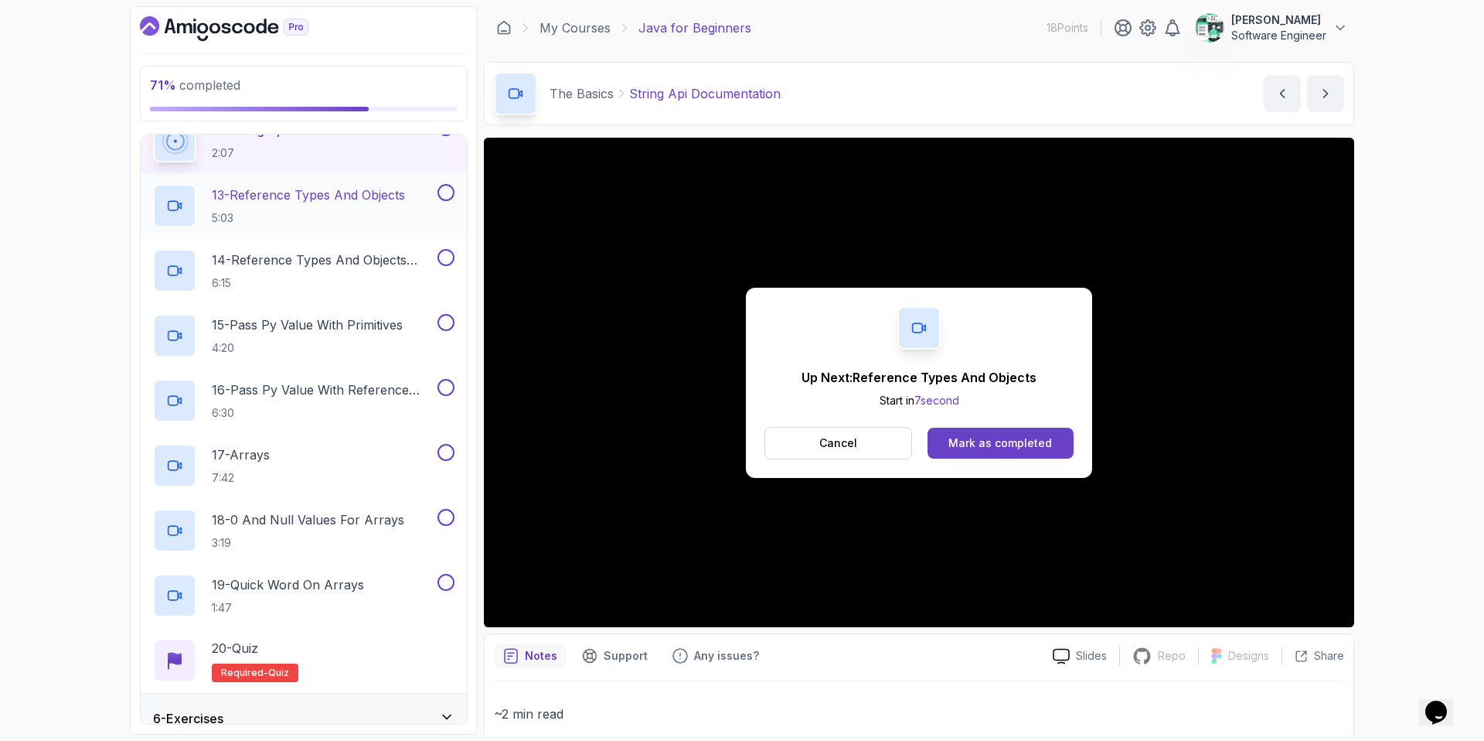
click at [358, 219] on p "5:03" at bounding box center [308, 217] width 193 height 15
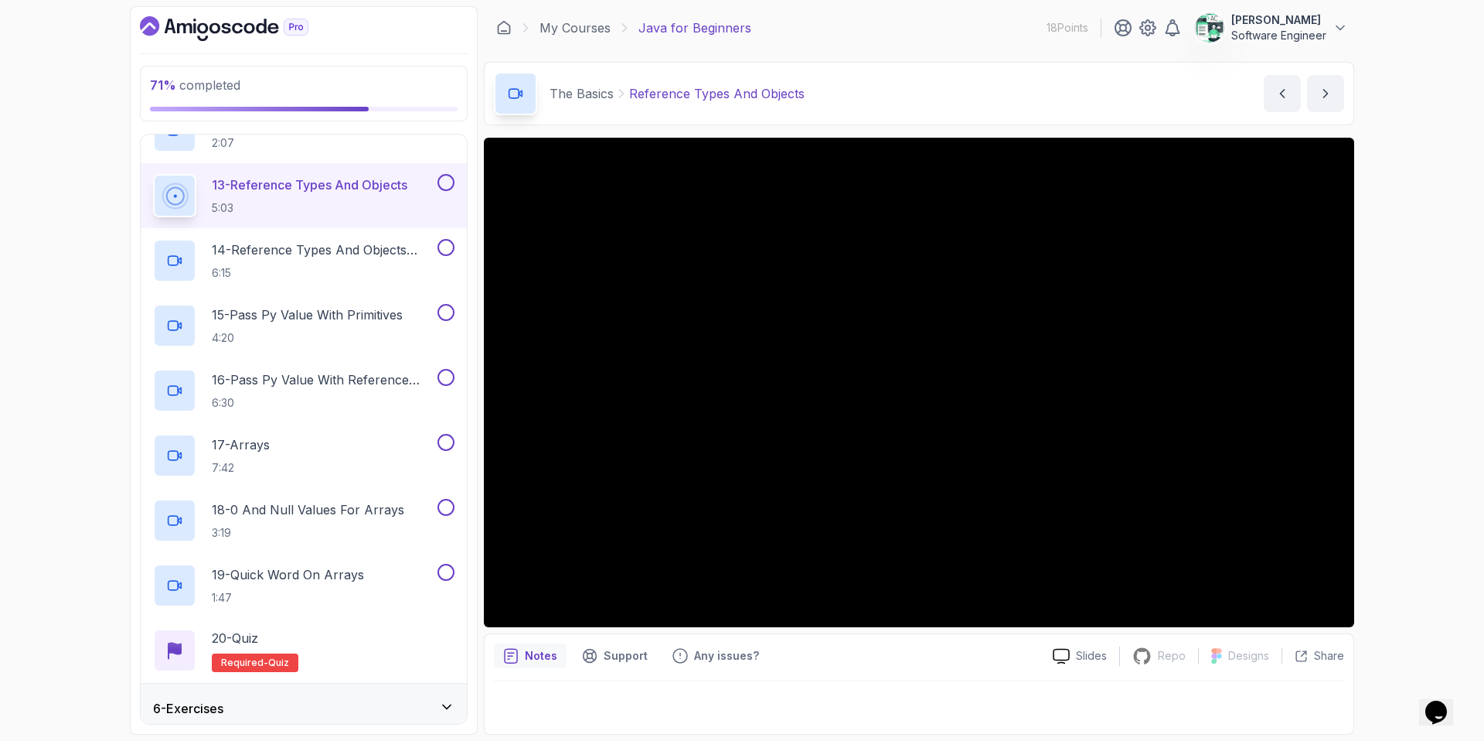
click at [437, 189] on div at bounding box center [444, 182] width 20 height 17
click at [443, 183] on button at bounding box center [446, 182] width 17 height 17
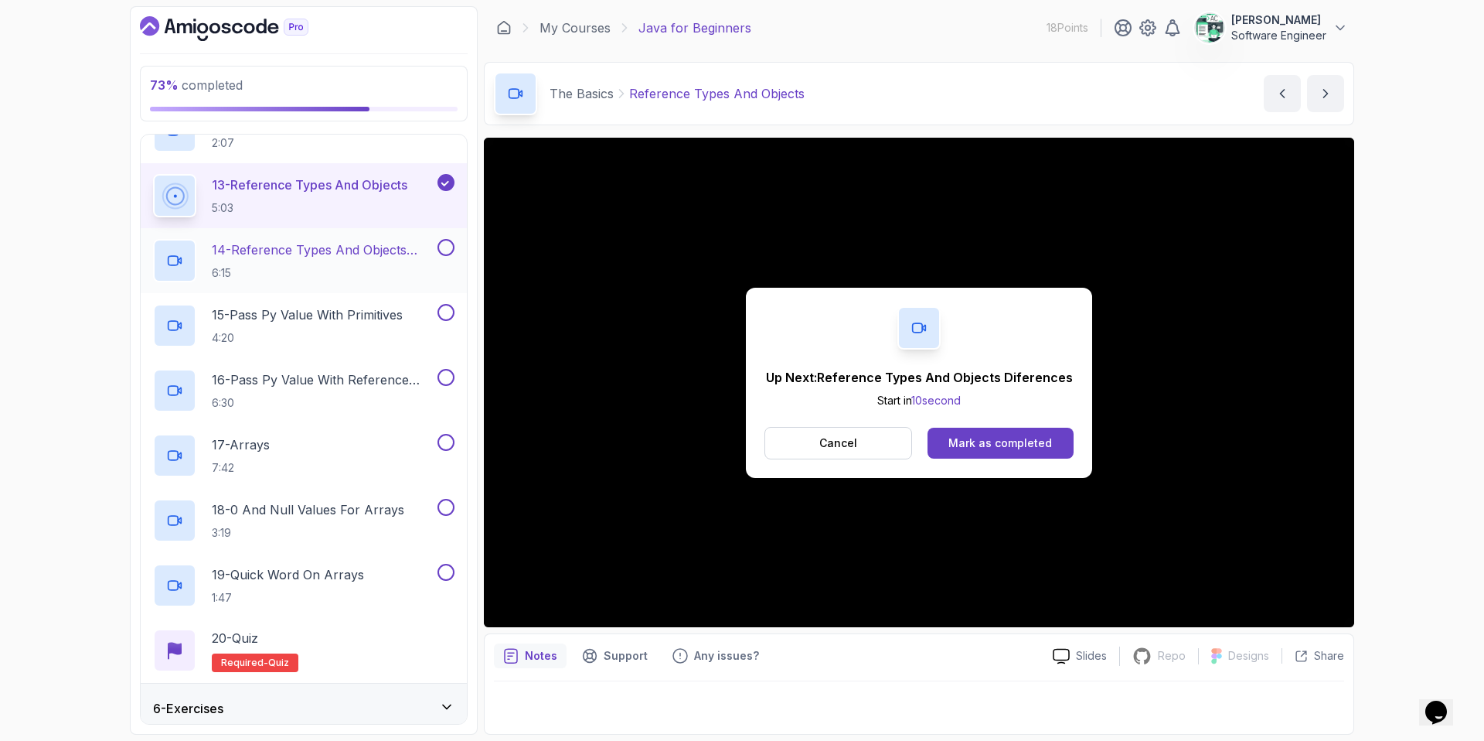
click at [386, 254] on p "14 - Reference Types And Objects Diferences" at bounding box center [323, 249] width 223 height 19
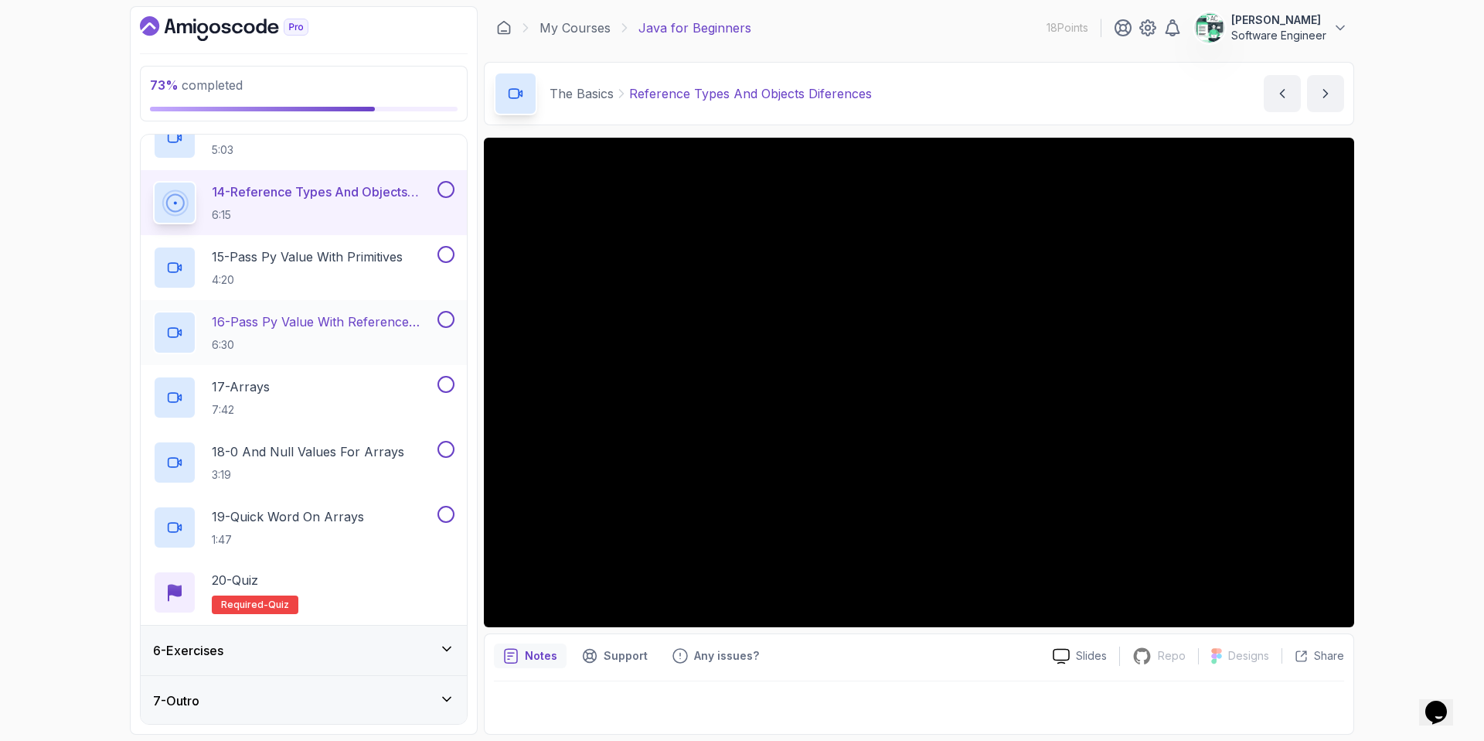
scroll to position [1061, 0]
click at [339, 592] on div "20 - Quiz Required- quiz" at bounding box center [303, 590] width 301 height 43
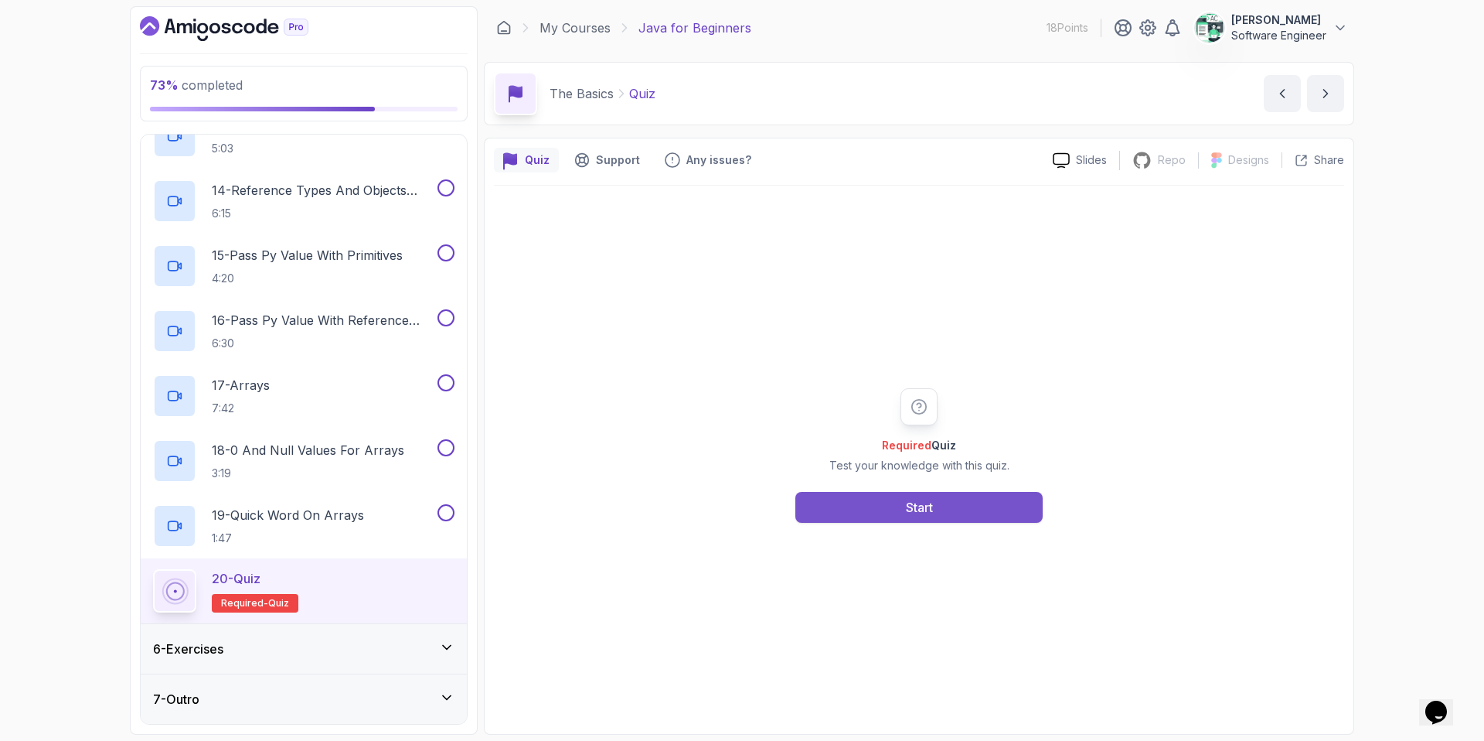
click at [875, 502] on button "Start" at bounding box center [918, 507] width 247 height 31
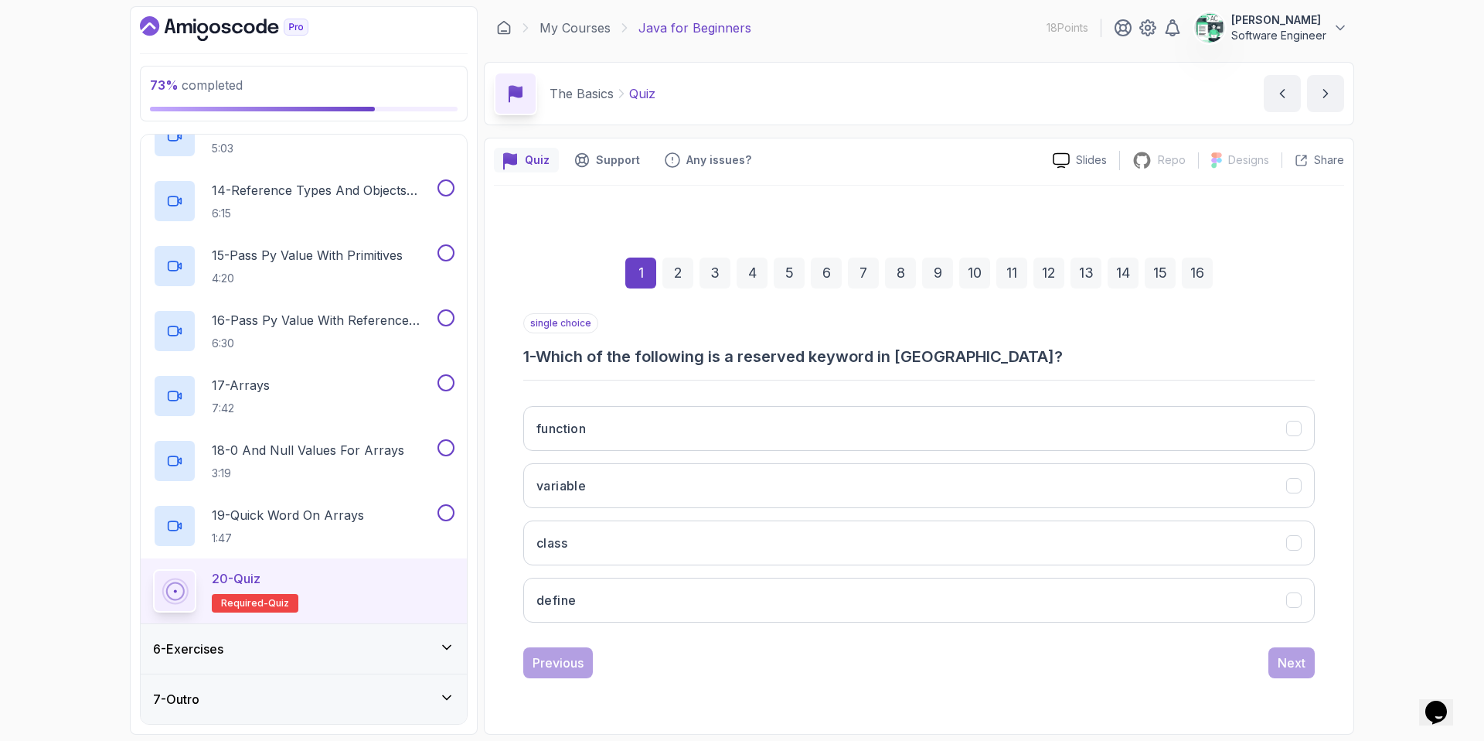
click at [619, 358] on h3 "1 - Which of the following is a reserved keyword in Java?" at bounding box center [919, 357] width 792 height 22
click at [635, 357] on h3 "1 - Which of the following is a reserved keyword in Java?" at bounding box center [919, 357] width 792 height 22
click at [611, 550] on button "class" at bounding box center [919, 542] width 792 height 45
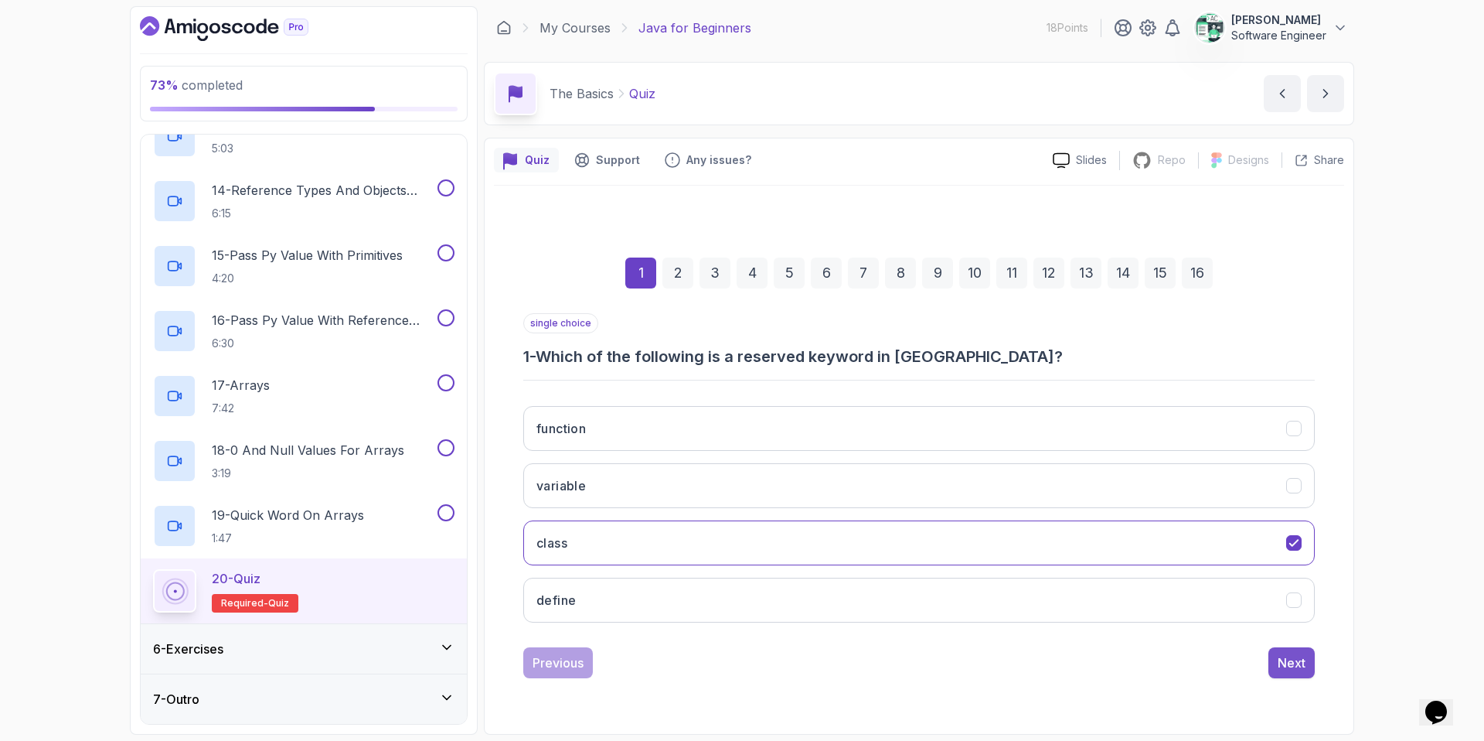
click at [1168, 635] on div "Next" at bounding box center [1292, 662] width 28 height 19
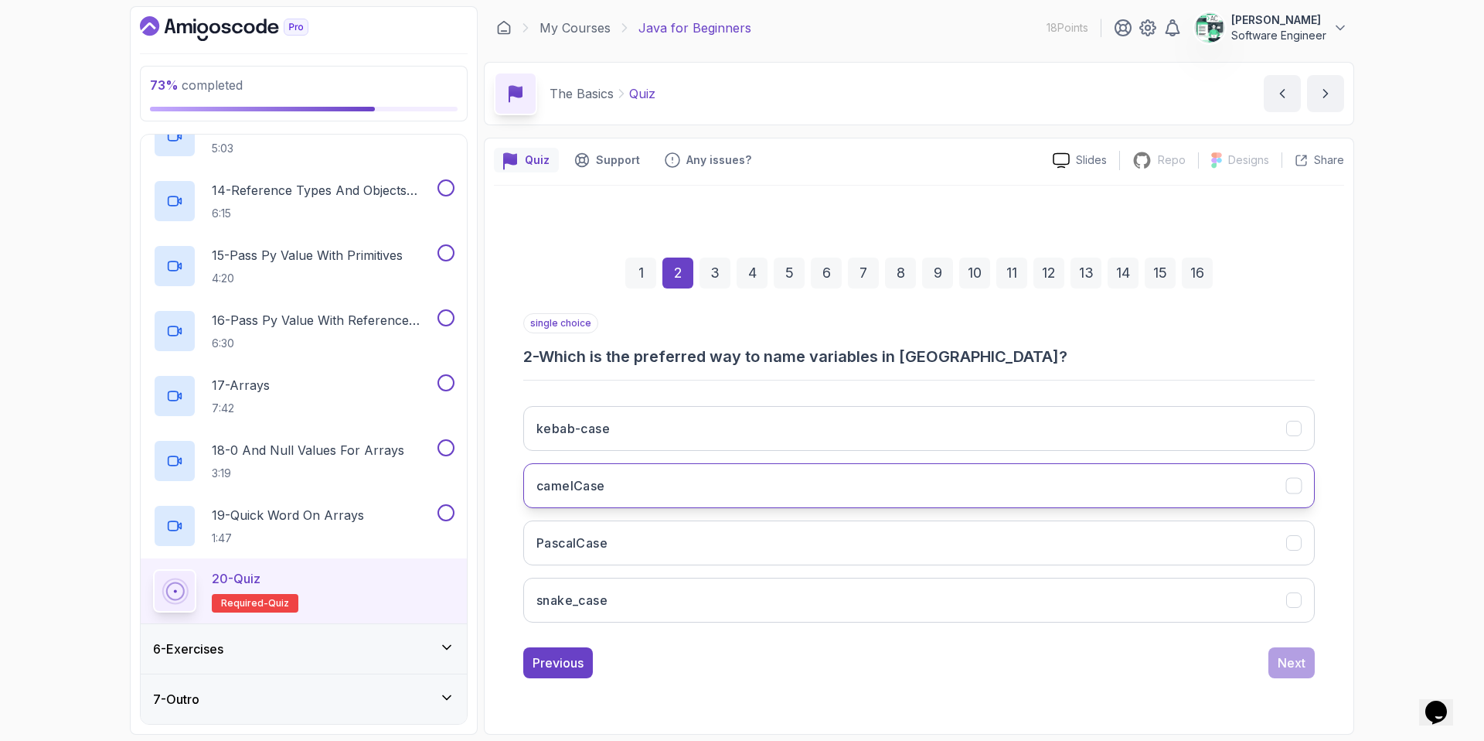
click at [645, 478] on button "camelCase" at bounding box center [919, 485] width 792 height 45
click at [1168, 635] on button "Next" at bounding box center [1291, 662] width 46 height 31
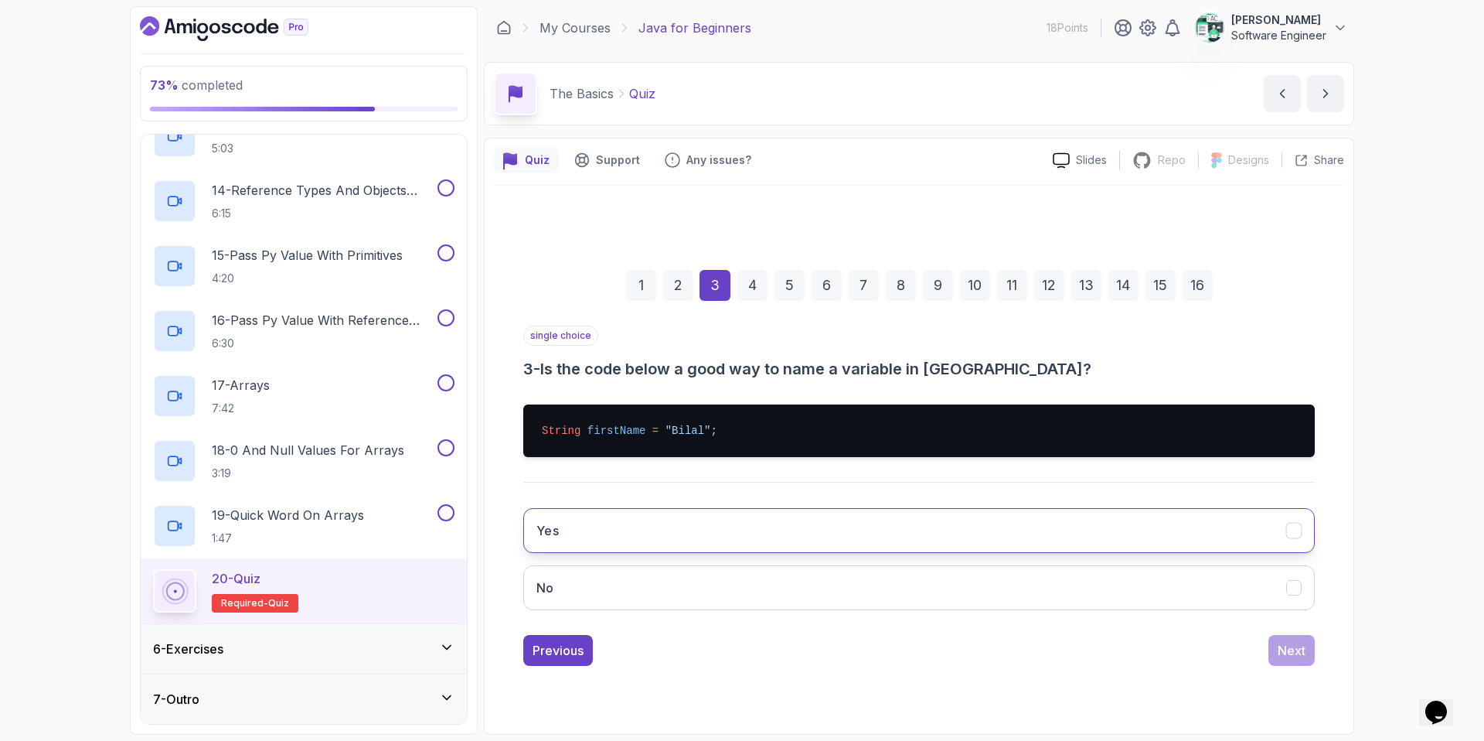
click at [672, 525] on button "Yes" at bounding box center [919, 530] width 792 height 45
click at [1168, 635] on div "Next" at bounding box center [1292, 650] width 28 height 19
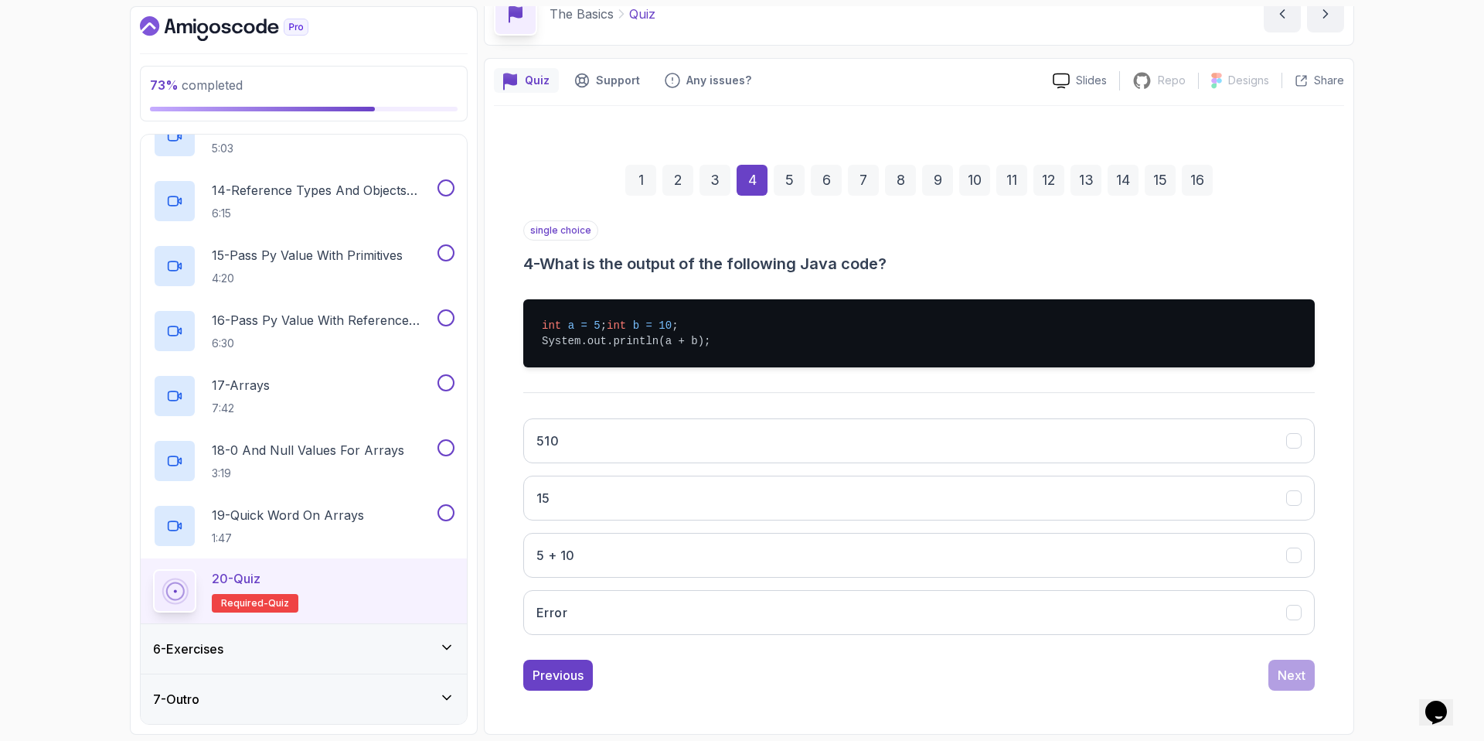
scroll to position [95, 0]
click at [585, 483] on button "15" at bounding box center [919, 497] width 792 height 45
click at [1168, 635] on div "Next" at bounding box center [1292, 675] width 28 height 19
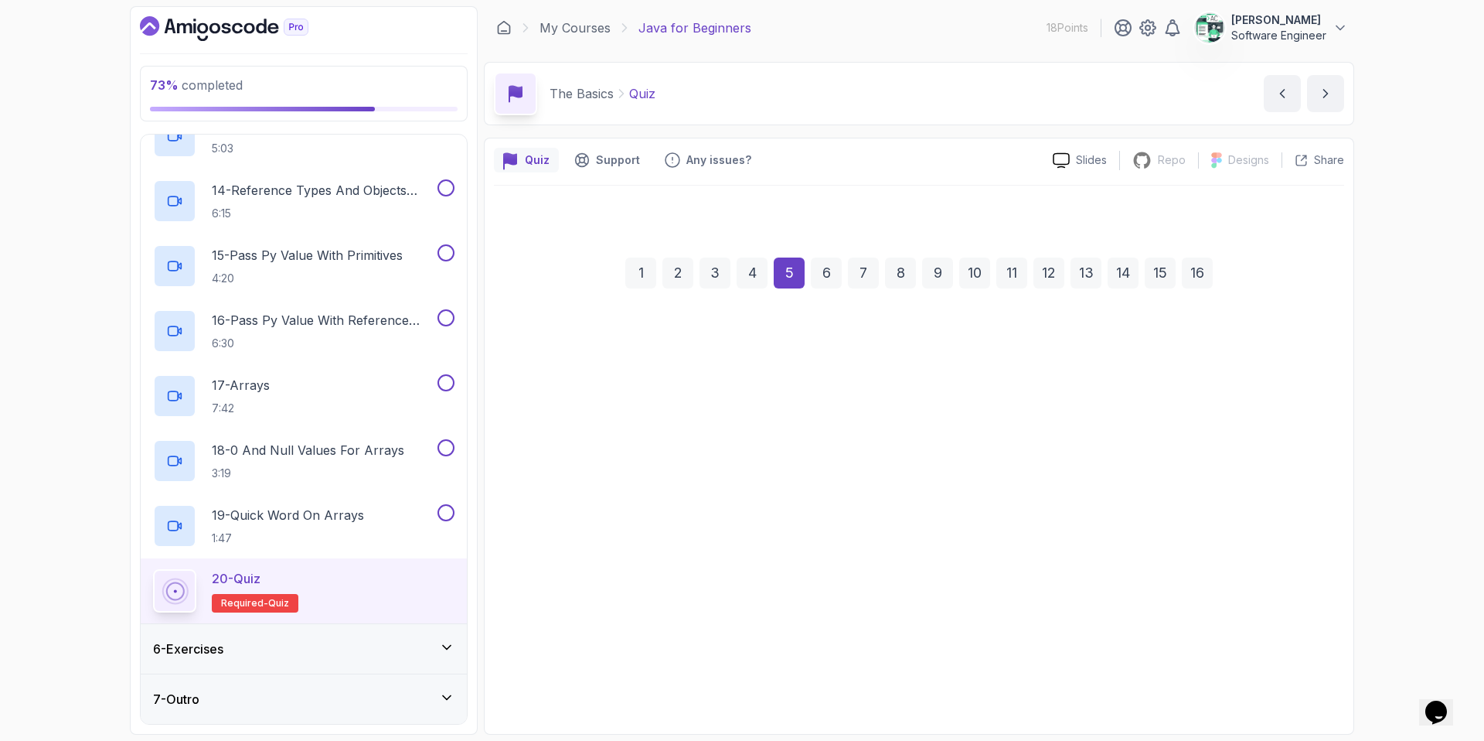
scroll to position [0, 0]
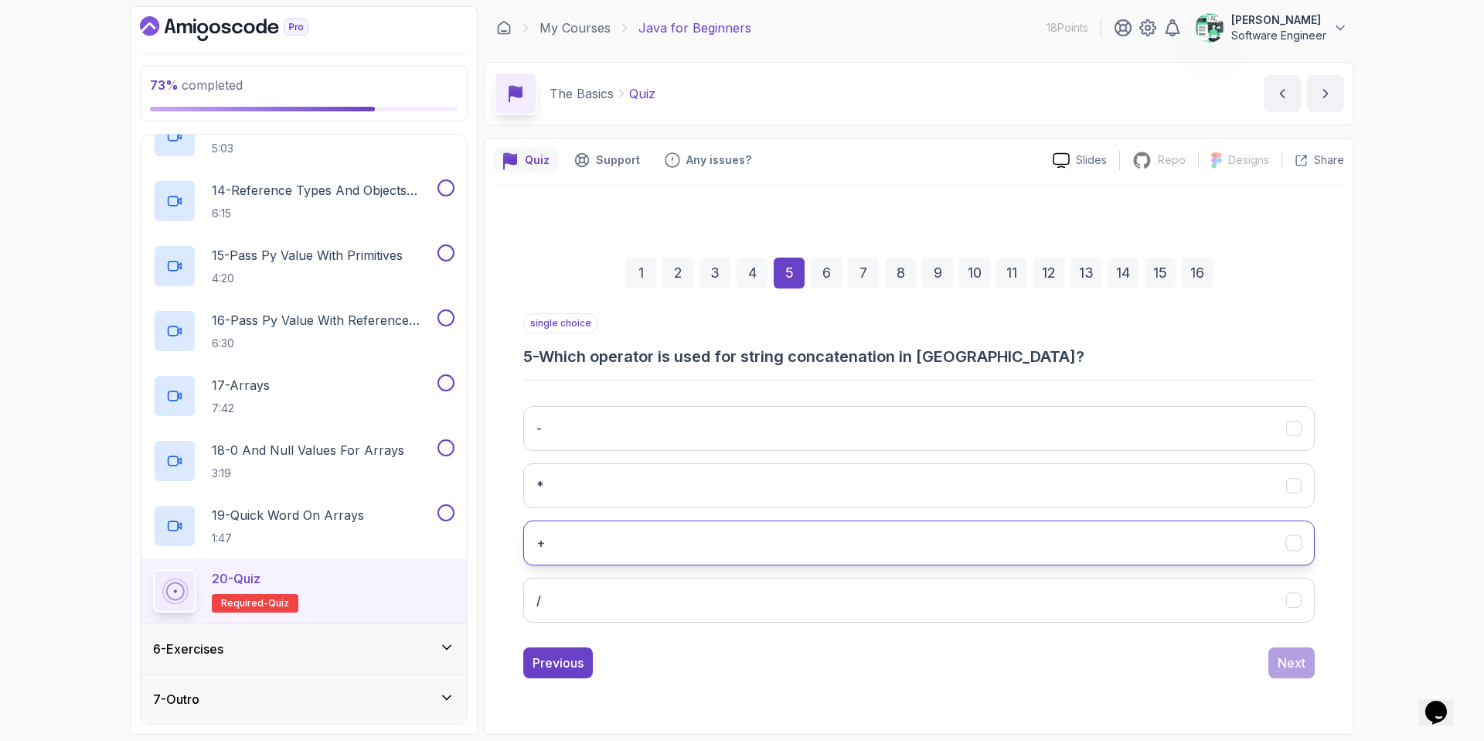
click at [583, 537] on button "+" at bounding box center [919, 542] width 792 height 45
click at [1168, 635] on div "Next" at bounding box center [1292, 662] width 28 height 19
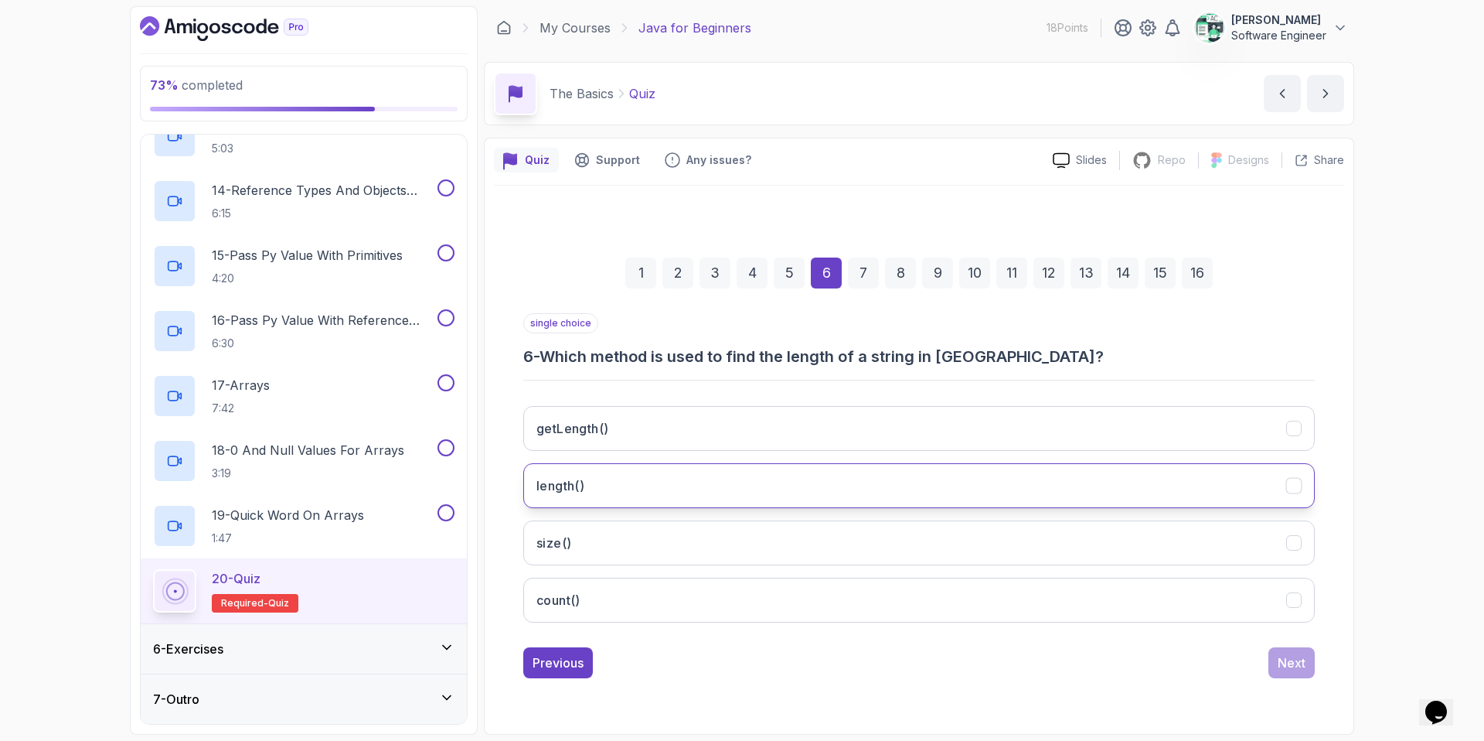
click at [652, 501] on button "length()" at bounding box center [919, 485] width 792 height 45
click at [1168, 635] on div "Next" at bounding box center [1292, 662] width 28 height 19
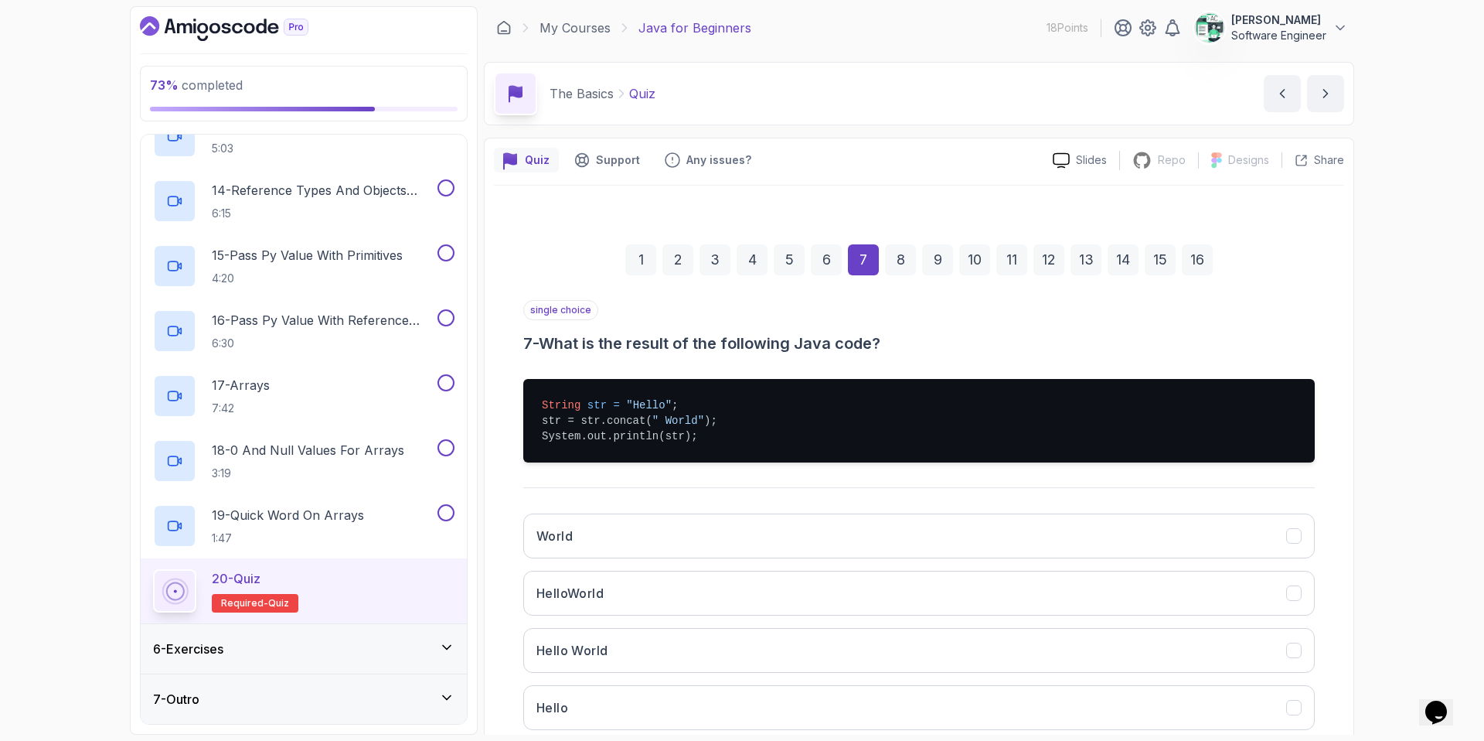
scroll to position [95, 0]
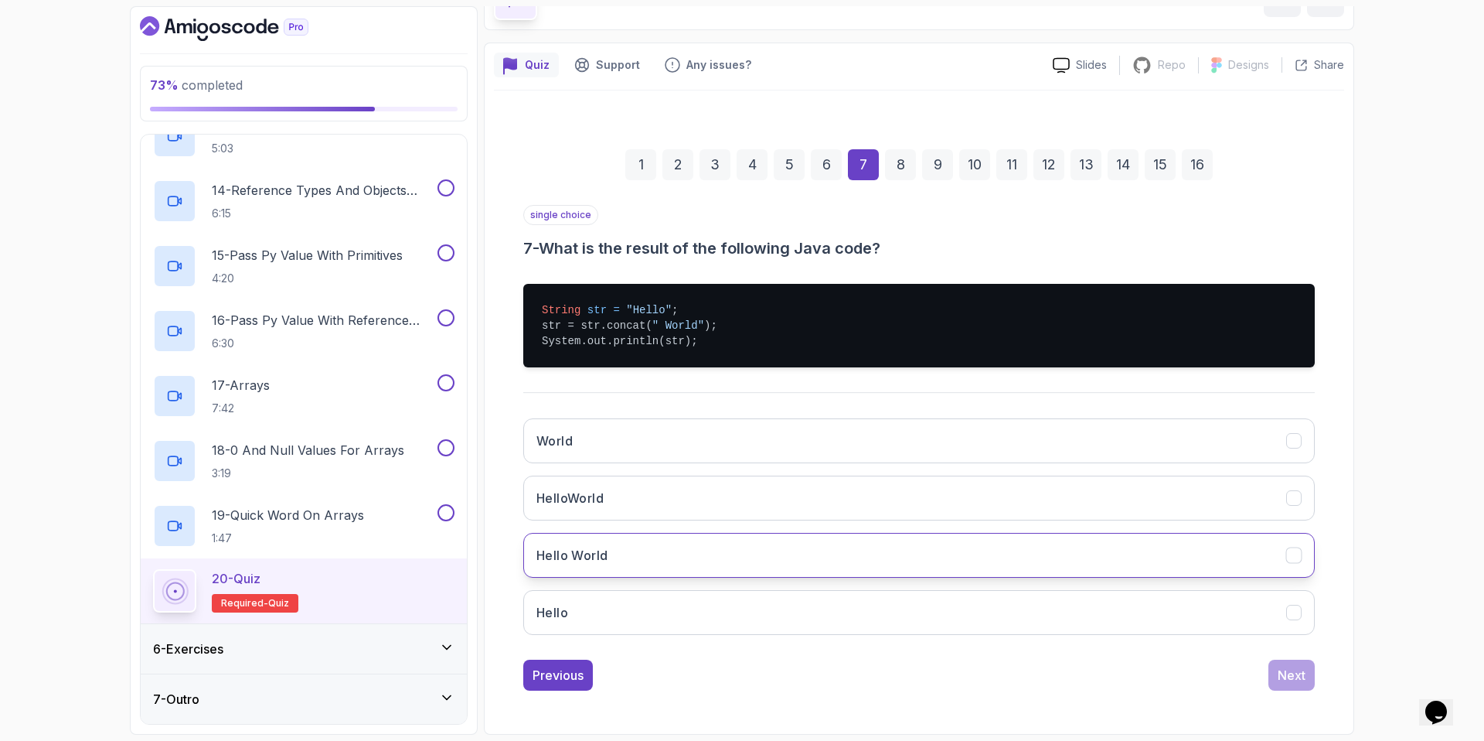
click at [613, 542] on button "Hello World" at bounding box center [919, 555] width 792 height 45
click at [1168, 635] on button "Next" at bounding box center [1291, 674] width 46 height 31
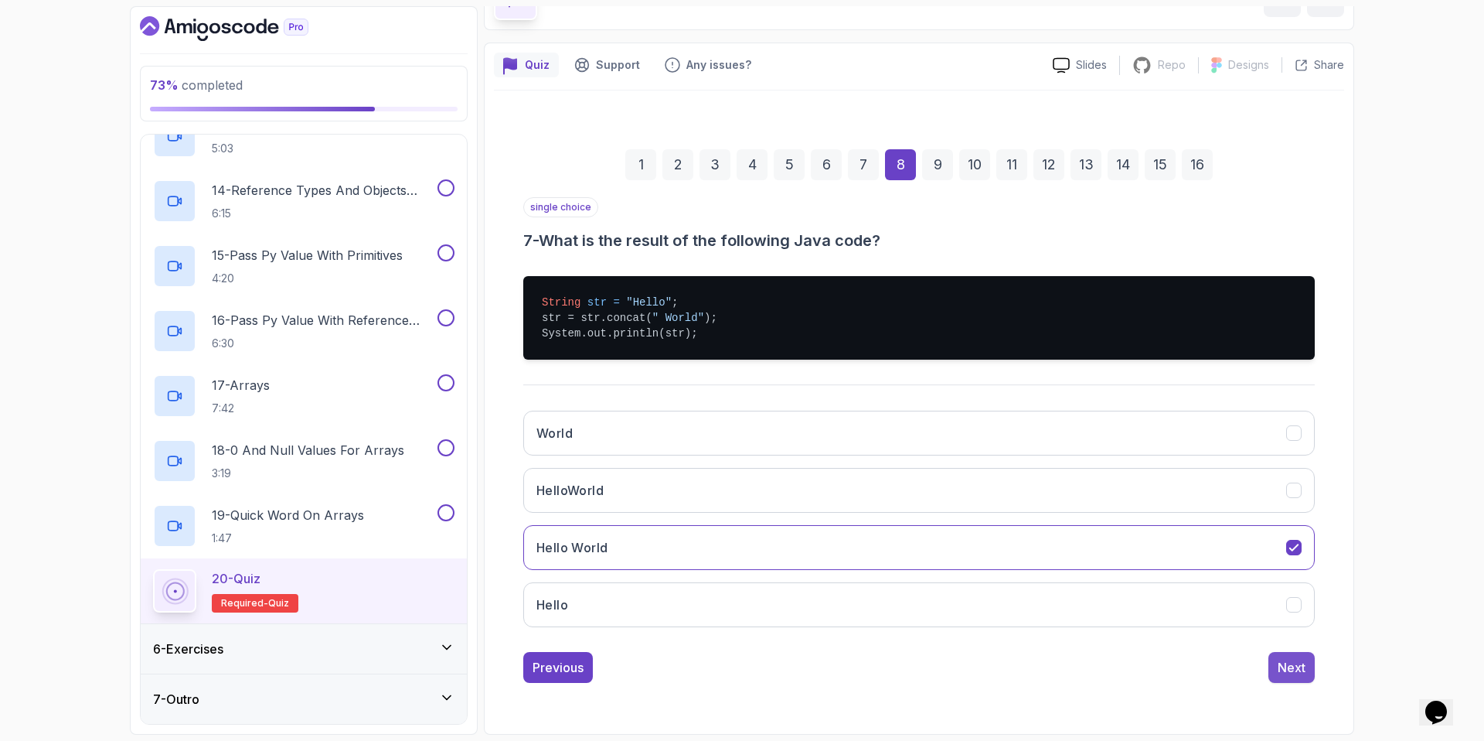
scroll to position [0, 0]
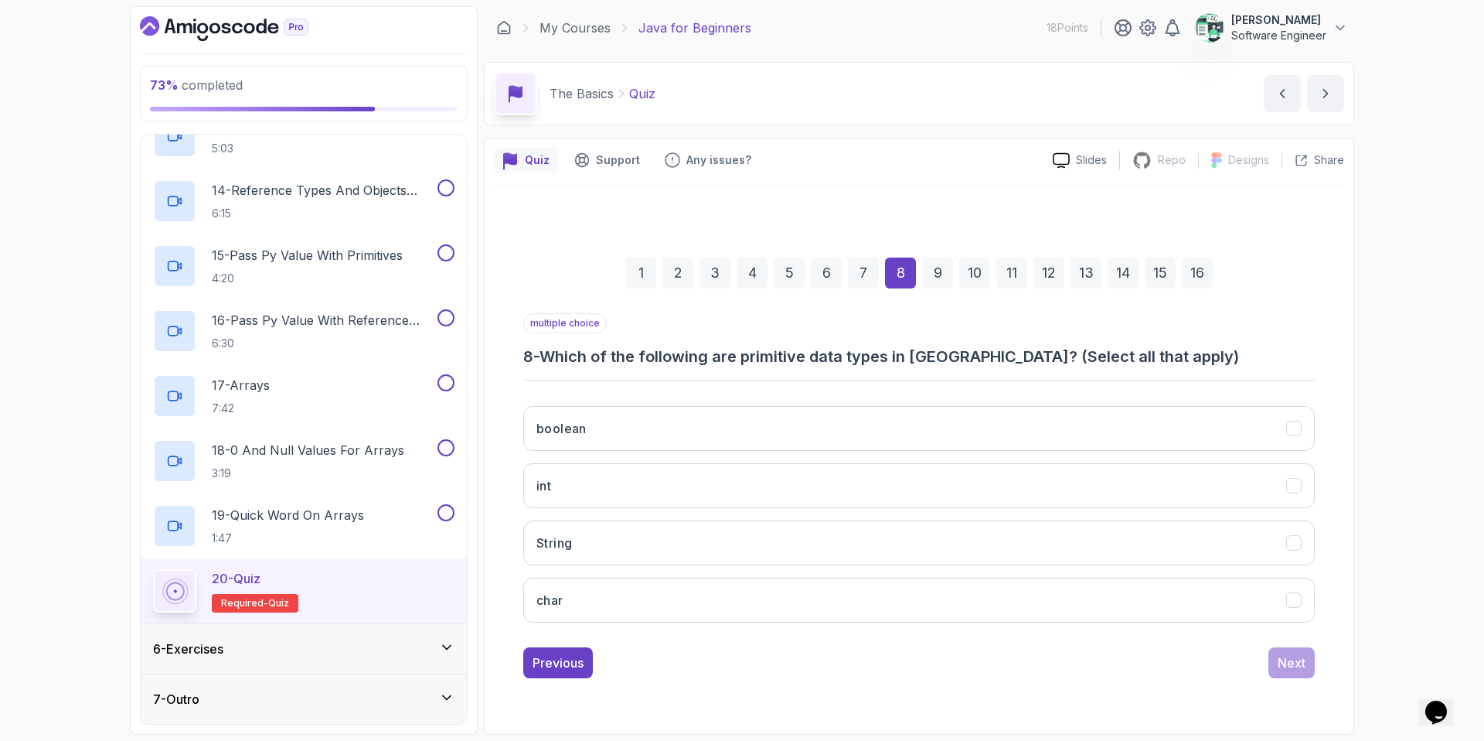
click at [720, 354] on h3 "8 - Which of the following are primitive data types in Java? (Select all that a…" at bounding box center [919, 357] width 792 height 22
click at [647, 386] on div "multiple choice 8 - Which of the following are primitive data types in Java? (S…" at bounding box center [919, 474] width 792 height 322
click at [602, 433] on button "boolean" at bounding box center [919, 428] width 792 height 45
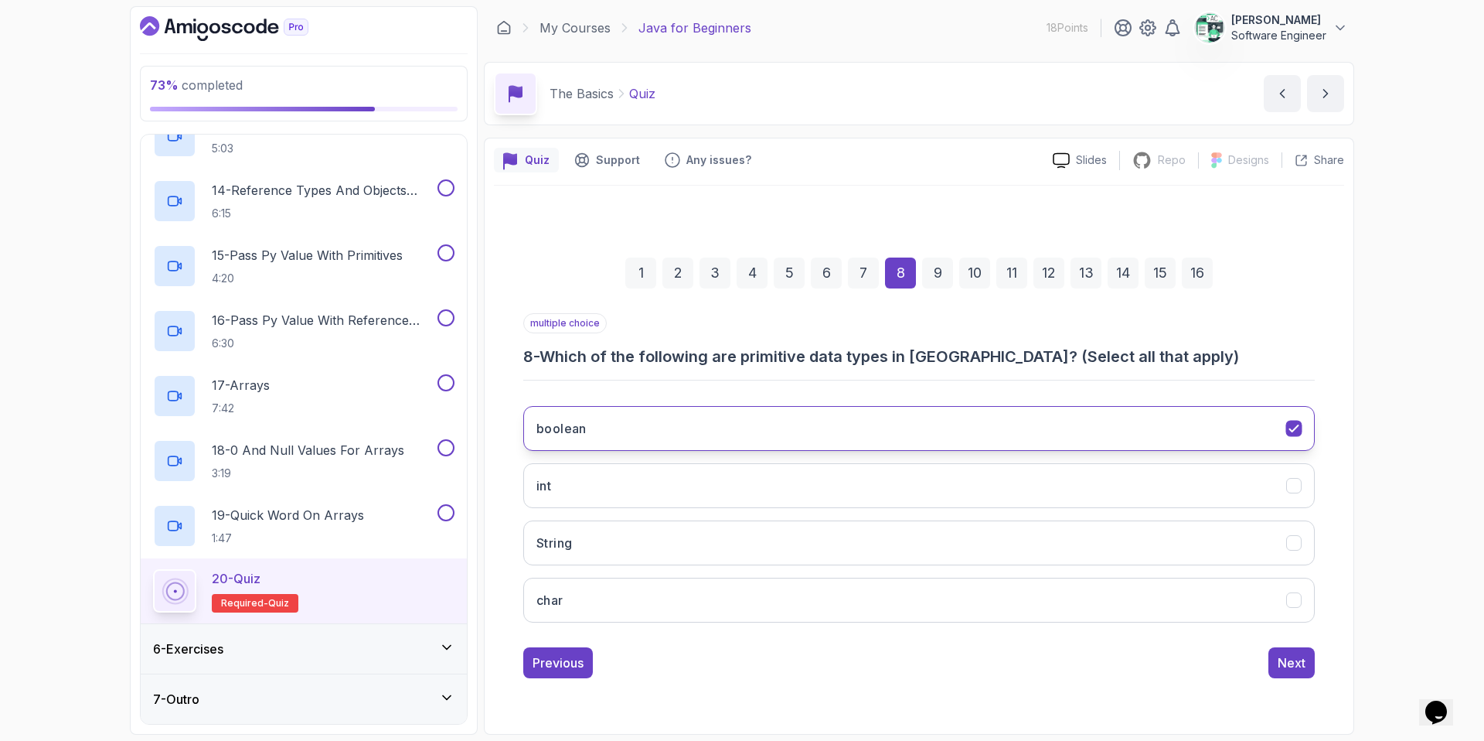
click at [614, 422] on button "boolean" at bounding box center [919, 428] width 792 height 45
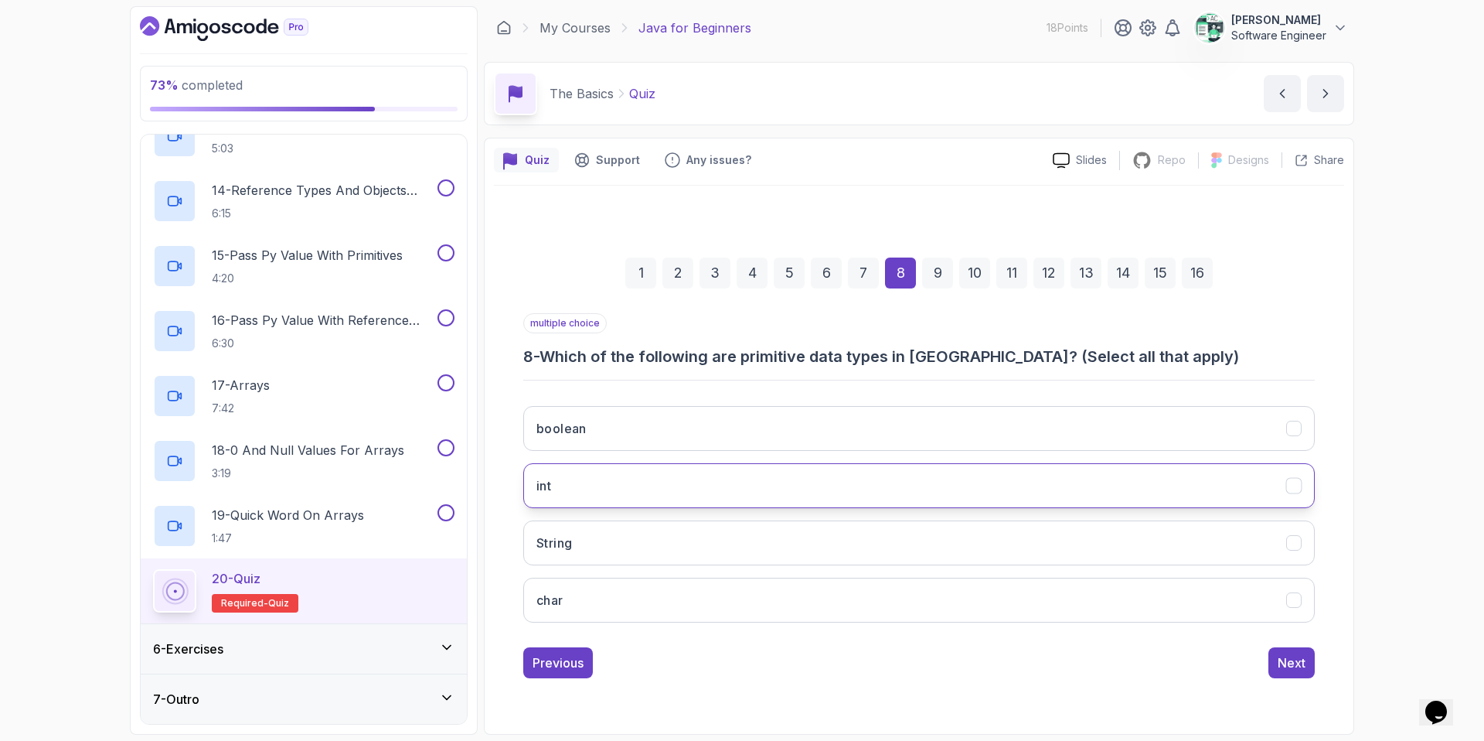
click at [594, 489] on button "int" at bounding box center [919, 485] width 792 height 45
click at [585, 541] on button "String" at bounding box center [919, 542] width 792 height 45
click at [585, 587] on button "char" at bounding box center [919, 599] width 792 height 45
click at [618, 429] on button "boolean" at bounding box center [919, 428] width 792 height 45
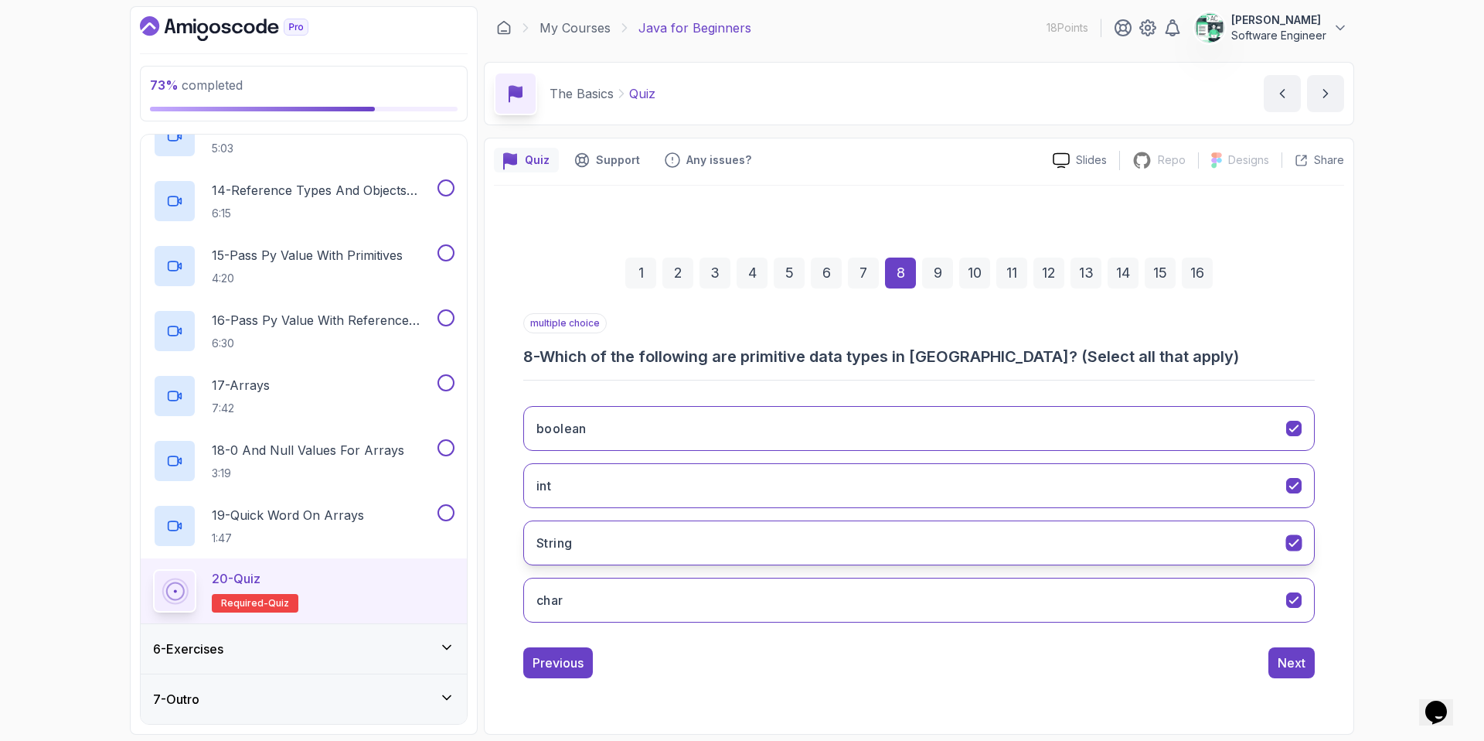
click at [610, 546] on button "String" at bounding box center [919, 542] width 792 height 45
click at [1168, 635] on div "Next" at bounding box center [1292, 662] width 28 height 19
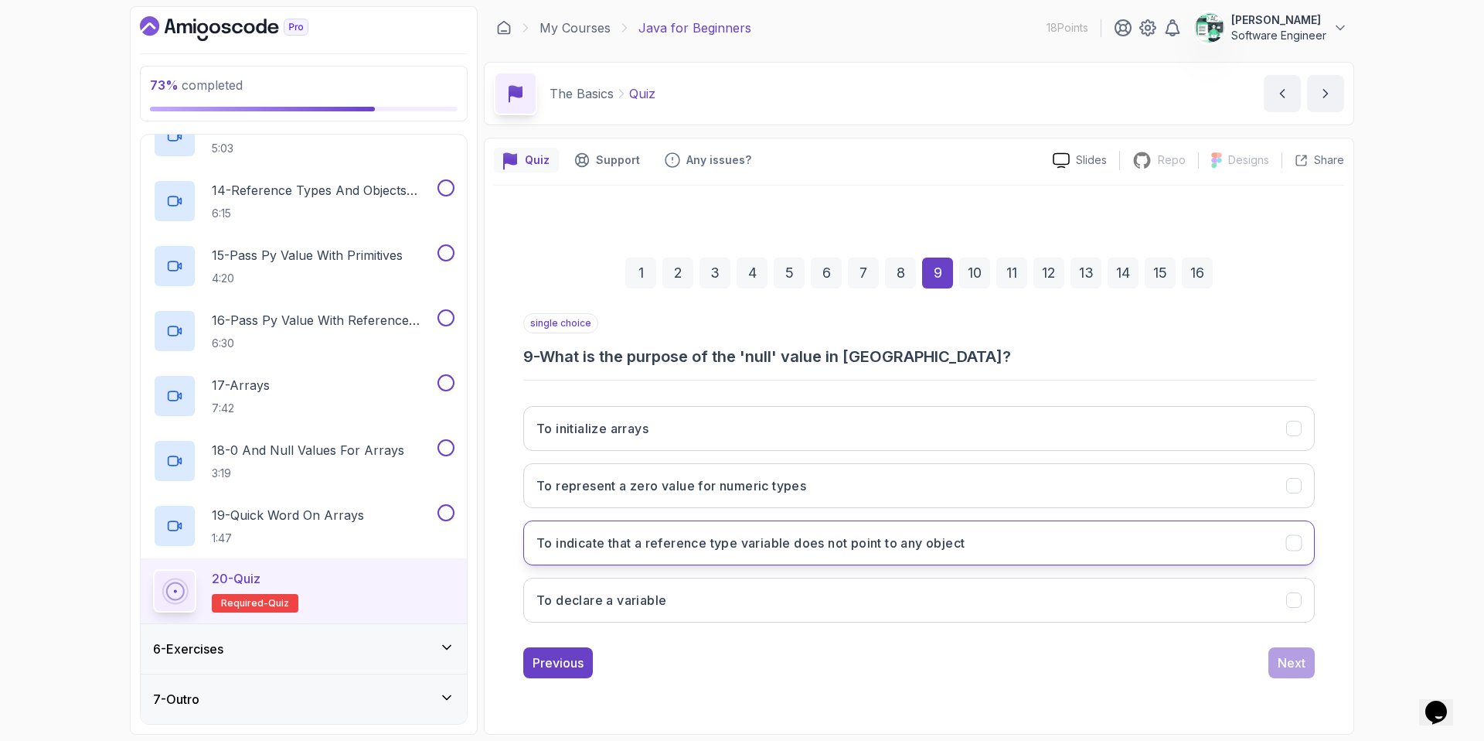
click at [666, 553] on button "To indicate that a reference type variable does not point to any object" at bounding box center [919, 542] width 792 height 45
click at [1168, 635] on div "Next" at bounding box center [1292, 662] width 28 height 19
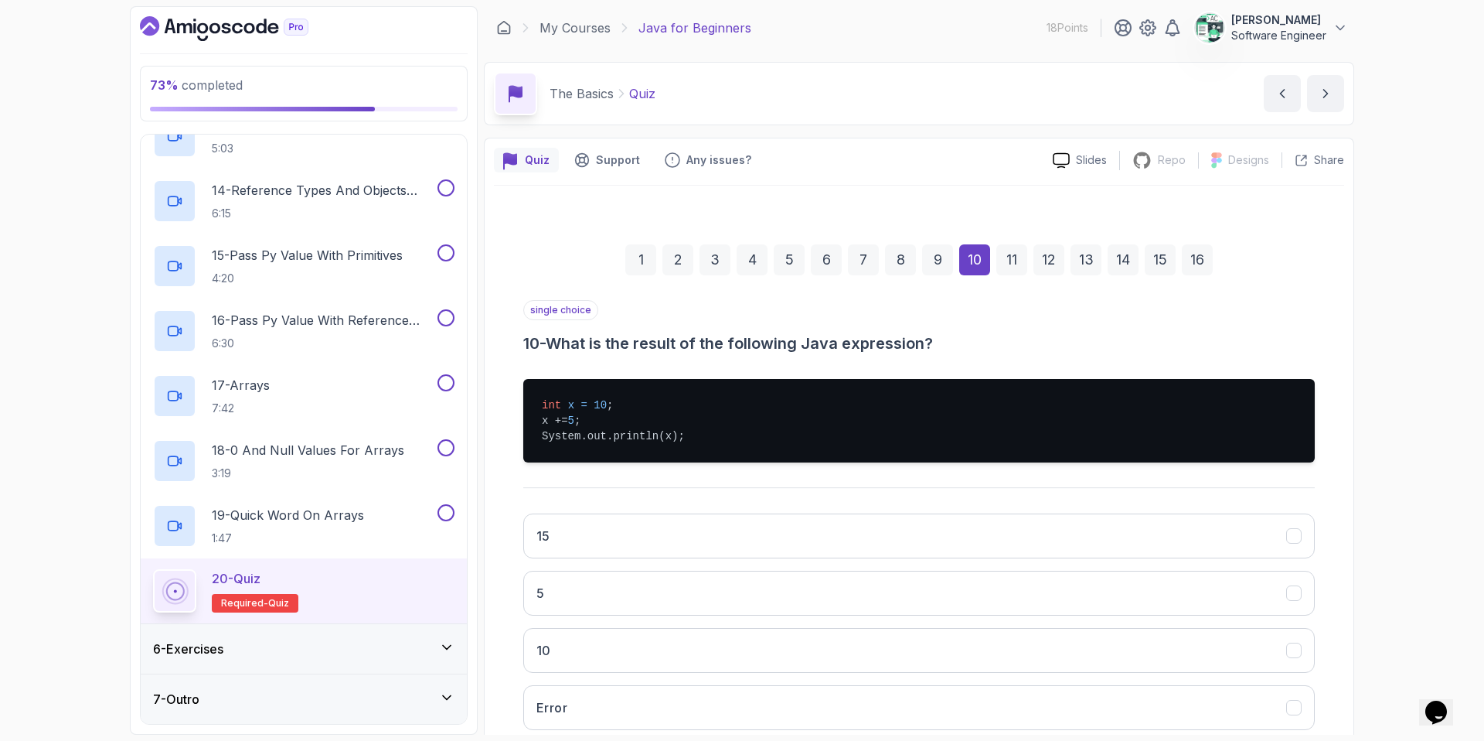
scroll to position [95, 0]
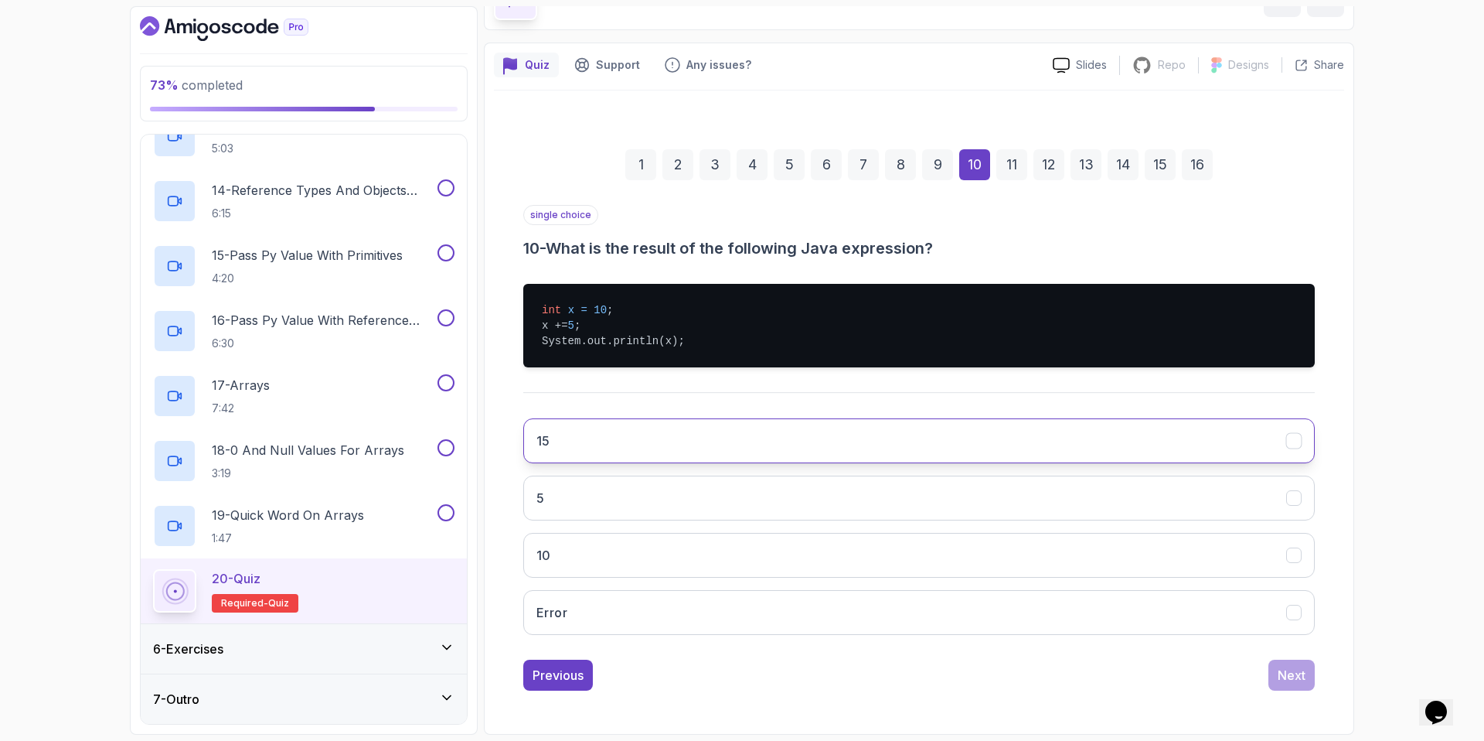
click at [582, 439] on button "15" at bounding box center [919, 440] width 792 height 45
click at [1168, 635] on button "Next" at bounding box center [1291, 674] width 46 height 31
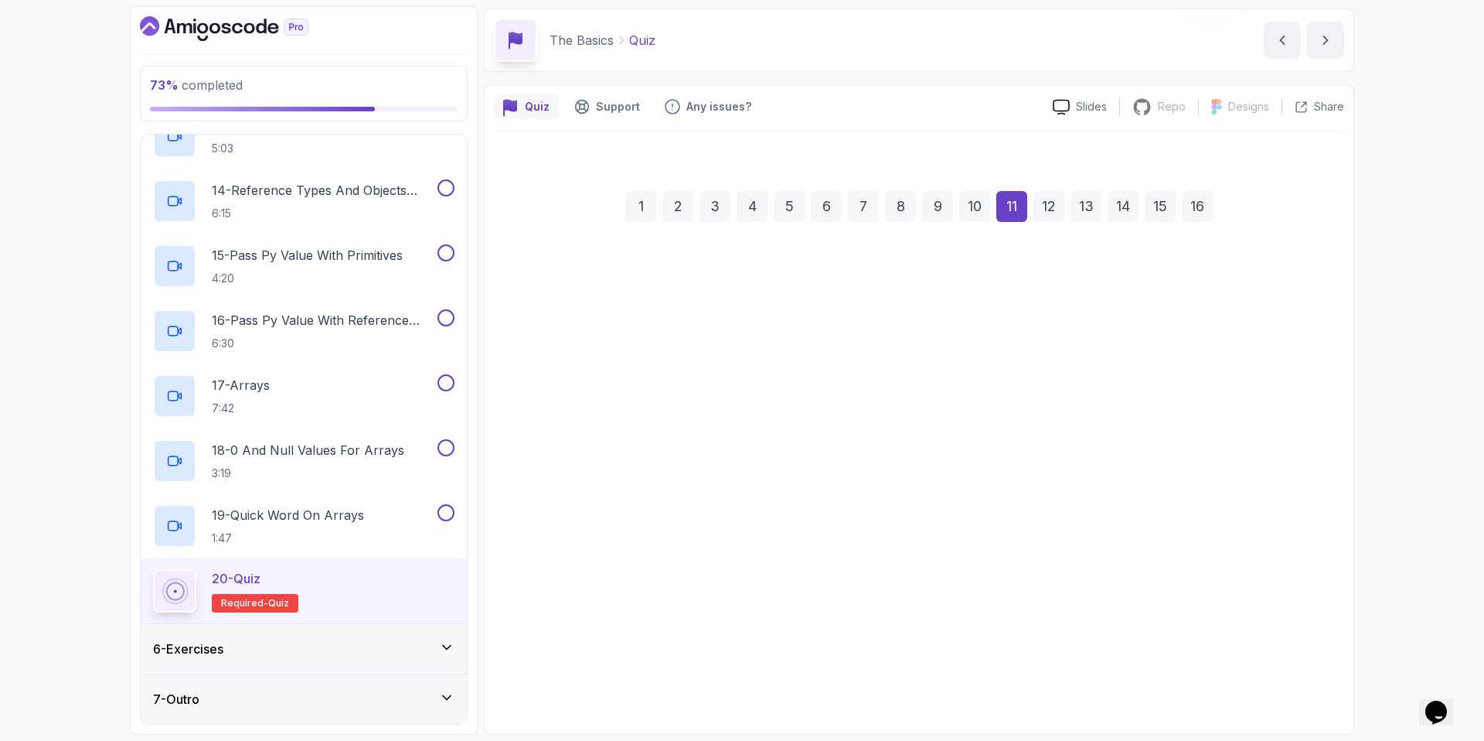
scroll to position [32, 0]
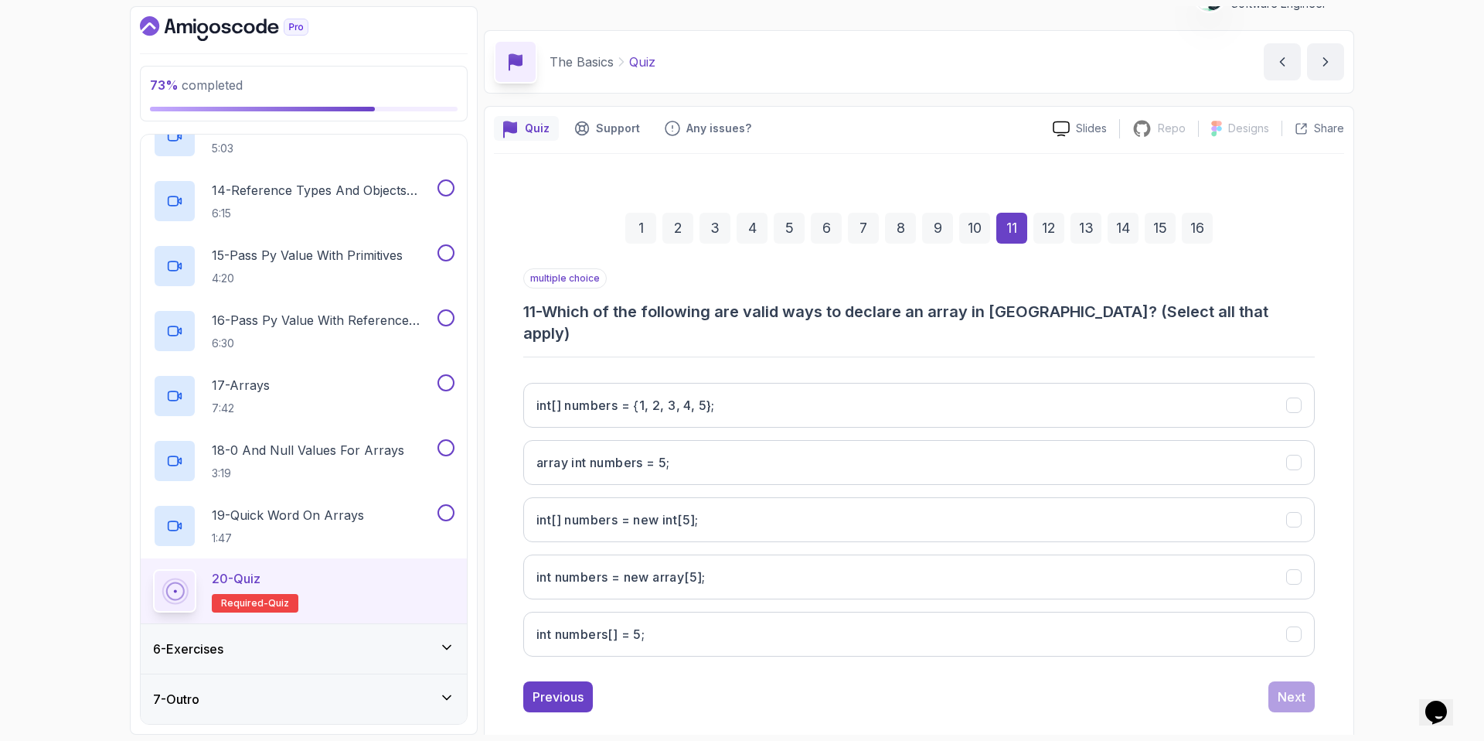
click at [738, 312] on h3 "11 - Which of the following are valid ways to declare an array in Java? (Select…" at bounding box center [919, 322] width 792 height 43
click at [638, 396] on h3 "int[] numbers = {1, 2, 3, 4, 5};" at bounding box center [625, 405] width 179 height 19
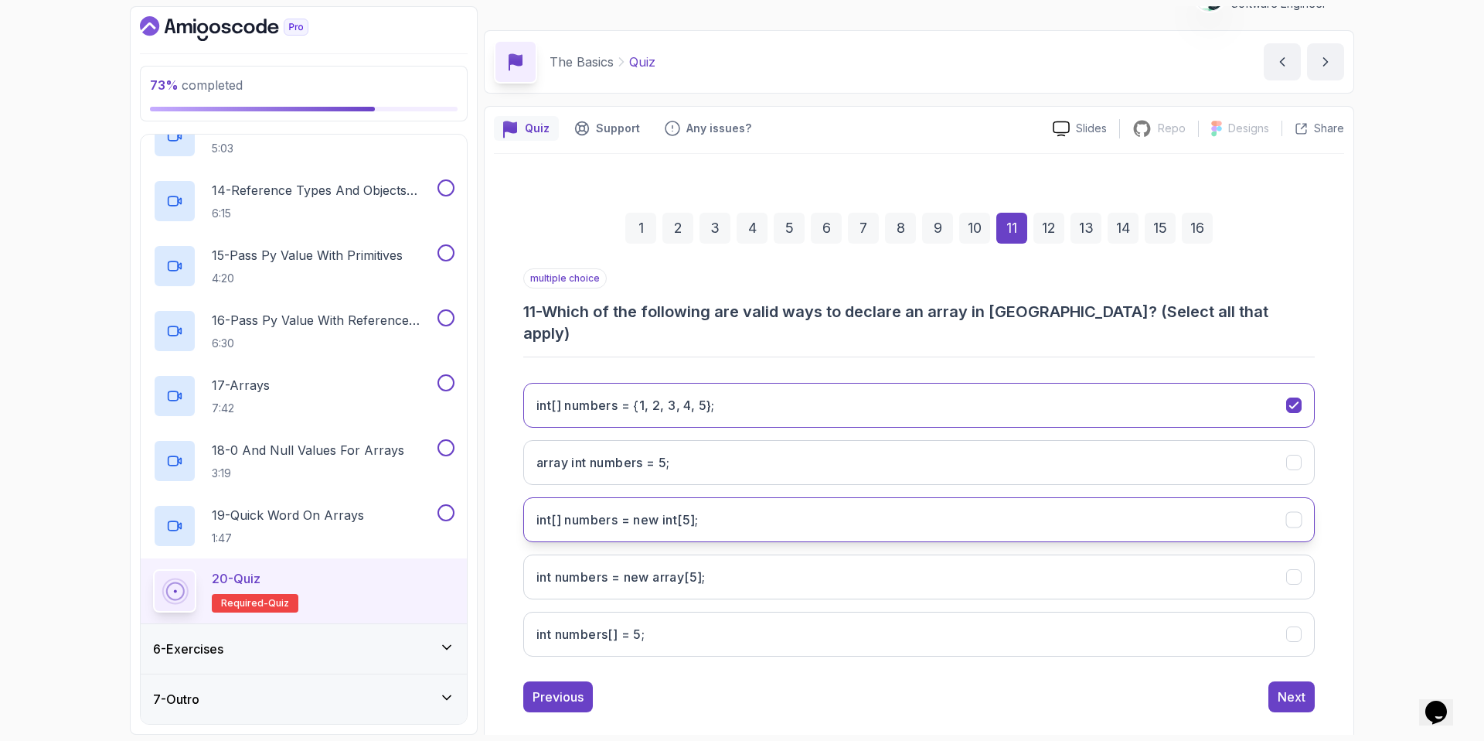
click at [618, 510] on h3 "int[] numbers = new int[5];" at bounding box center [617, 519] width 162 height 19
click at [1168, 635] on div "Next" at bounding box center [1292, 696] width 28 height 19
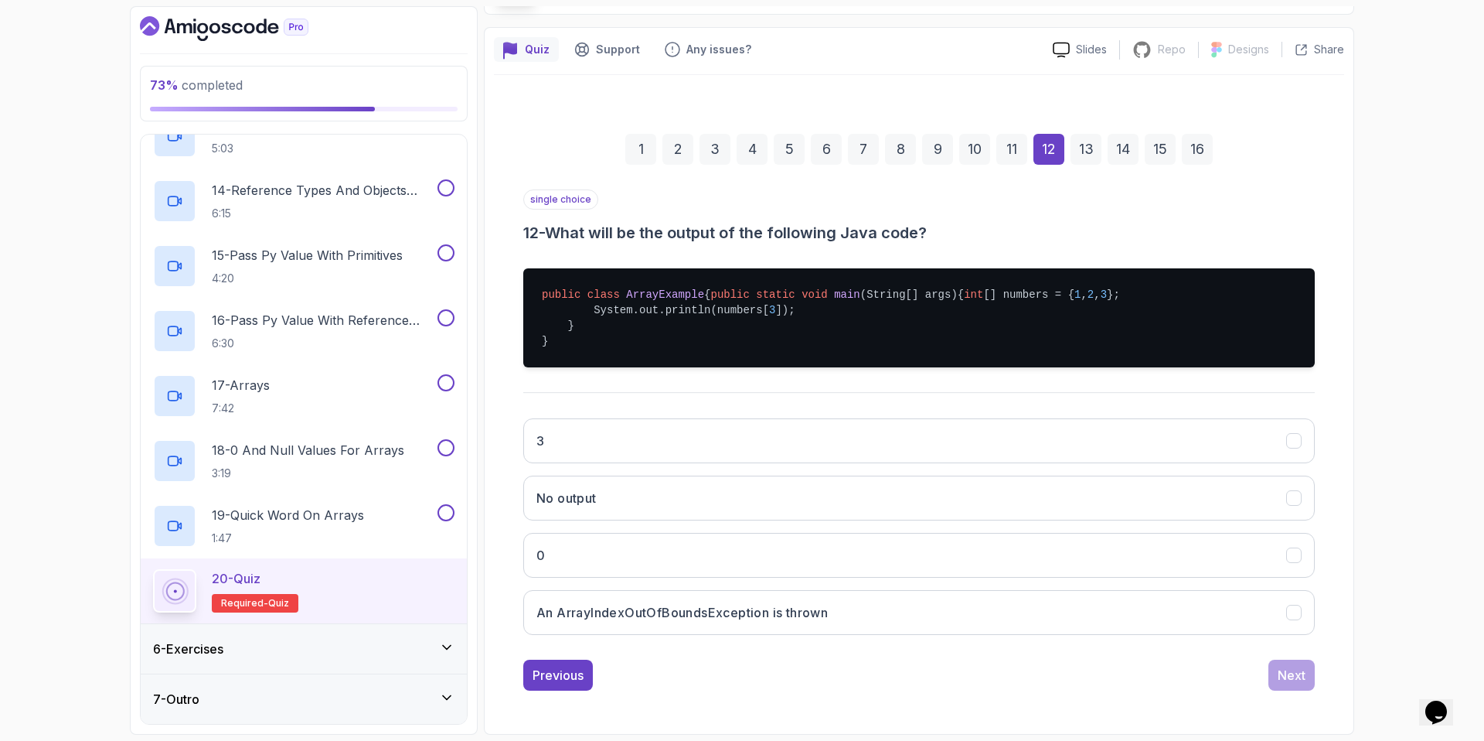
scroll to position [141, 0]
click at [665, 608] on h3 "An ArrayIndexOutOfBoundsException is thrown" at bounding box center [681, 612] width 291 height 19
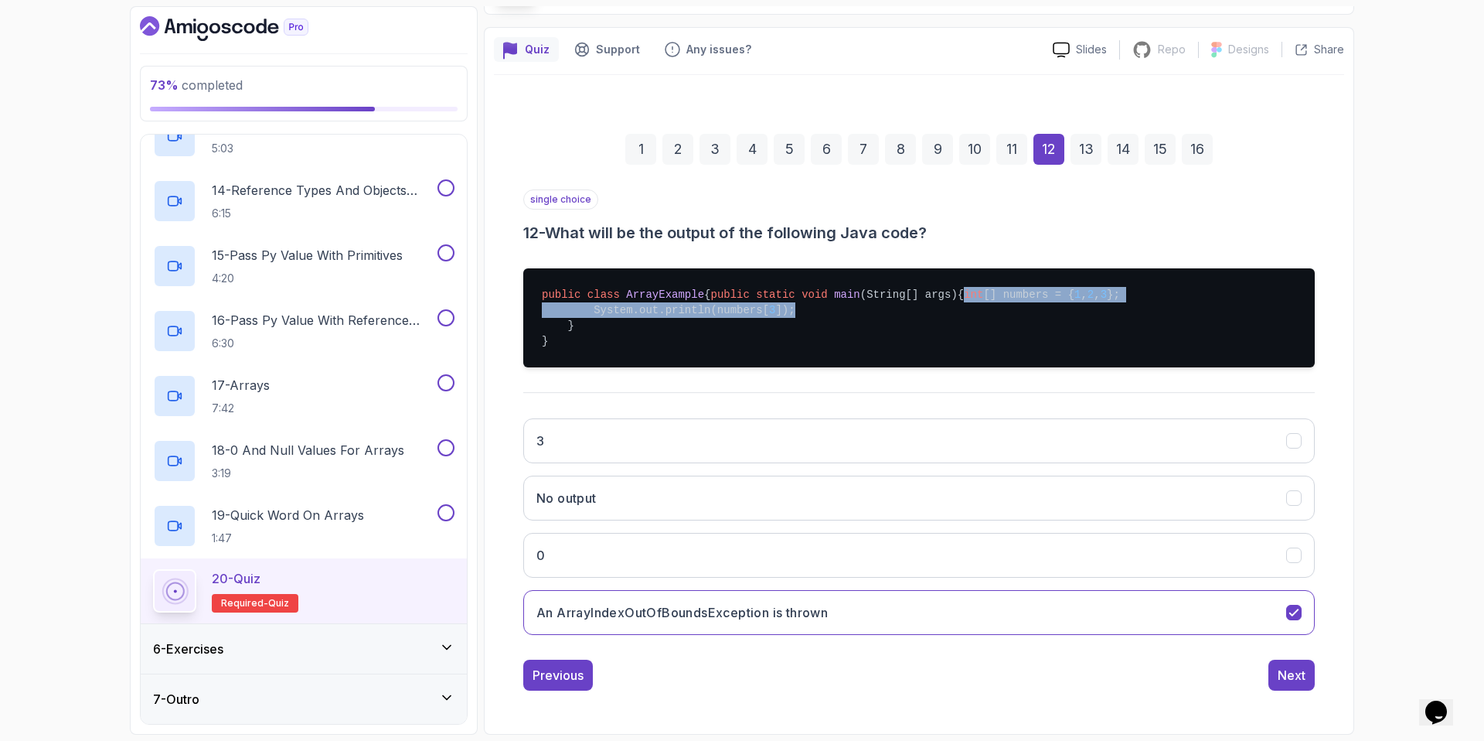
drag, startPoint x: 594, startPoint y: 295, endPoint x: 815, endPoint y: 317, distance: 221.4
click at [815, 317] on pre "public class ArrayExample { public static void main (String[] args) { int [] nu…" at bounding box center [919, 317] width 792 height 99
copy pre "int [] numbers = { 1 , 2 , 3 }; System.out.println(numbers[ 3 ]);"
click at [1168, 635] on div "Next" at bounding box center [1292, 675] width 28 height 19
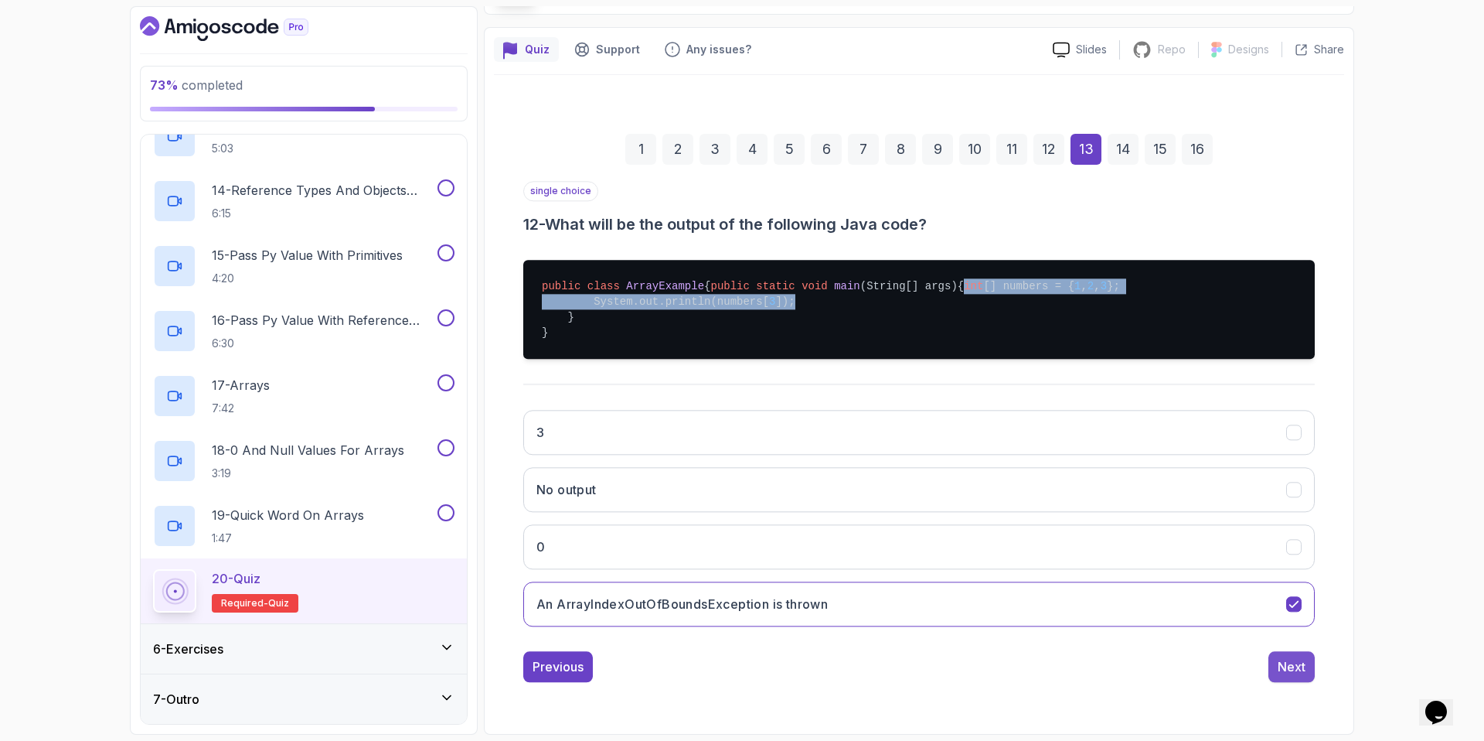
scroll to position [0, 0]
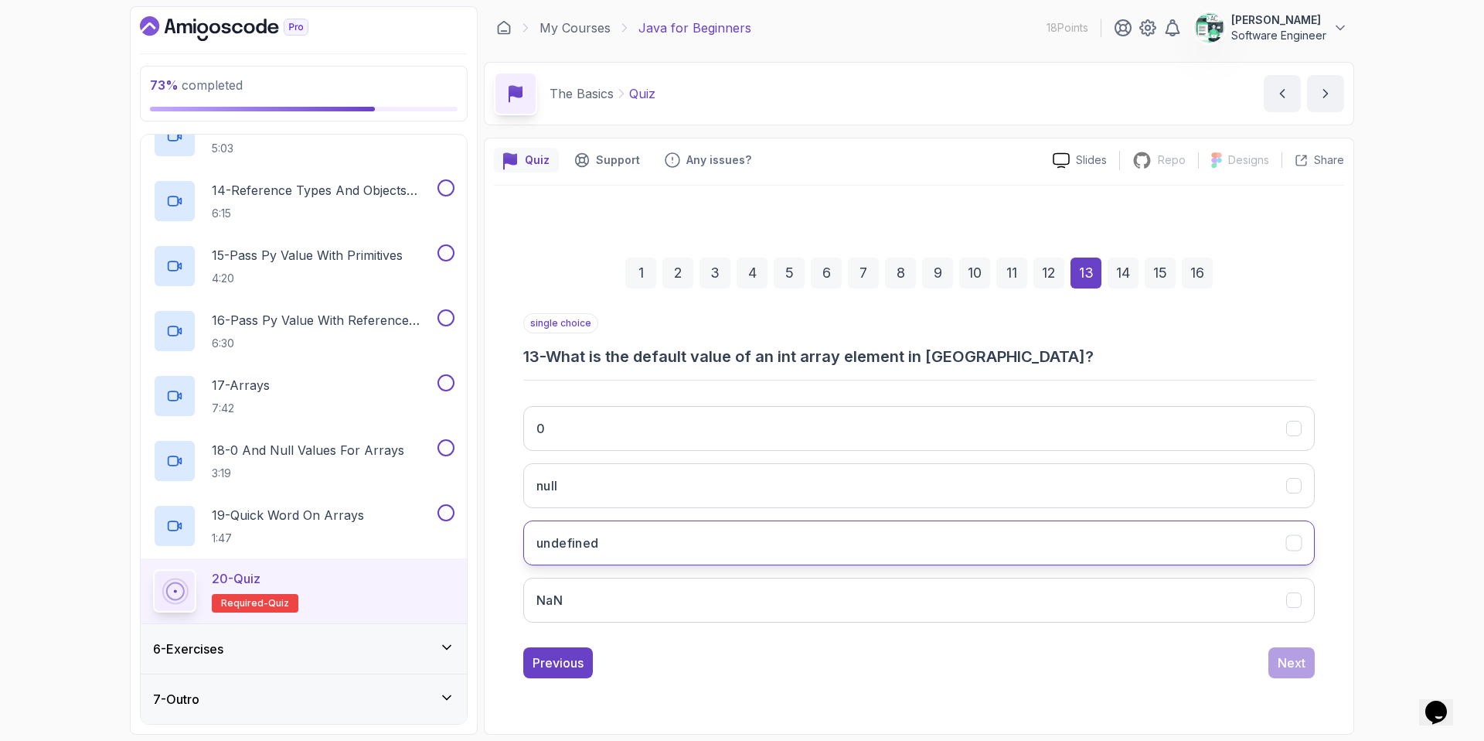
click at [587, 545] on h3 "undefined" at bounding box center [567, 542] width 63 height 19
click at [1168, 635] on div "Next" at bounding box center [1292, 662] width 28 height 19
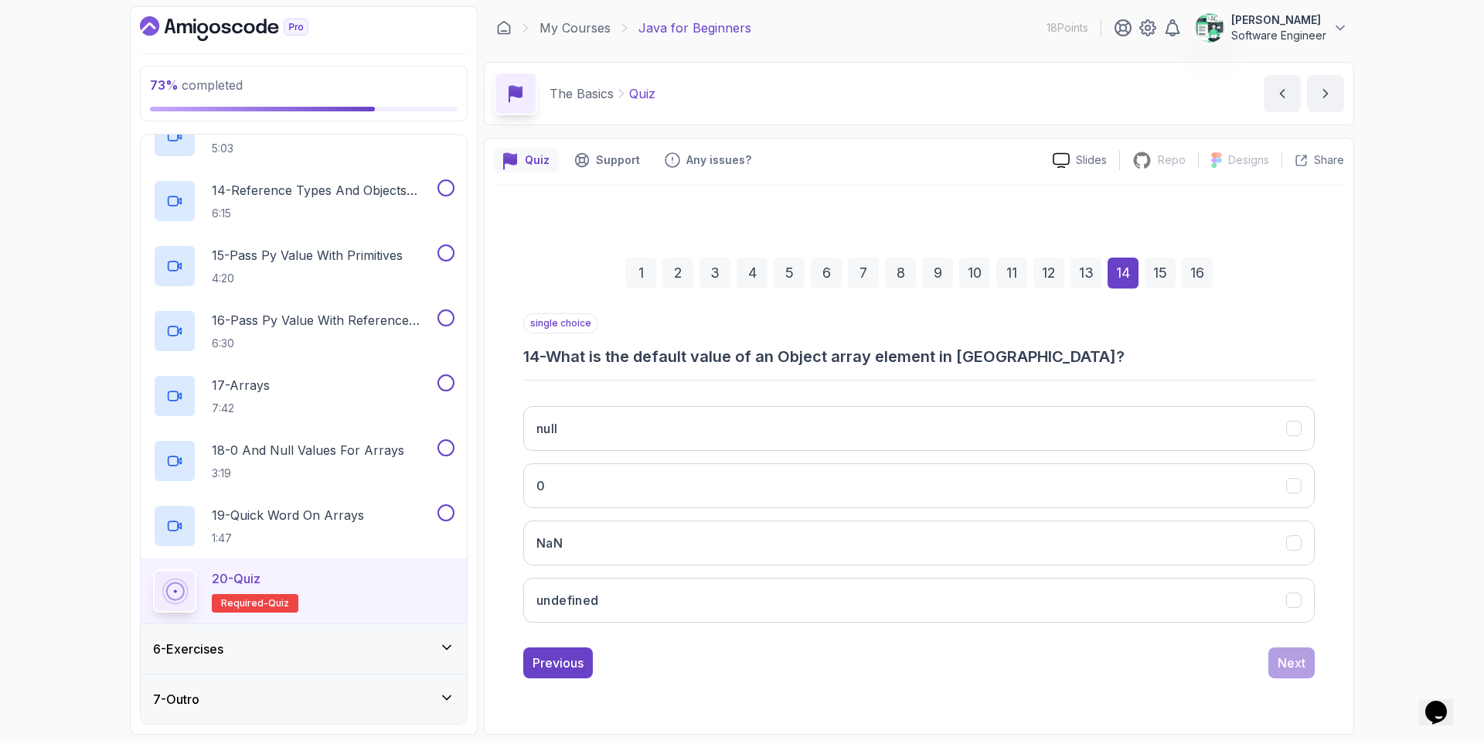
click at [655, 361] on h3 "14 - What is the default value of an Object array element in Java?" at bounding box center [919, 357] width 792 height 22
click at [598, 594] on h3 "undefined" at bounding box center [567, 600] width 63 height 19
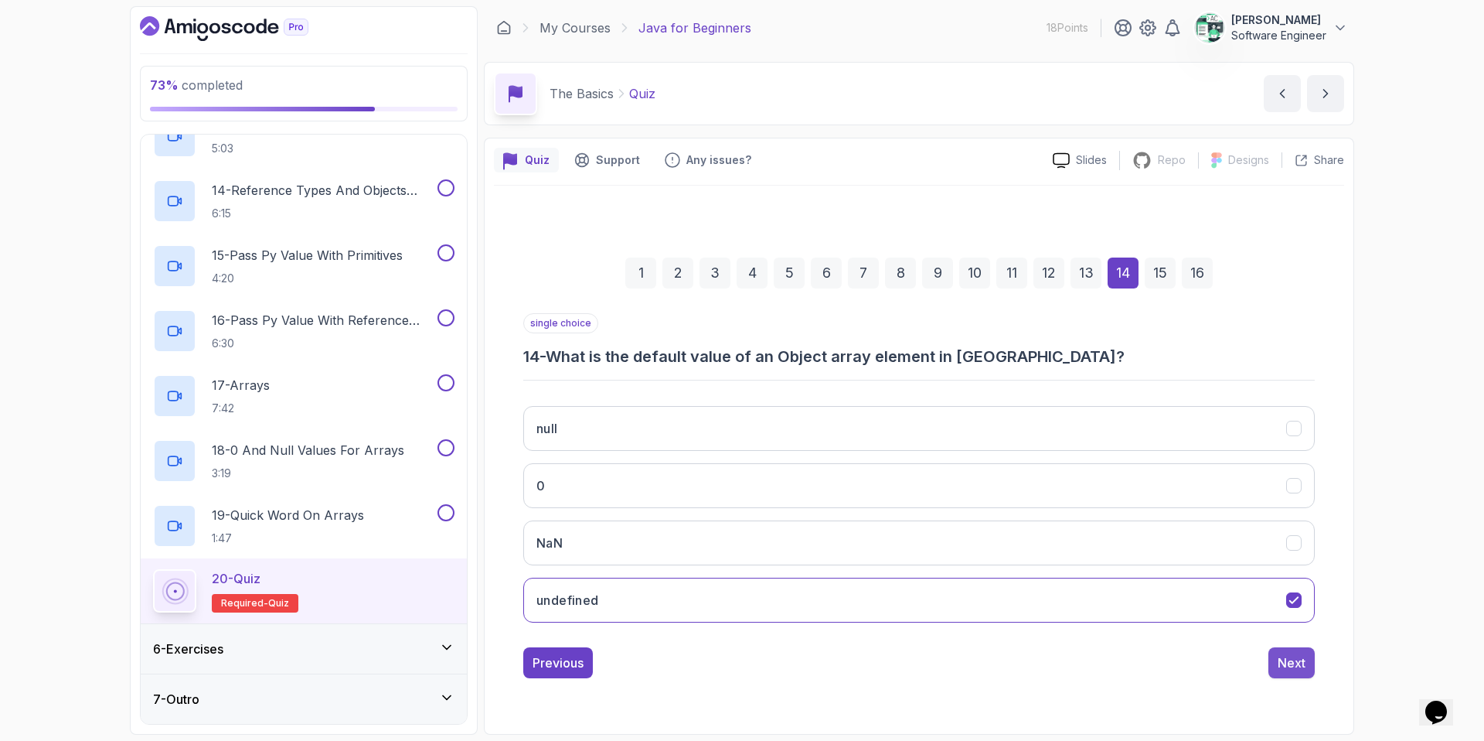
click at [1168, 635] on div "Next" at bounding box center [1292, 662] width 28 height 19
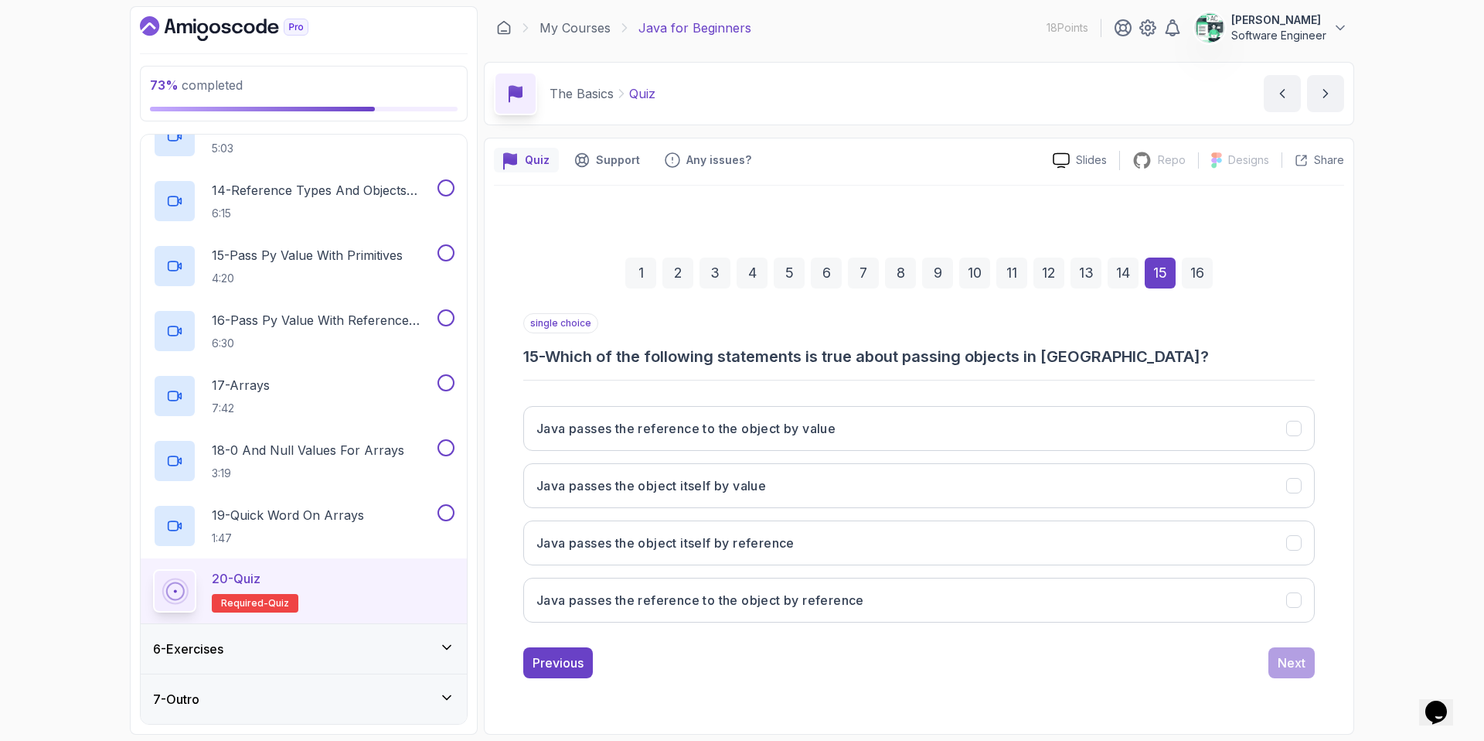
click at [661, 361] on h3 "15 - Which of the following statements is true about passing objects in Java?" at bounding box center [919, 357] width 792 height 22
click at [690, 439] on button "Java passes the reference to the object by value" at bounding box center [919, 428] width 792 height 45
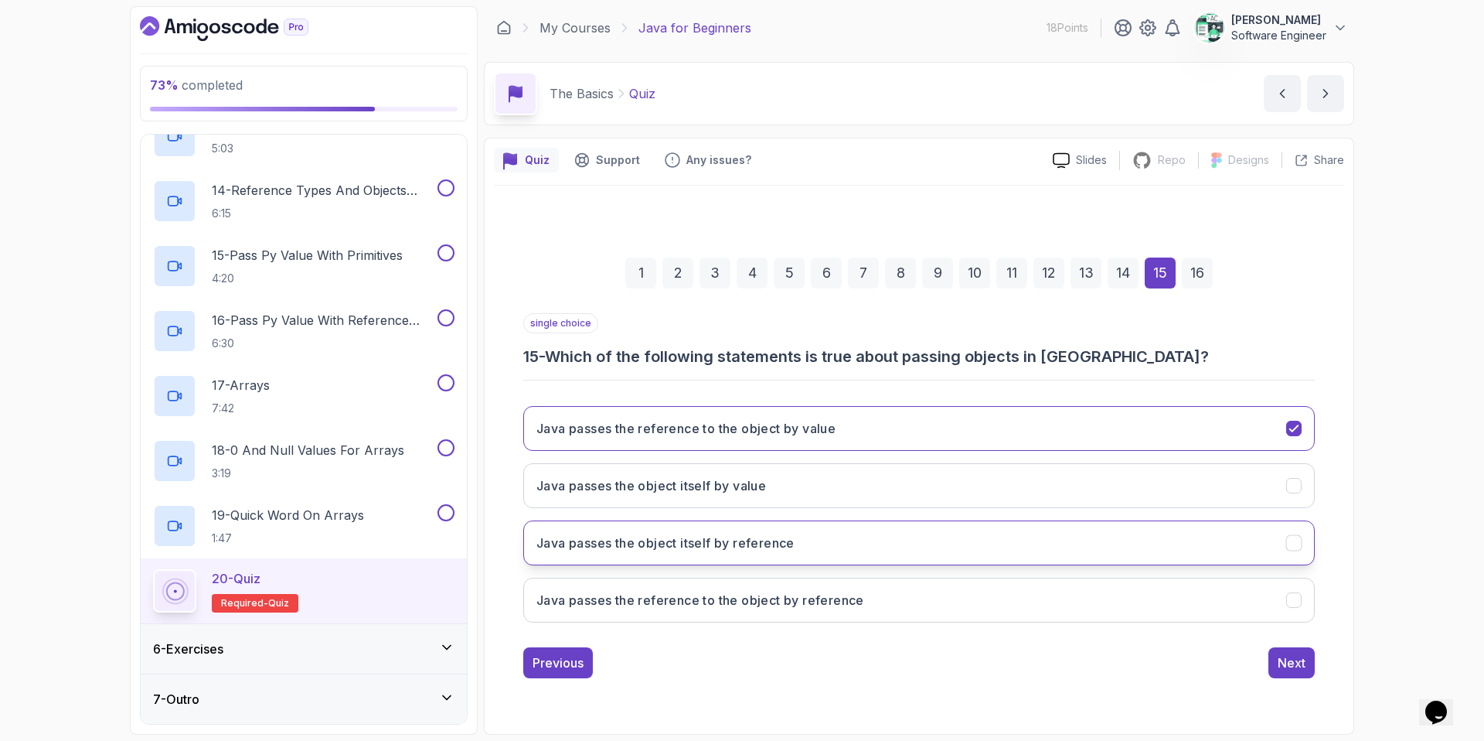
click at [679, 542] on h3 "Java passes the object itself by reference" at bounding box center [665, 542] width 258 height 19
click at [696, 431] on h3 "Java passes the reference to the object by value" at bounding box center [685, 428] width 299 height 19
click at [1168, 635] on div "Next" at bounding box center [1292, 662] width 28 height 19
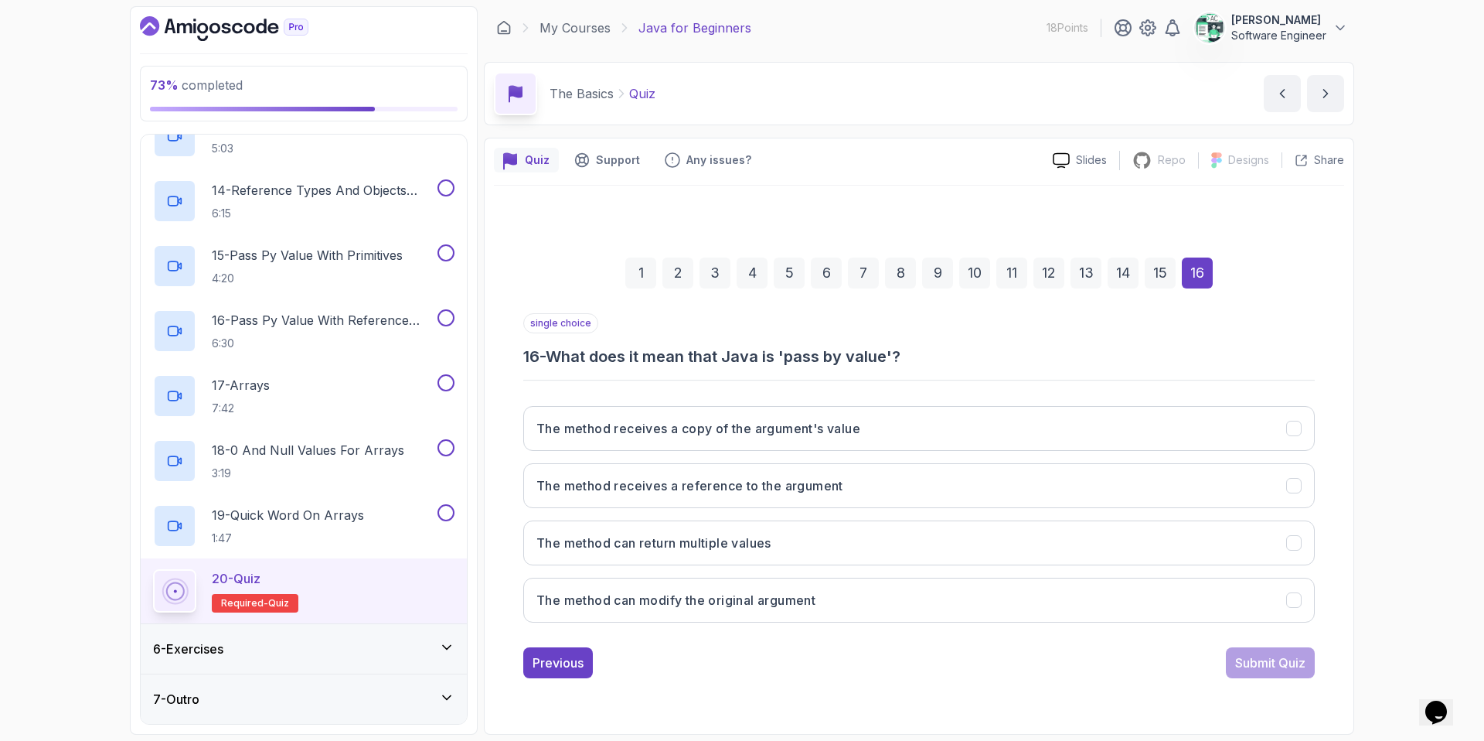
click at [700, 358] on h3 "16 - What does it mean that Java is 'pass by value'?" at bounding box center [919, 357] width 792 height 22
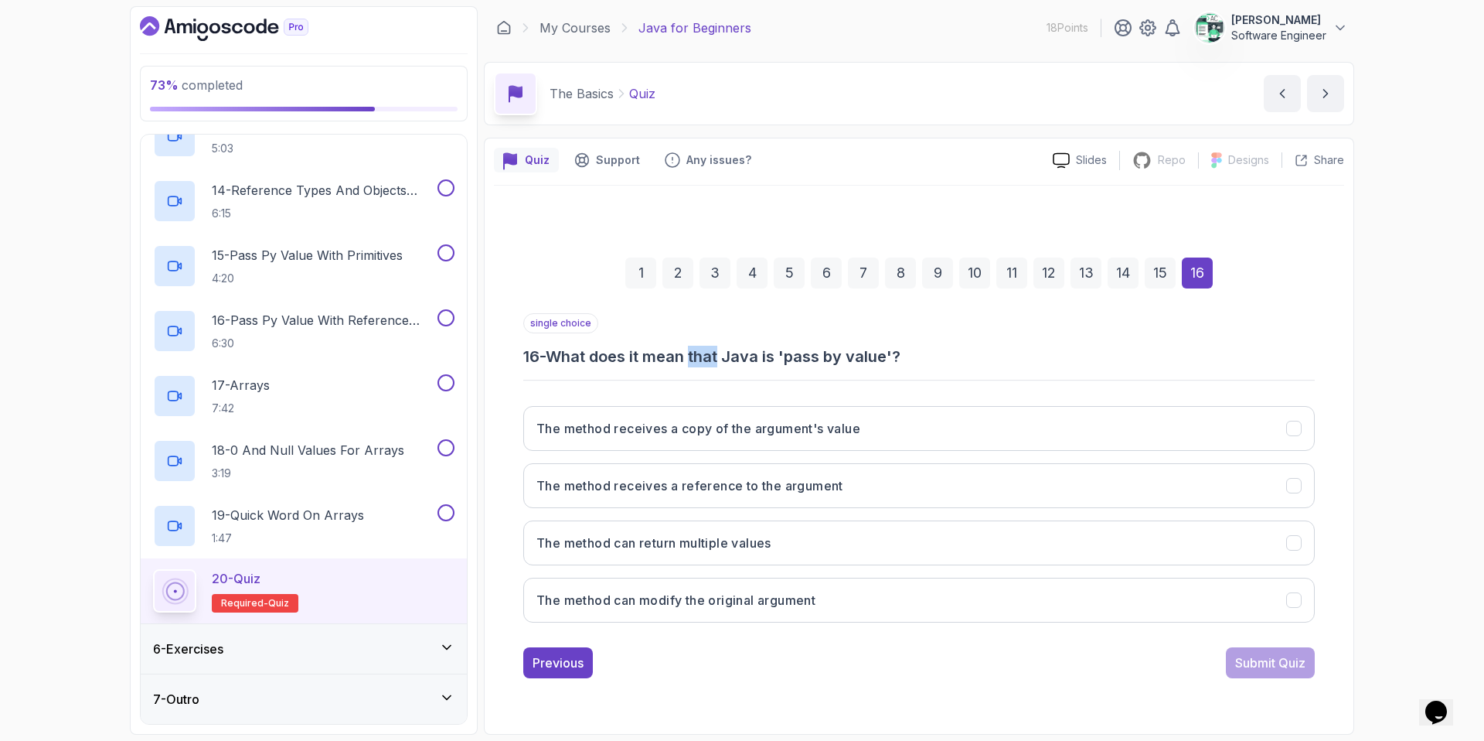
click at [700, 358] on h3 "16 - What does it mean that Java is 'pass by value'?" at bounding box center [919, 357] width 792 height 22
click at [655, 594] on h3 "The method can modify the original argument" at bounding box center [675, 600] width 279 height 19
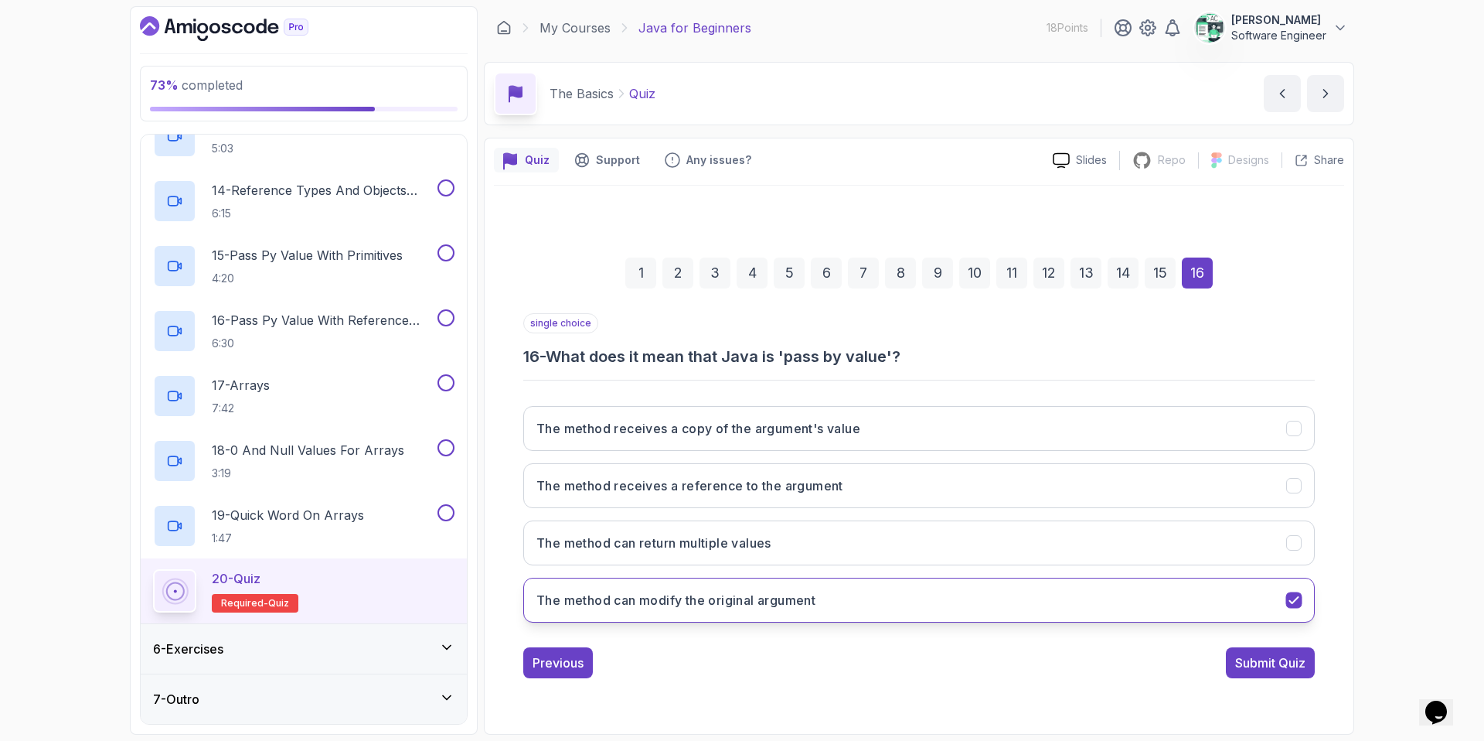
click at [655, 594] on h3 "The method can modify the original argument" at bounding box center [675, 600] width 279 height 19
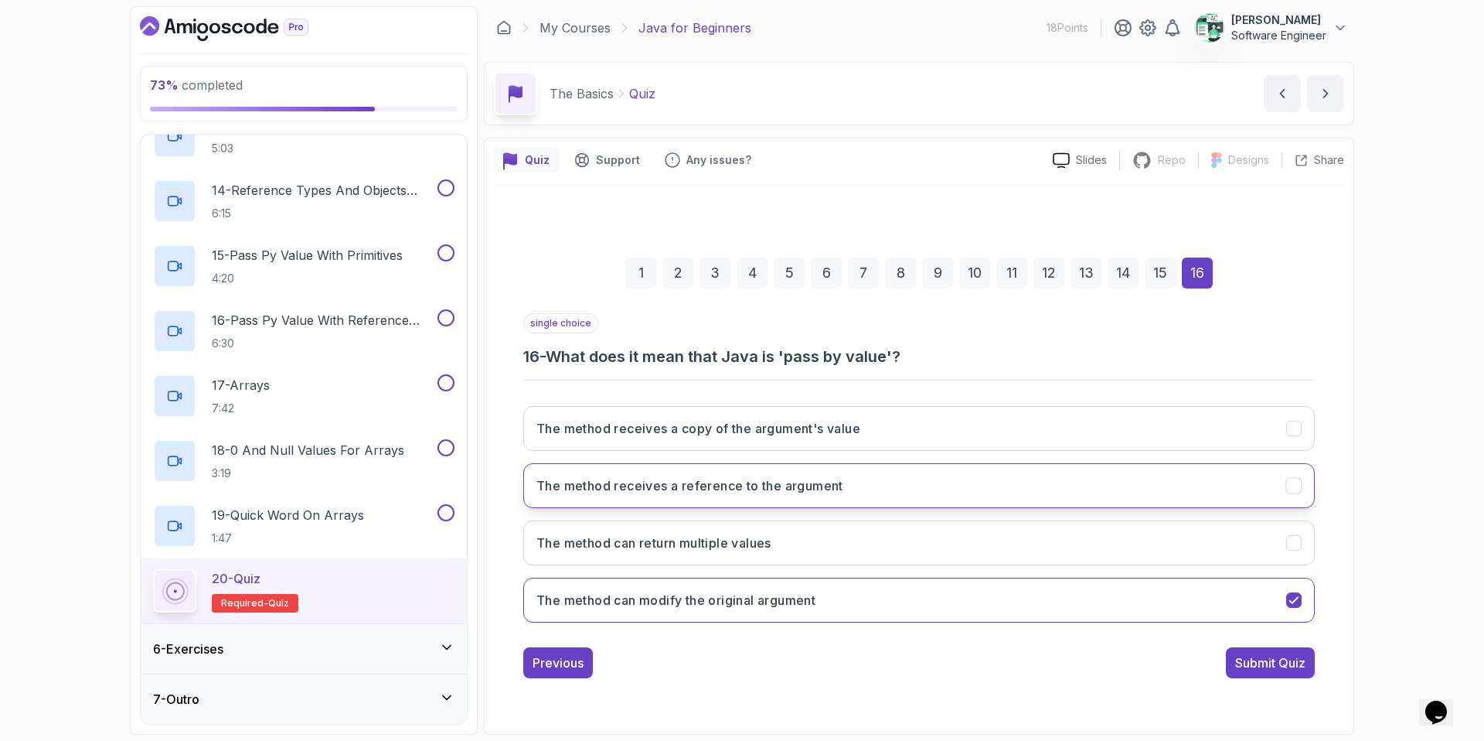
click at [672, 482] on h3 "The method receives a reference to the argument" at bounding box center [689, 485] width 307 height 19
click at [1168, 635] on div "Submit Quiz" at bounding box center [1270, 662] width 70 height 19
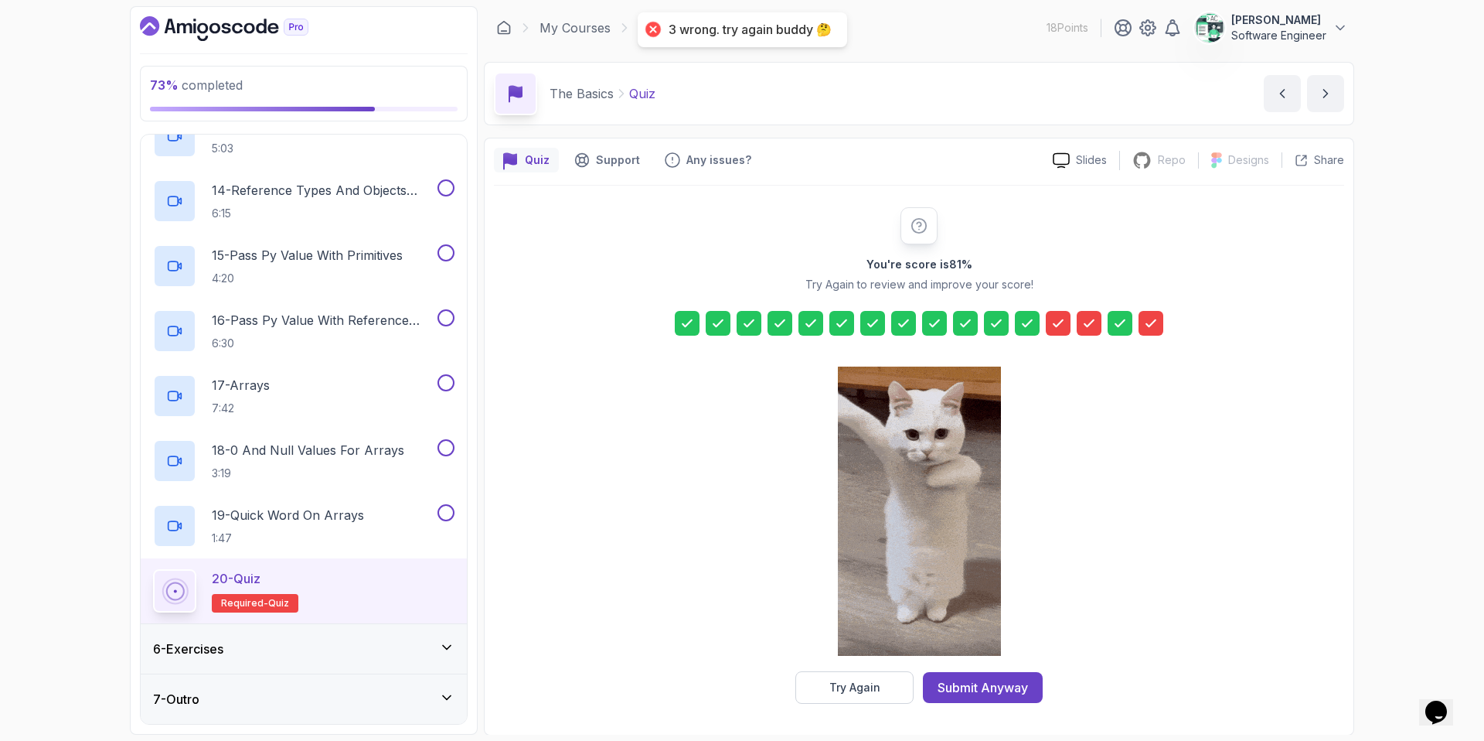
scroll to position [1, 0]
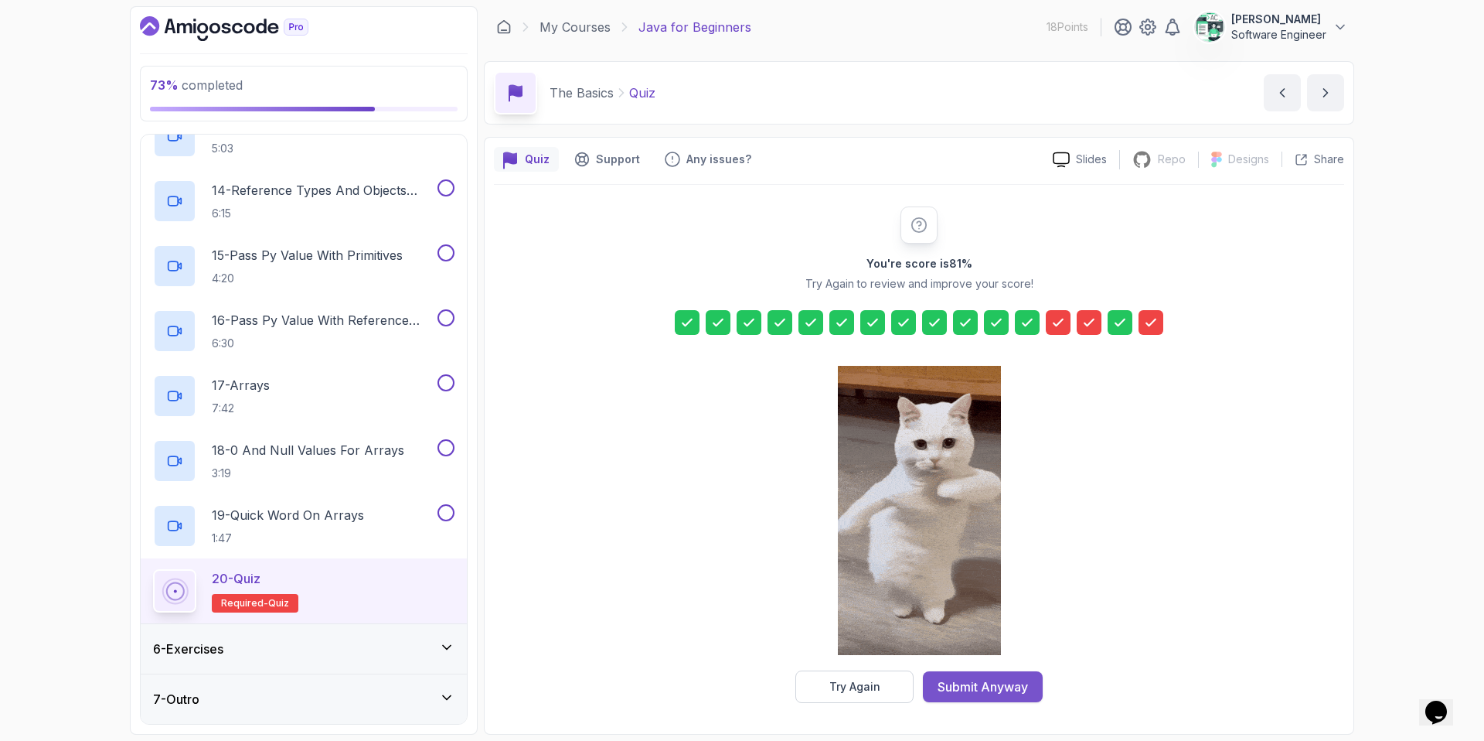
click at [979, 635] on div "Submit Anyway" at bounding box center [983, 686] width 90 height 19
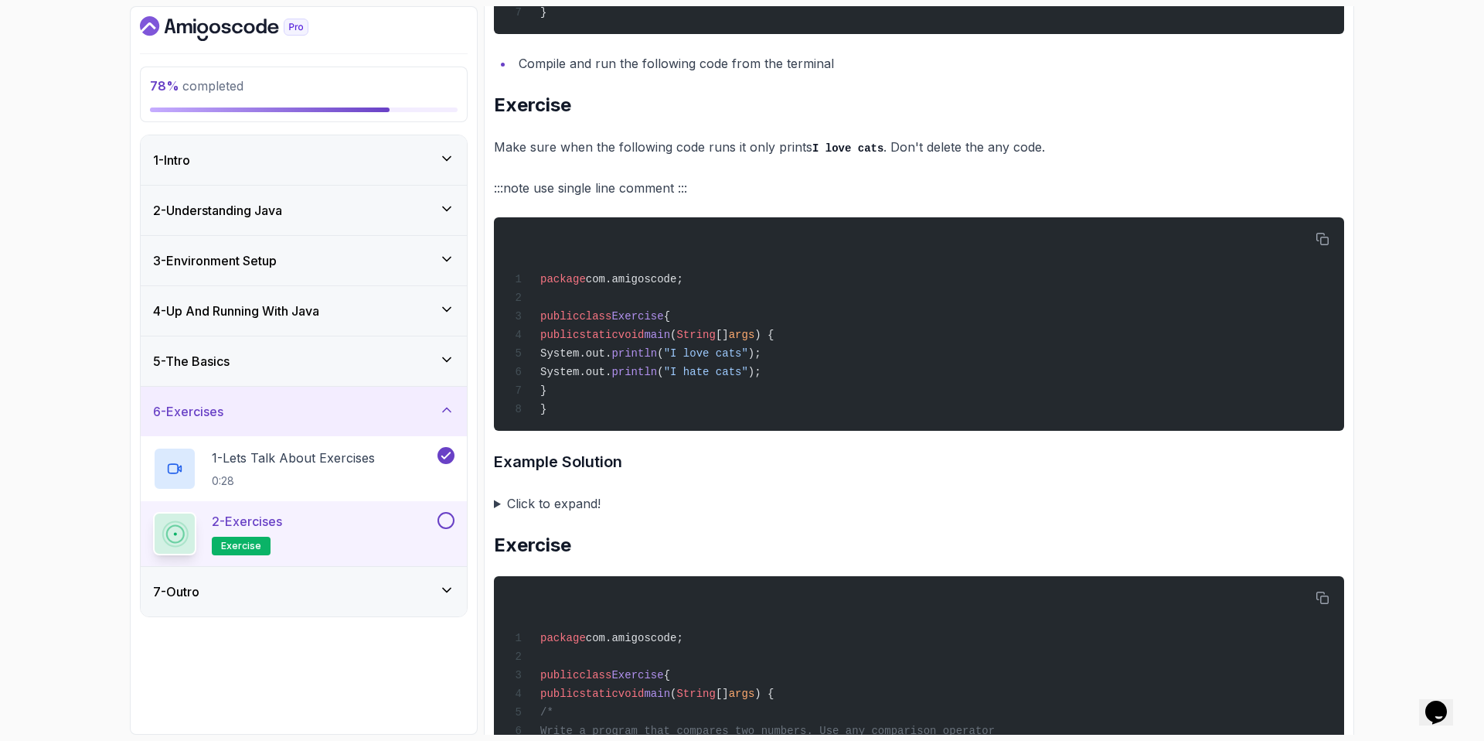
scroll to position [697, 0]
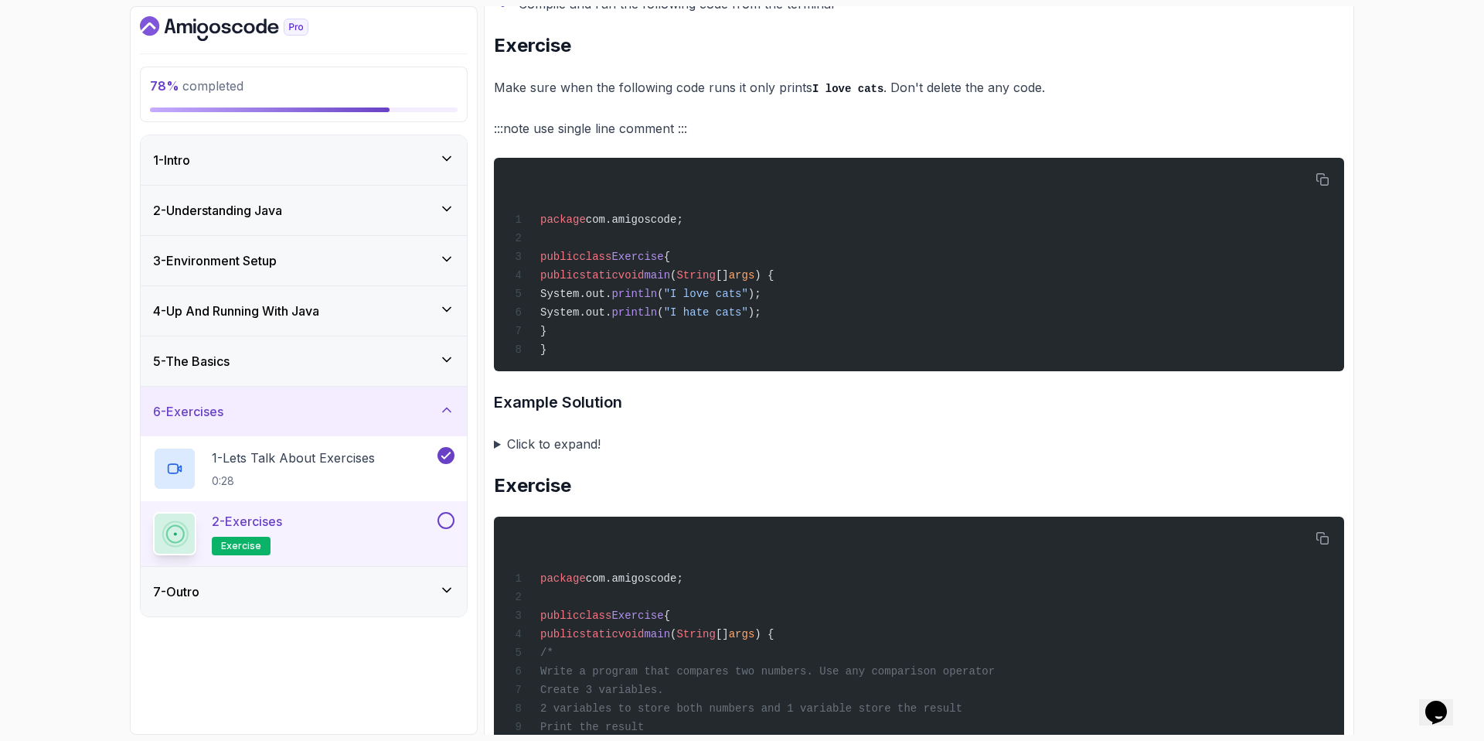
click at [502, 441] on summary "Click to expand!" at bounding box center [919, 444] width 850 height 22
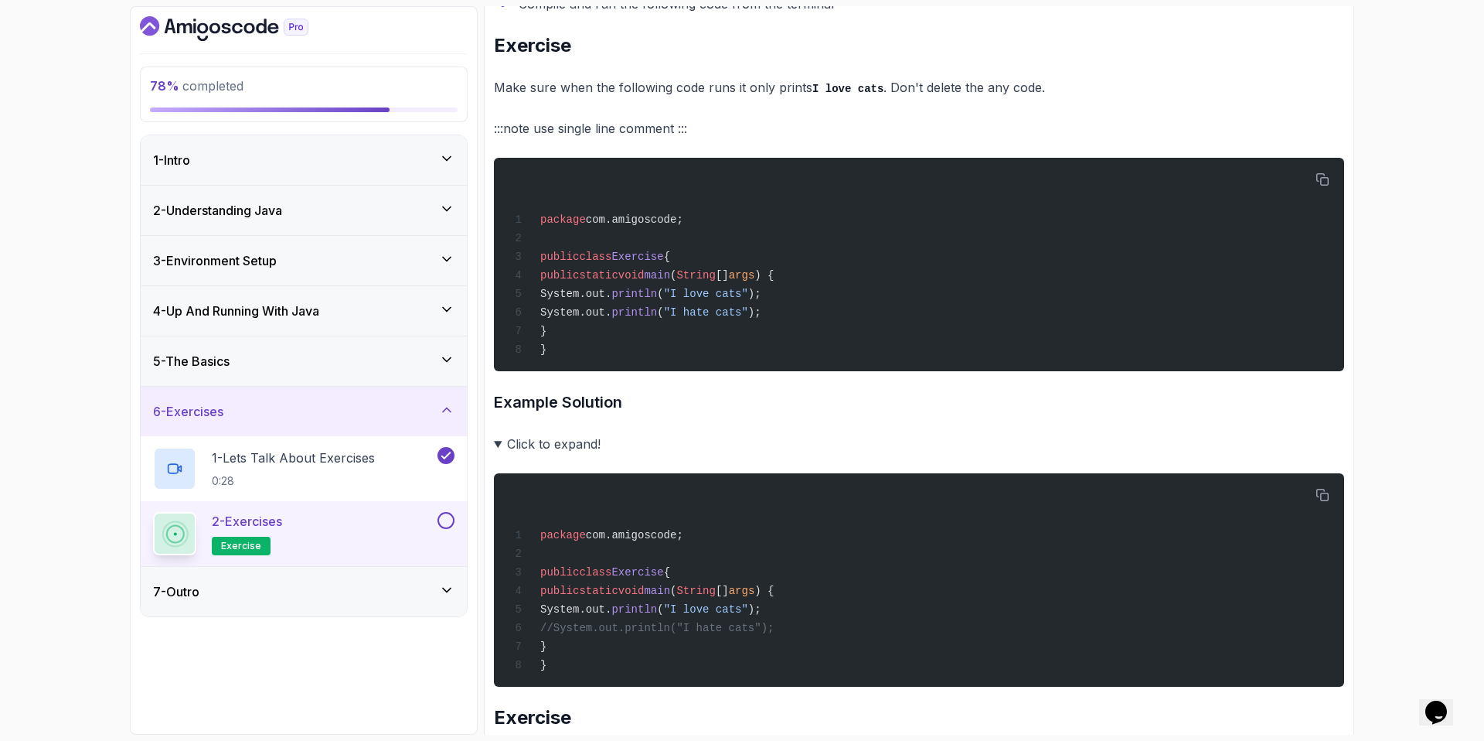
click at [511, 441] on summary "Click to expand!" at bounding box center [919, 444] width 850 height 22
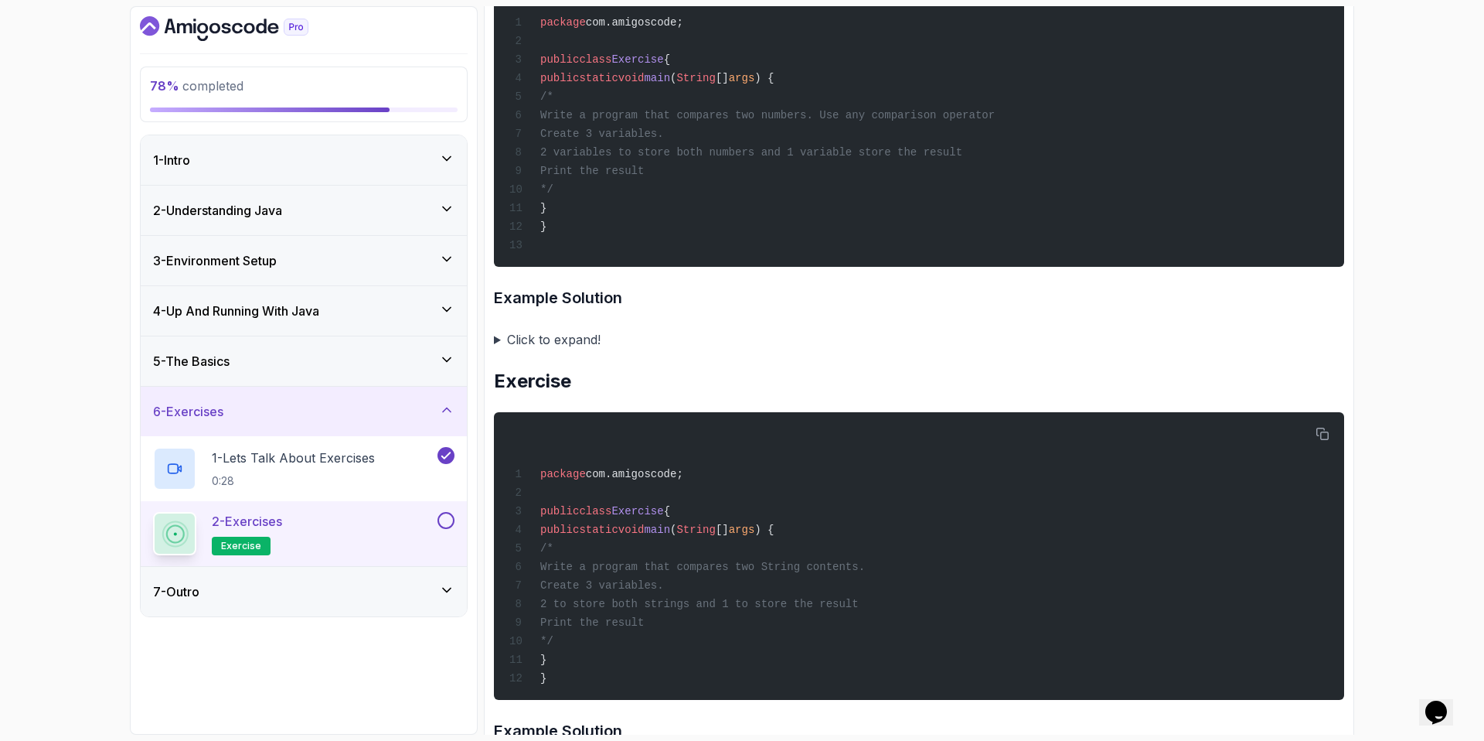
scroll to position [1451, 0]
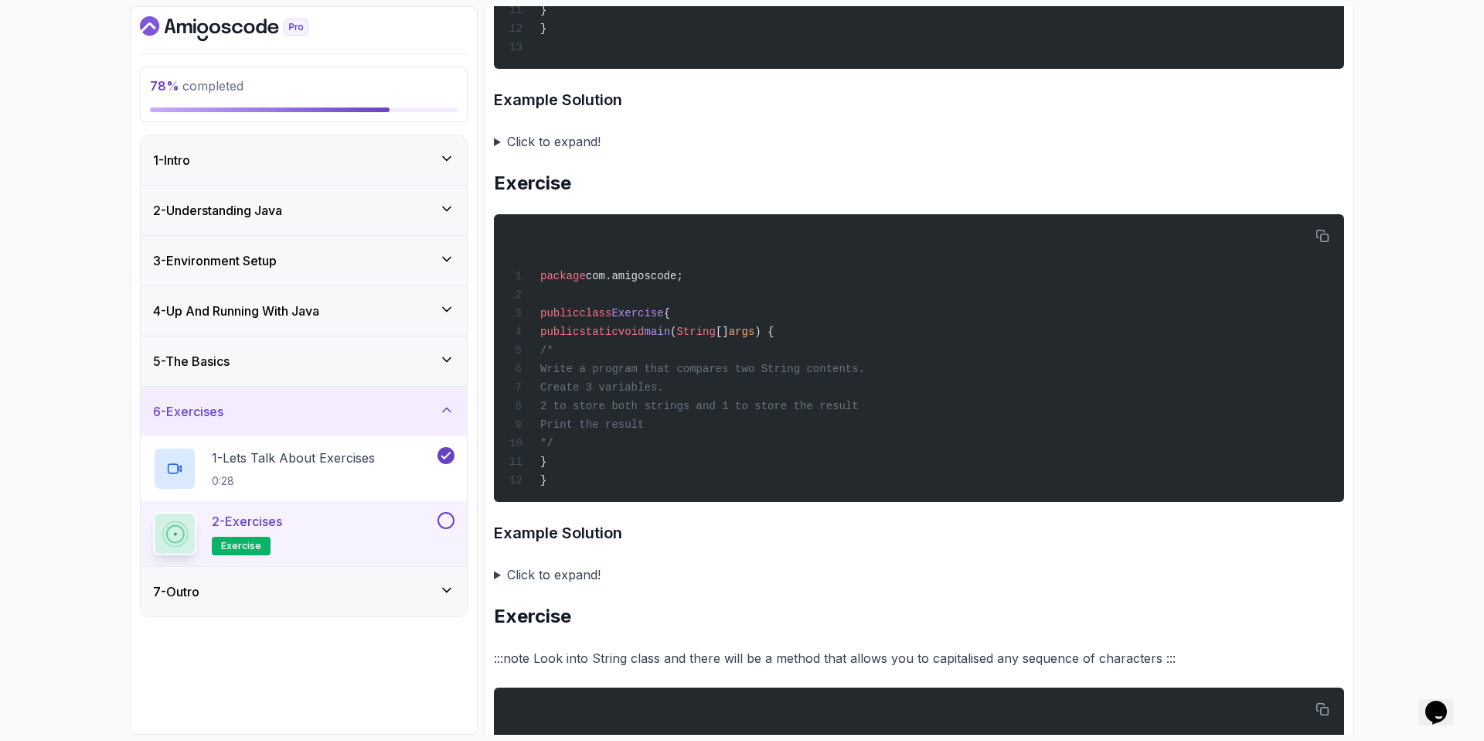
click at [495, 145] on summary "Click to expand!" at bounding box center [919, 142] width 850 height 22
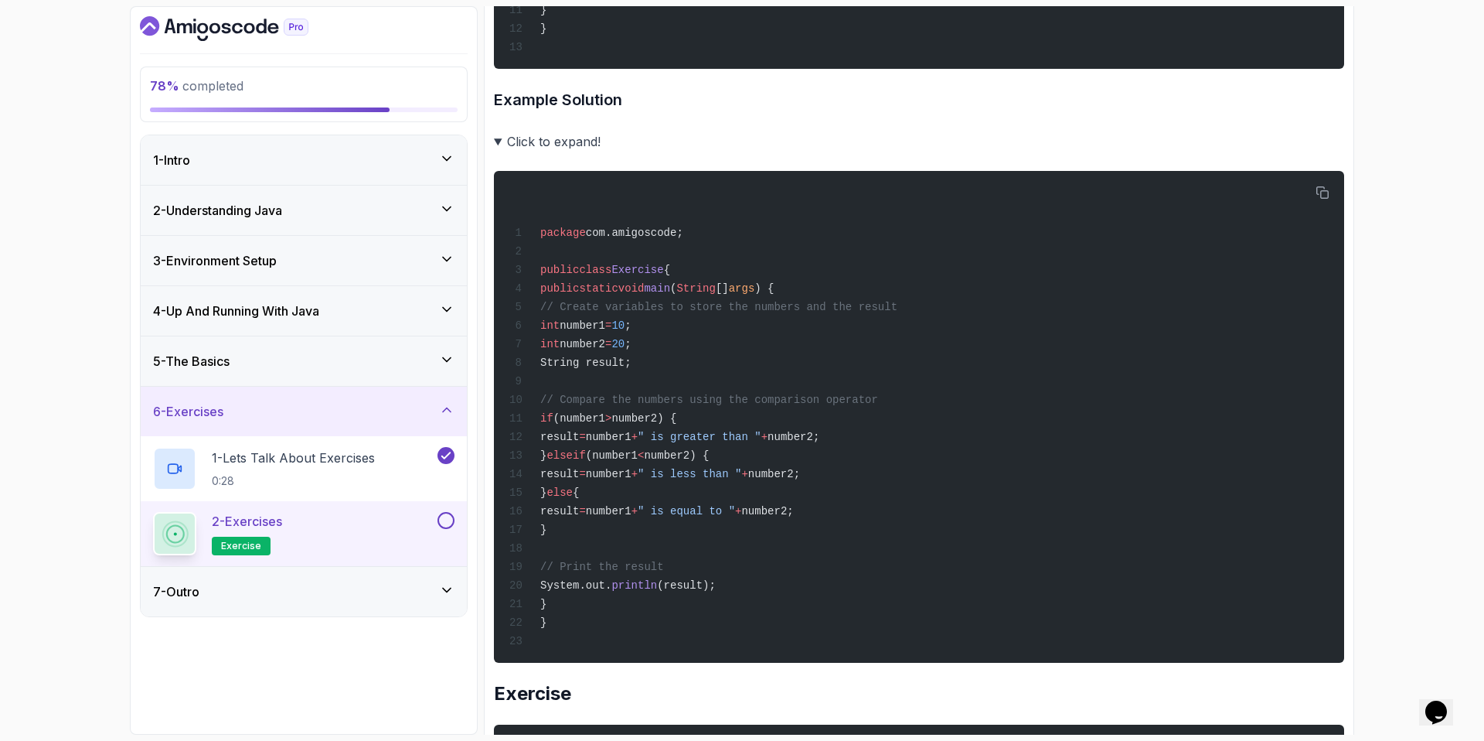
click at [502, 135] on summary "Click to expand!" at bounding box center [919, 142] width 850 height 22
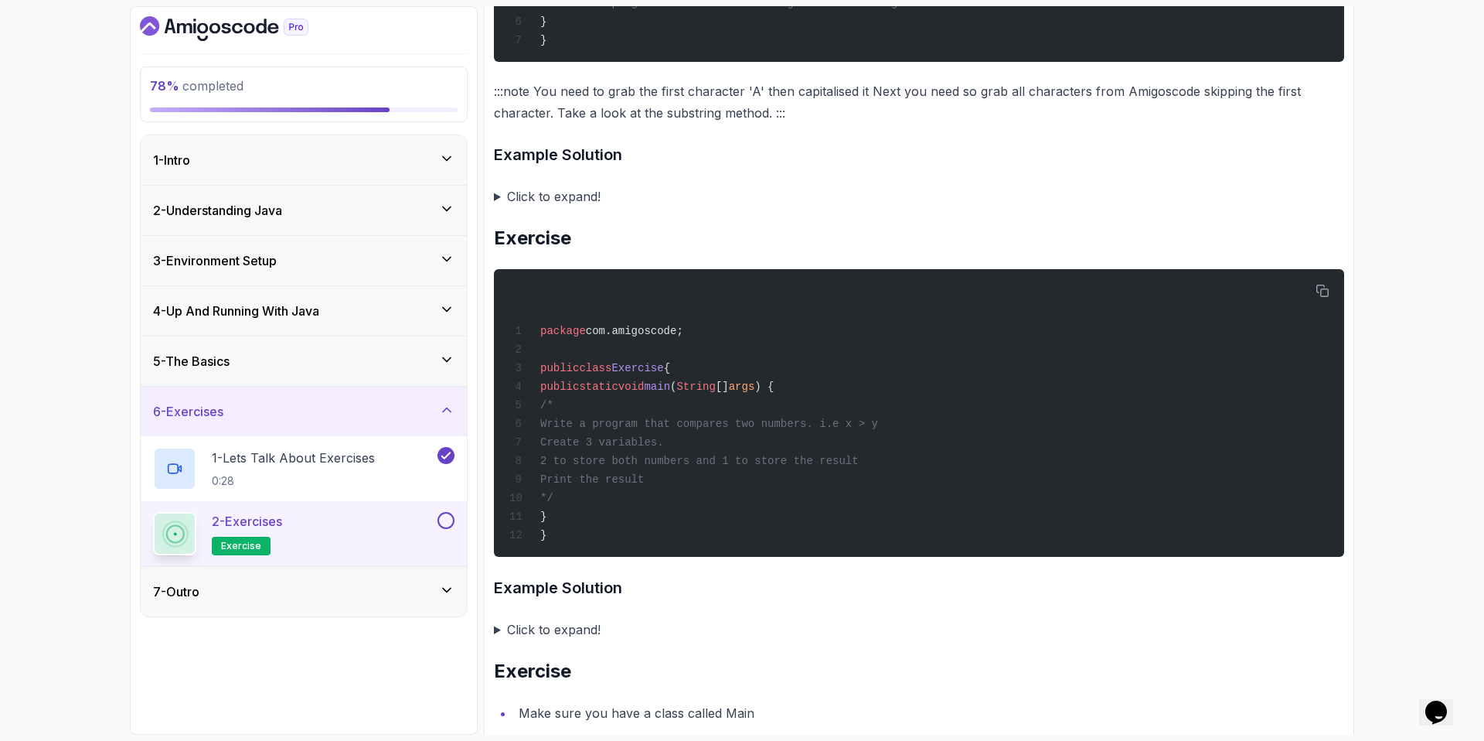
scroll to position [3023, 0]
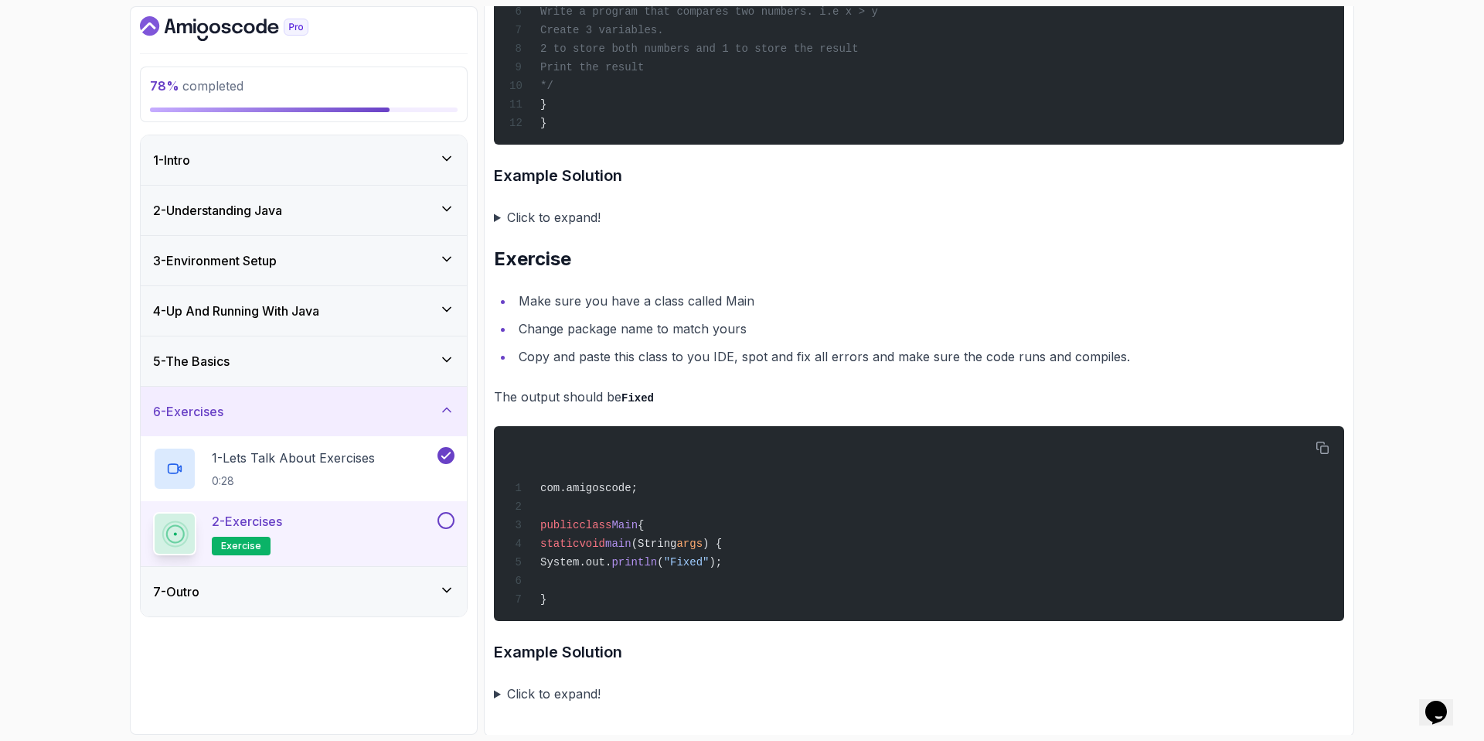
click at [448, 530] on button "2 - Exercises exercise" at bounding box center [303, 533] width 301 height 43
click at [448, 521] on button at bounding box center [446, 520] width 17 height 17
click at [448, 521] on icon at bounding box center [446, 519] width 14 height 15
click at [448, 521] on button at bounding box center [446, 520] width 17 height 17
click at [439, 595] on icon at bounding box center [446, 589] width 15 height 15
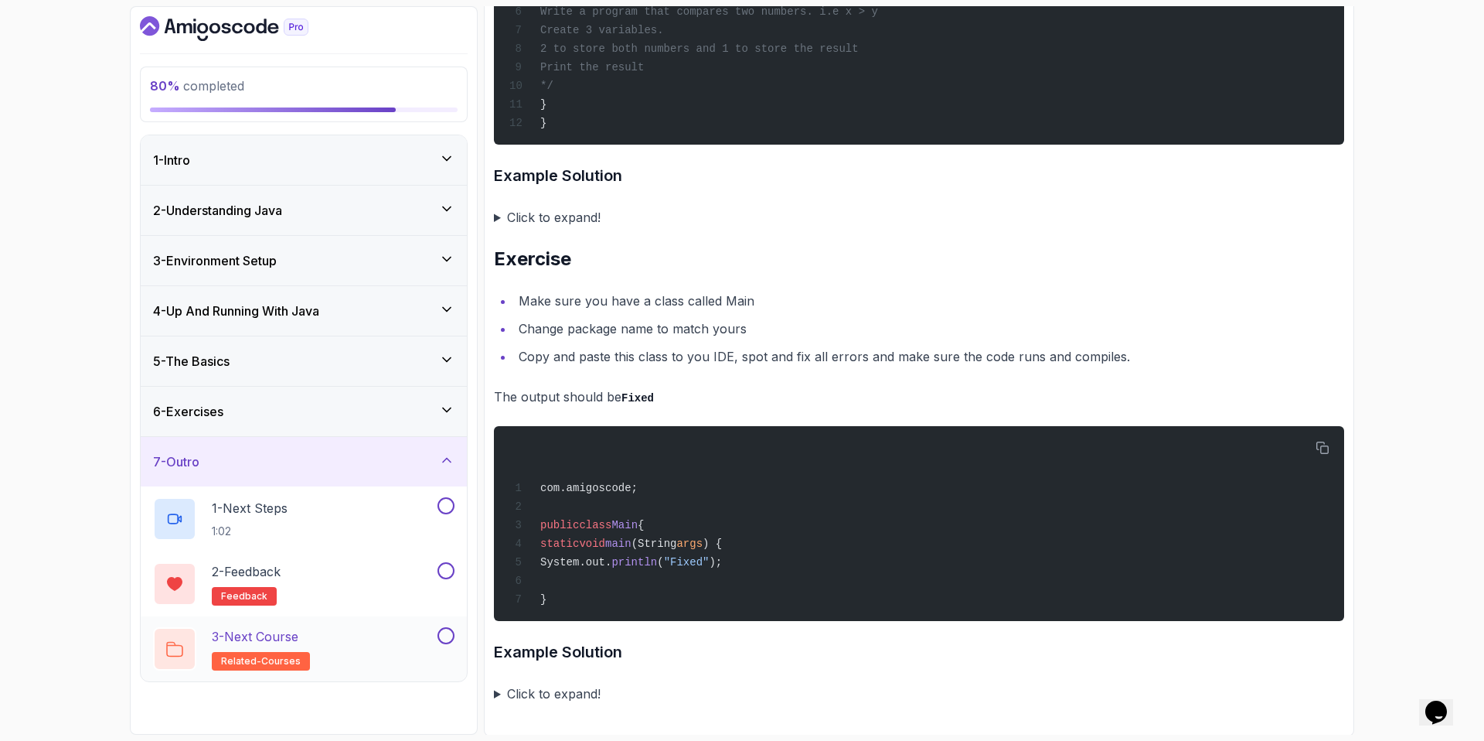
click at [316, 635] on div "3 - Next Course related-courses" at bounding box center [293, 648] width 281 height 43
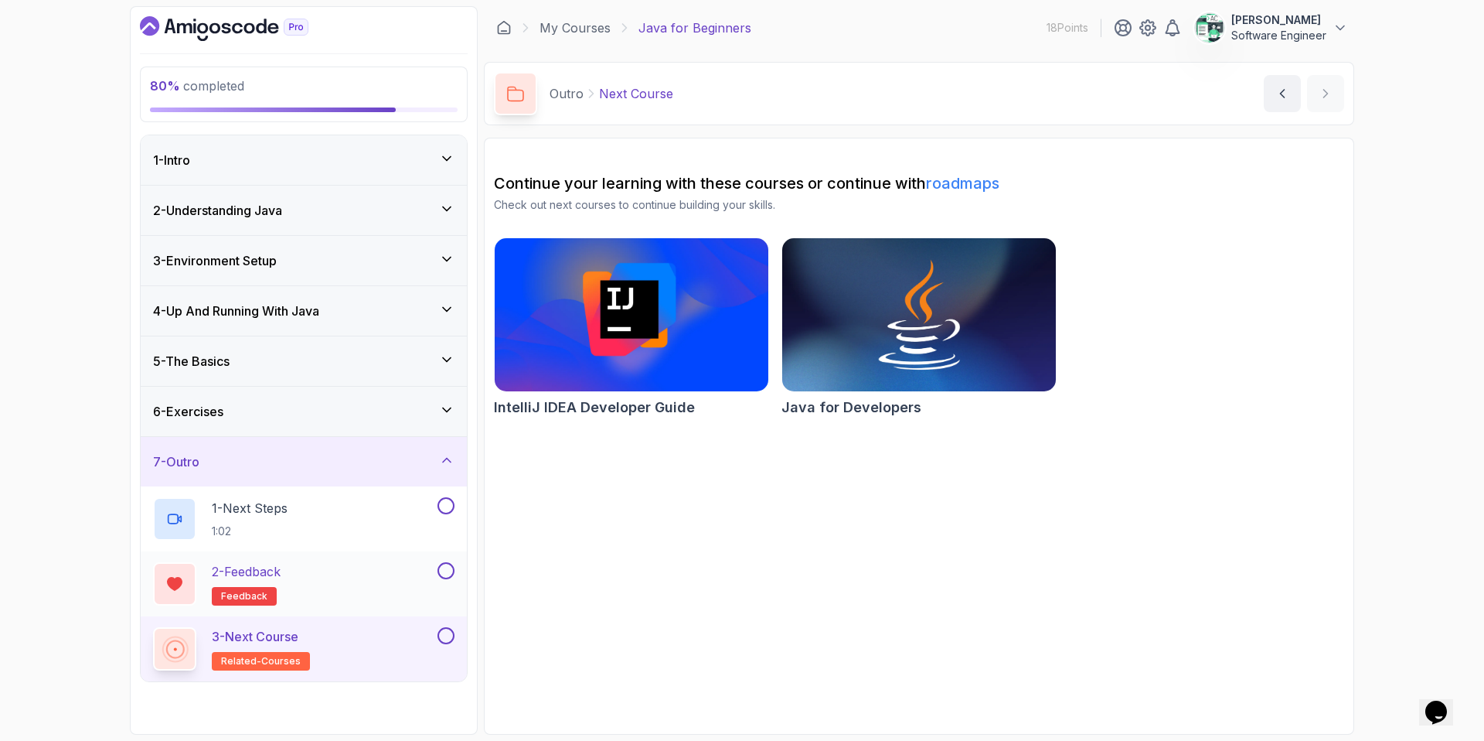
click at [317, 606] on div "2 - Feedback feedback" at bounding box center [304, 583] width 326 height 65
click at [315, 578] on div "2 - Feedback feedback" at bounding box center [293, 583] width 281 height 43
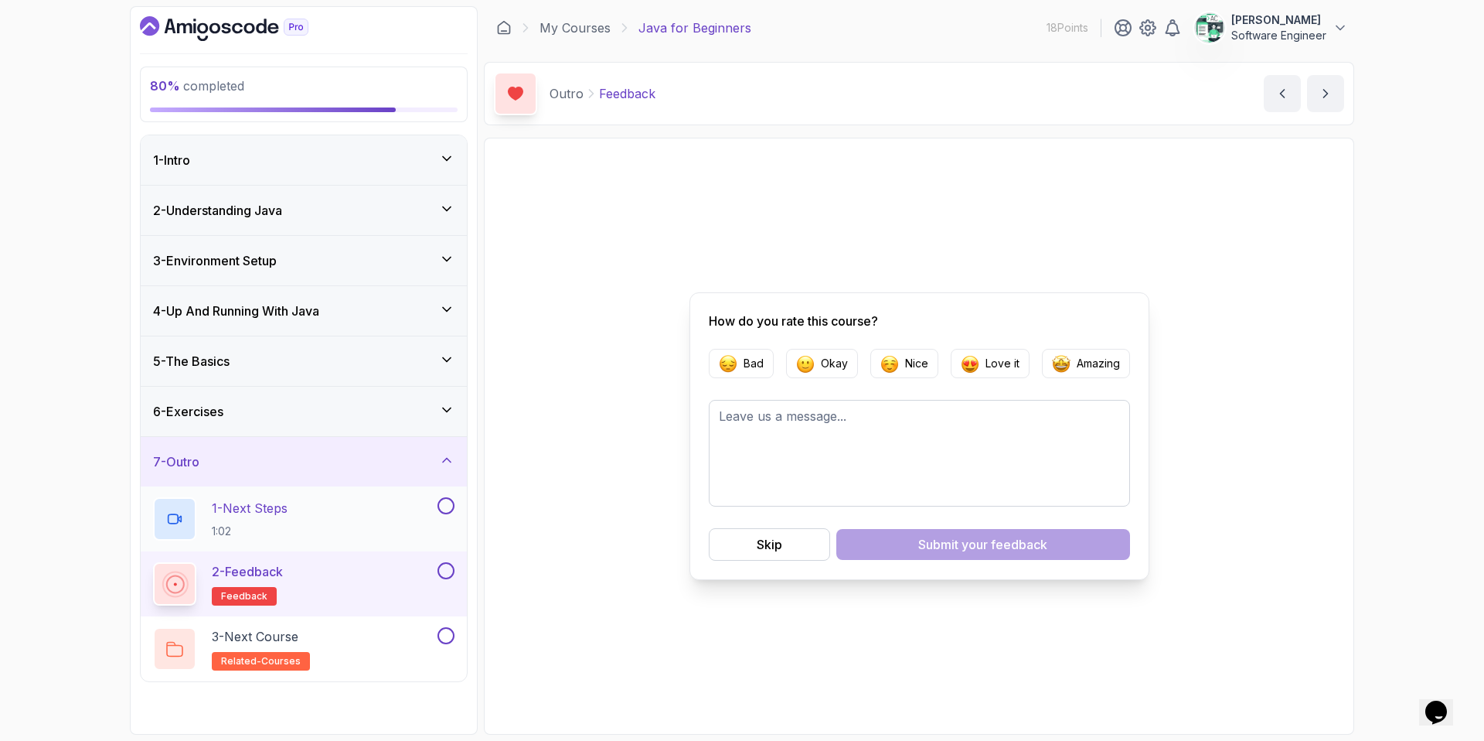
click at [320, 523] on div "1 - Next Steps 1:02" at bounding box center [293, 518] width 281 height 43
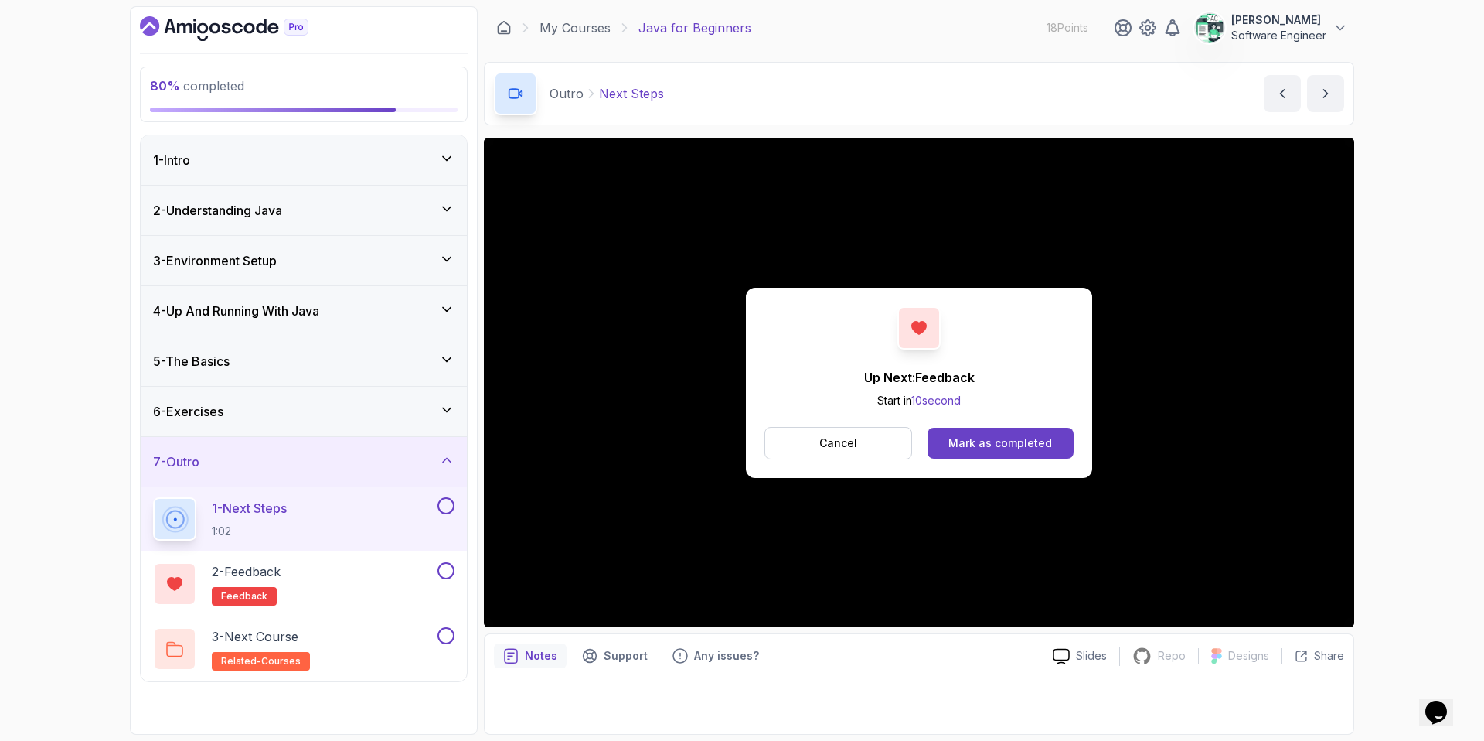
click at [446, 506] on button at bounding box center [446, 505] width 17 height 17
click at [414, 570] on div "2 - Feedback feedback" at bounding box center [293, 583] width 281 height 43
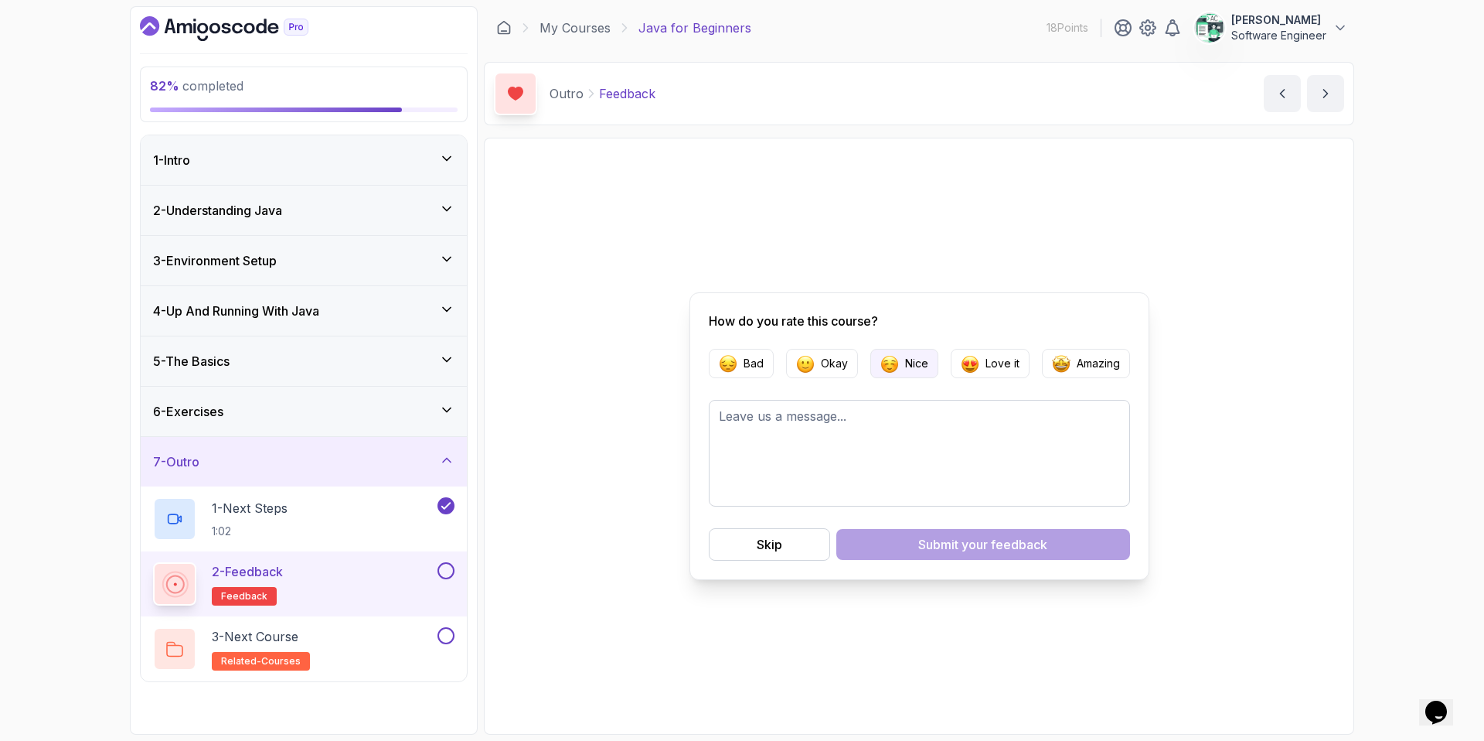
click at [901, 367] on button "Nice" at bounding box center [904, 363] width 68 height 29
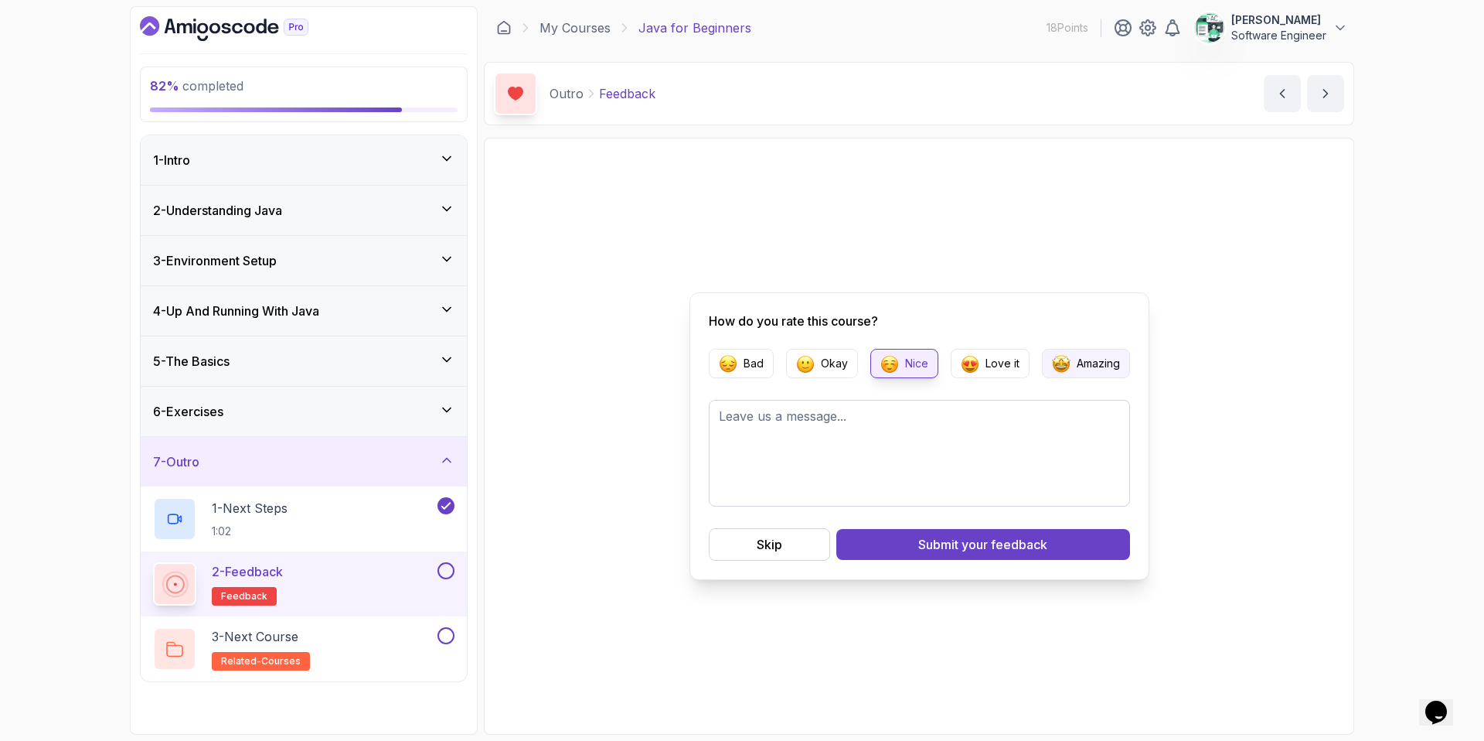
click at [1081, 366] on p "Amazing" at bounding box center [1098, 363] width 43 height 15
click at [984, 543] on span "your feedback" at bounding box center [1005, 544] width 86 height 19
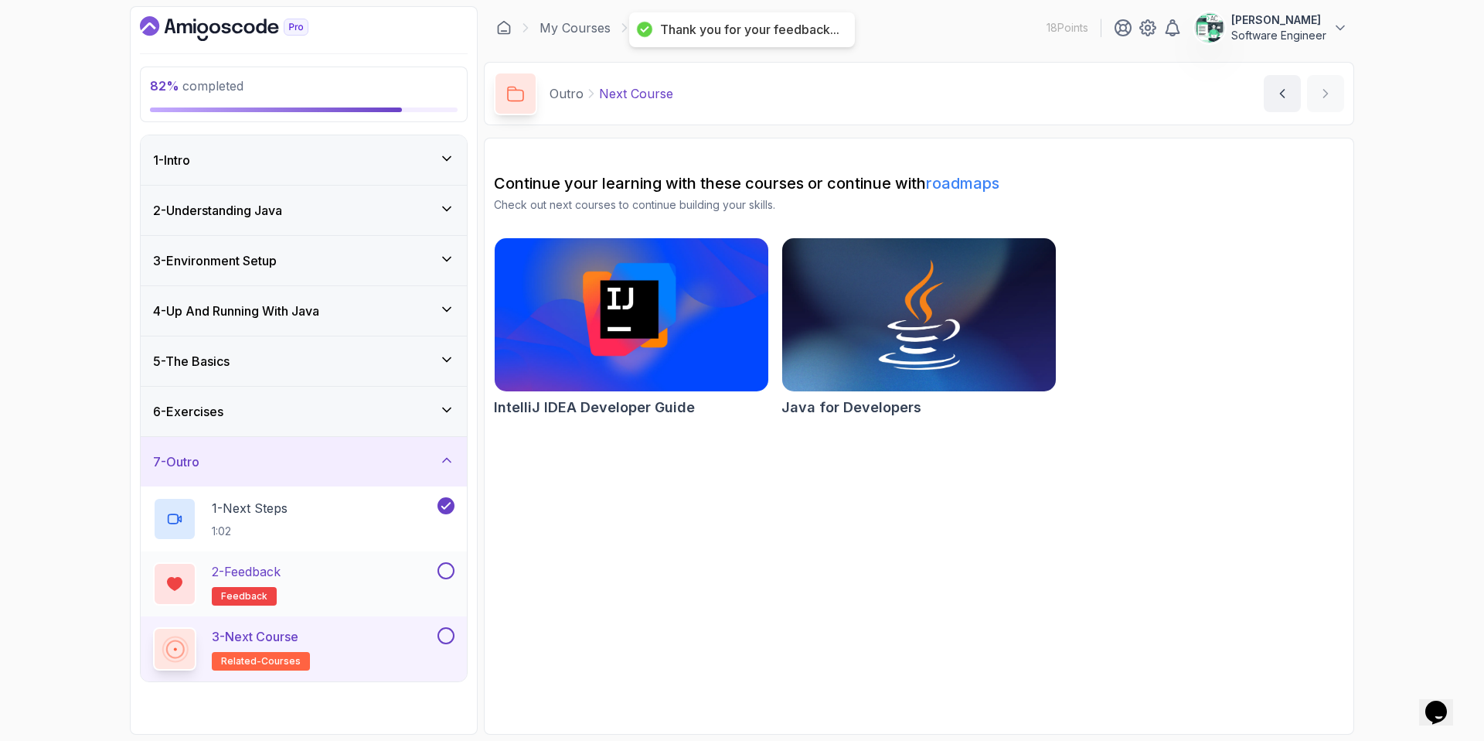
click at [453, 570] on button at bounding box center [446, 570] width 17 height 17
click at [447, 635] on button at bounding box center [446, 635] width 17 height 17
click at [200, 32] on icon "Dashboard" at bounding box center [202, 28] width 11 height 11
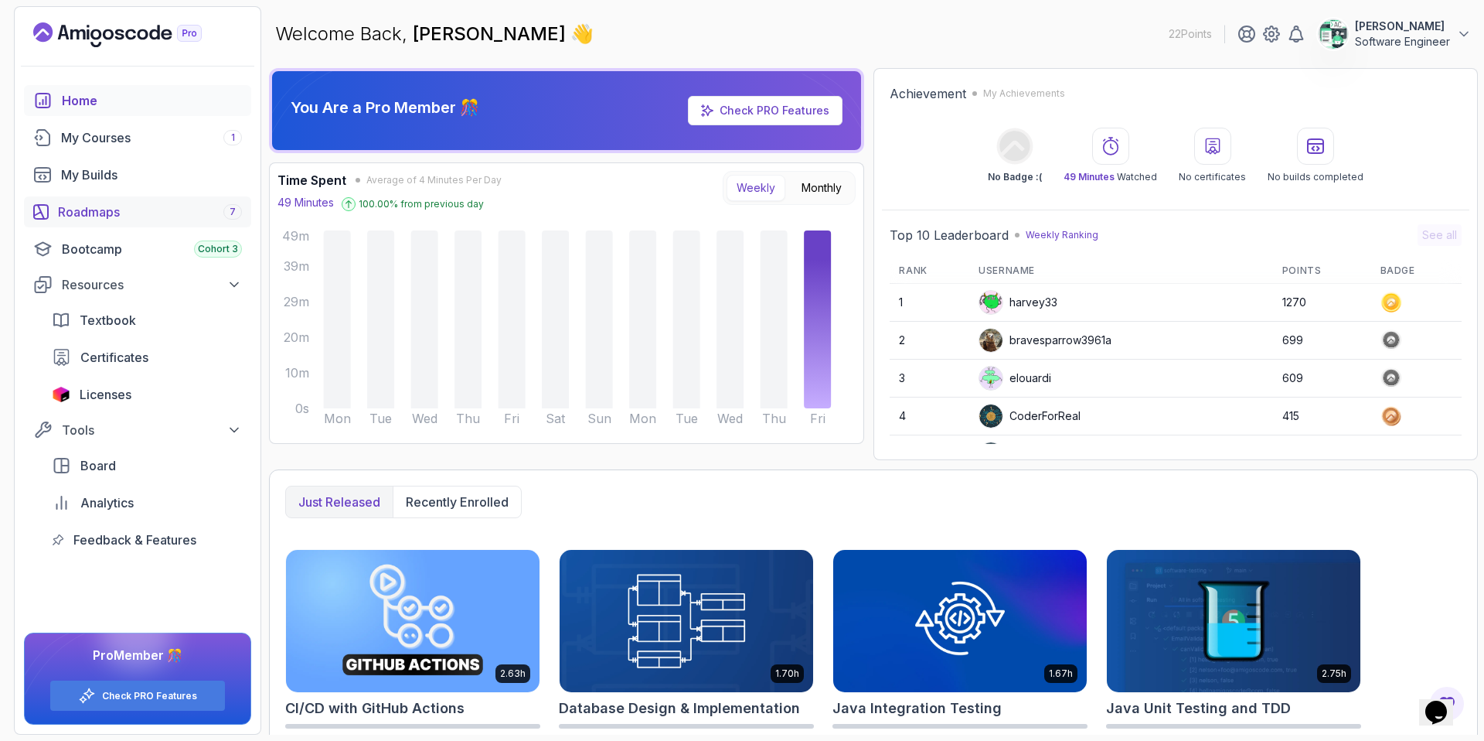
click at [80, 213] on div "Roadmaps 7" at bounding box center [150, 212] width 184 height 19
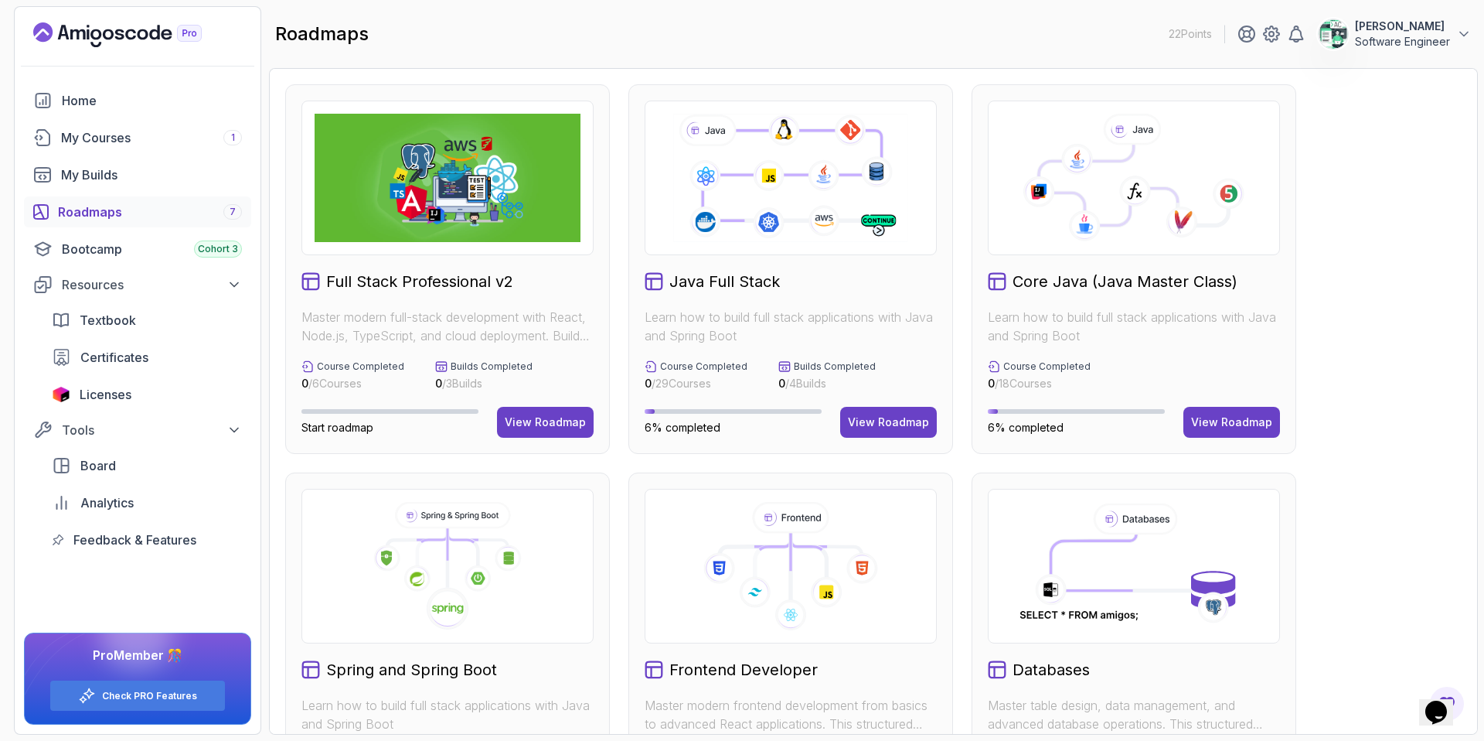
scroll to position [39, 0]
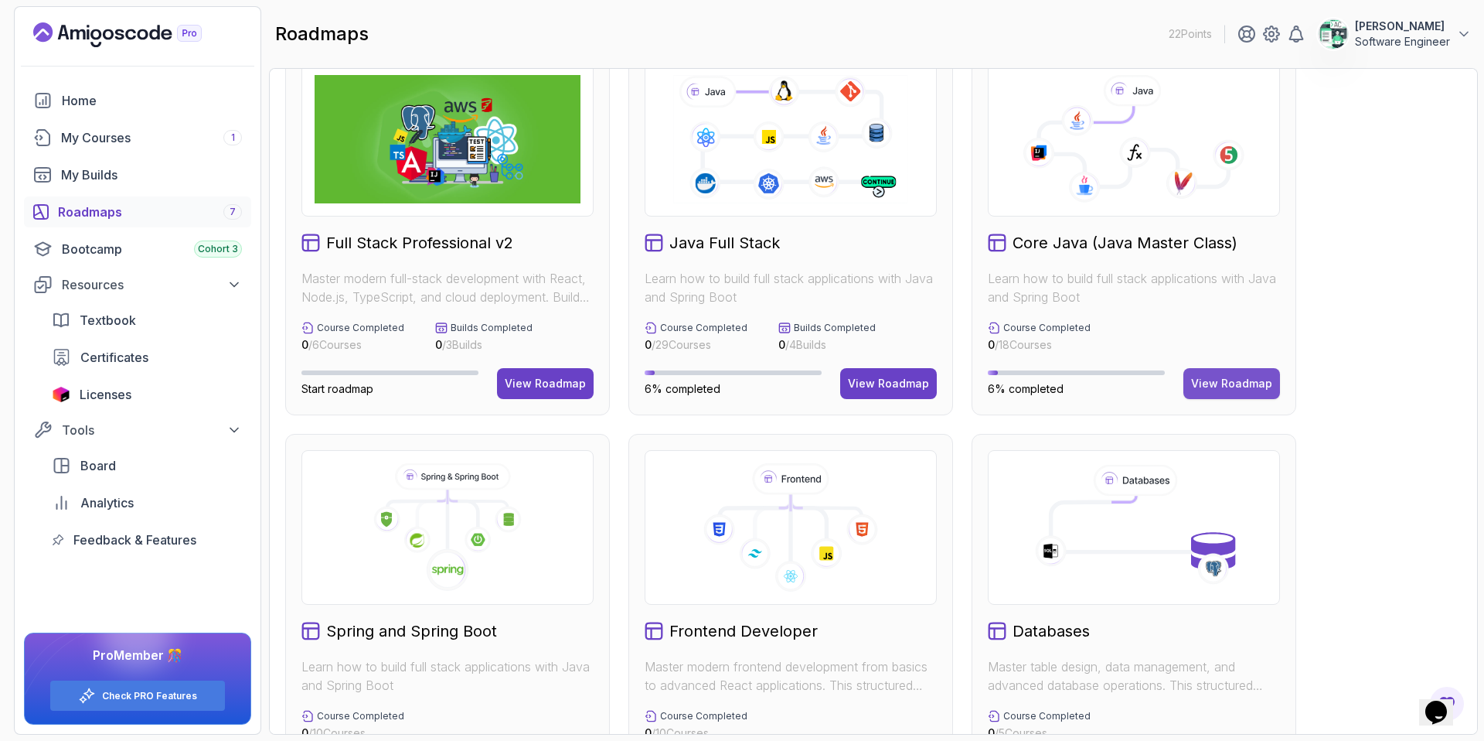
click at [1168, 376] on div "View Roadmap" at bounding box center [1231, 383] width 81 height 15
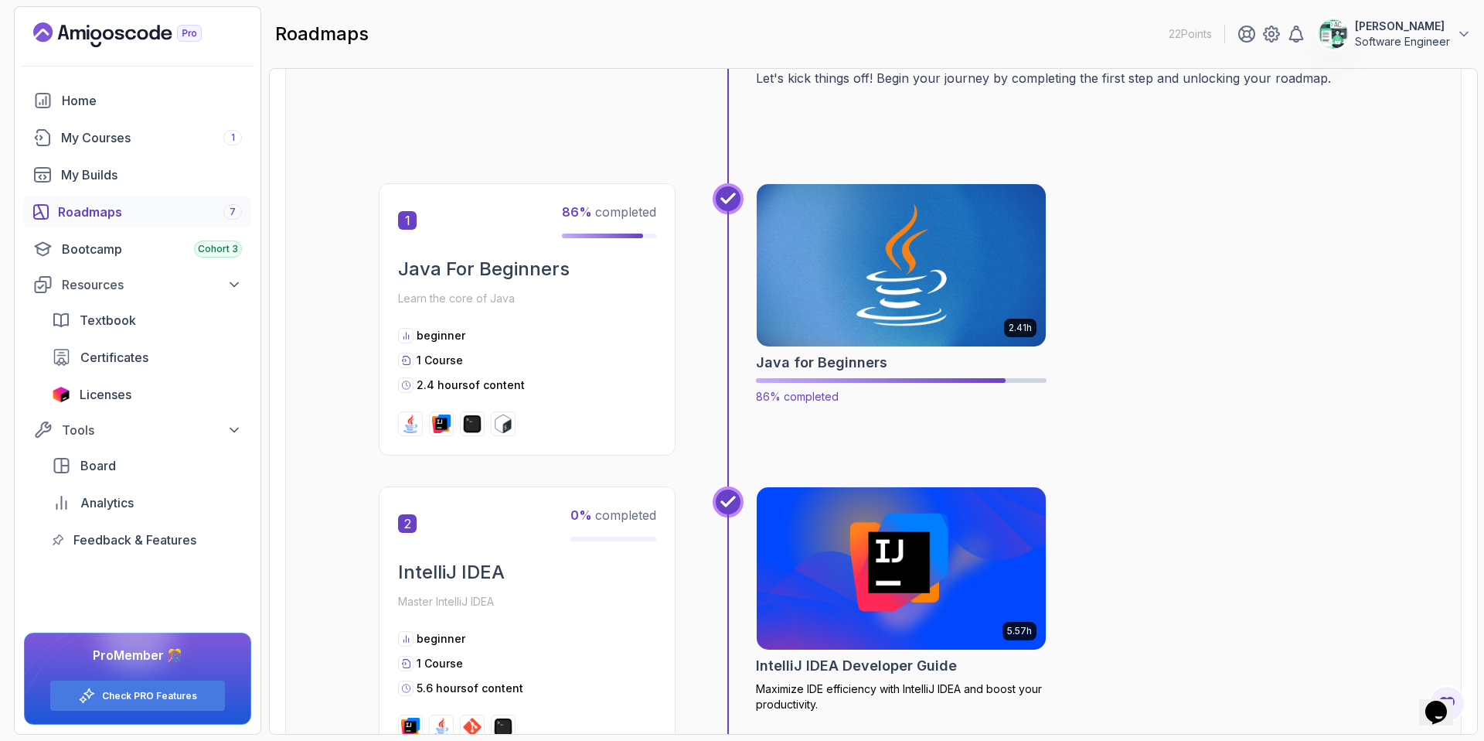
scroll to position [218, 0]
click at [917, 268] on img at bounding box center [902, 266] width 304 height 170
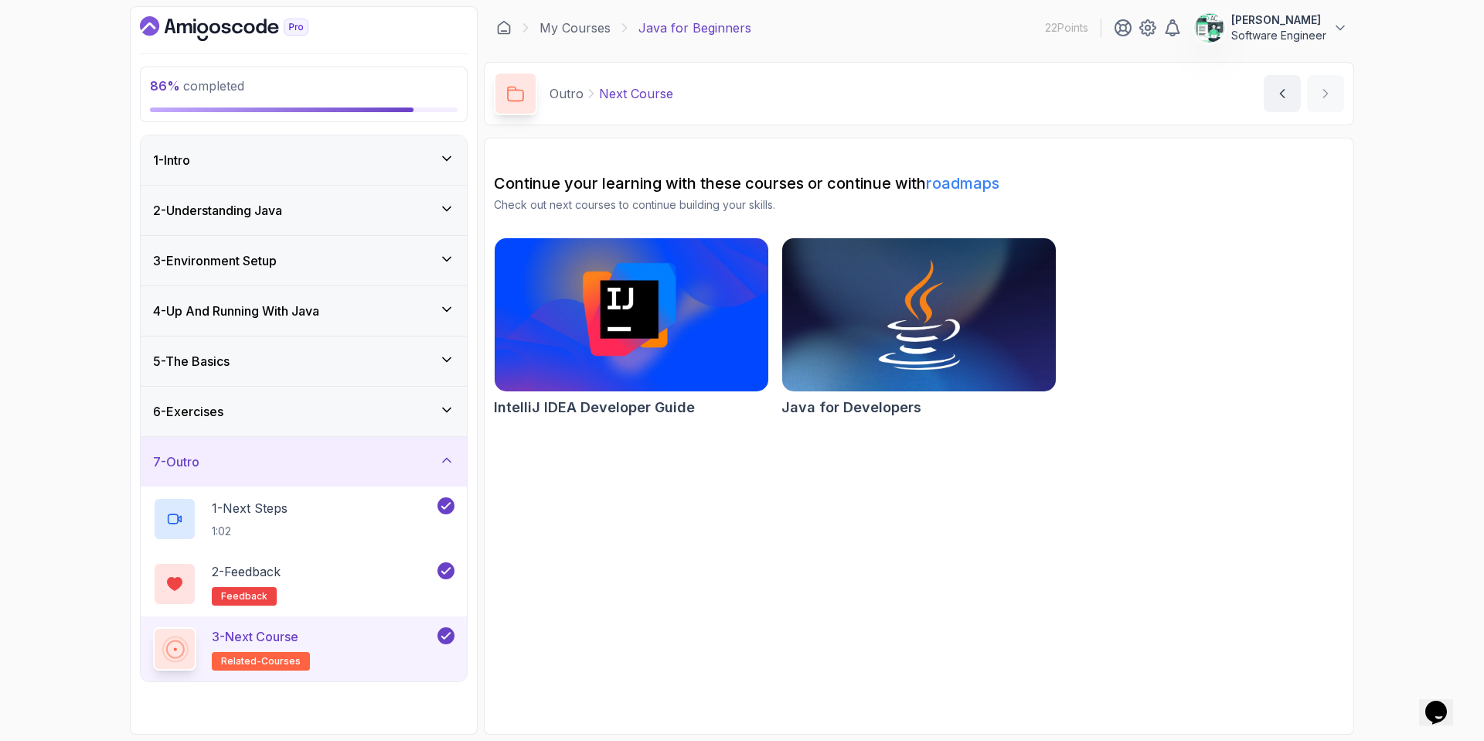
click at [387, 402] on div "6 - Exercises" at bounding box center [303, 411] width 301 height 19
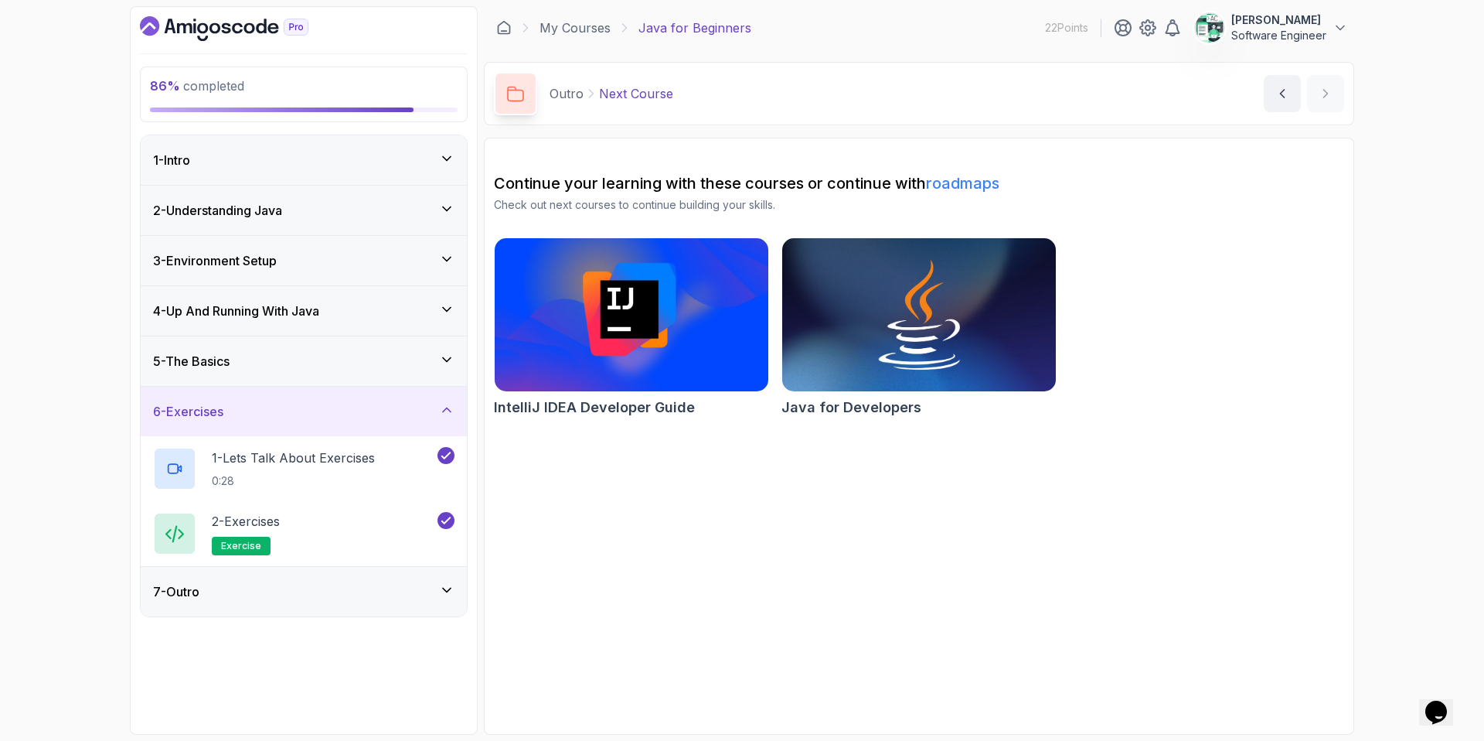
click at [351, 587] on div "7 - Outro" at bounding box center [303, 591] width 301 height 19
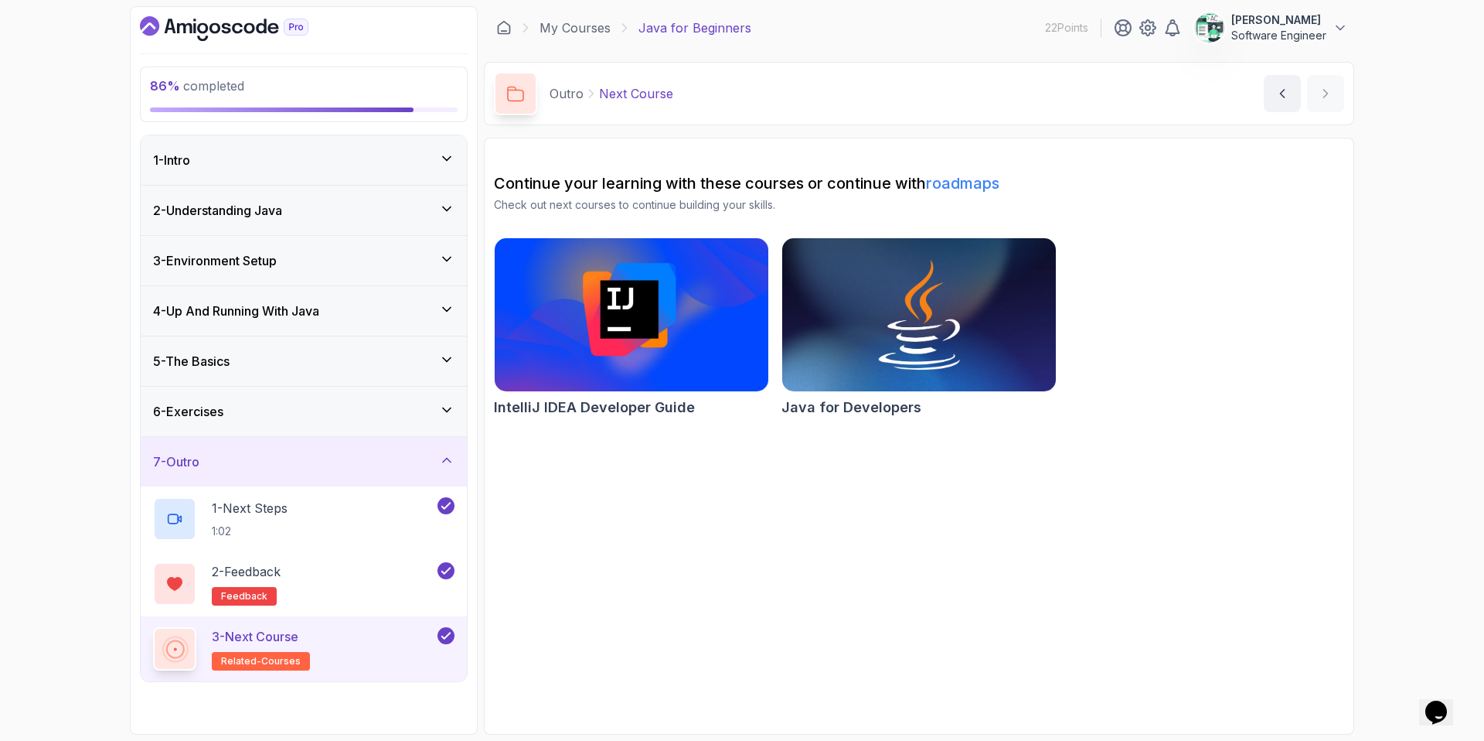
click at [364, 449] on div "7 - Outro" at bounding box center [304, 461] width 326 height 49
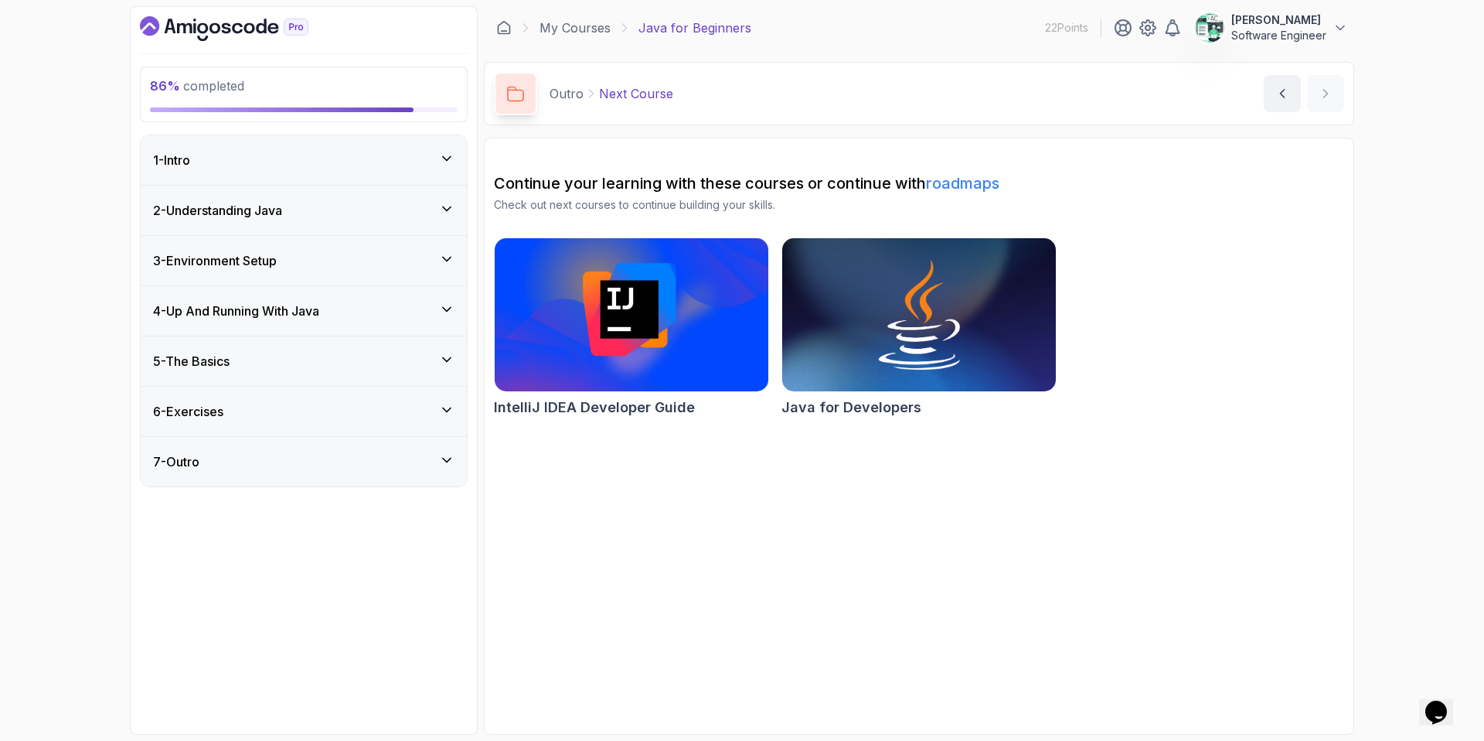
click at [378, 394] on div "6 - Exercises" at bounding box center [304, 410] width 326 height 49
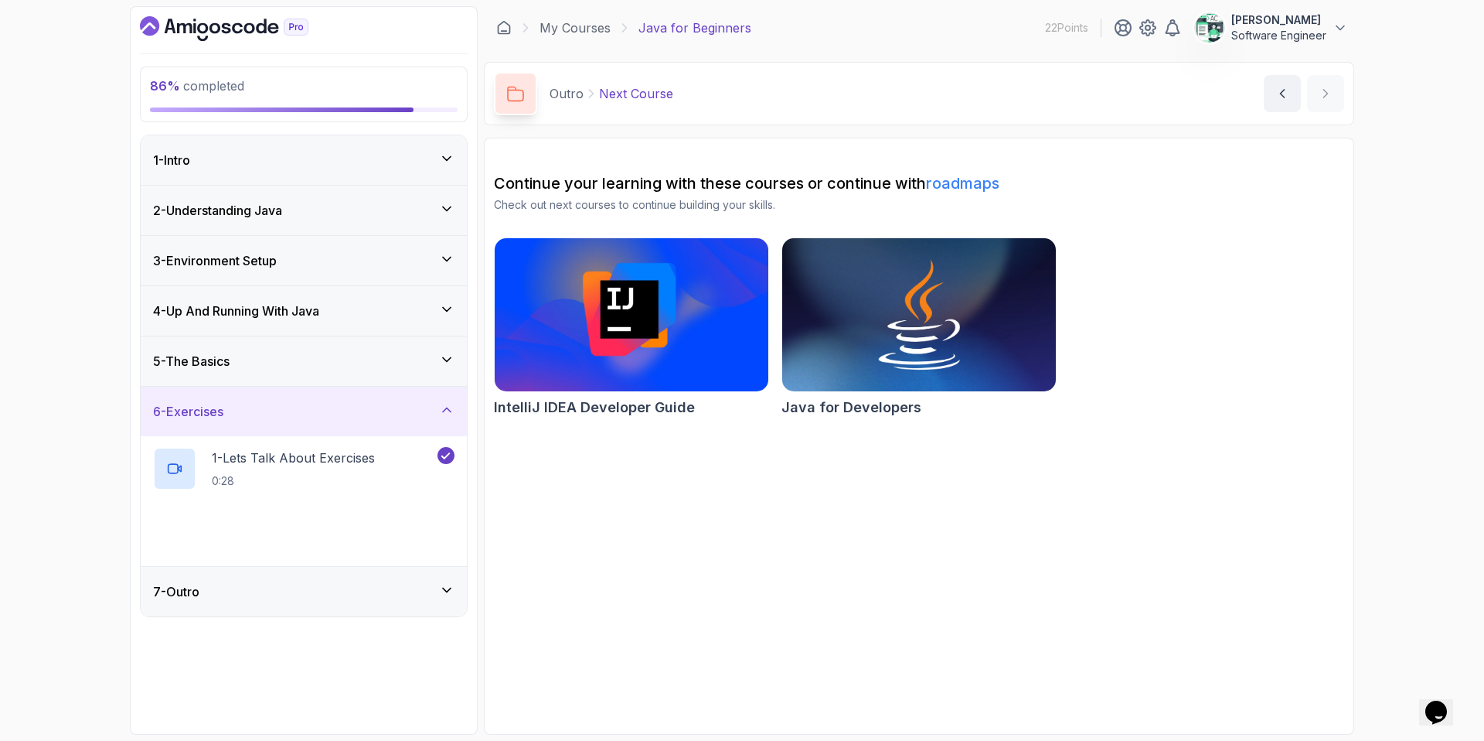
click at [378, 394] on div "6 - Exercises" at bounding box center [304, 410] width 326 height 49
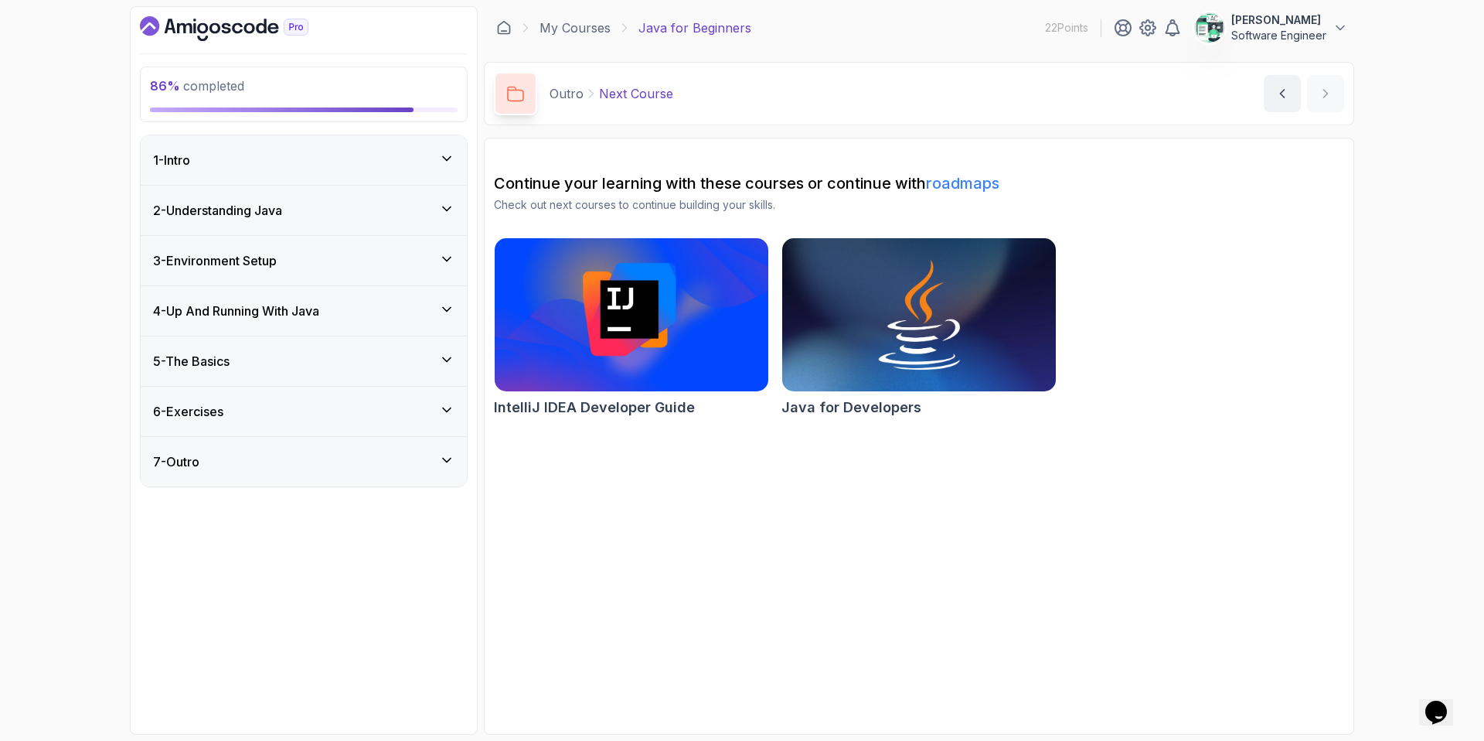
click at [376, 348] on div "5 - The Basics" at bounding box center [304, 360] width 326 height 49
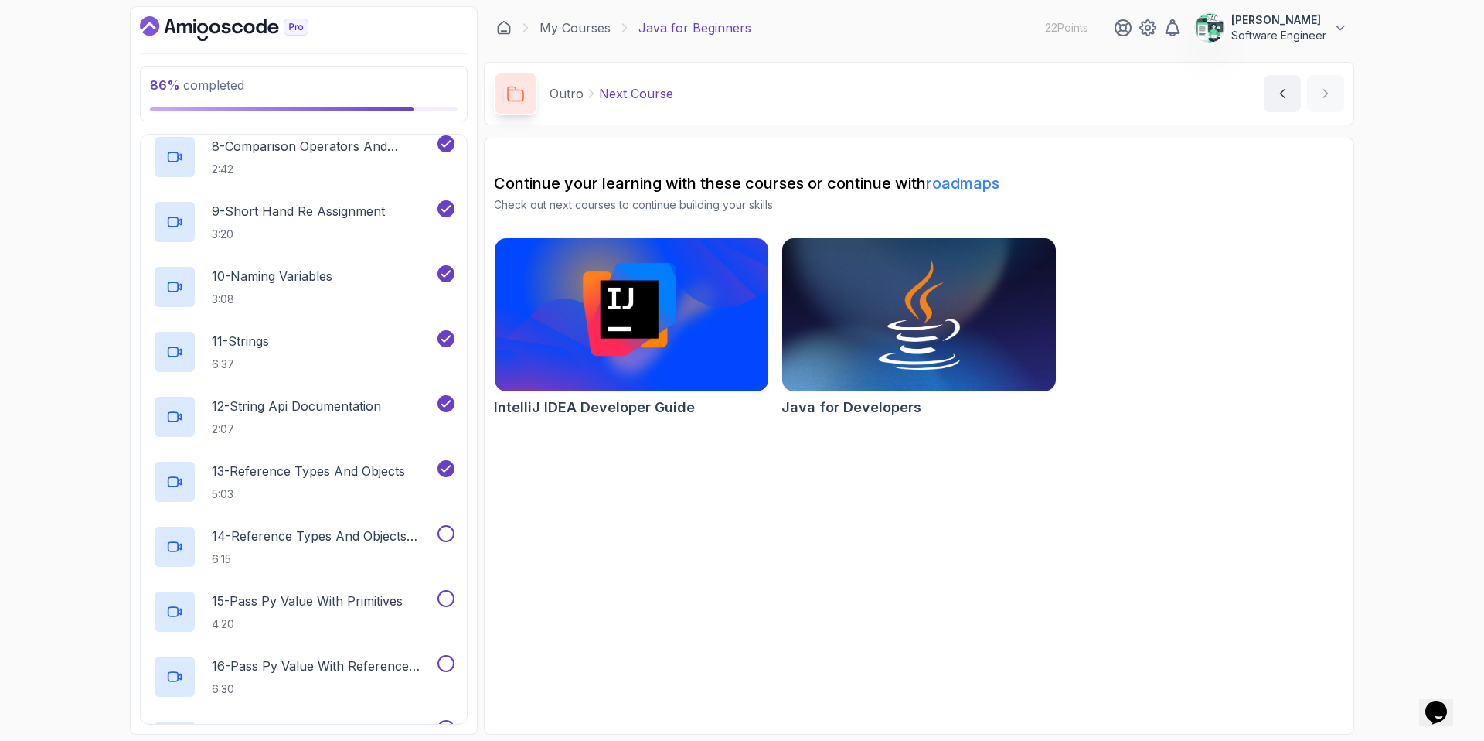
scroll to position [766, 0]
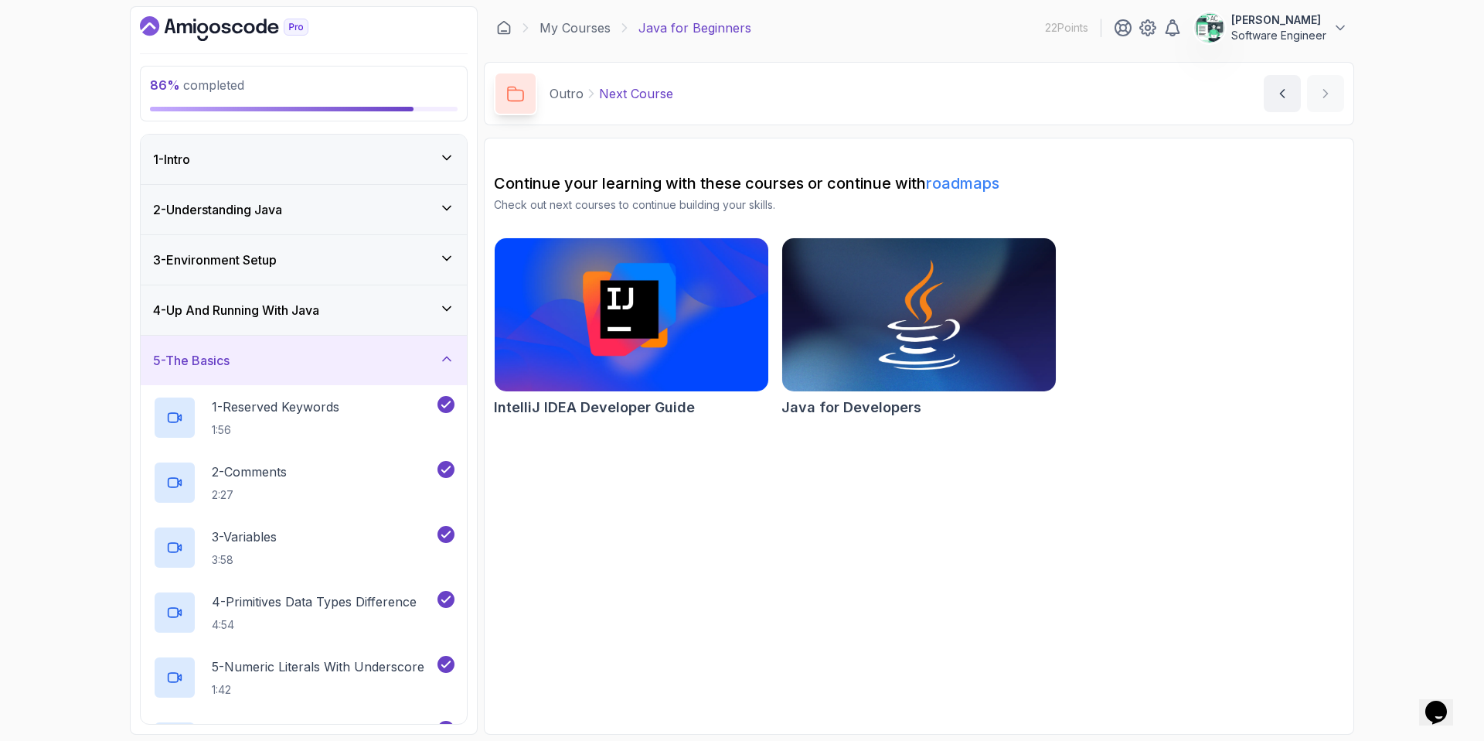
scroll to position [819, 0]
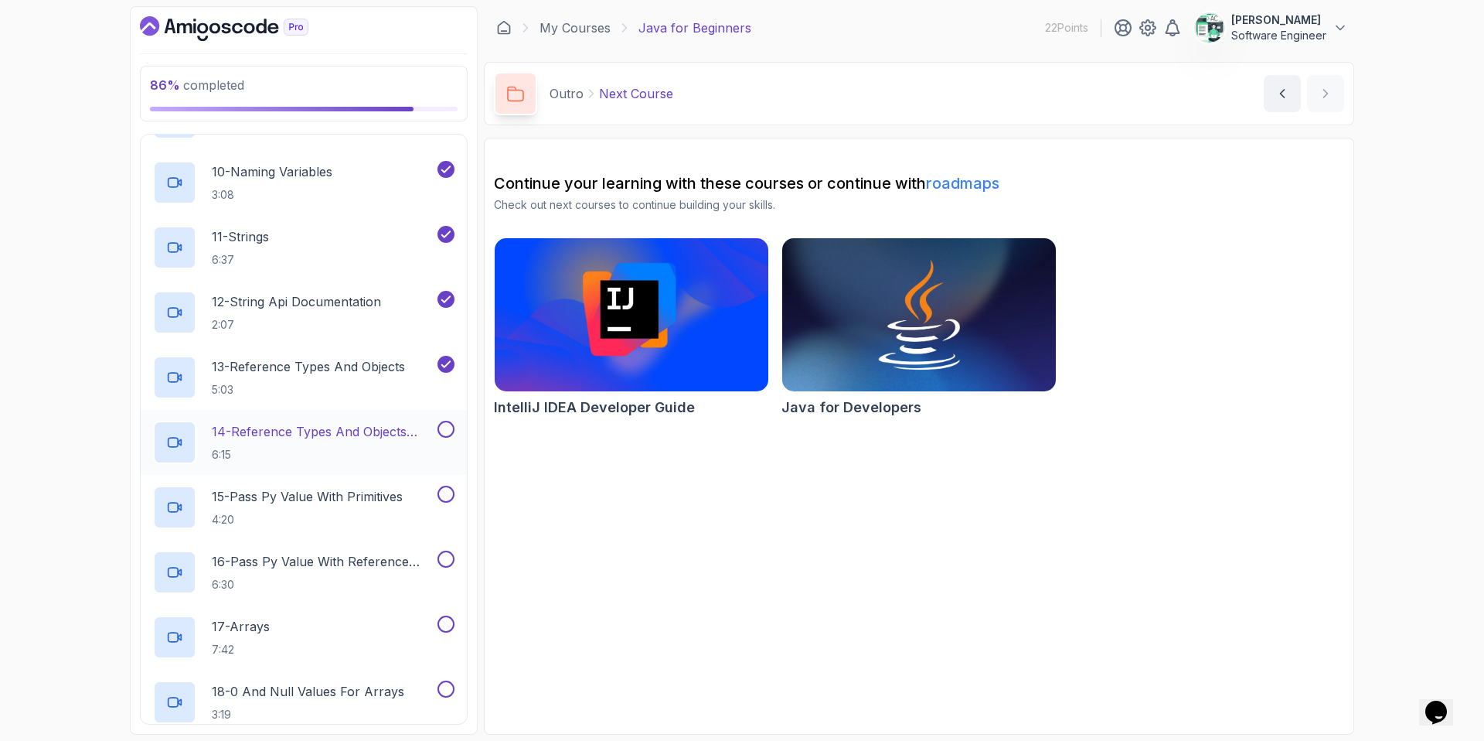
click at [449, 425] on button at bounding box center [446, 429] width 17 height 17
click at [444, 489] on button at bounding box center [446, 493] width 17 height 17
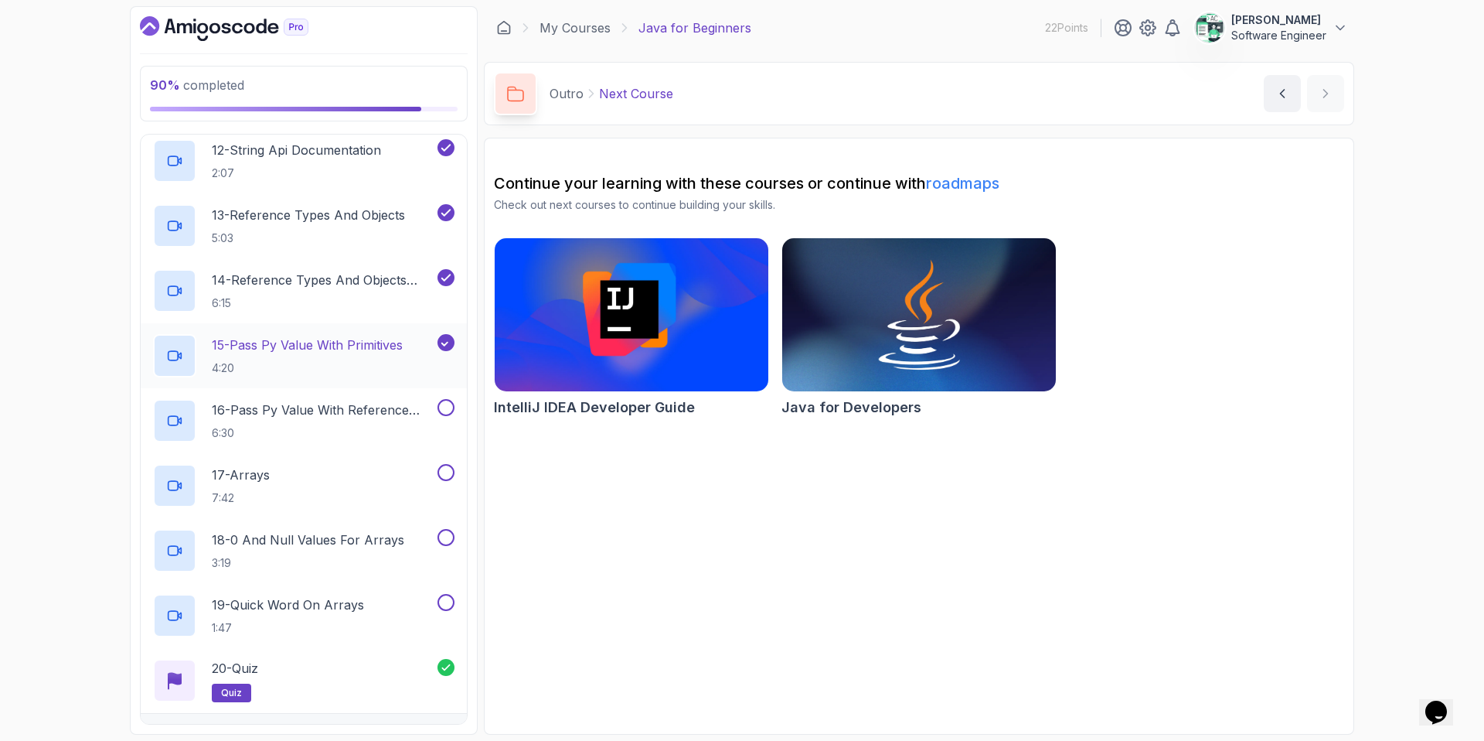
scroll to position [972, 0]
click at [441, 610] on button "19 - Quick Word On Arrays 1:47" at bounding box center [303, 613] width 301 height 43
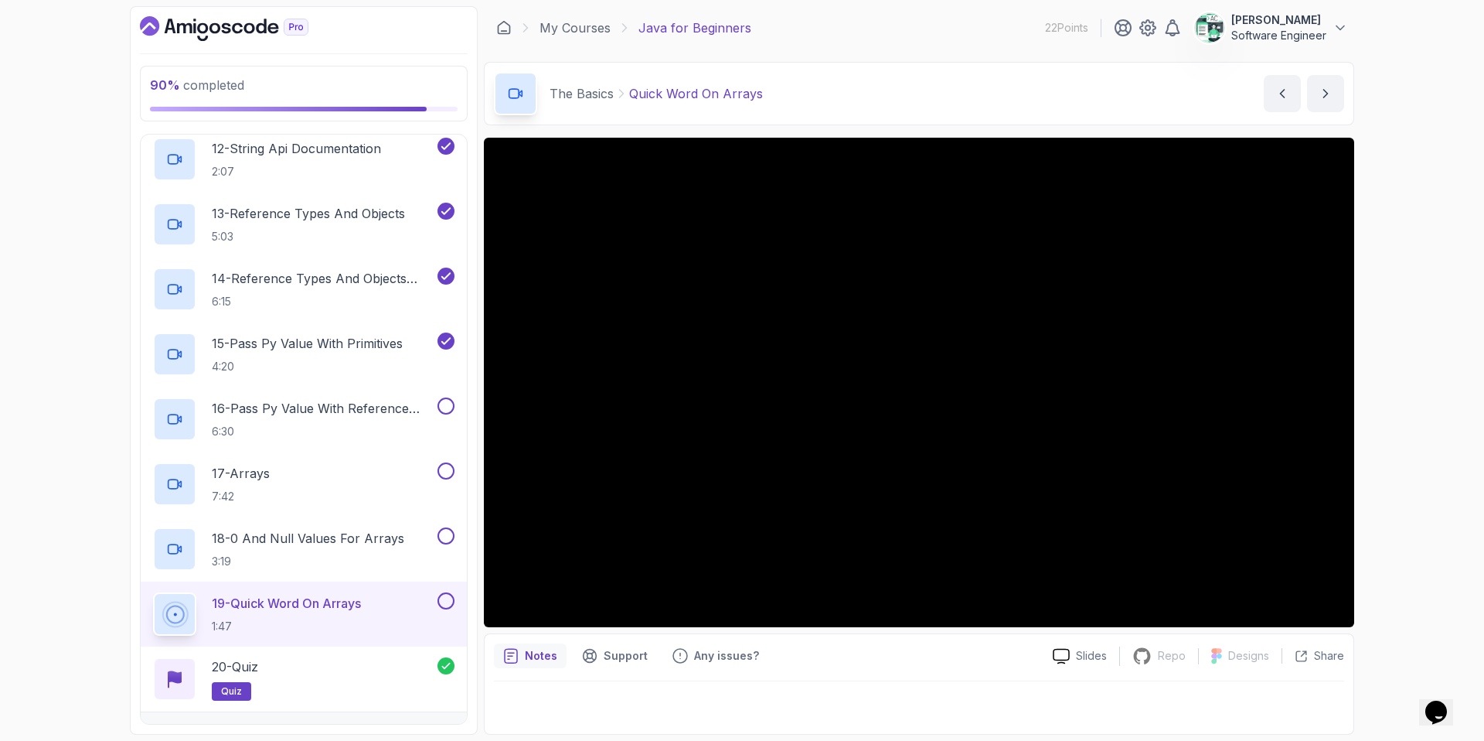
click at [443, 603] on button at bounding box center [446, 600] width 17 height 17
click at [443, 530] on button at bounding box center [446, 535] width 17 height 17
click at [444, 475] on button at bounding box center [446, 470] width 17 height 17
click at [444, 407] on button at bounding box center [446, 405] width 17 height 17
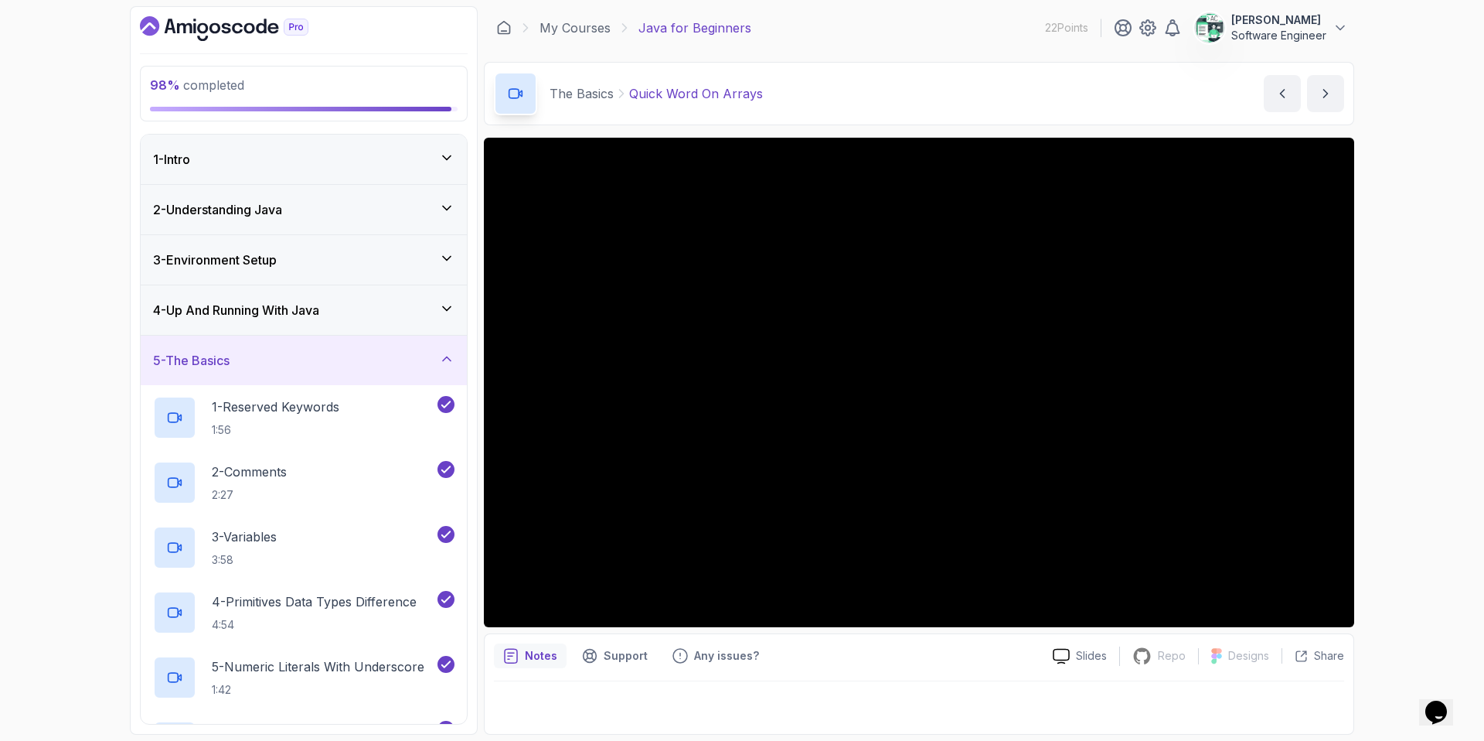
click at [341, 348] on div "5 - The Basics" at bounding box center [304, 359] width 326 height 49
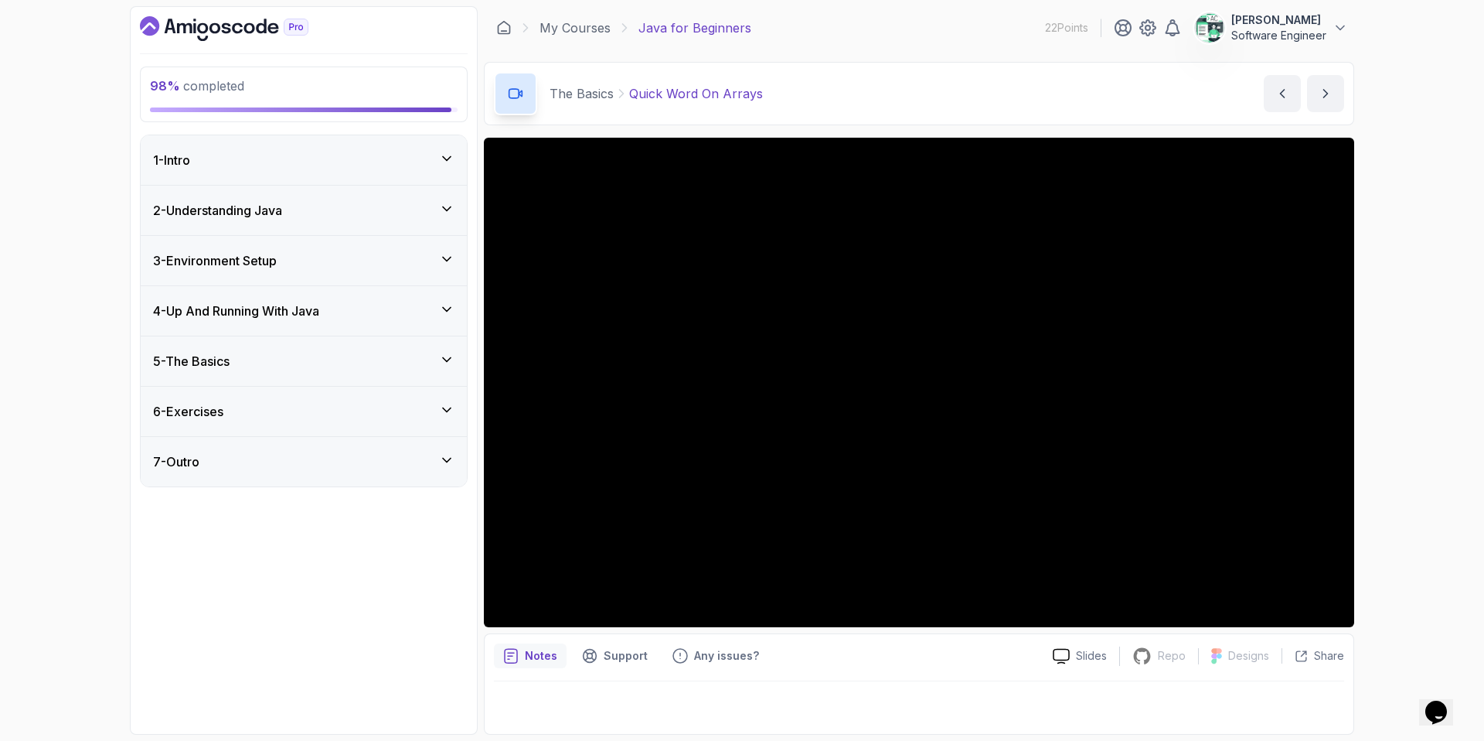
click at [342, 322] on div "4 - Up And Running With Java" at bounding box center [304, 310] width 326 height 49
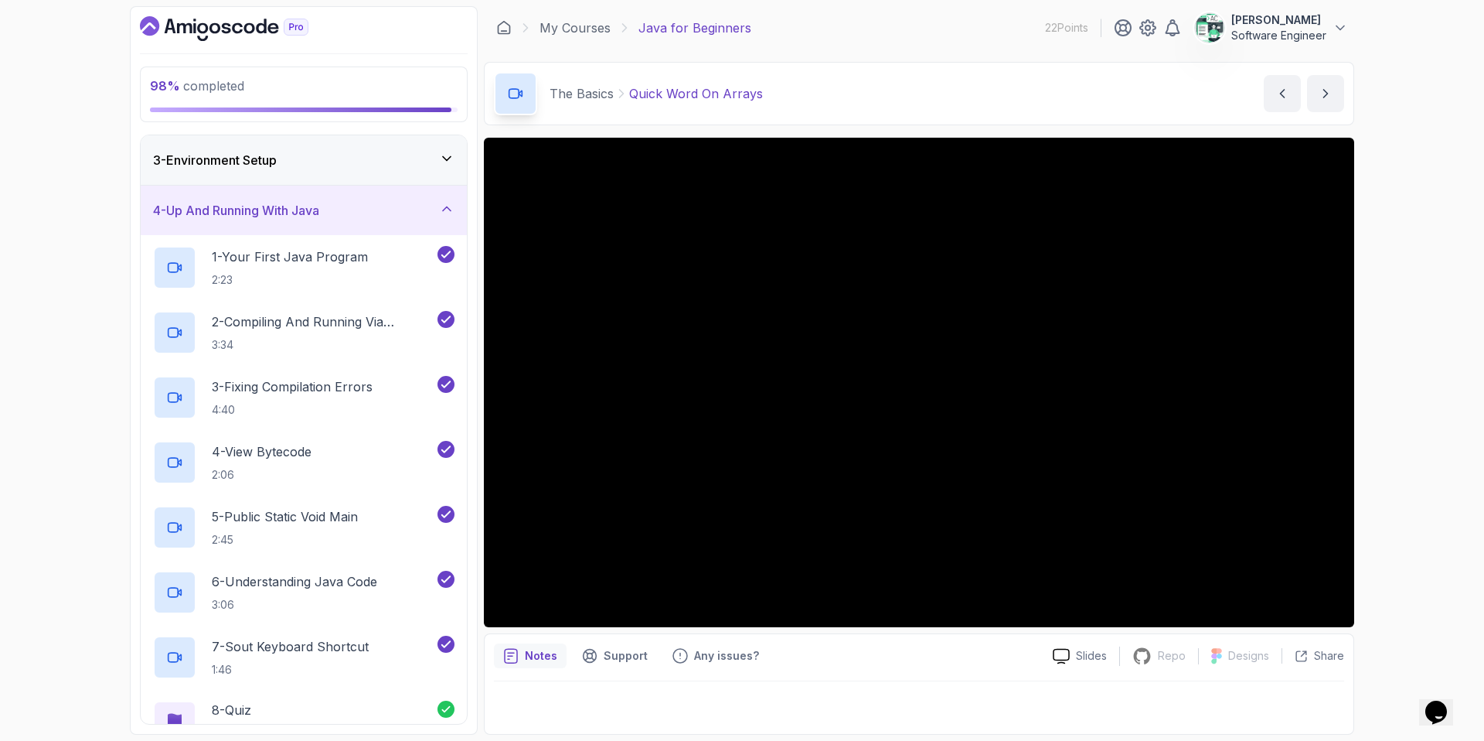
scroll to position [94, 0]
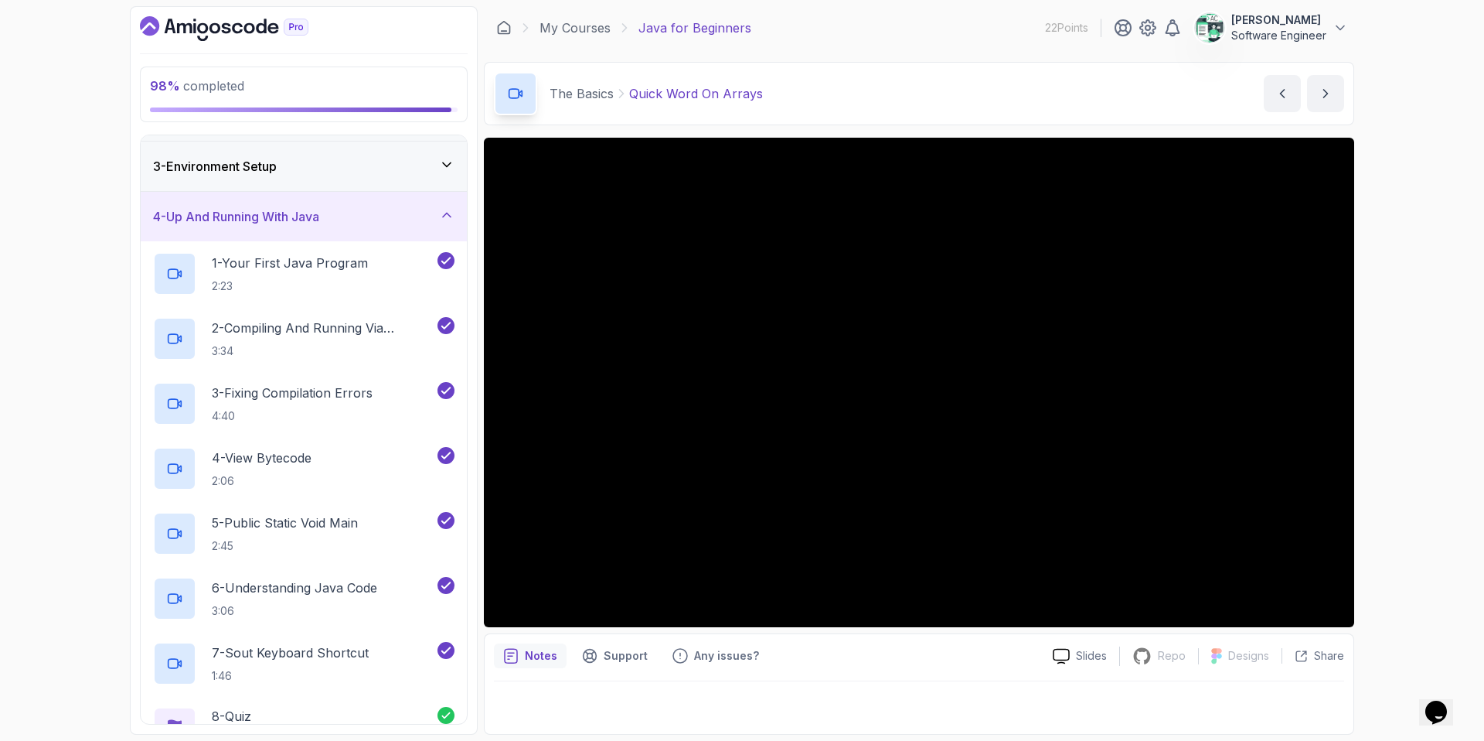
click at [339, 211] on div "4 - Up And Running With Java" at bounding box center [303, 216] width 301 height 19
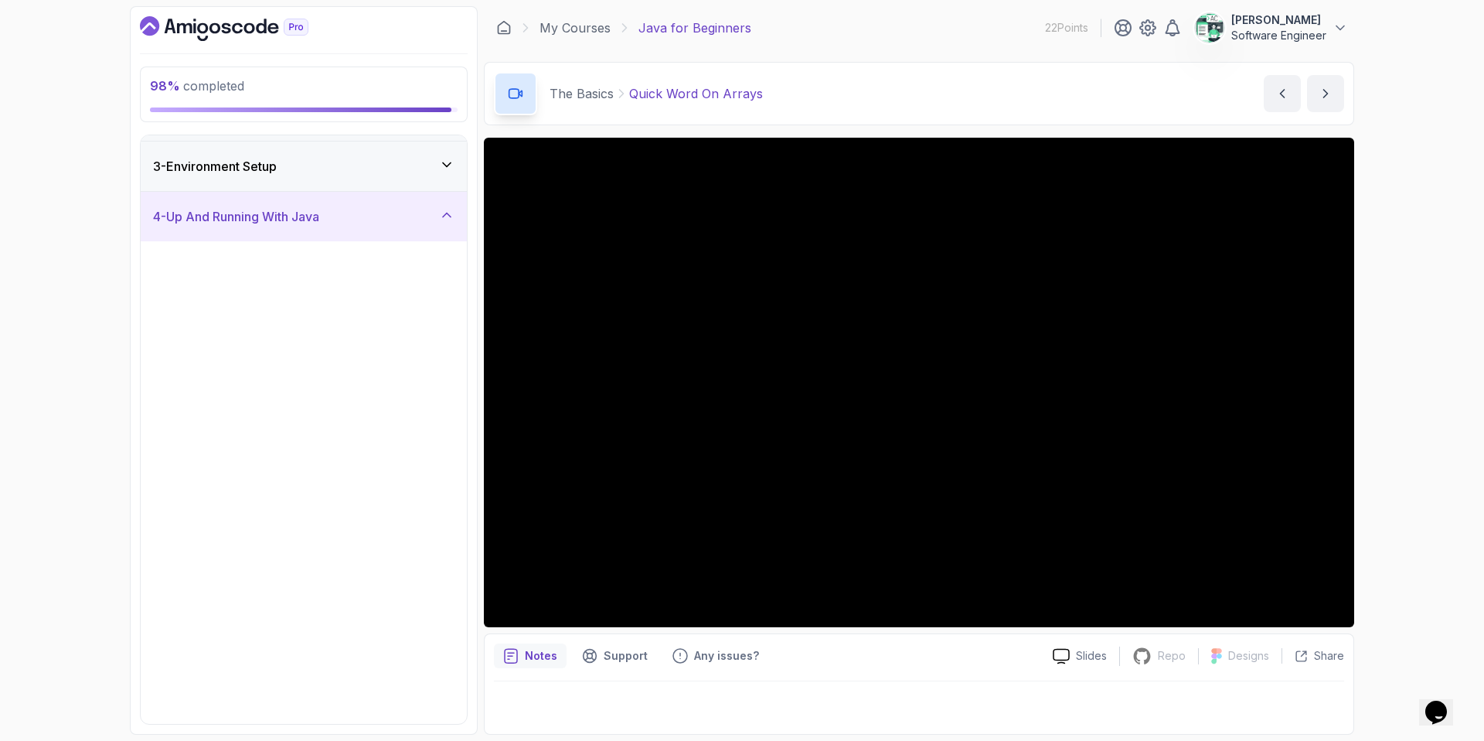
scroll to position [0, 0]
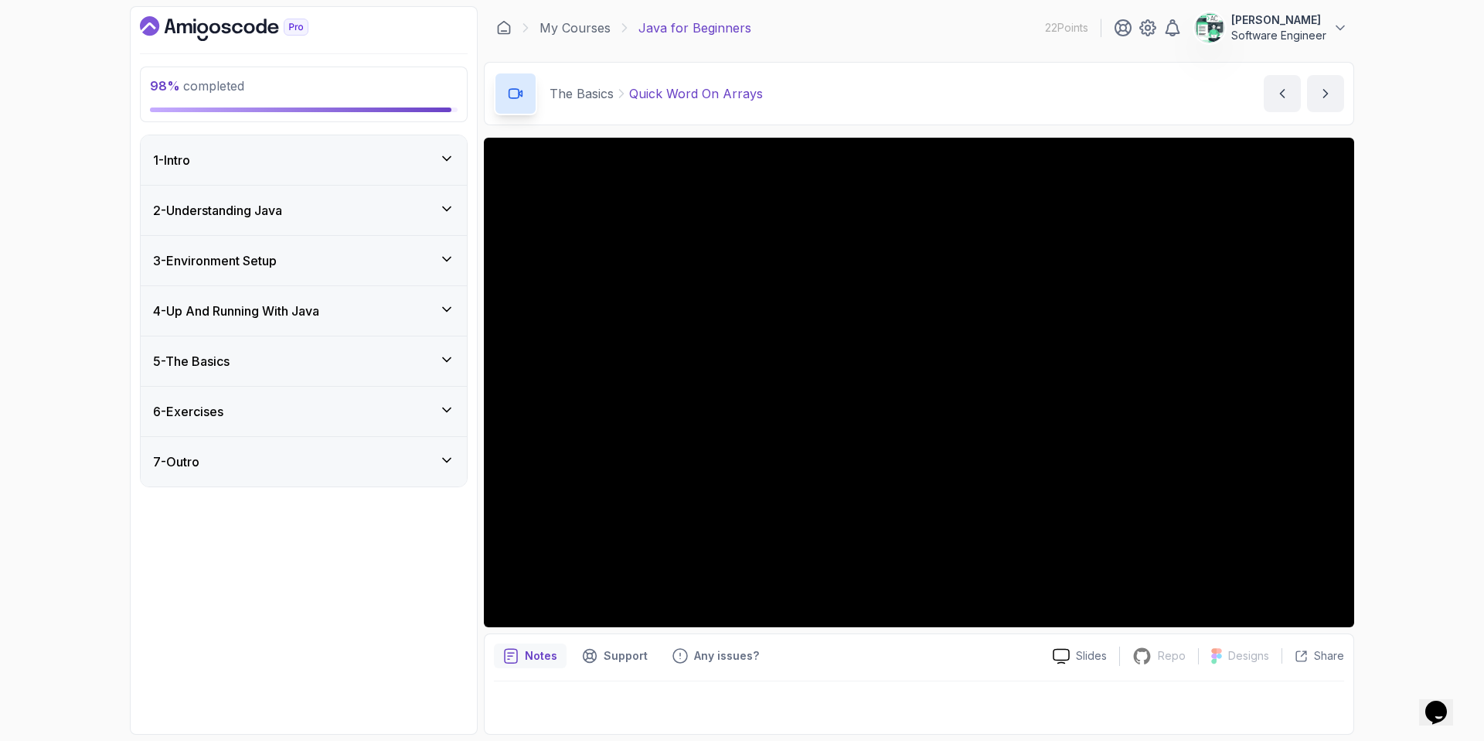
click at [335, 257] on div "3 - Environment Setup" at bounding box center [303, 260] width 301 height 19
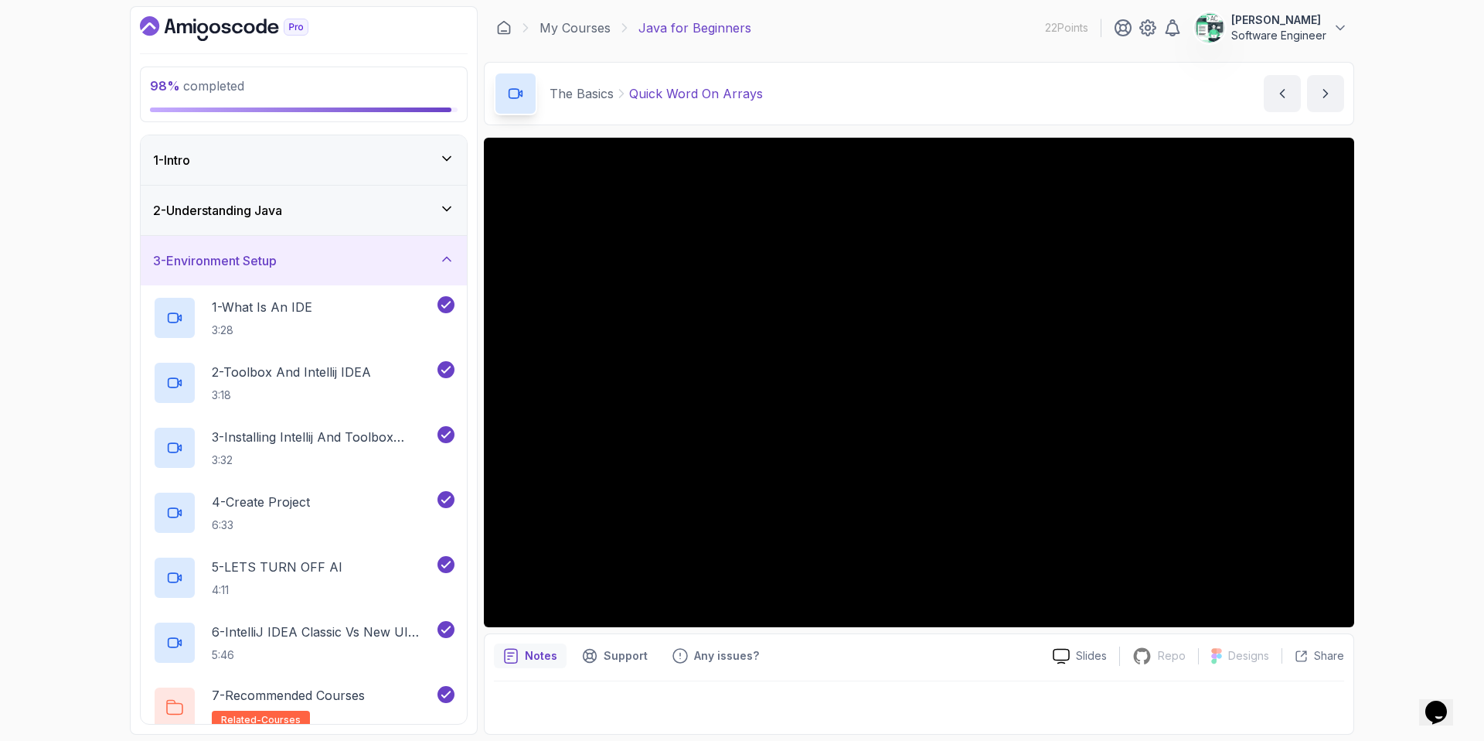
click at [342, 254] on div "3 - Environment Setup" at bounding box center [303, 260] width 301 height 19
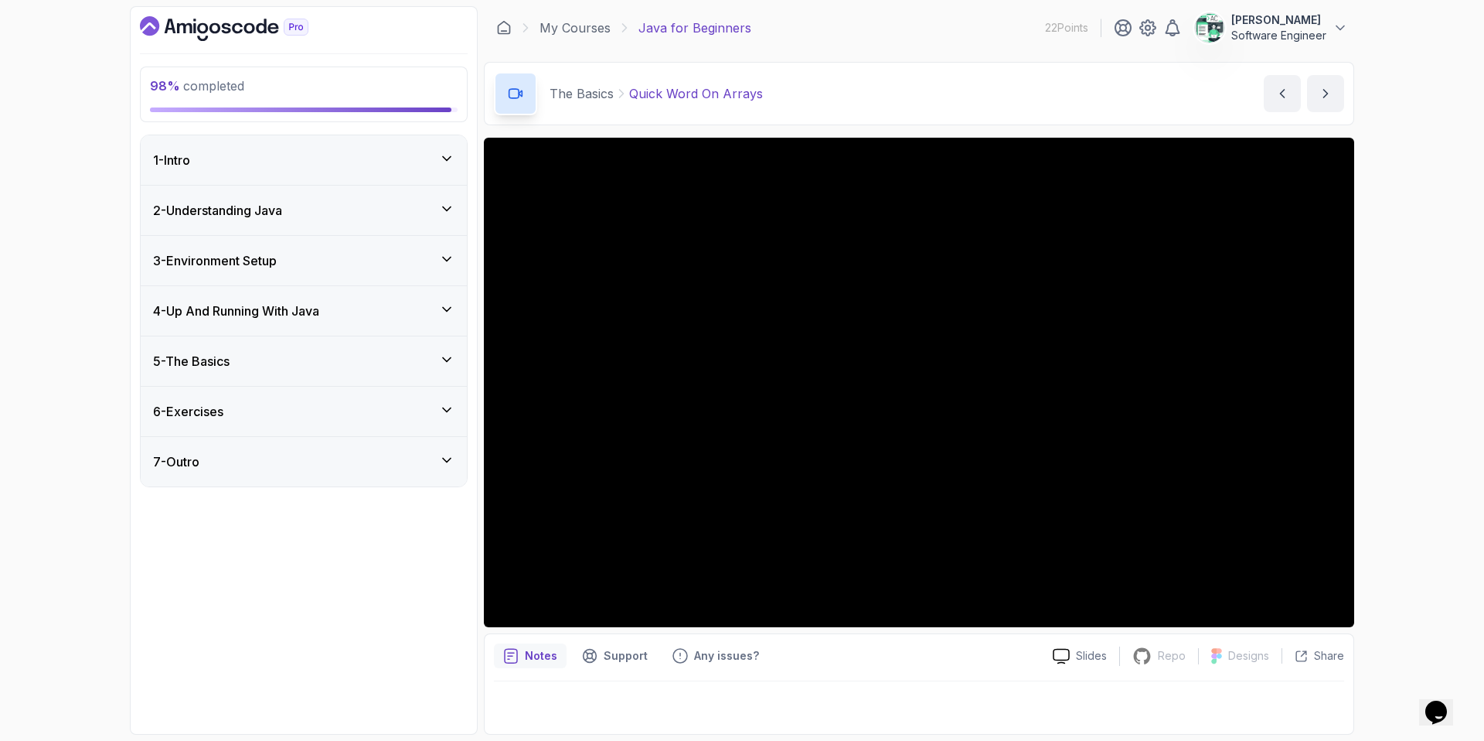
click at [357, 201] on div "2 - Understanding Java" at bounding box center [303, 210] width 301 height 19
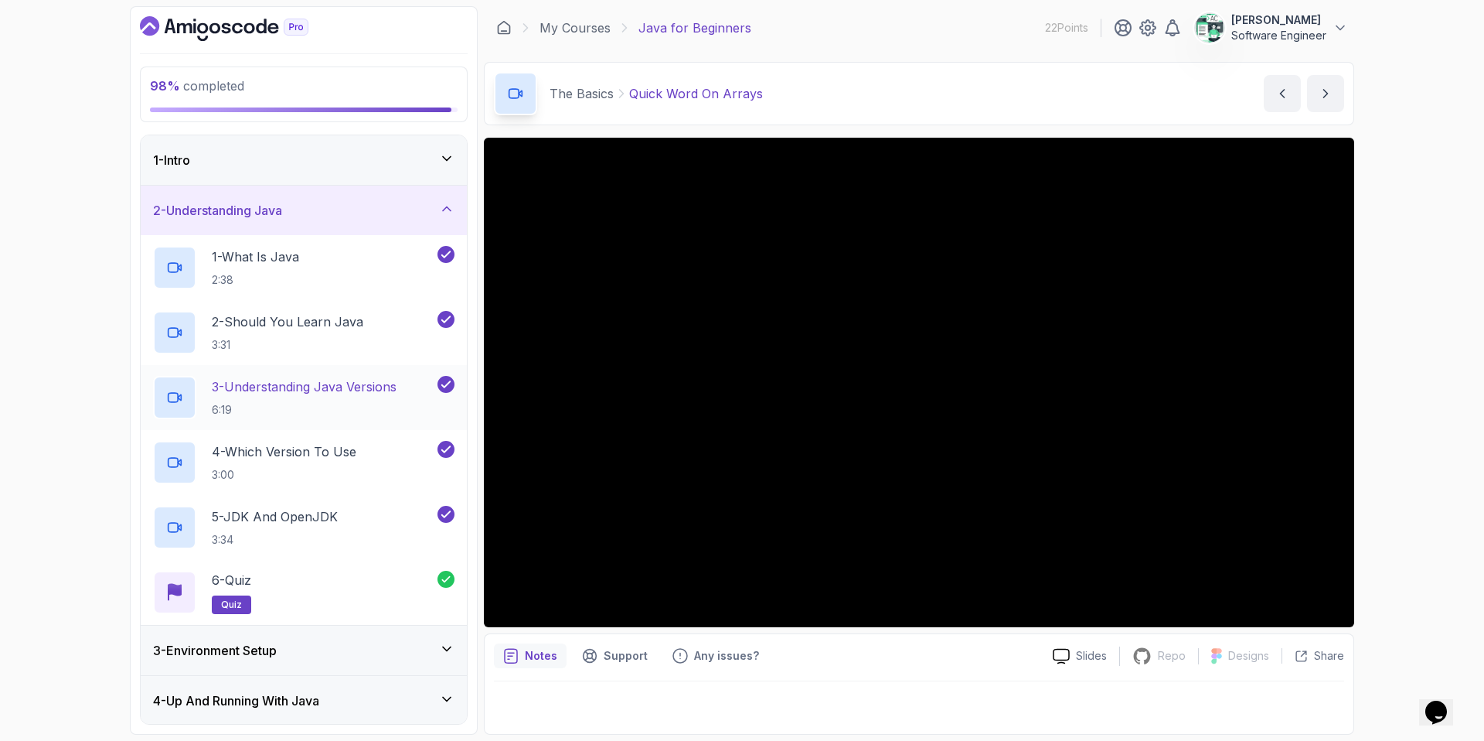
scroll to position [19, 0]
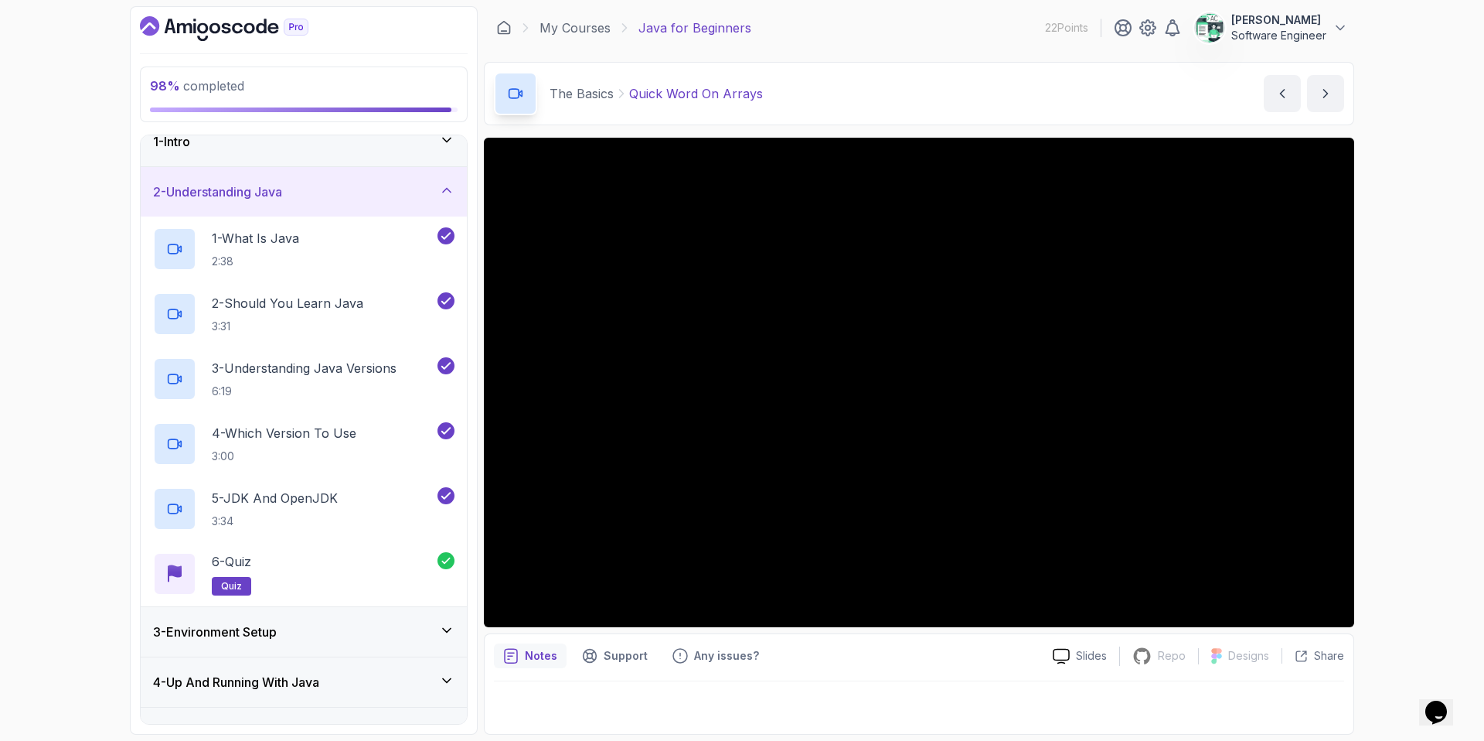
click at [368, 189] on div "2 - Understanding Java" at bounding box center [303, 191] width 301 height 19
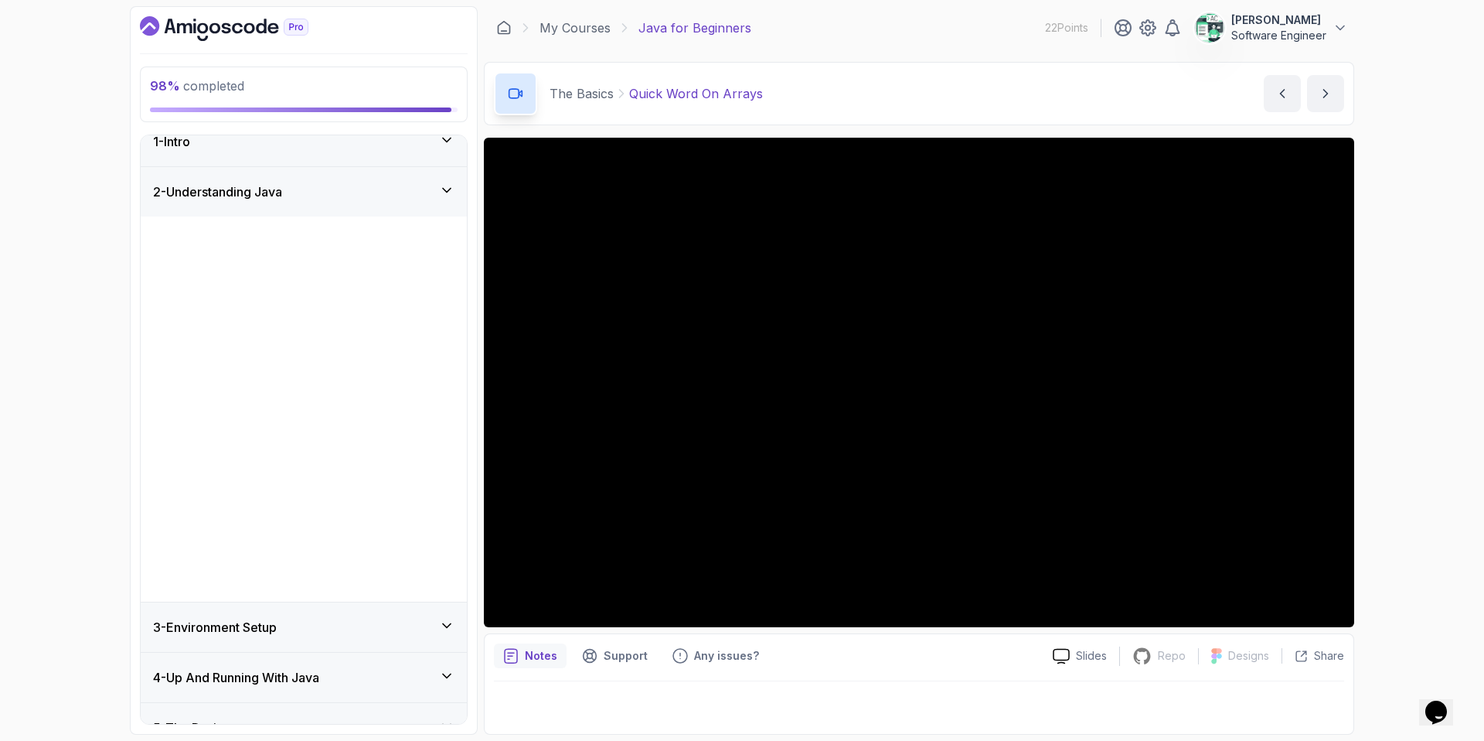
scroll to position [0, 0]
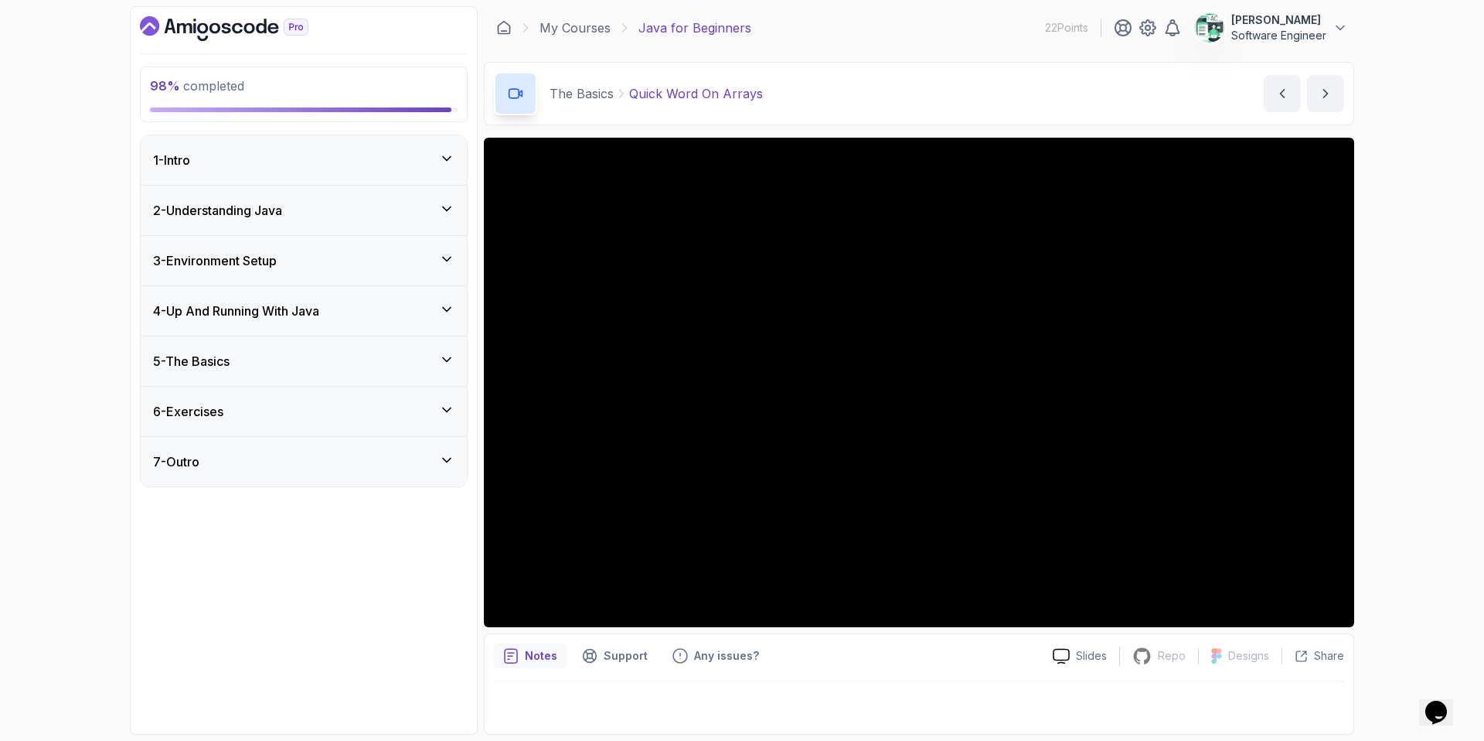
click at [392, 141] on div "1 - Intro" at bounding box center [304, 159] width 326 height 49
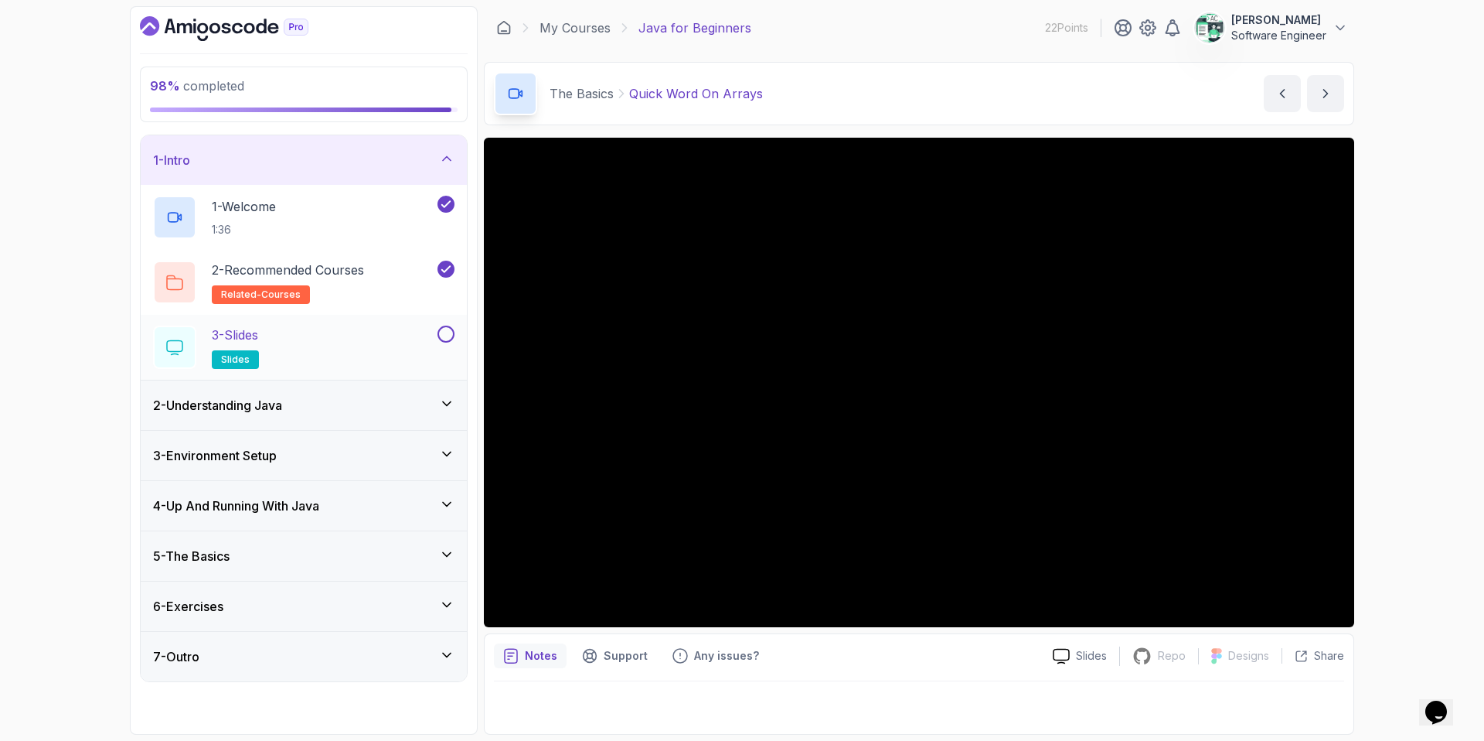
click at [445, 332] on button at bounding box center [446, 333] width 17 height 17
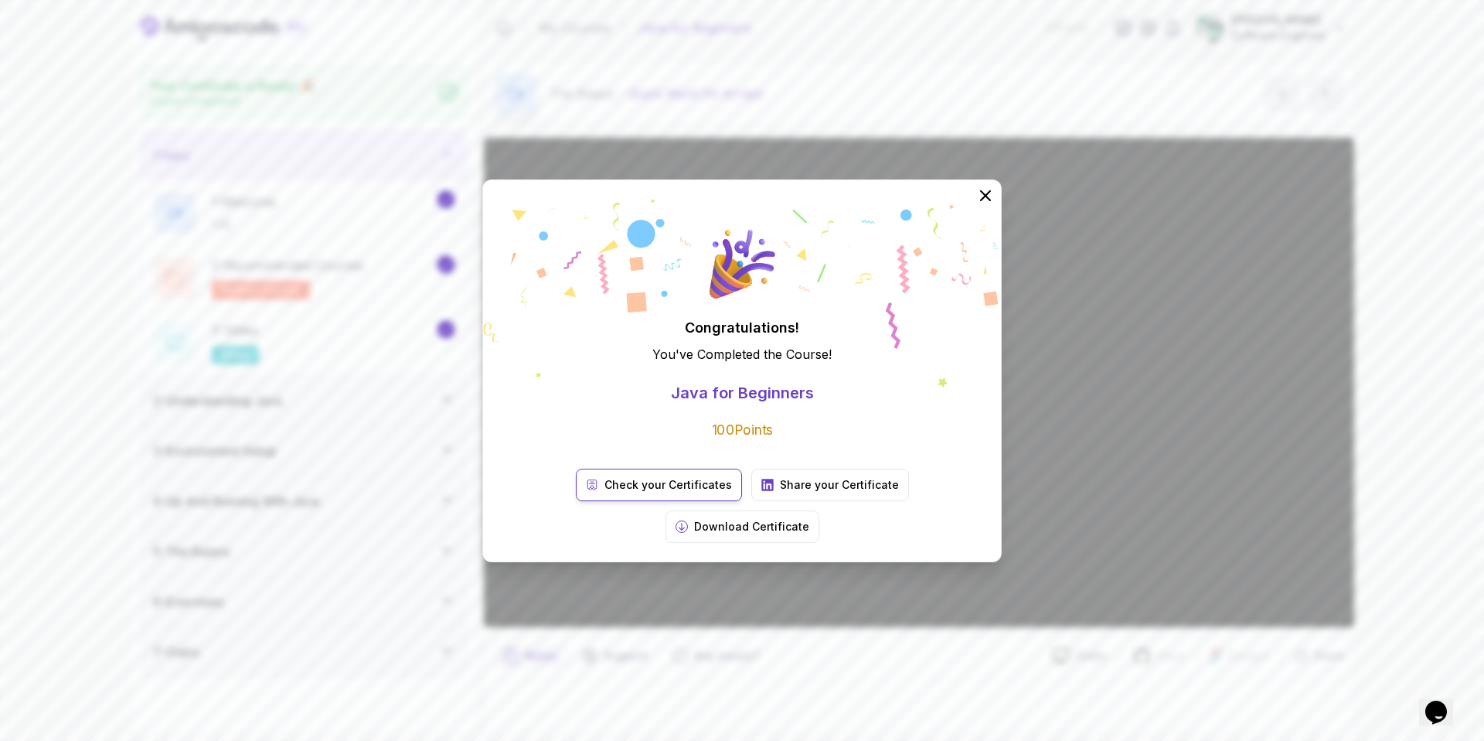
click at [608, 492] on p "Check your Certificates" at bounding box center [668, 484] width 128 height 15
click at [809, 519] on p "Download Certificate" at bounding box center [751, 526] width 115 height 15
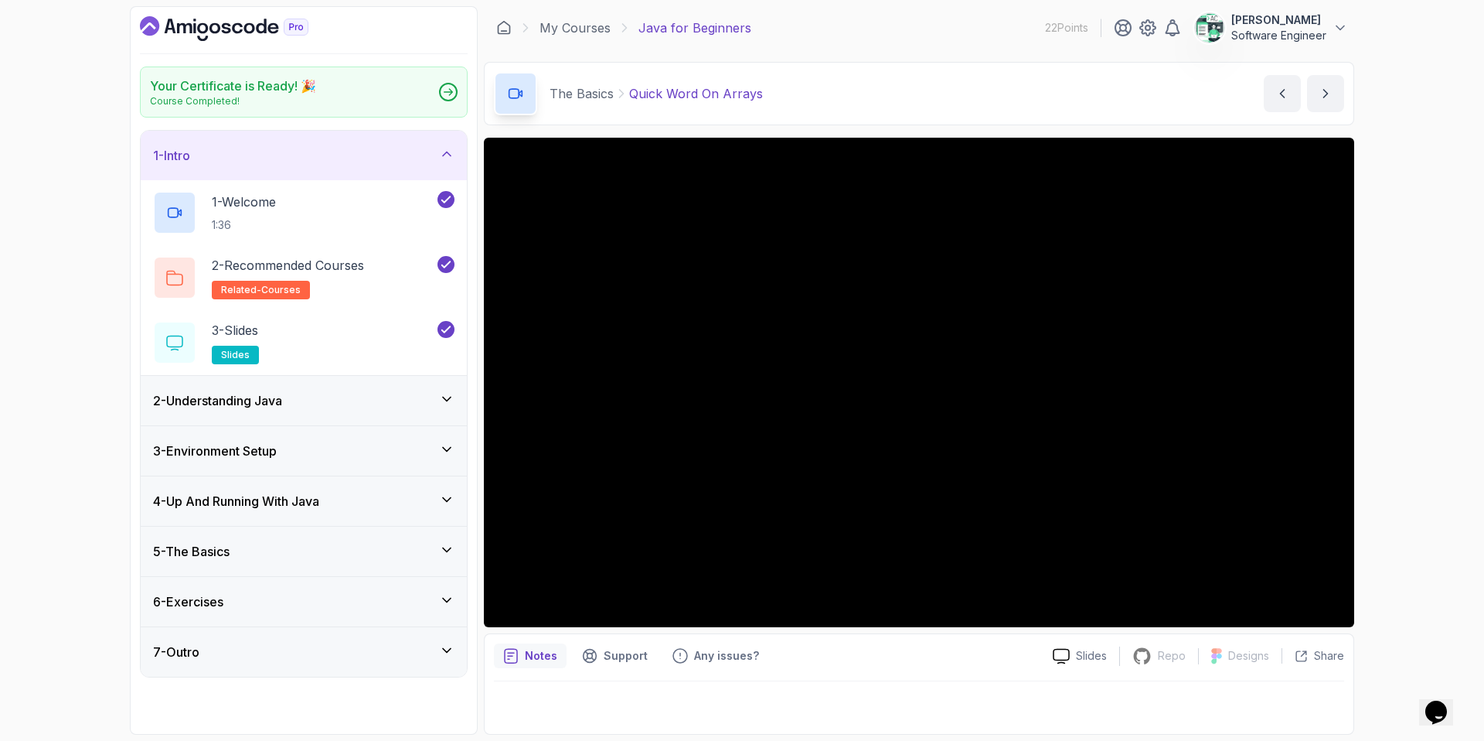
click at [196, 22] on icon "Dashboard" at bounding box center [224, 28] width 169 height 25
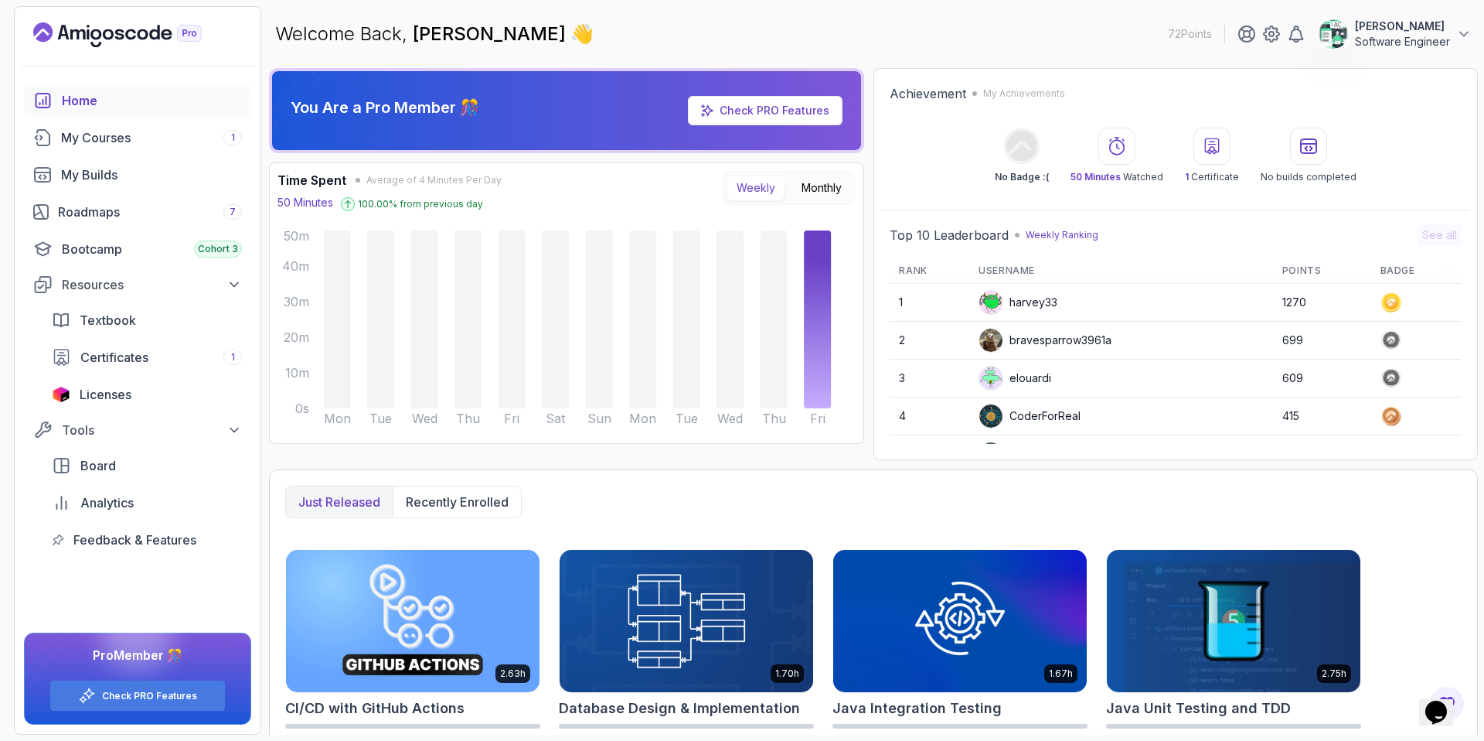
click at [742, 90] on div "You Are a Pro Member 🎊 Check PRO Features" at bounding box center [566, 110] width 577 height 54
click at [739, 113] on link "Check PRO Features" at bounding box center [775, 110] width 110 height 13
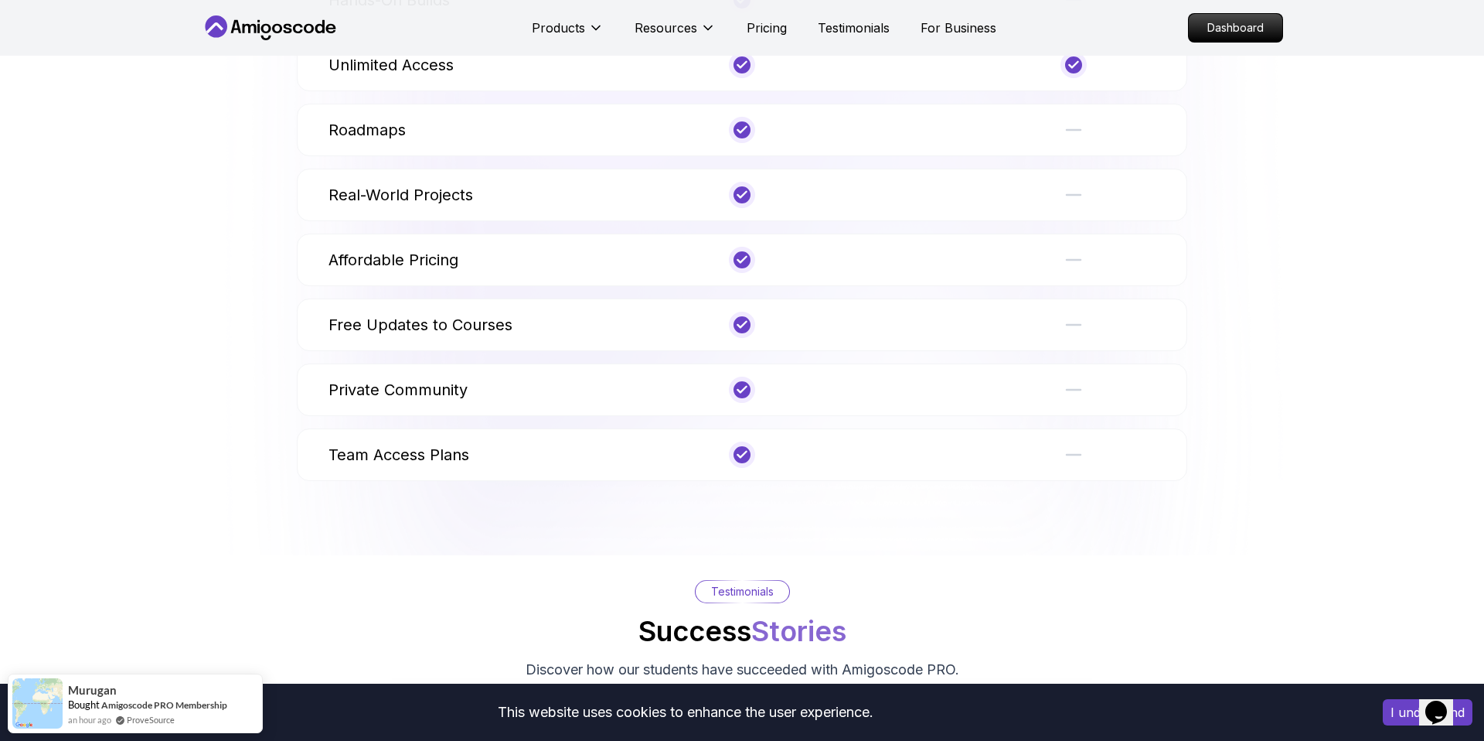
scroll to position [1228, 0]
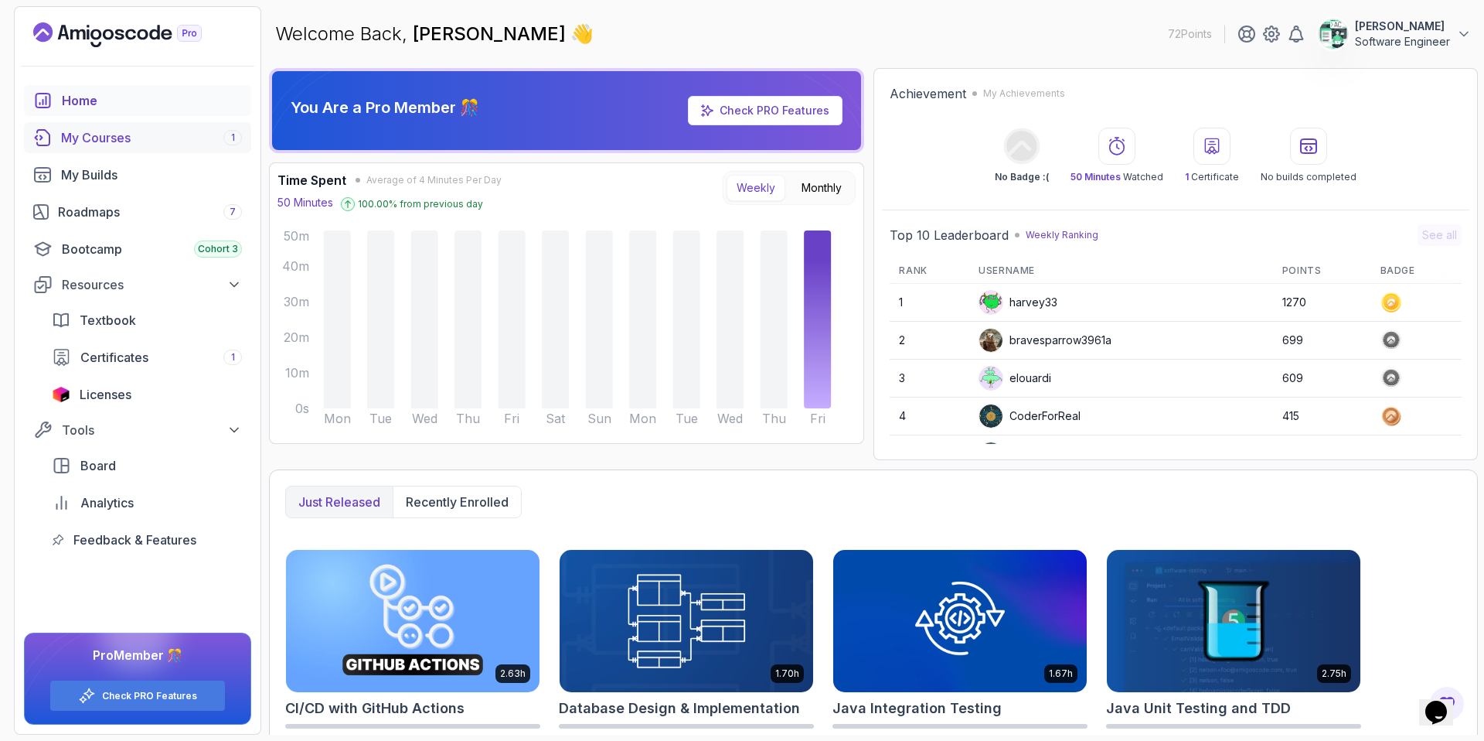
click at [115, 138] on div "My Courses 1" at bounding box center [151, 137] width 181 height 19
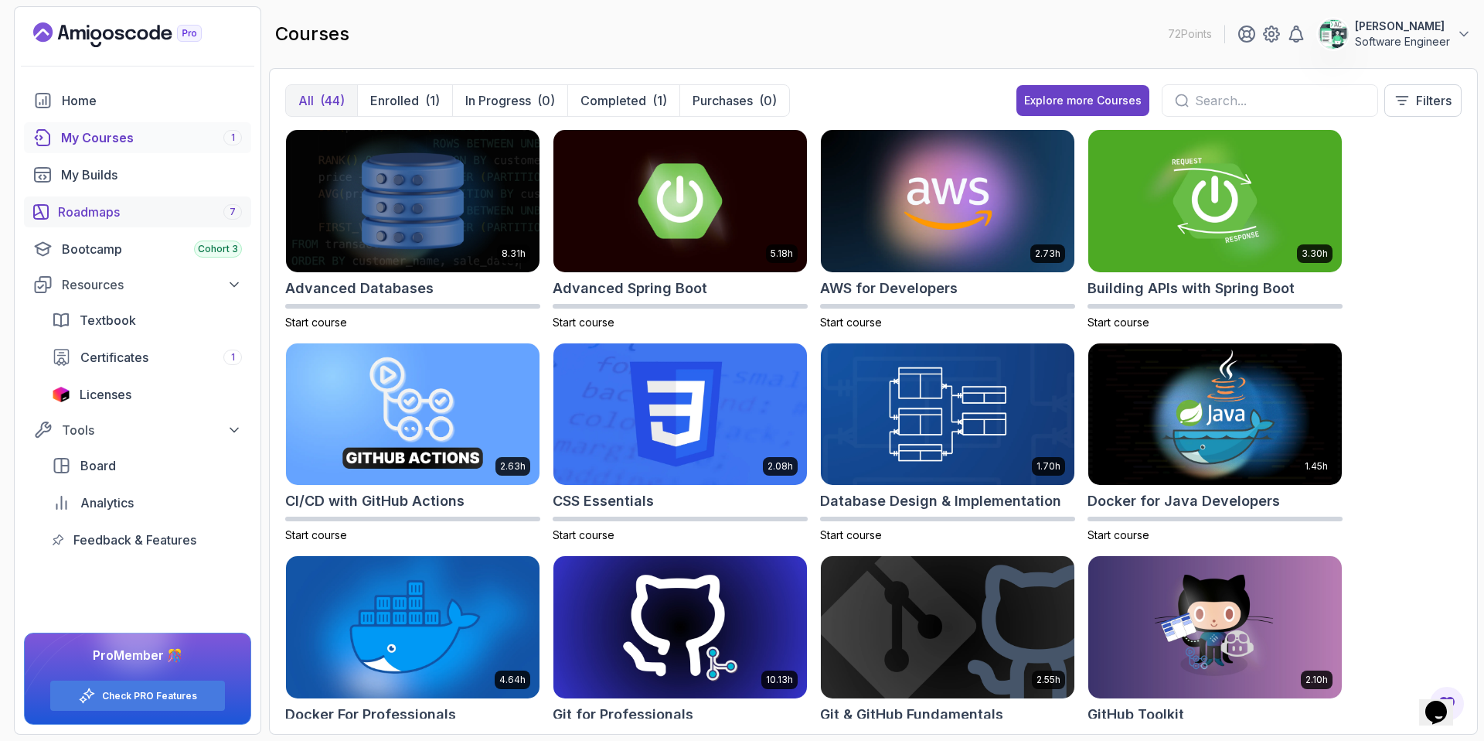
click at [158, 216] on div "Roadmaps 7" at bounding box center [150, 212] width 184 height 19
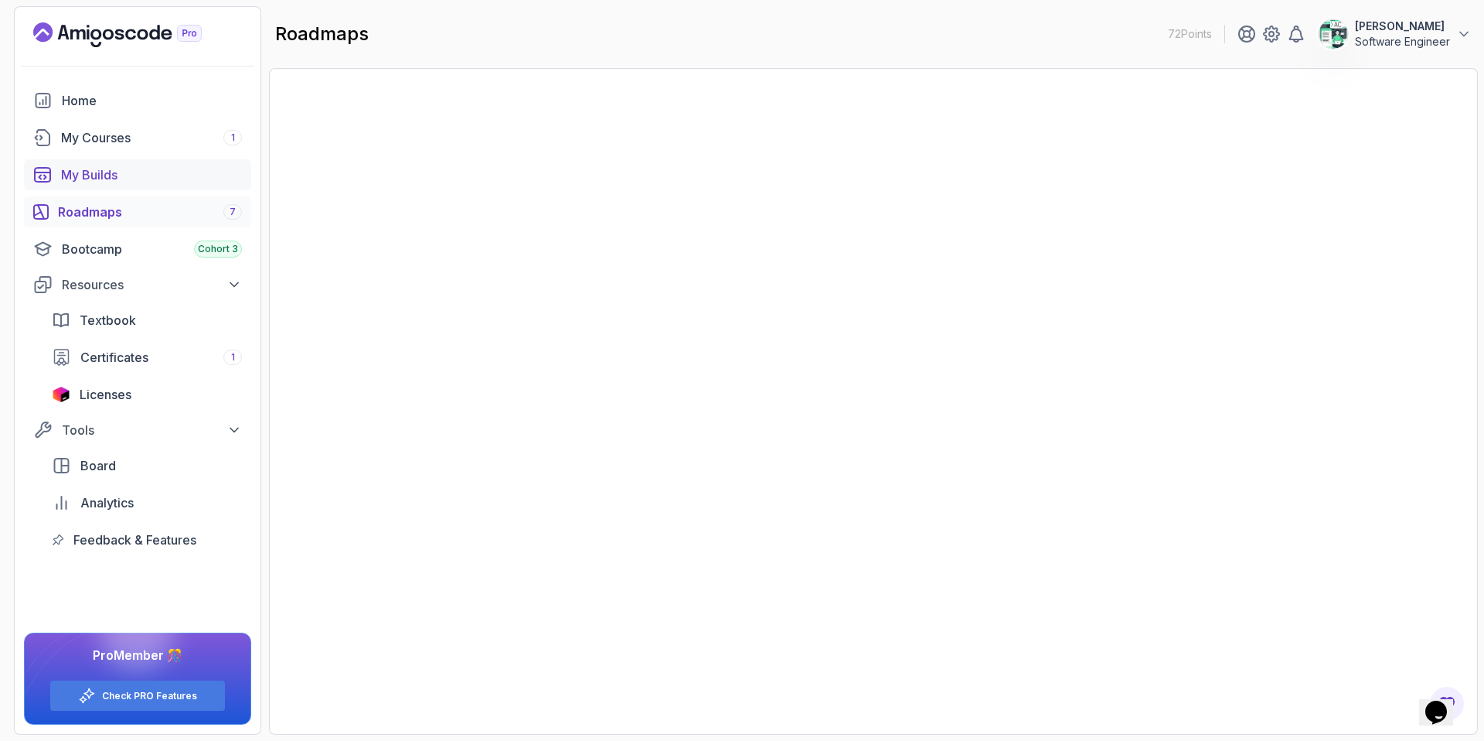
click at [128, 181] on div "My Builds" at bounding box center [151, 174] width 181 height 19
click at [96, 176] on div "My Builds" at bounding box center [151, 174] width 181 height 19
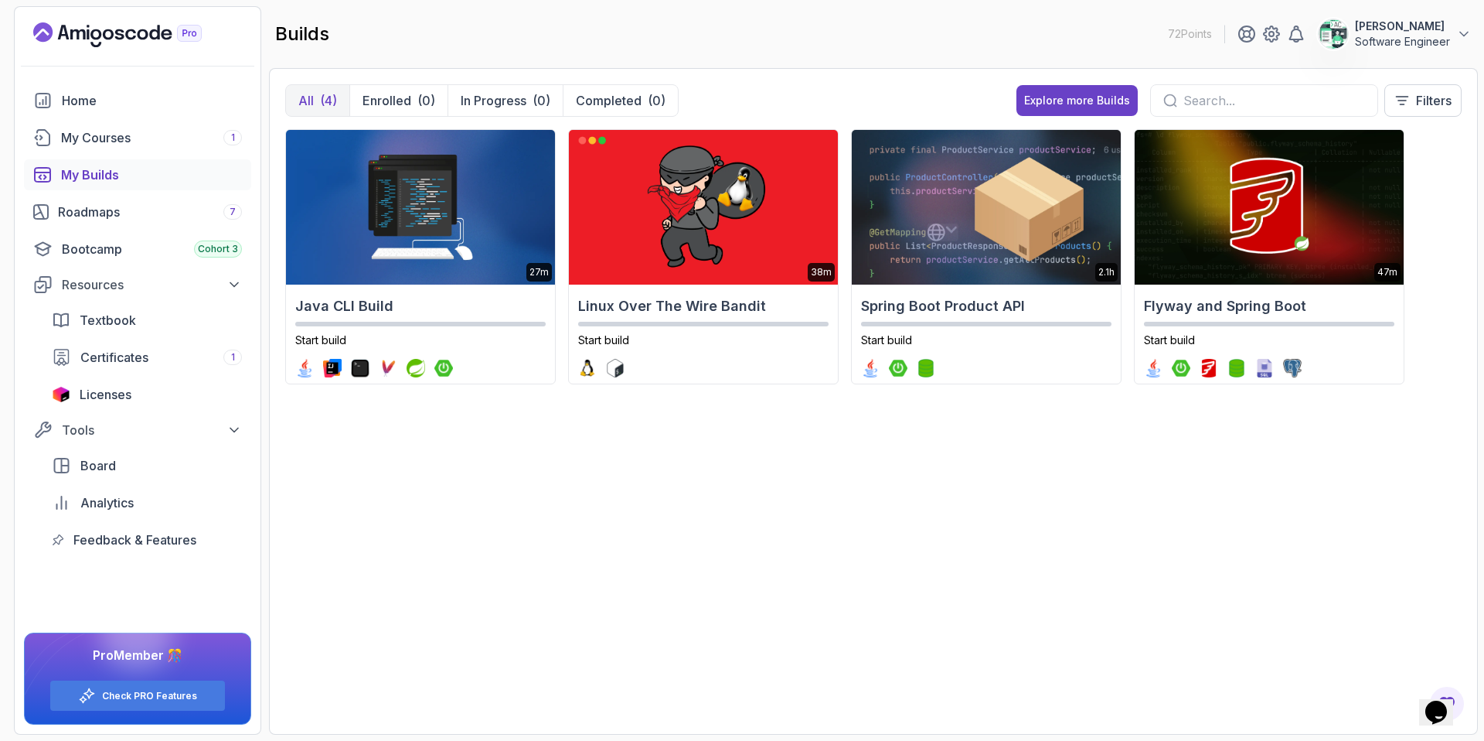
click at [134, 410] on div "Home My Courses 1 My Builds Roadmaps 7 Bootcamp Cohort 3 Resources Textbook Cer…" at bounding box center [137, 320] width 227 height 470
click at [132, 393] on div "Licenses" at bounding box center [161, 394] width 162 height 19
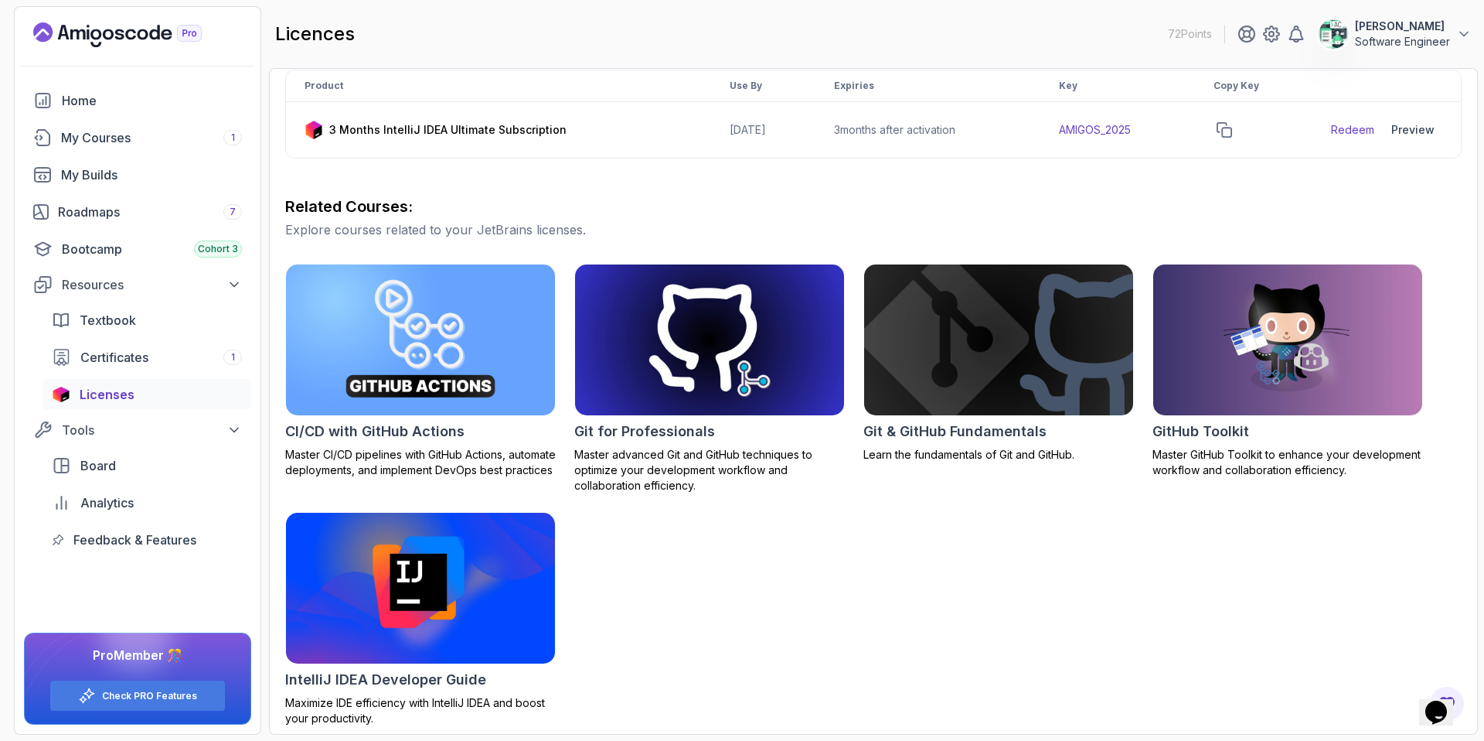
scroll to position [288, 0]
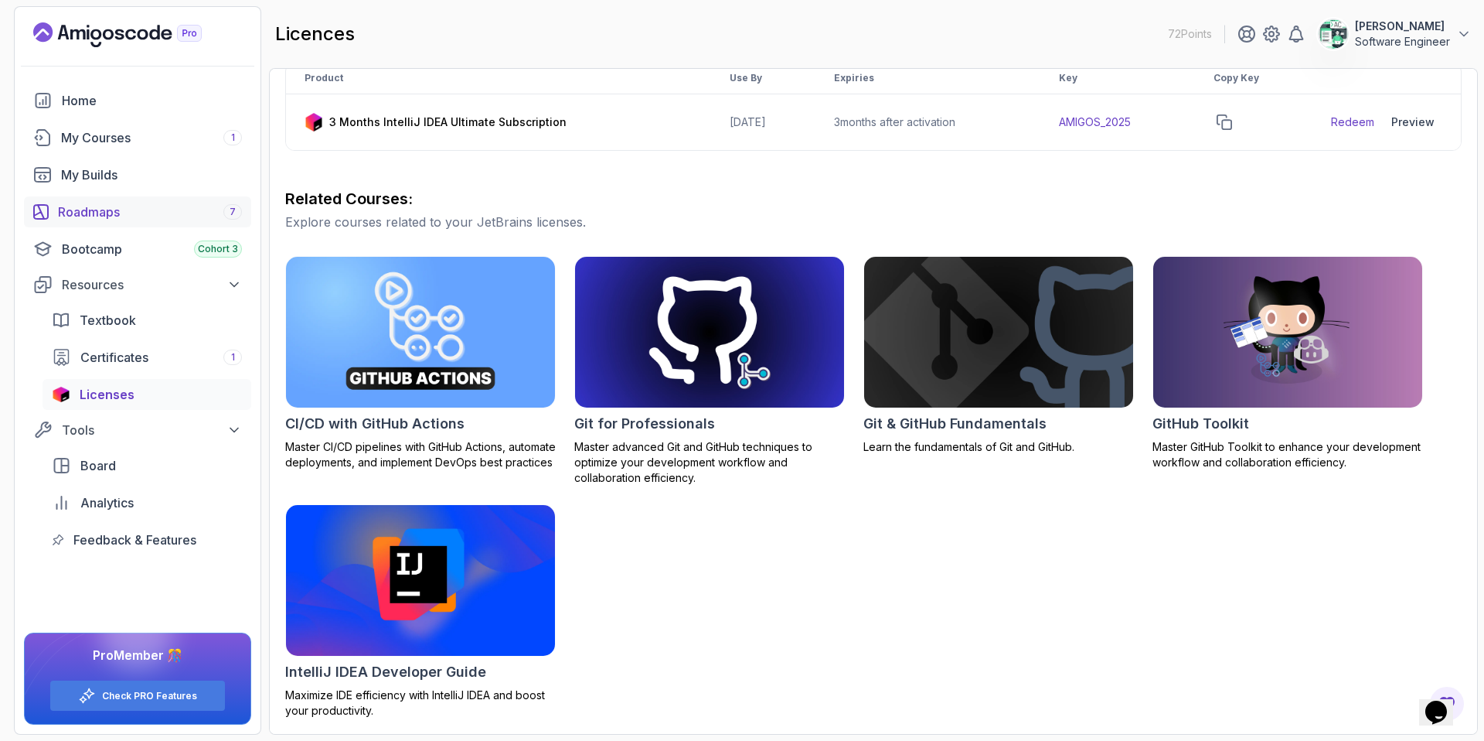
click at [191, 221] on link "Roadmaps 7" at bounding box center [137, 211] width 227 height 31
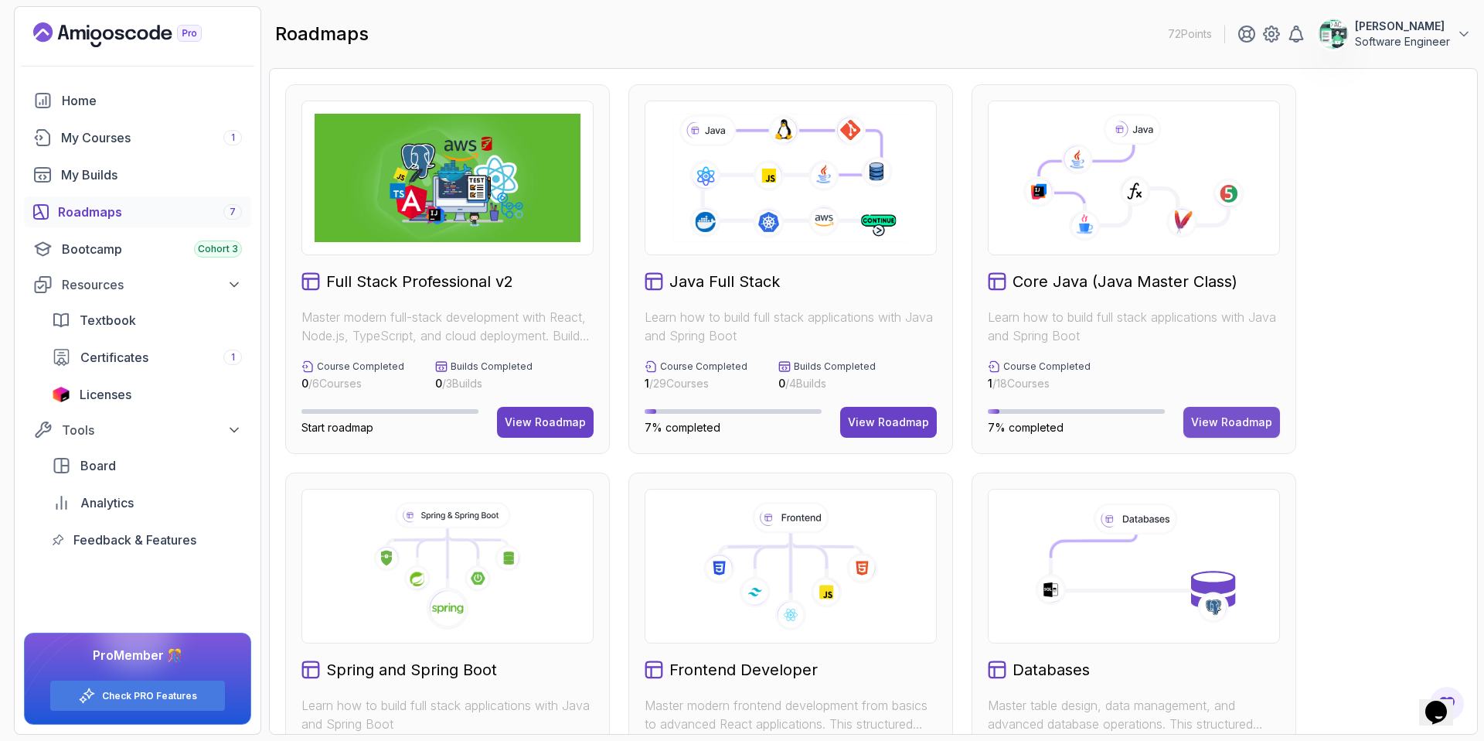
click at [1207, 425] on div "View Roadmap" at bounding box center [1231, 421] width 81 height 15
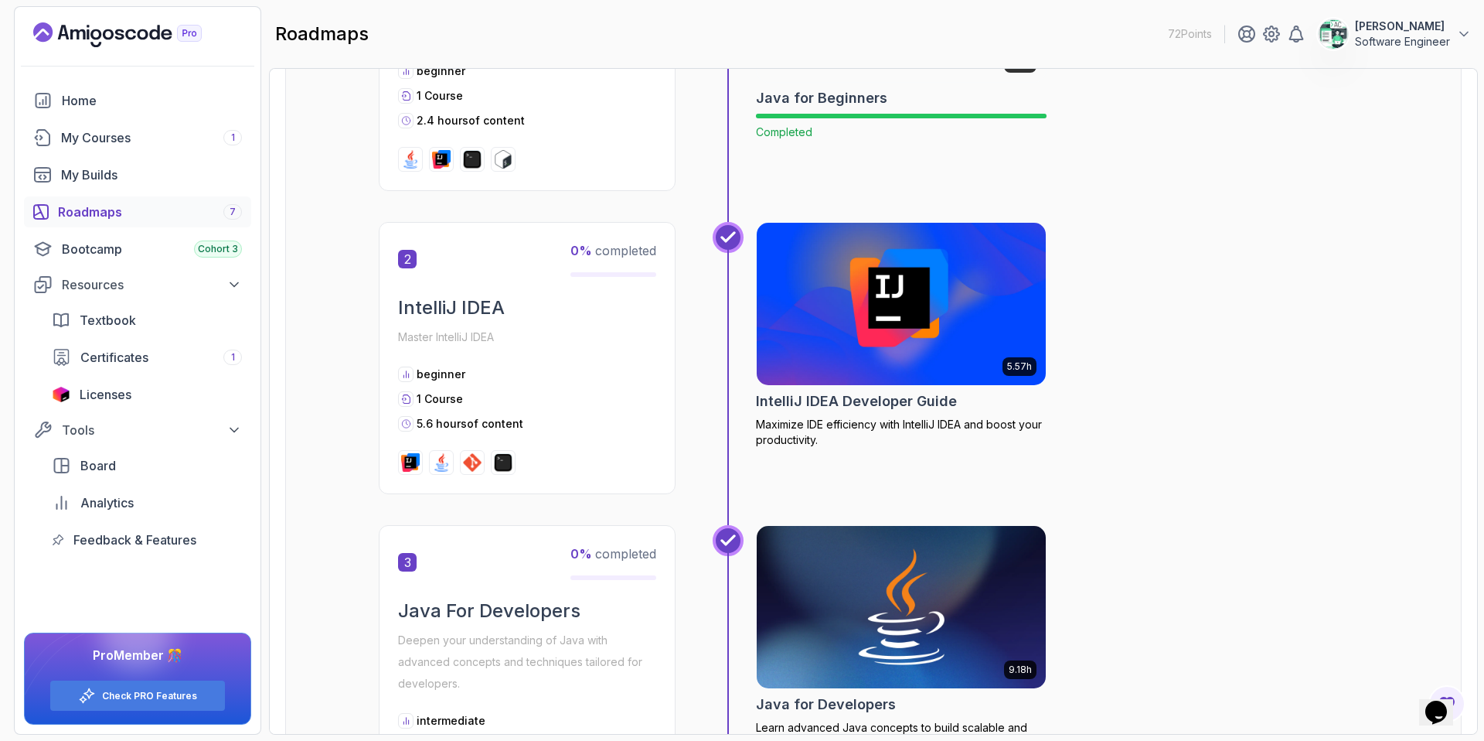
scroll to position [478, 0]
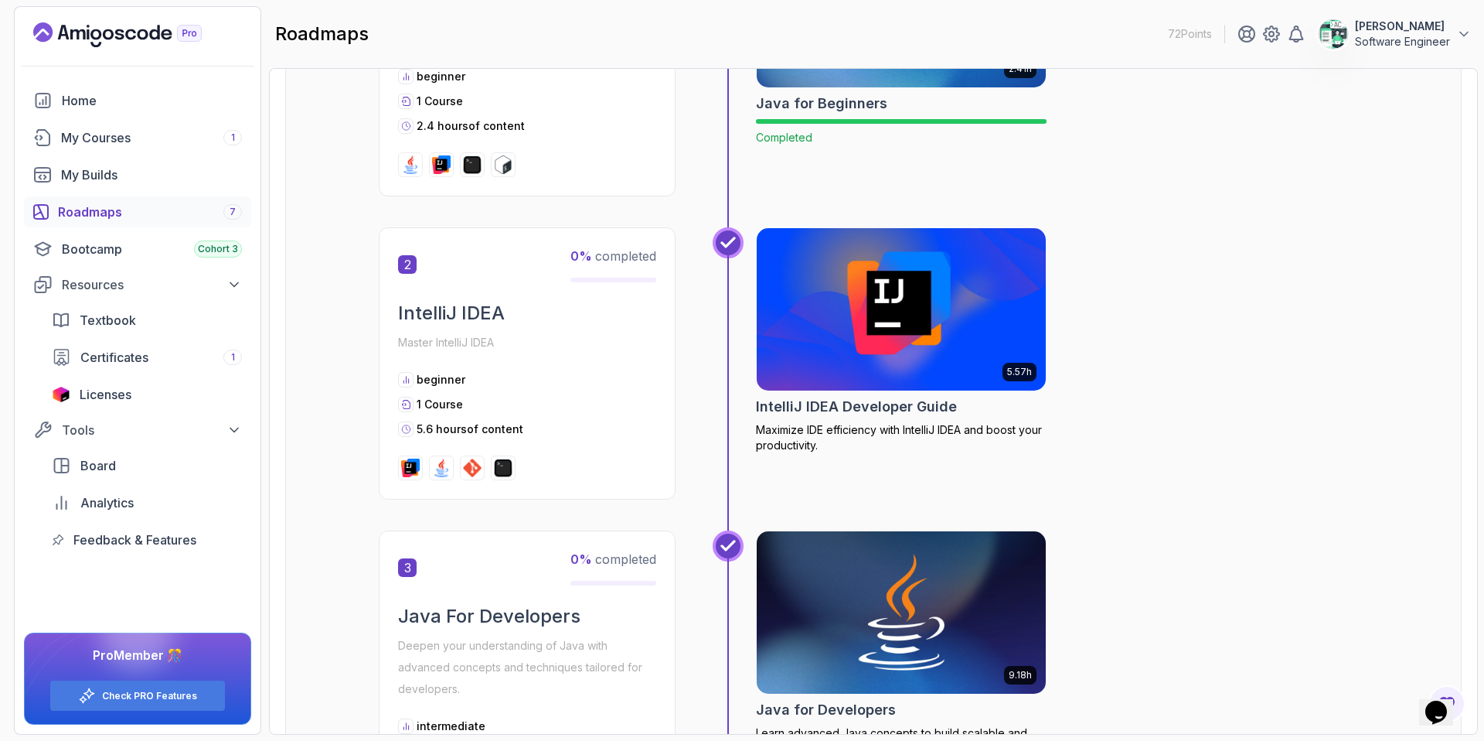
click at [833, 349] on img at bounding box center [902, 309] width 304 height 170
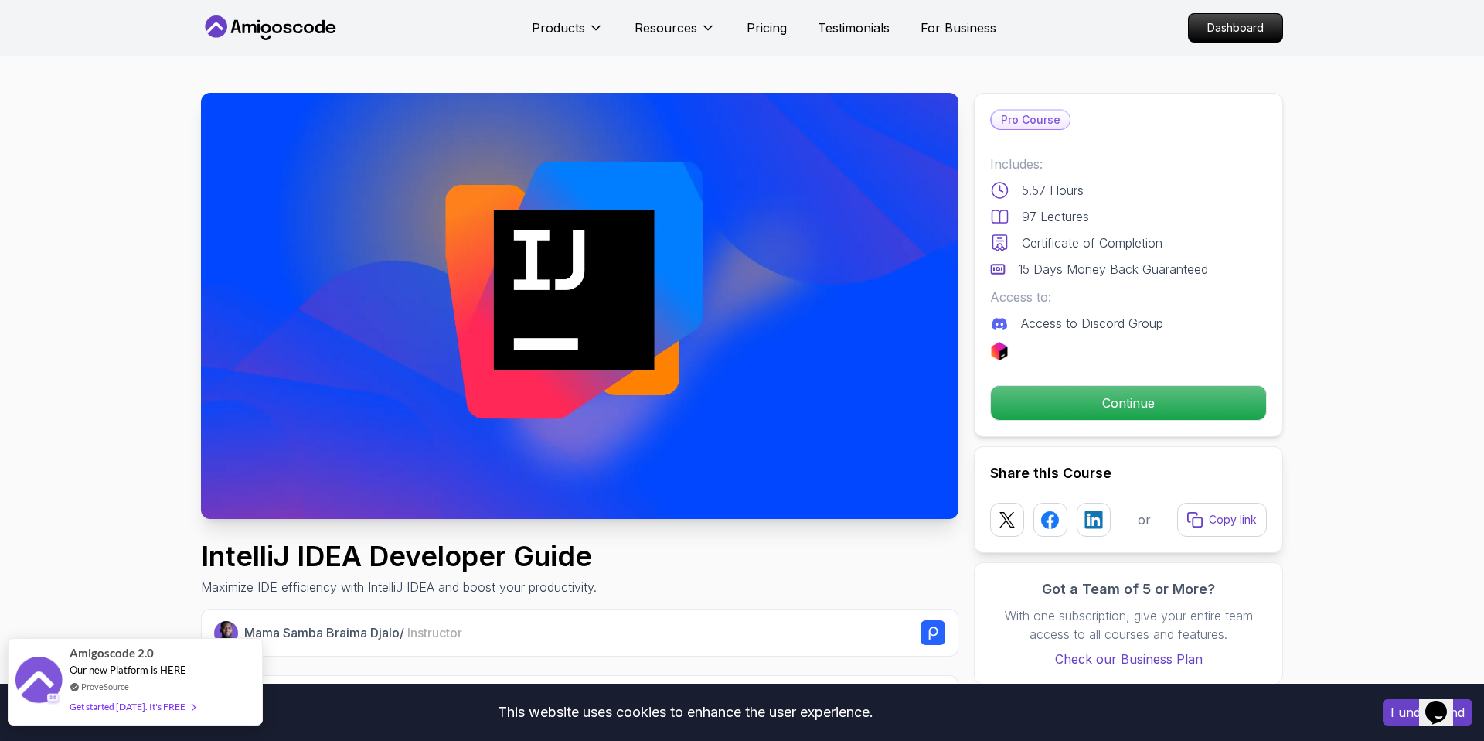
click at [149, 703] on div "Get started today. It's FREE" at bounding box center [132, 706] width 125 height 18
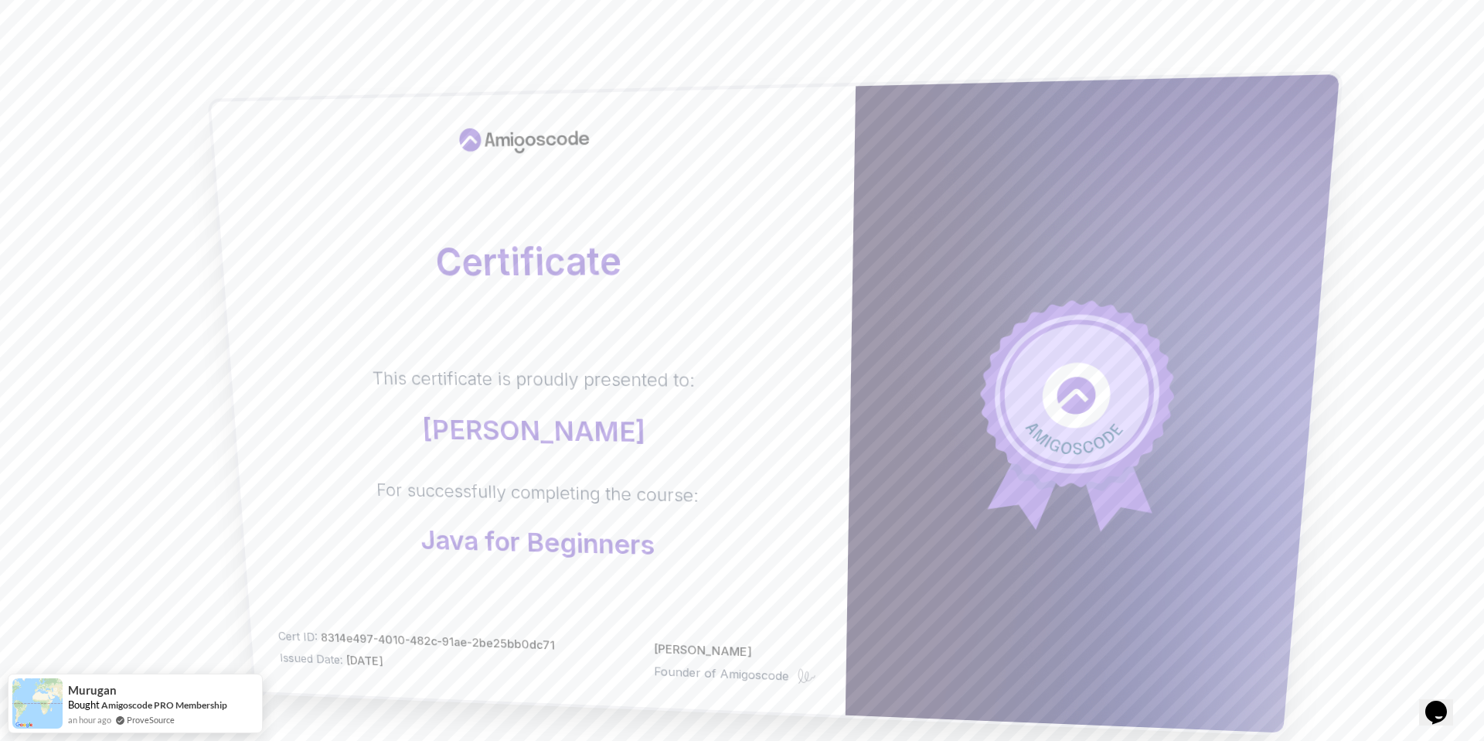
click at [635, 525] on div "For successfully completing the course: Java for Beginners" at bounding box center [537, 519] width 323 height 82
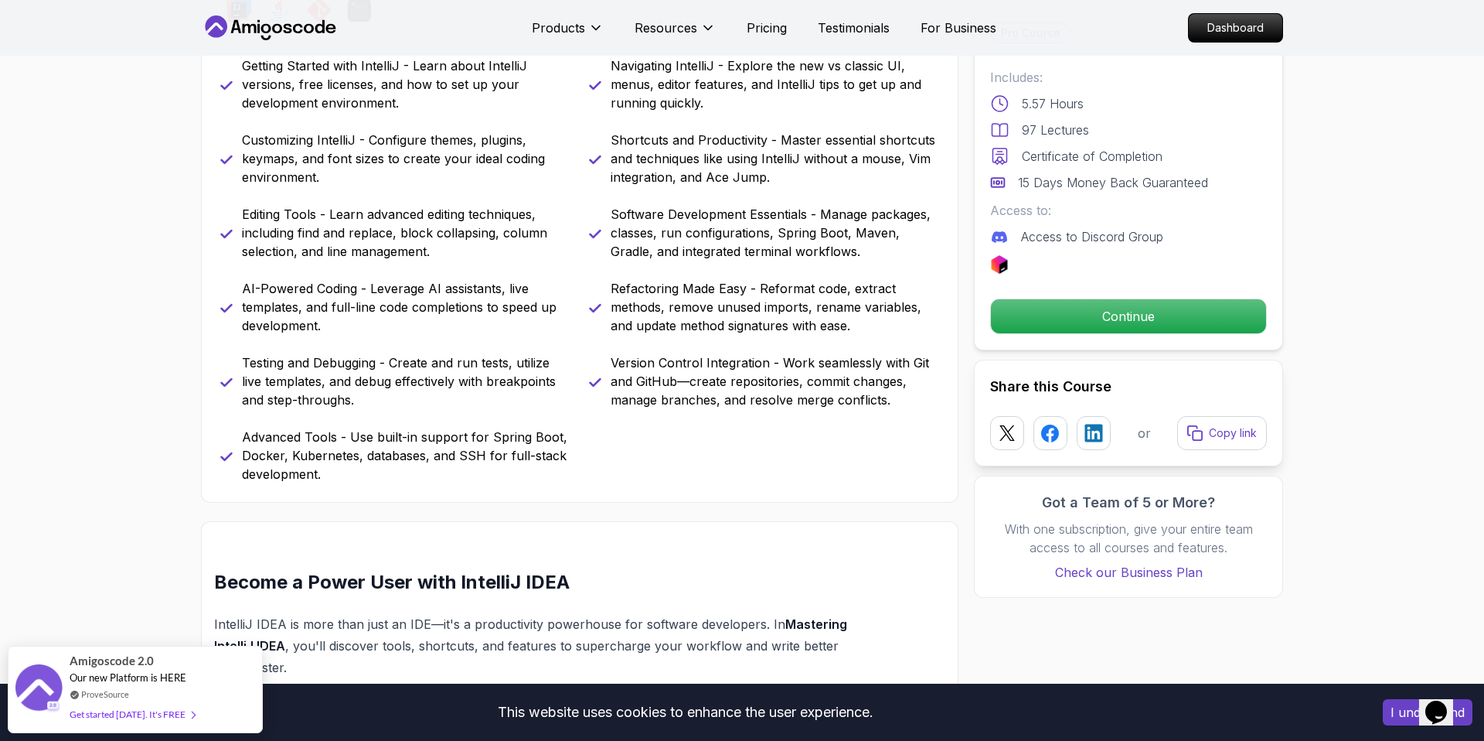
scroll to position [570, 0]
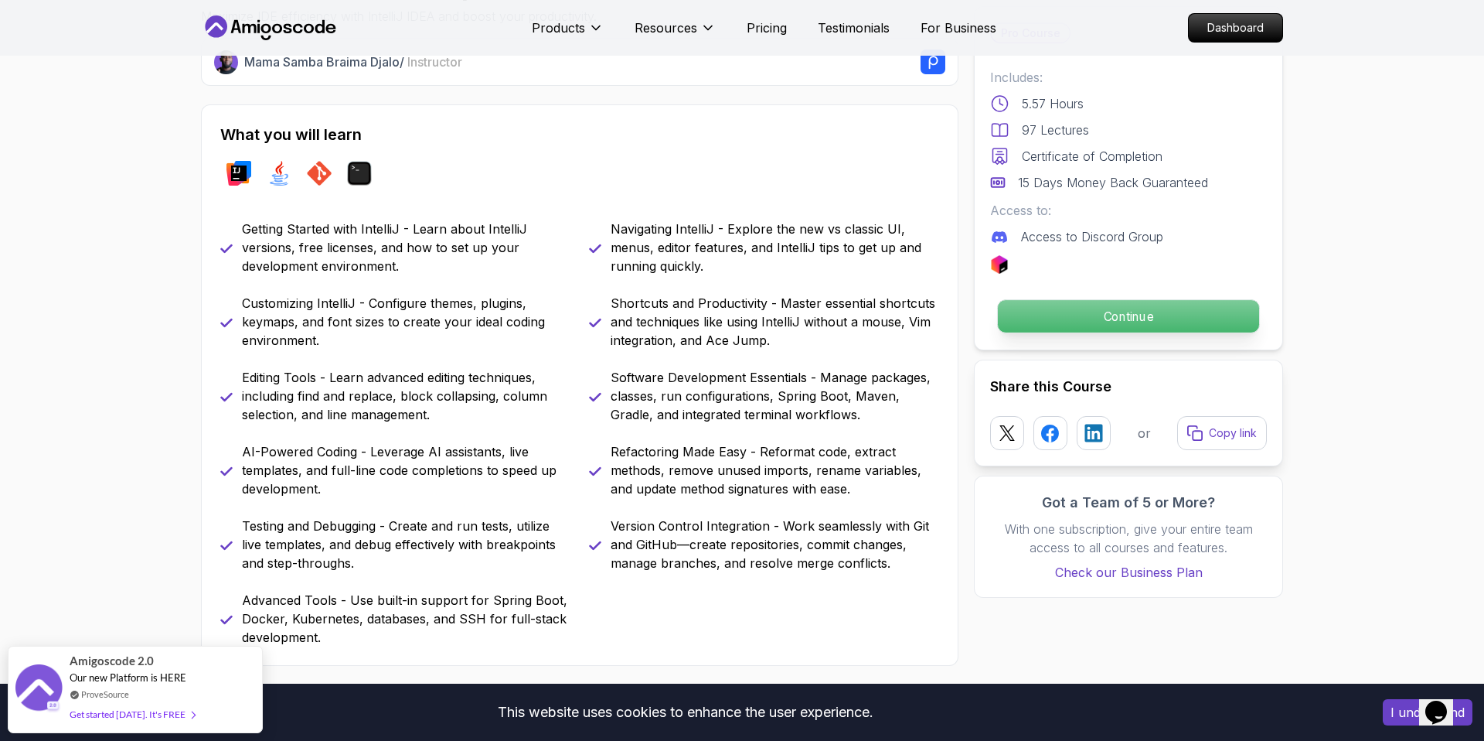
click at [1034, 308] on p "Continue" at bounding box center [1128, 316] width 261 height 32
